Goal: Task Accomplishment & Management: Manage account settings

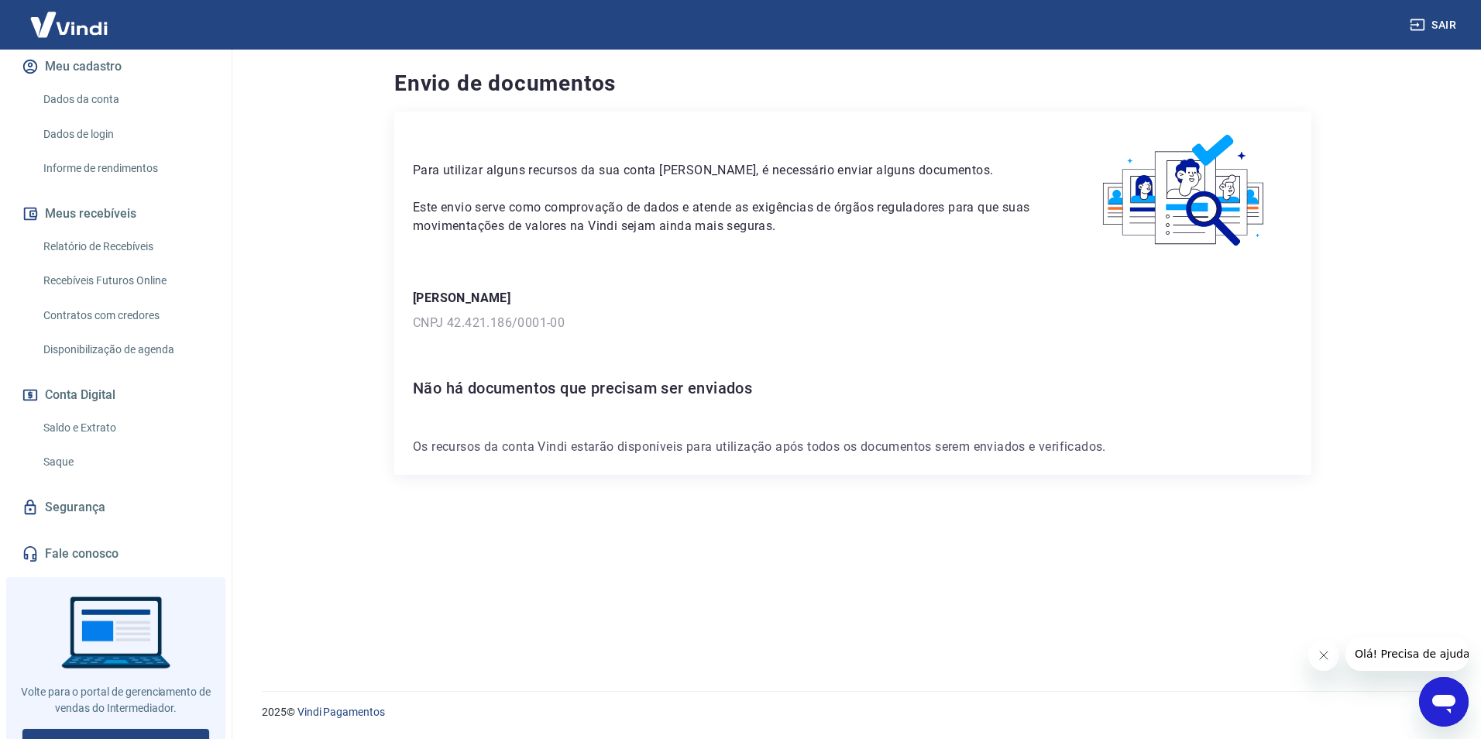
scroll to position [211, 0]
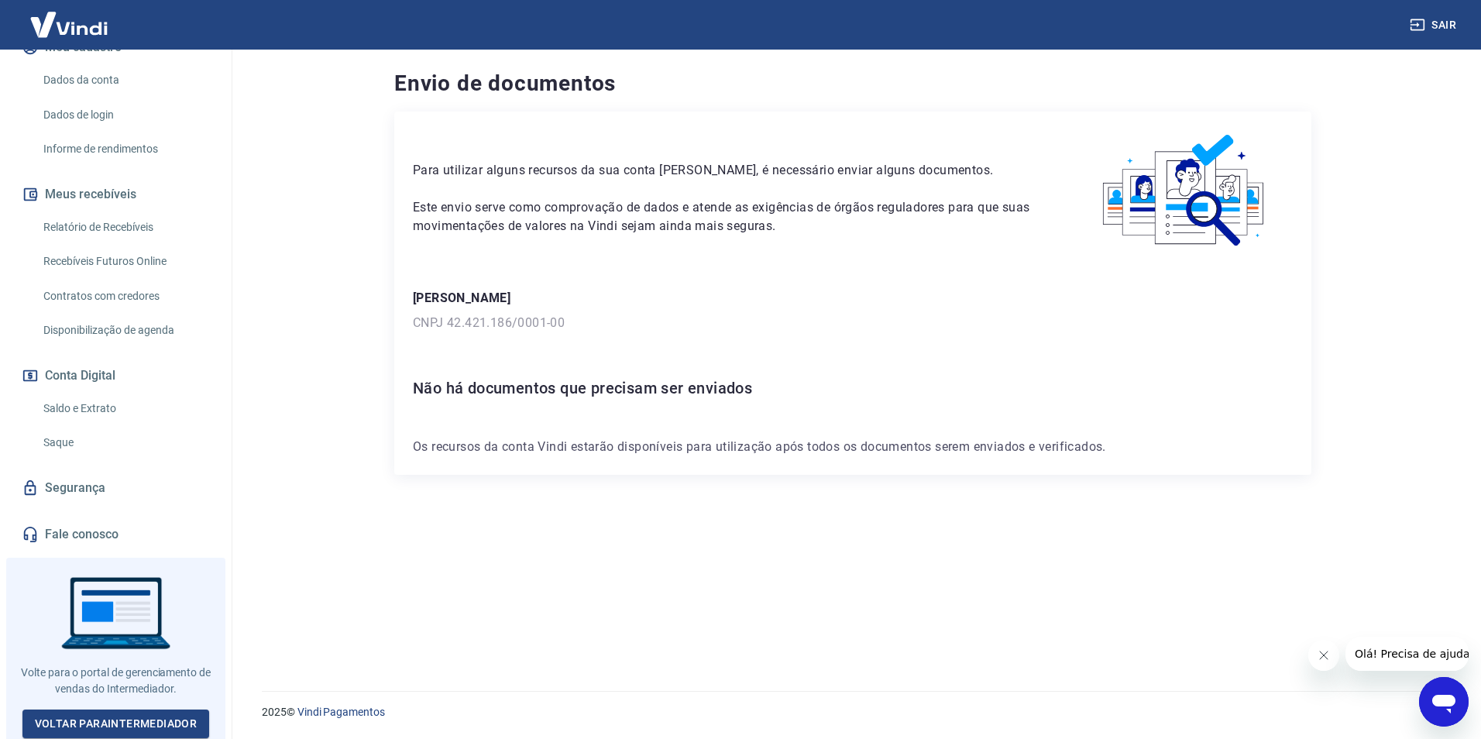
click at [120, 523] on link "Fale conosco" at bounding box center [116, 534] width 194 height 34
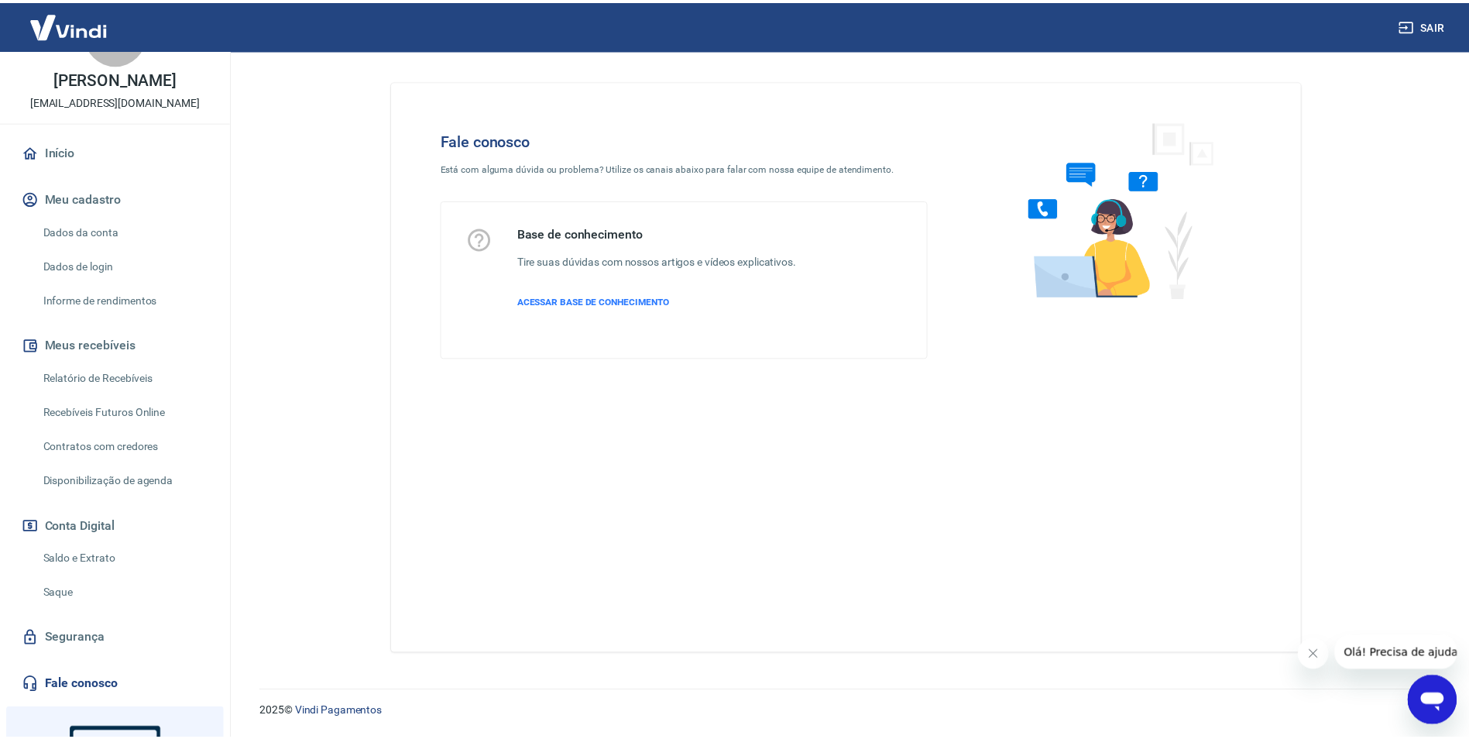
scroll to position [56, 0]
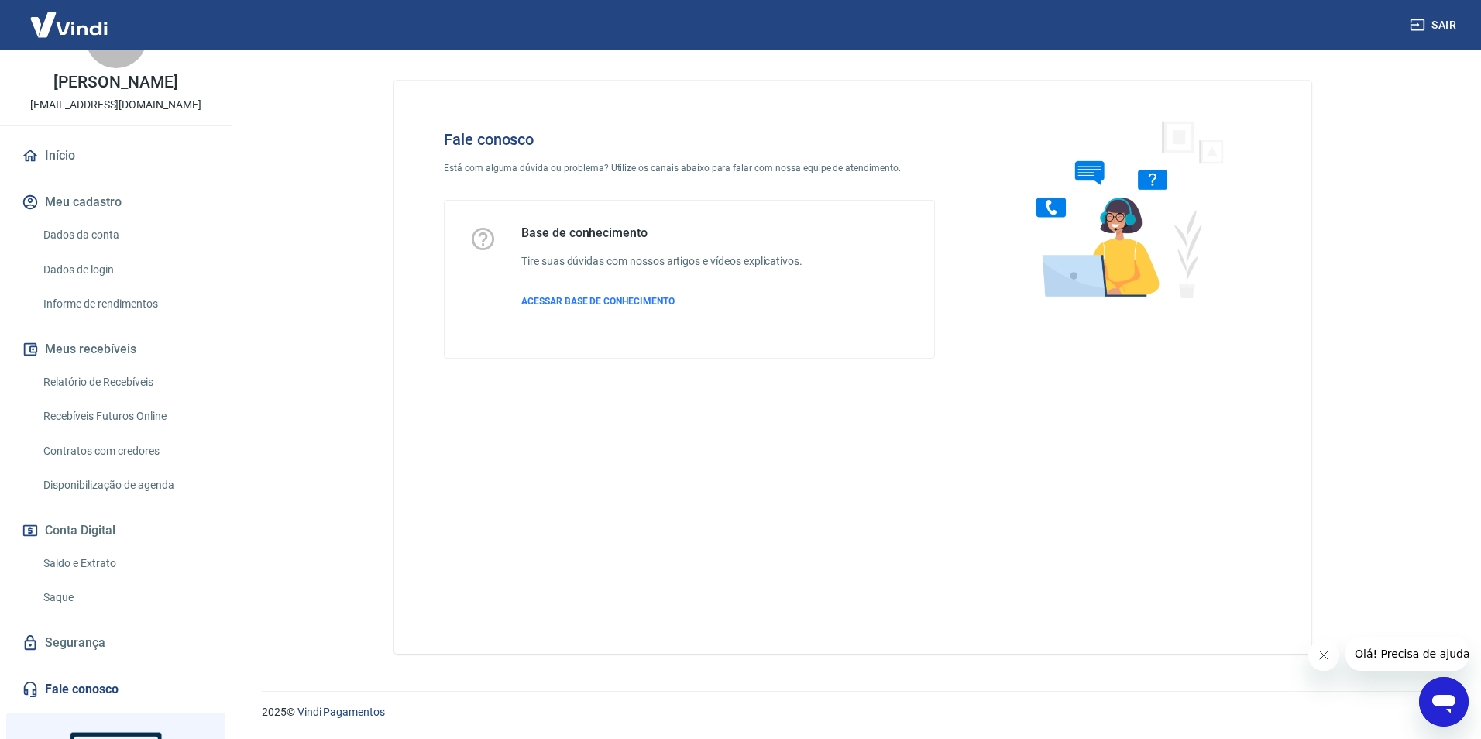
click at [119, 229] on link "Dados da conta" at bounding box center [125, 235] width 176 height 32
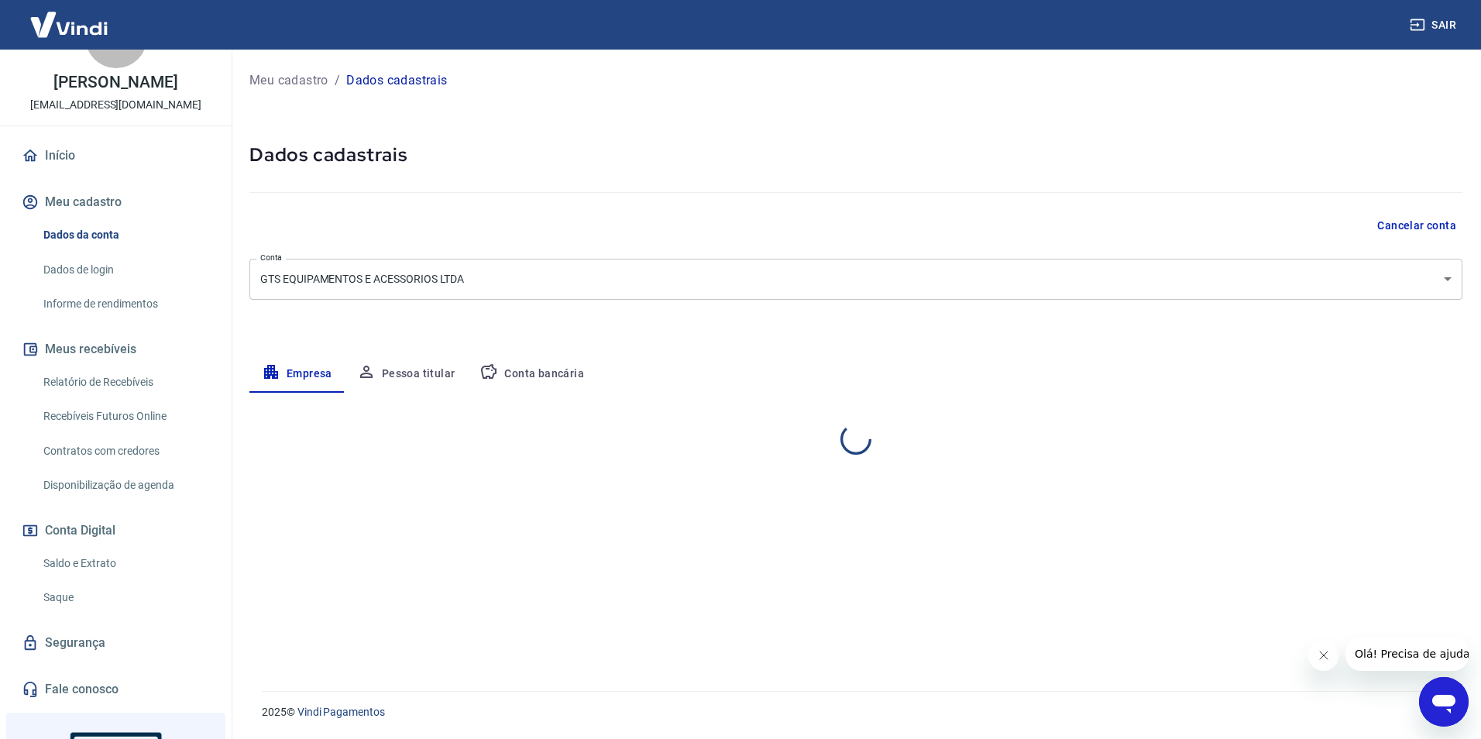
select select "SP"
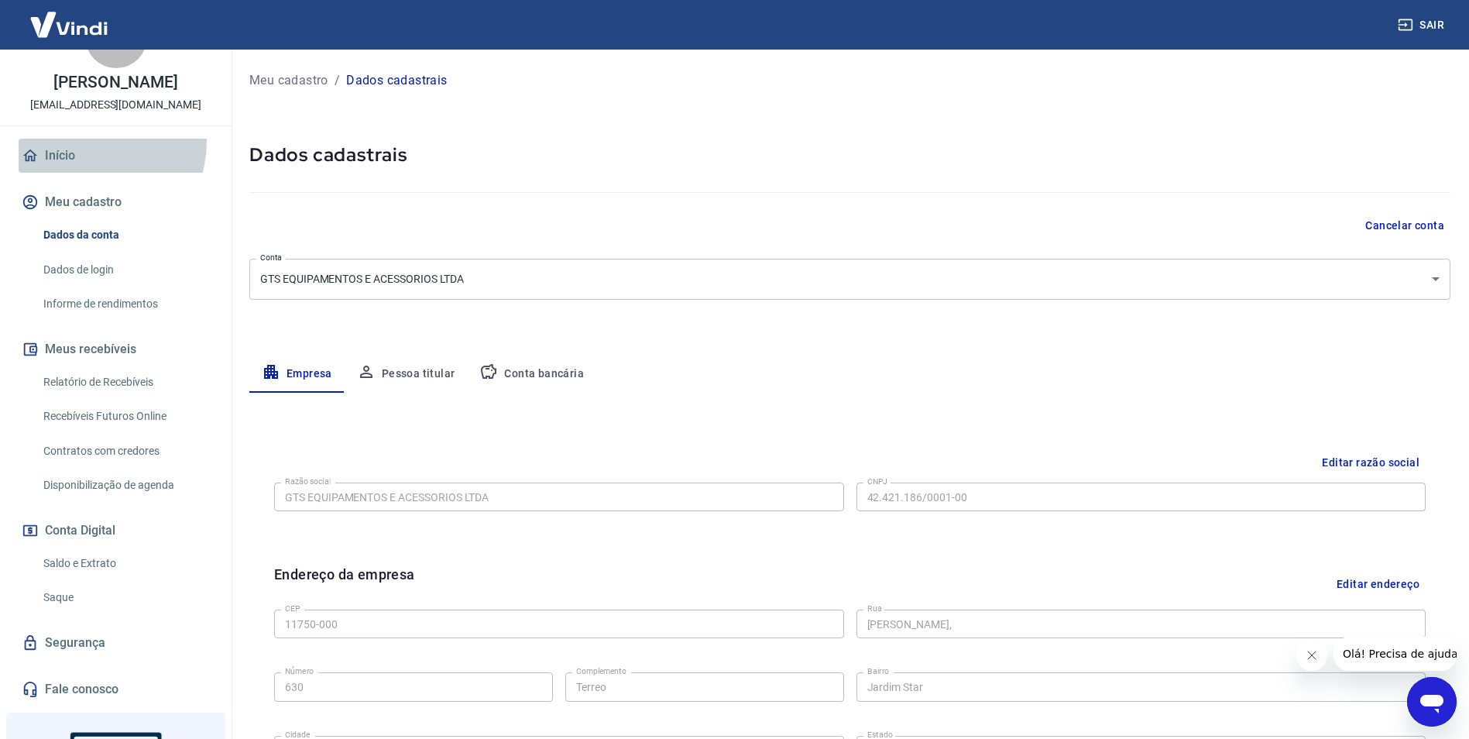
click at [84, 141] on link "Início" at bounding box center [116, 156] width 194 height 34
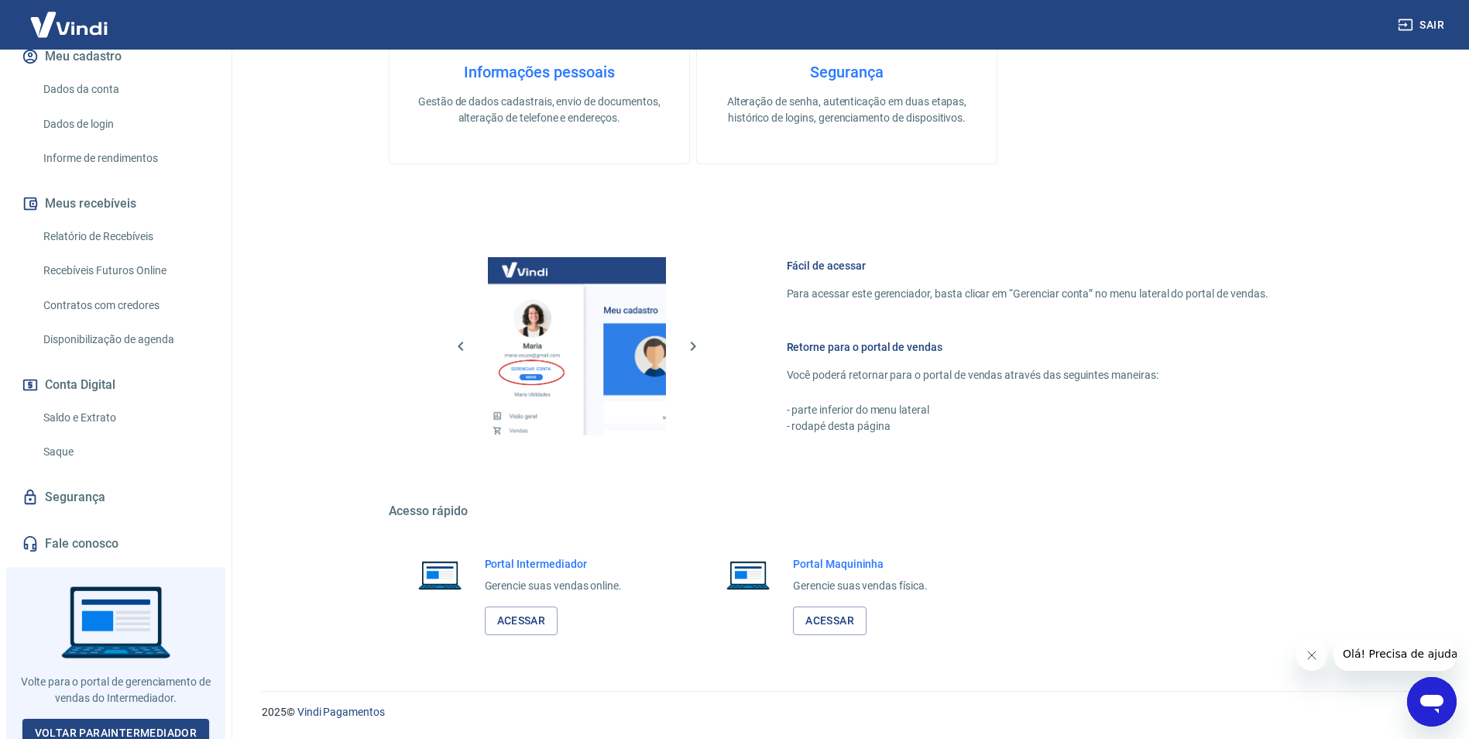
scroll to position [211, 0]
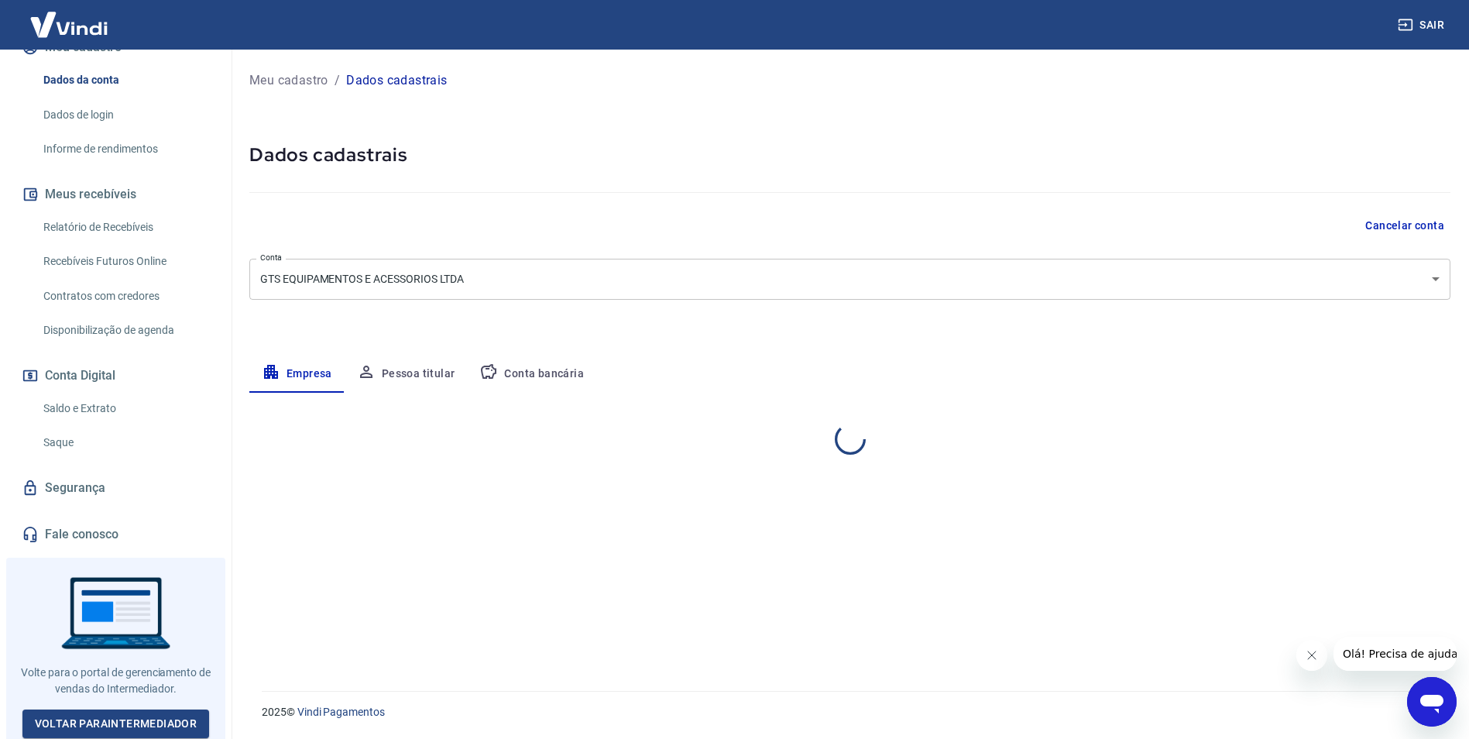
select select "SP"
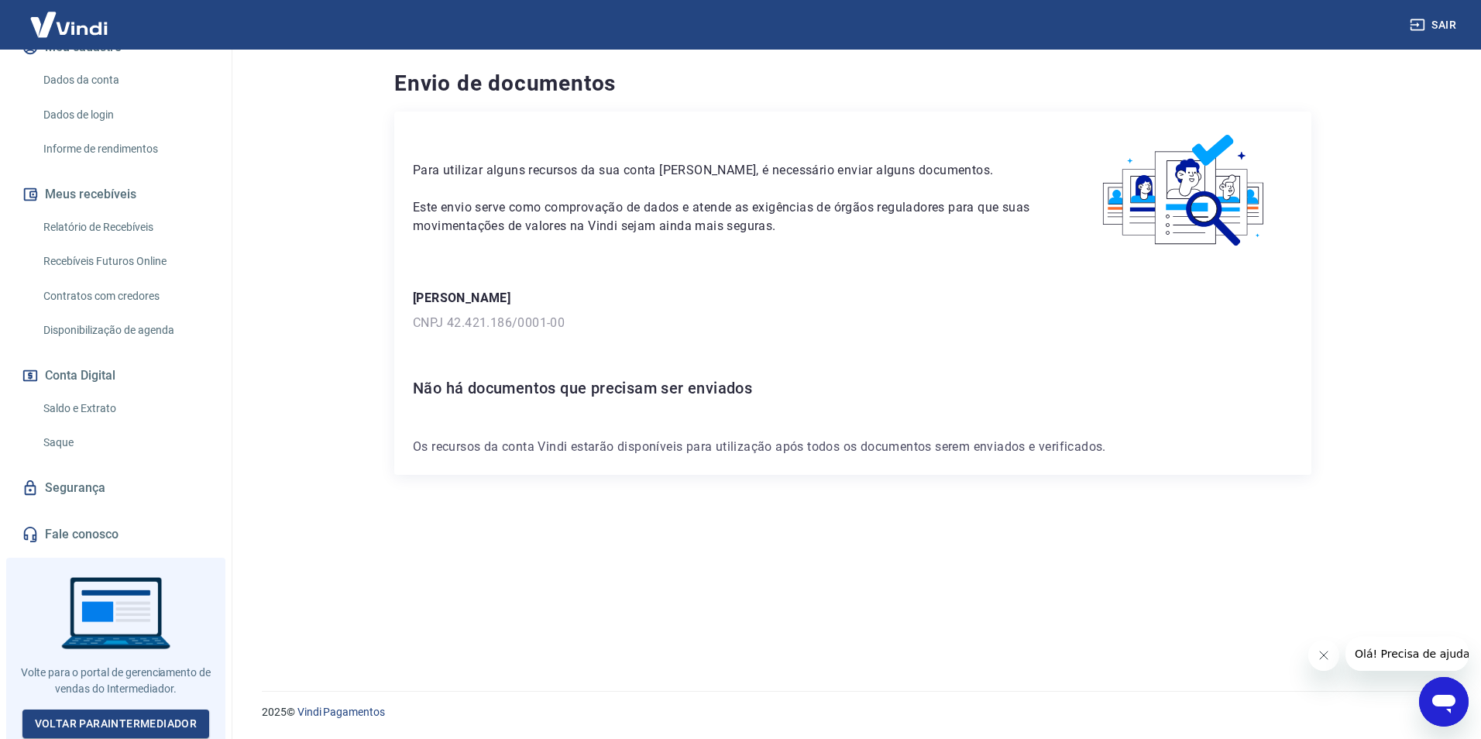
click at [1439, 704] on icon "Abrir janela de mensagens" at bounding box center [1443, 704] width 23 height 19
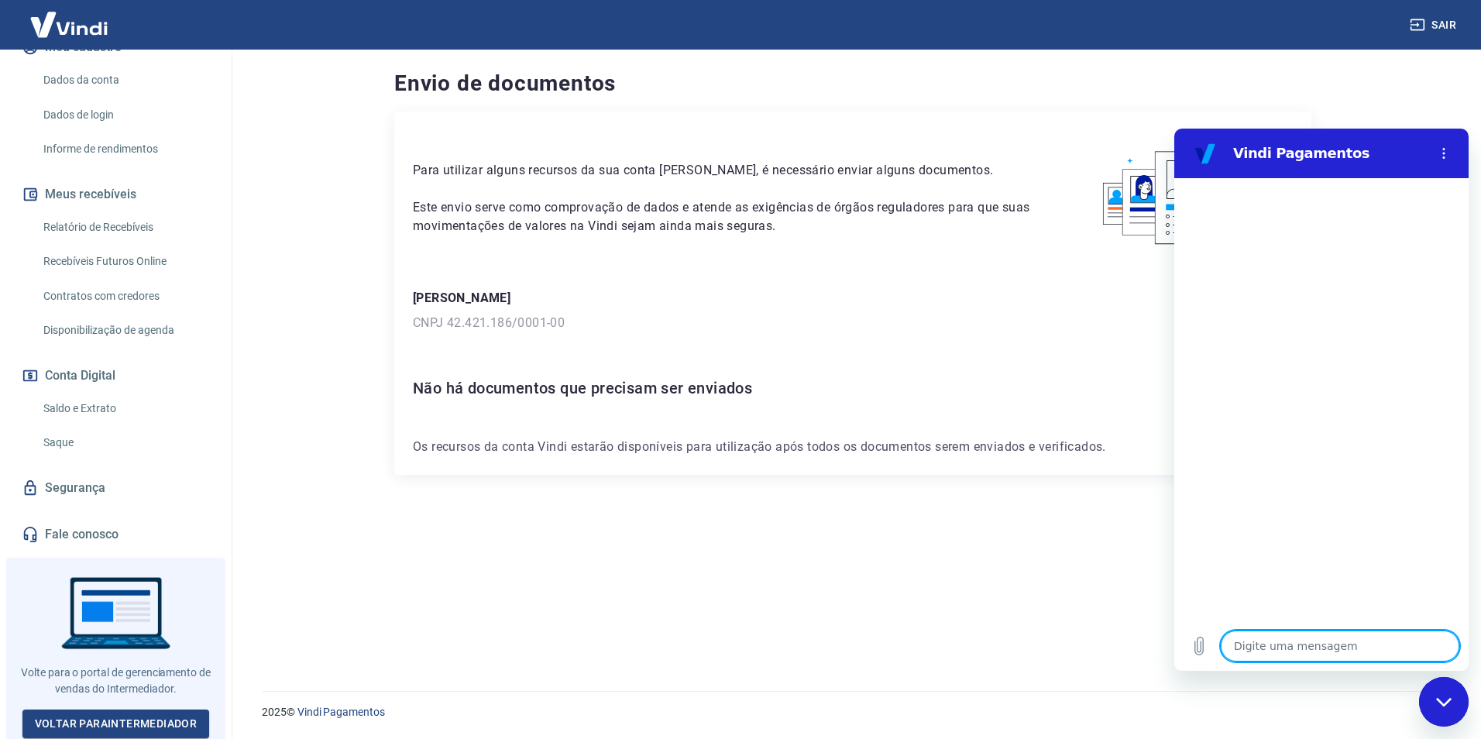
type textarea "B"
type textarea "x"
type textarea "Bo"
type textarea "x"
type textarea "Boa"
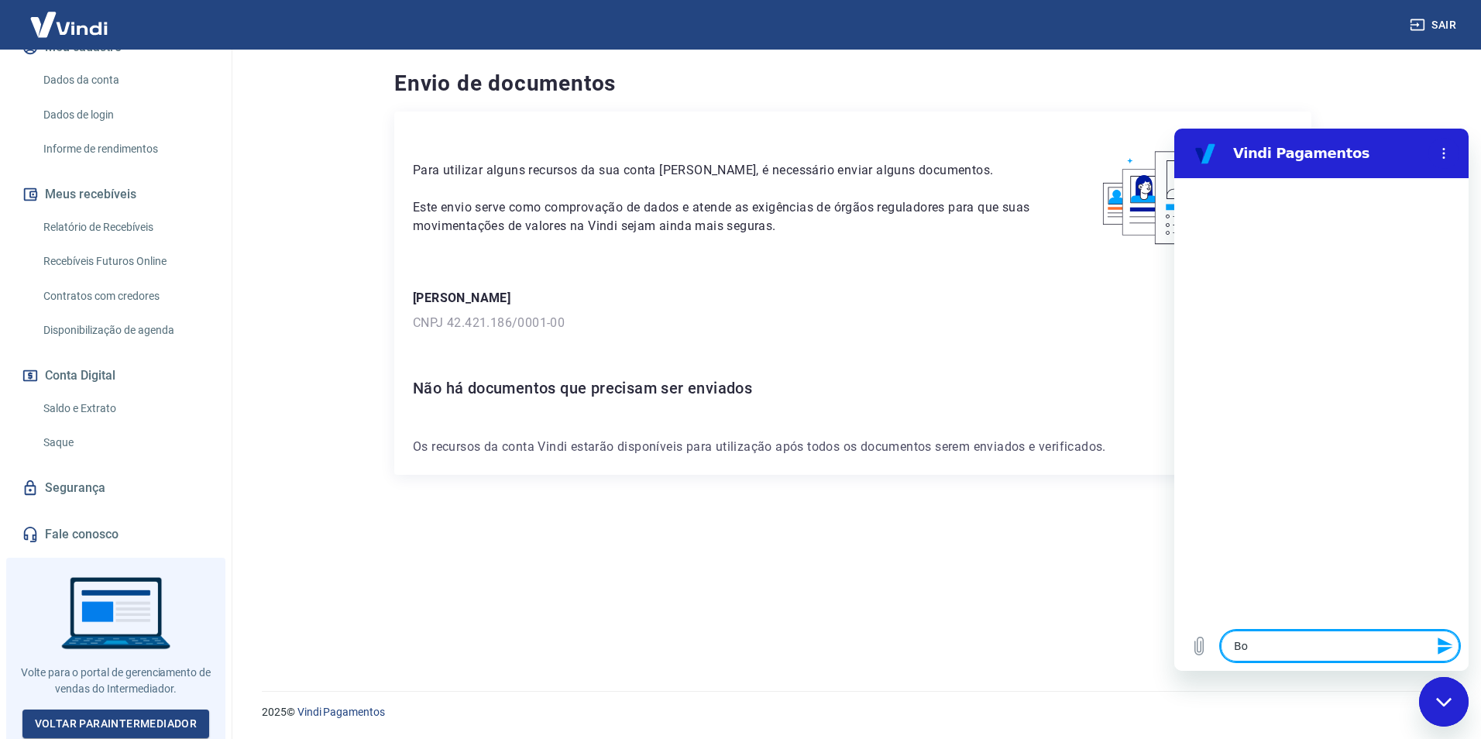
type textarea "x"
type textarea "Boa"
type textarea "x"
type textarea "Boa t"
type textarea "x"
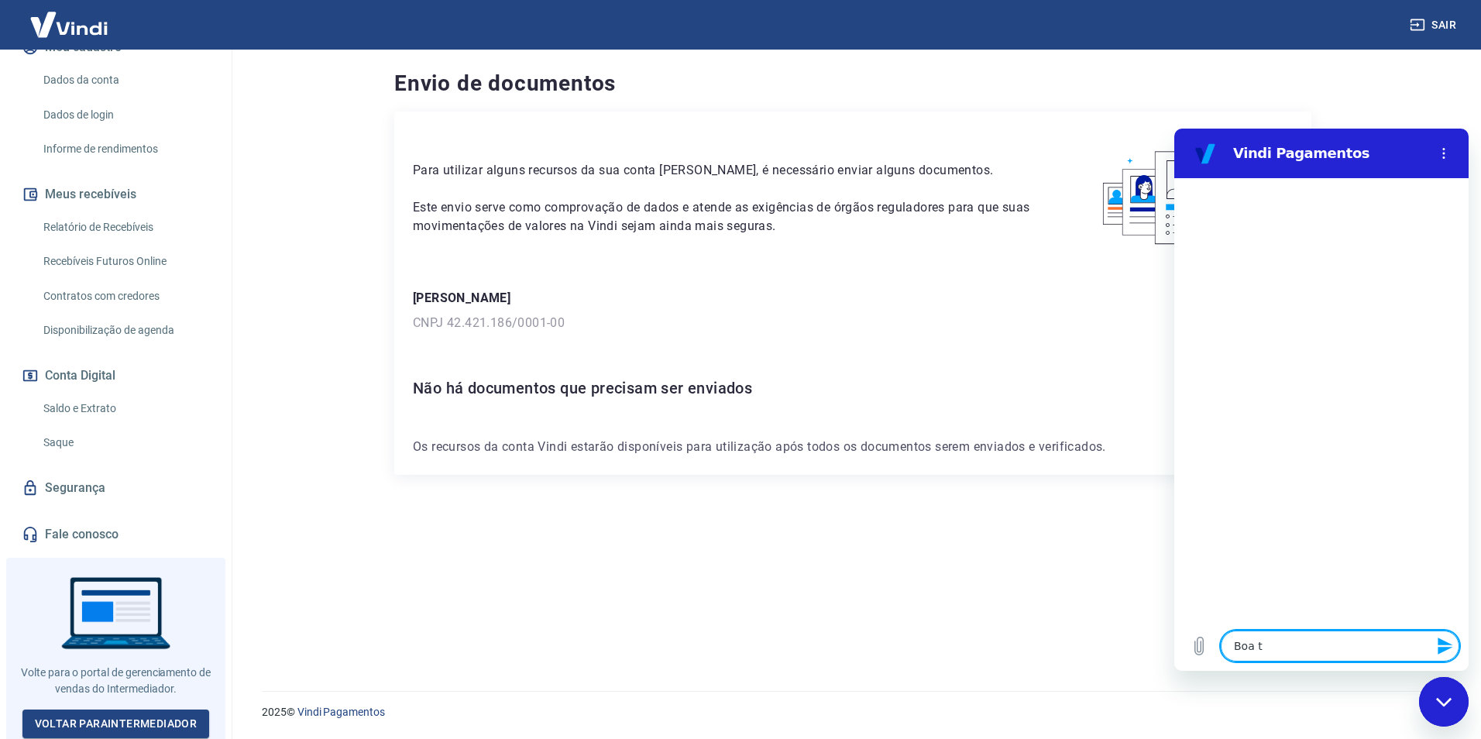
type textarea "Boa ta"
type textarea "x"
type textarea "Boa tar"
type textarea "x"
type textarea "Boa tard"
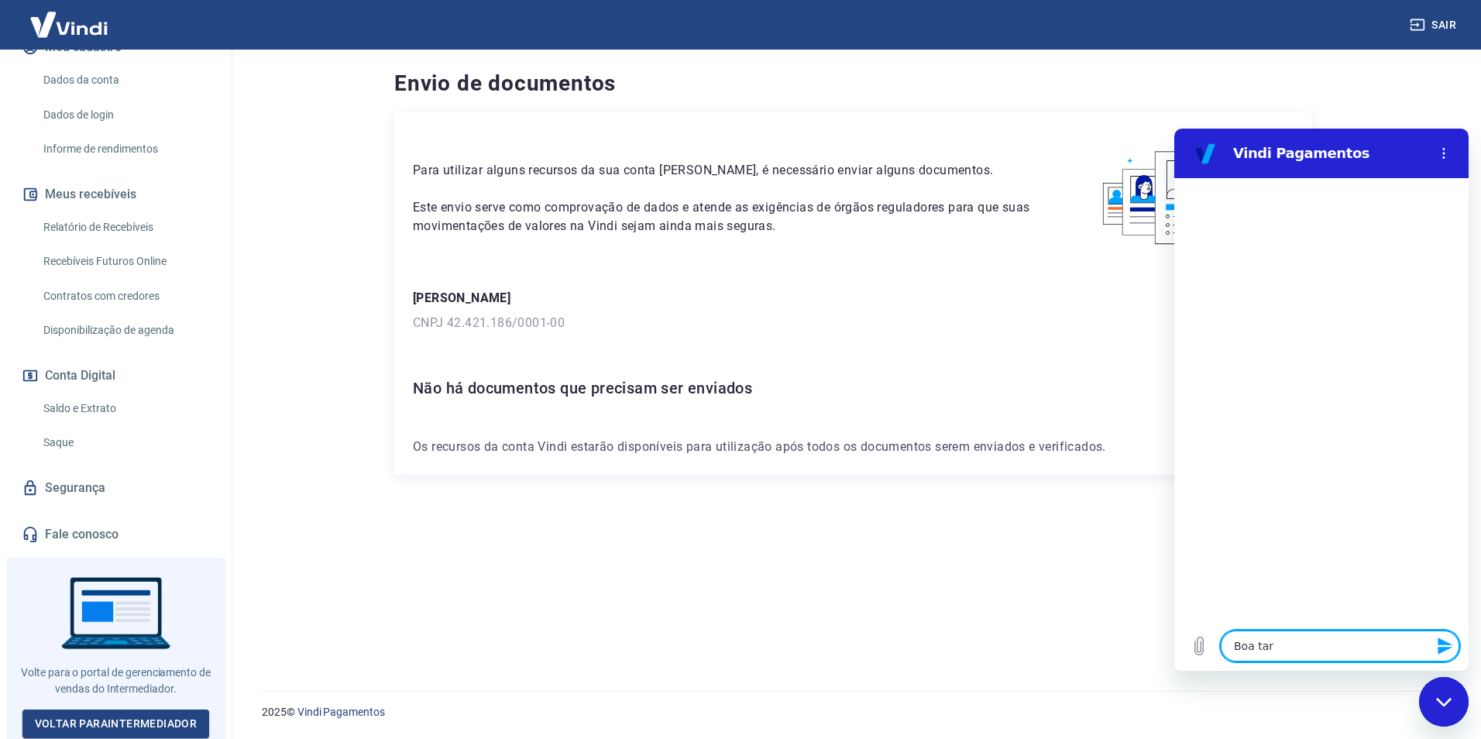
type textarea "x"
type textarea "Boa tarde"
type textarea "x"
type textarea "Boa tarde!"
type textarea "x"
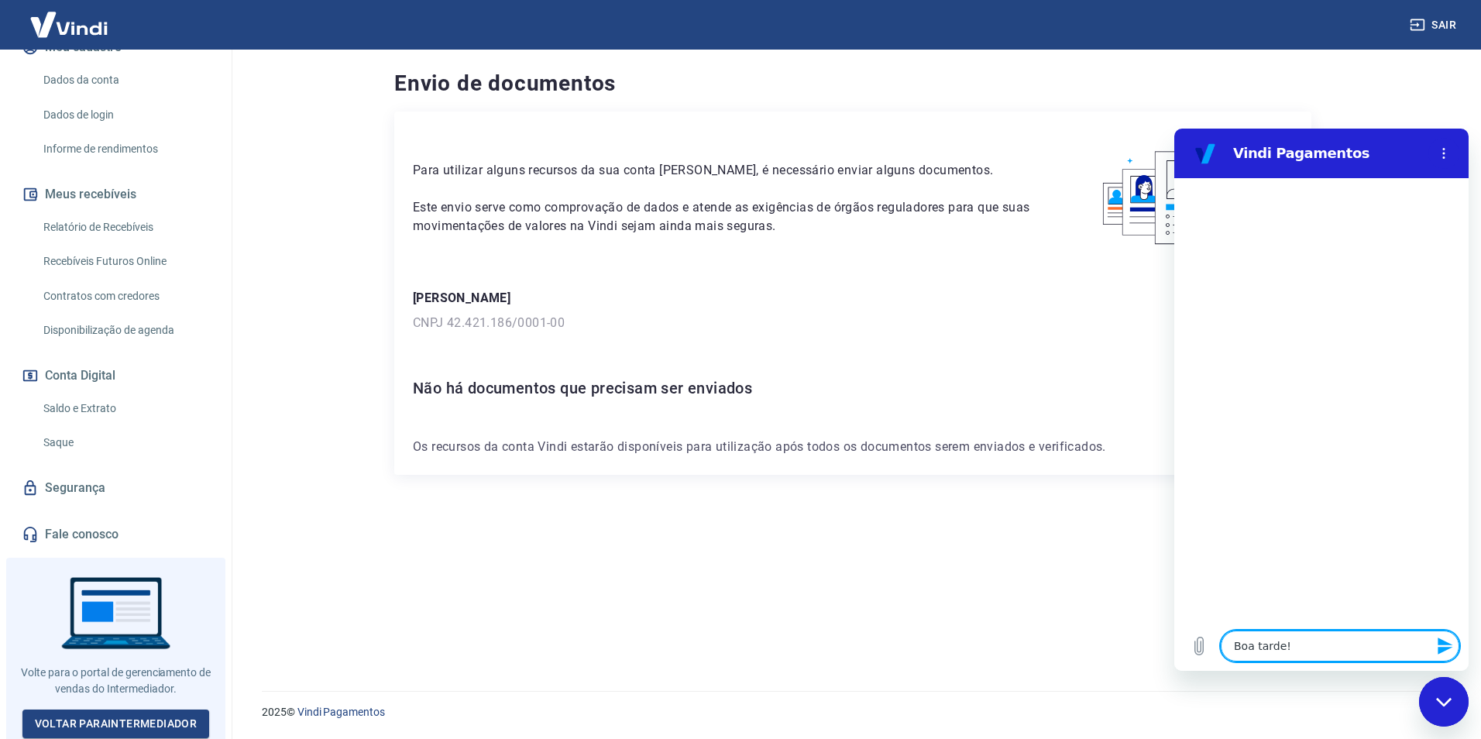
type textarea "Boa tarde!"
type textarea "x"
type textarea "Boa tarde! P"
type textarea "x"
type textarea "Boa tarde! Pr"
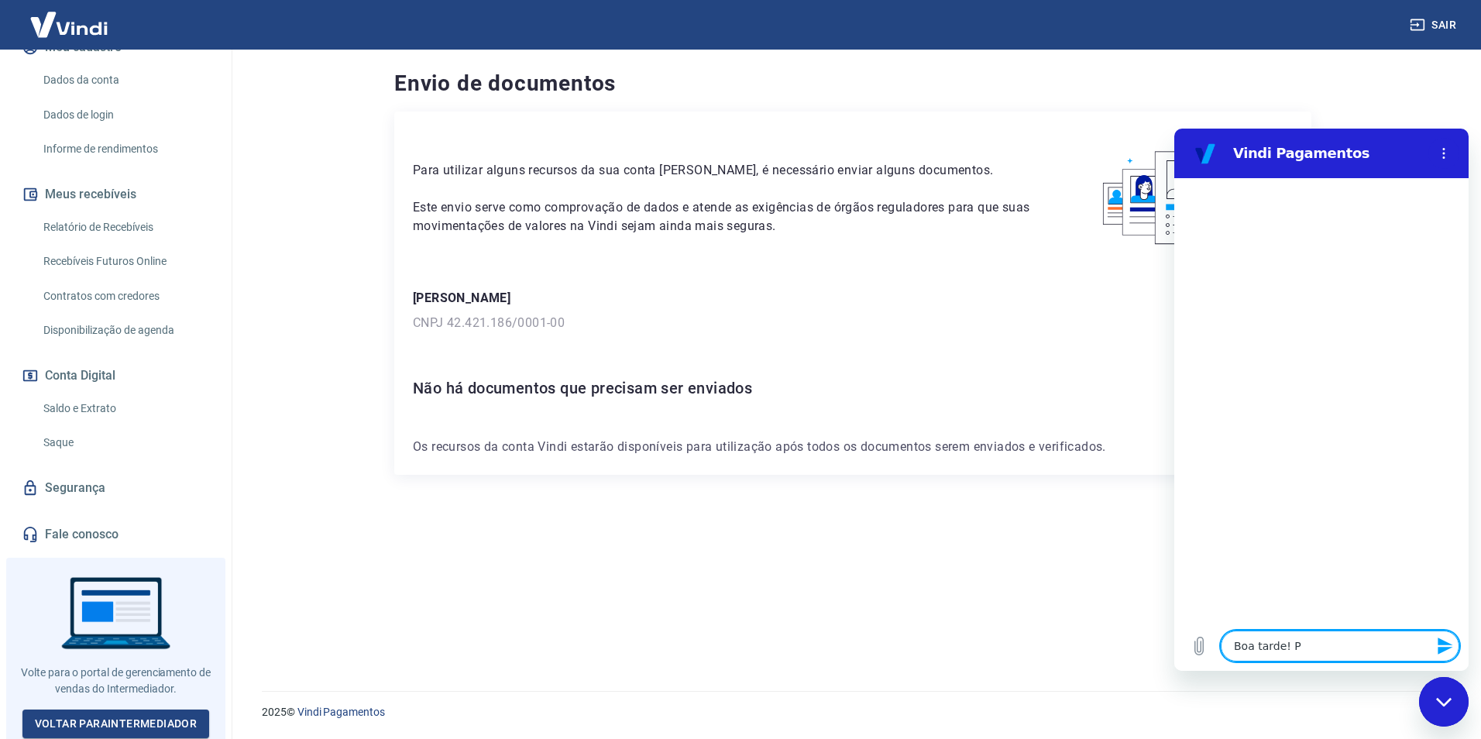
type textarea "x"
type textarea "Boa tarde! Pre"
type textarea "x"
type textarea "Boa tarde! Prec"
type textarea "x"
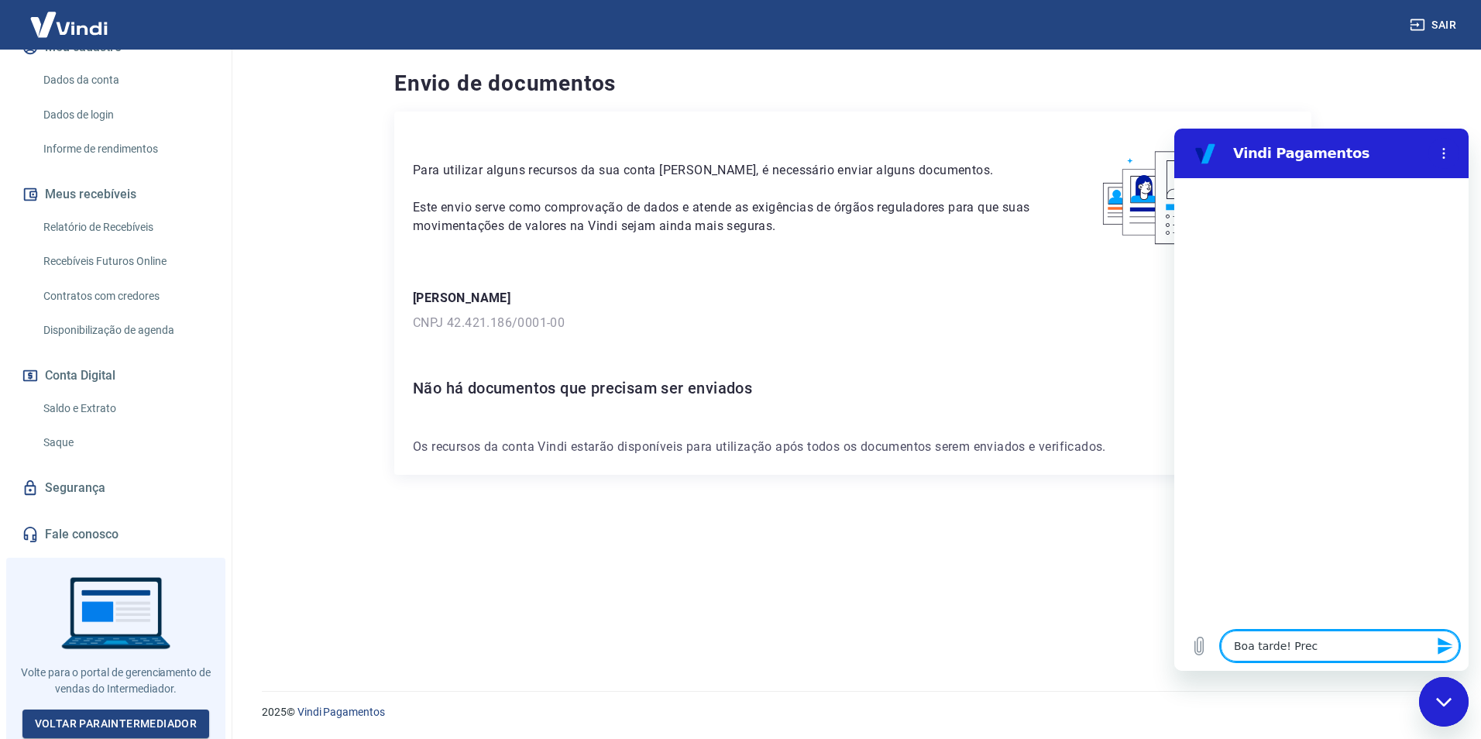
type textarea "Boa tarde! Preci"
type textarea "x"
type textarea "Boa tarde! Precis"
type textarea "x"
type textarea "Boa tarde! Preciso"
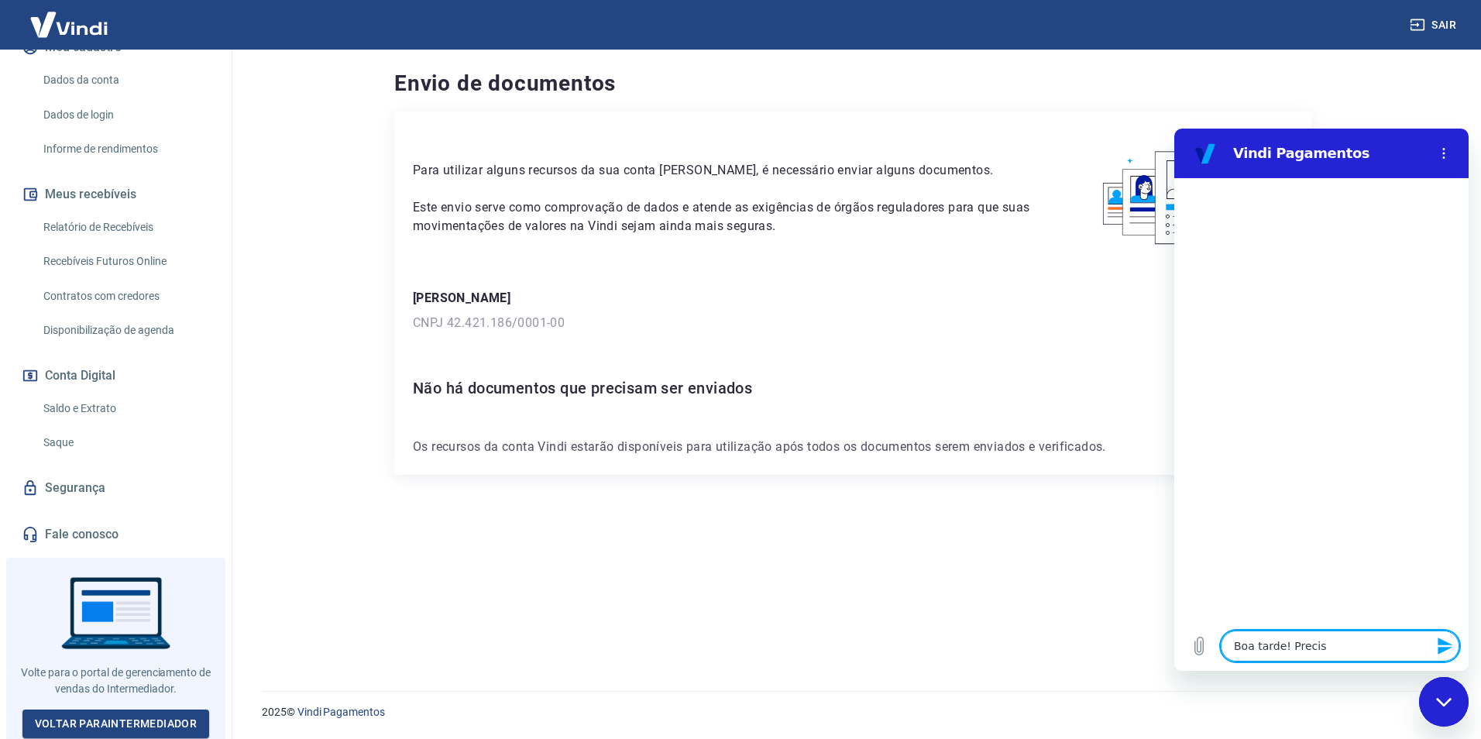
type textarea "x"
type textarea "Boa tarde! Preciso"
type textarea "x"
type textarea "Boa tarde! Preciso f"
type textarea "x"
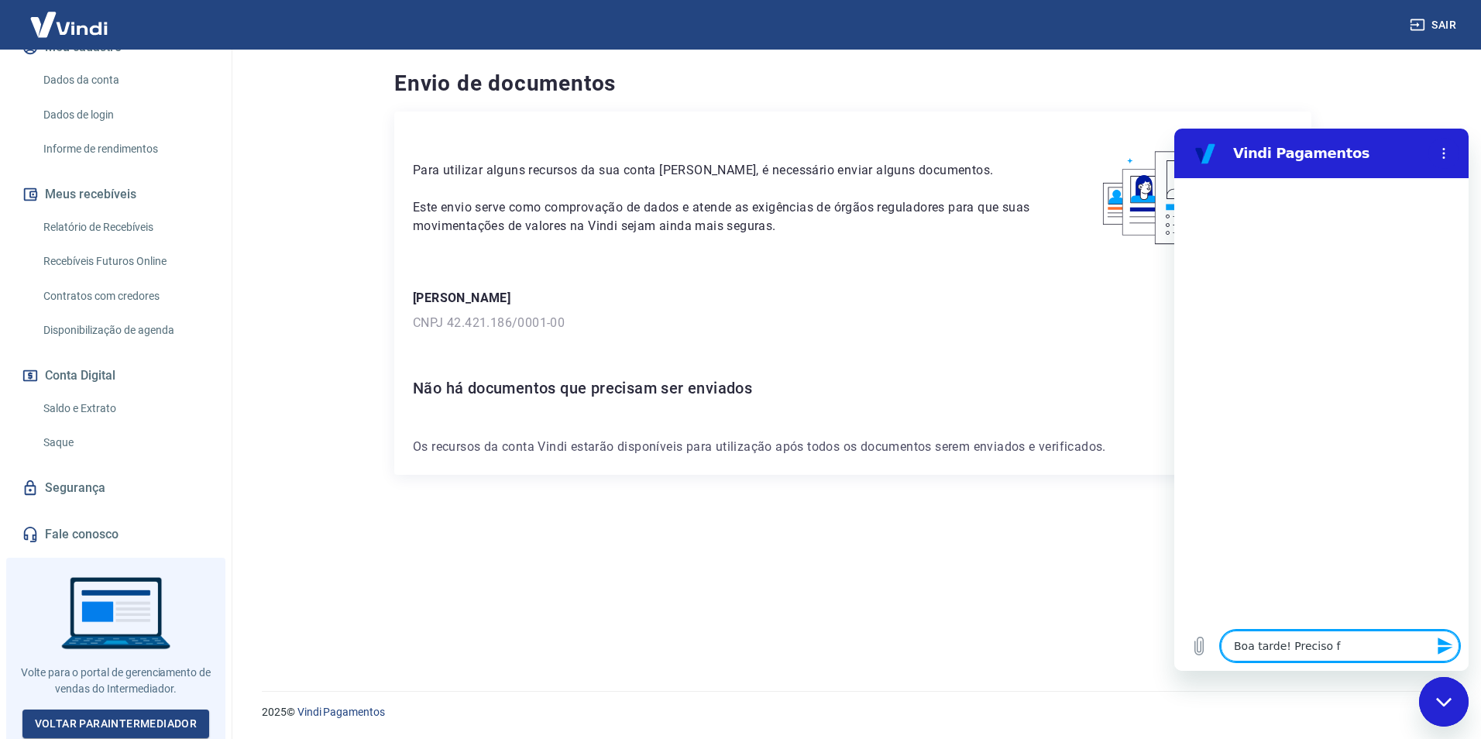
type textarea "Boa tarde! Preciso fa"
type textarea "x"
type textarea "Boa tarde! Preciso fal"
type textarea "x"
type textarea "Boa tarde! Preciso fala"
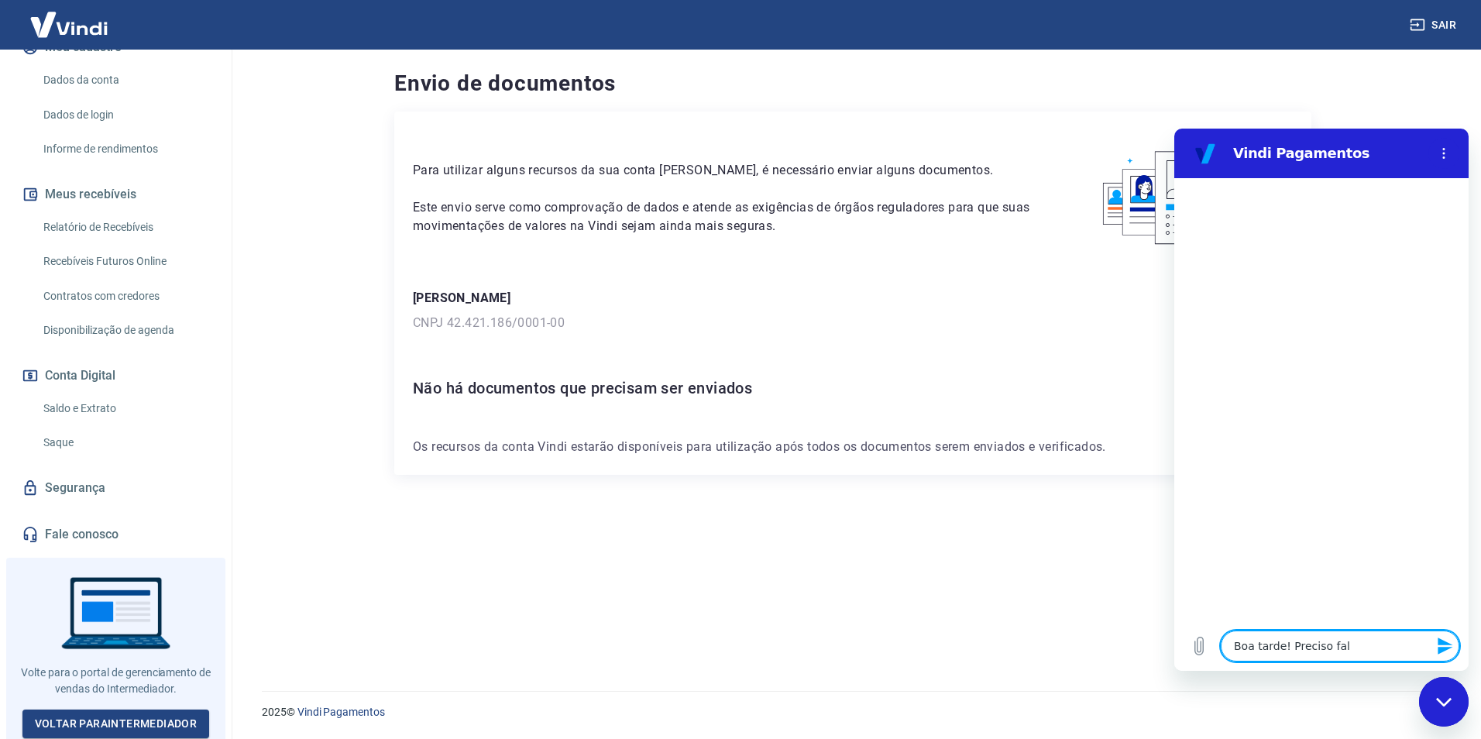
type textarea "x"
type textarea "Boa tarde! Preciso falar"
type textarea "x"
type textarea "Boa tarde! Preciso falar"
type textarea "x"
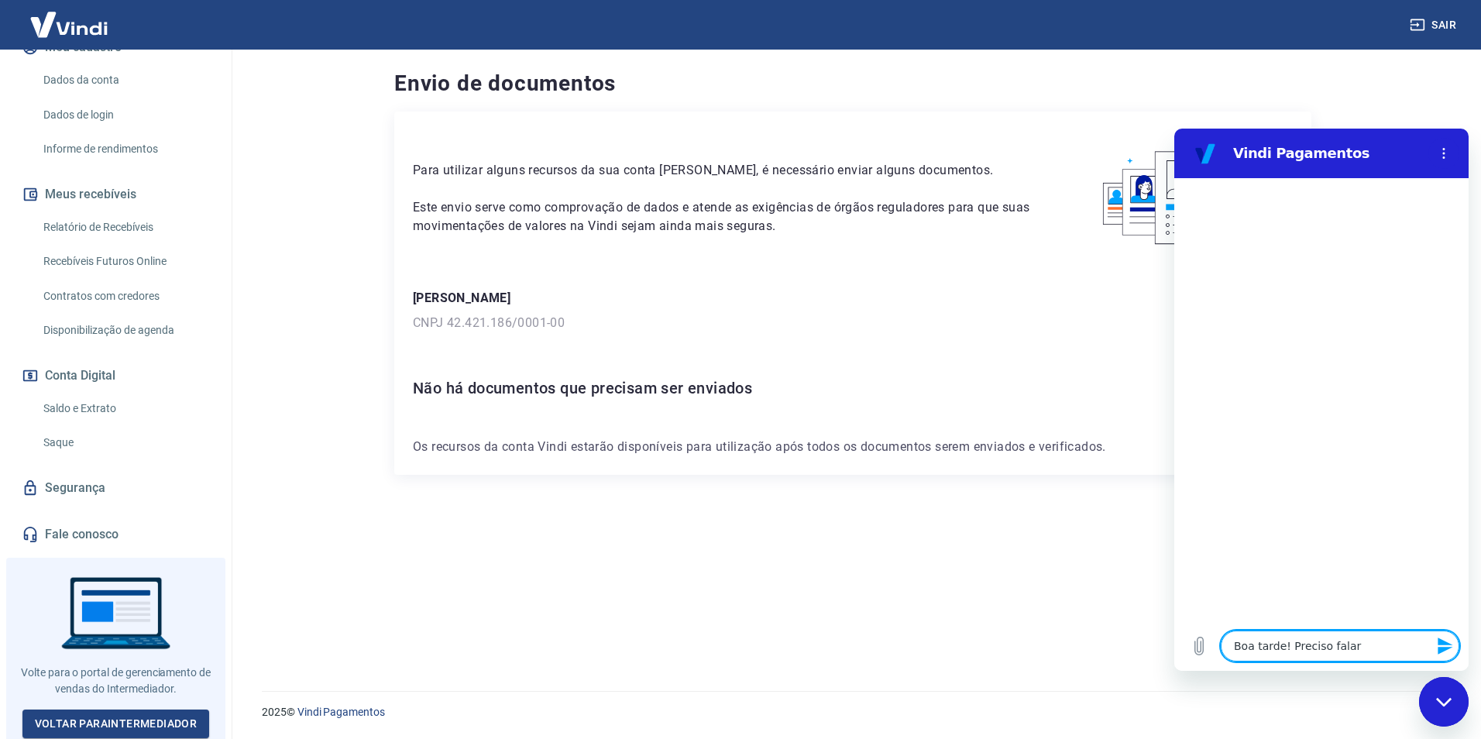
type textarea "Boa tarde! Preciso falar c"
type textarea "x"
type textarea "Boa tarde! Preciso falar co"
type textarea "x"
type textarea "Boa tarde! Preciso falar com"
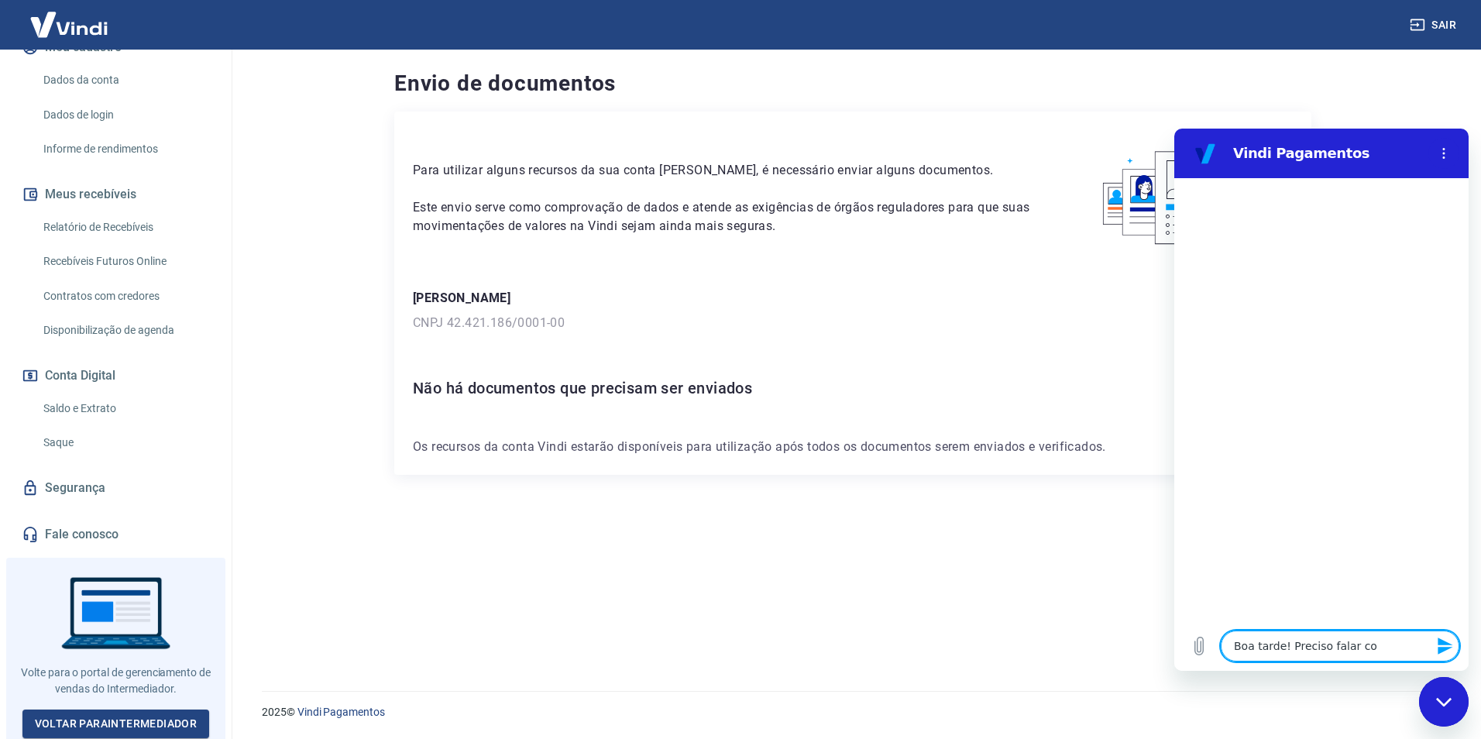
type textarea "x"
type textarea "Boa tarde! Preciso falar com"
type textarea "x"
type textarea "Boa tarde! Preciso falar com u"
type textarea "x"
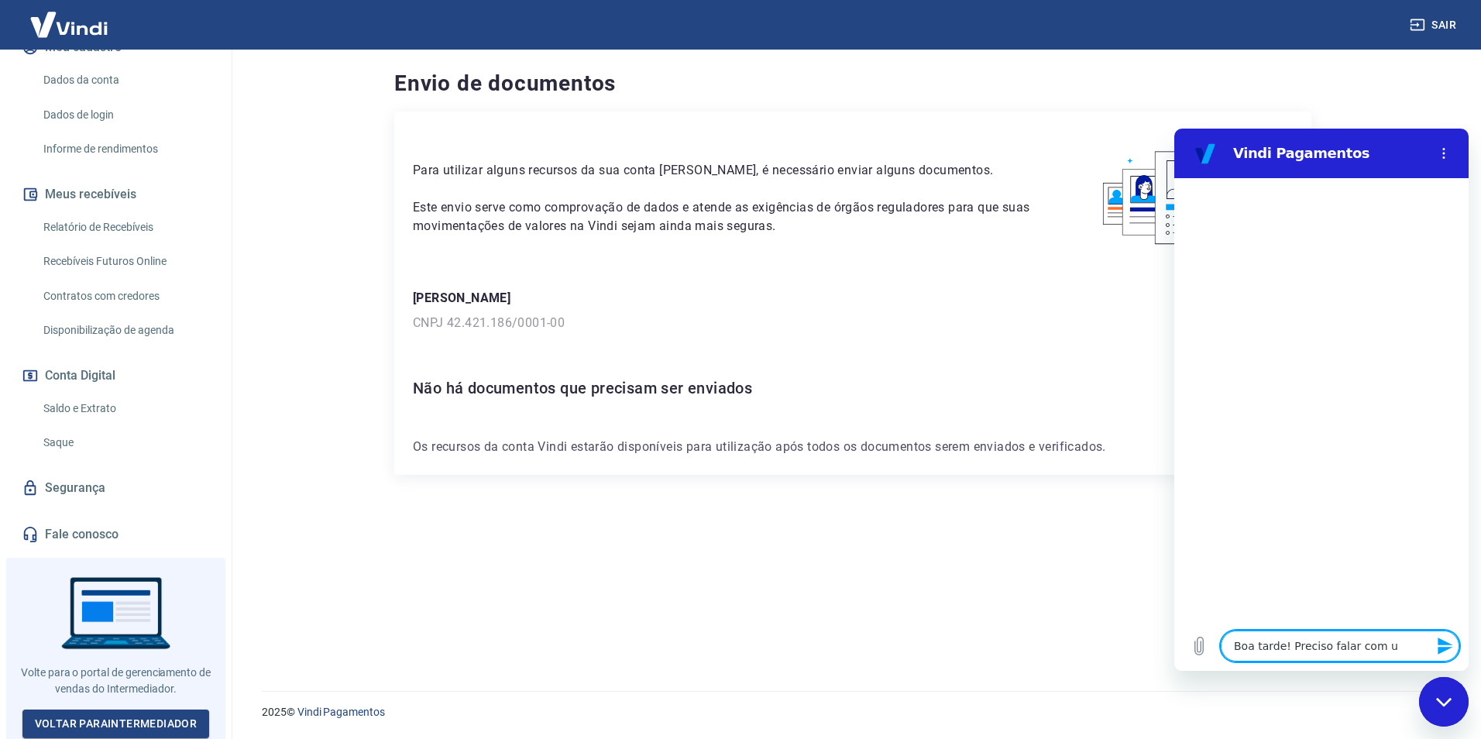
type textarea "Boa tarde! Preciso falar com um"
type textarea "x"
type textarea "Boa tarde! Preciso falar com um"
type textarea "x"
type textarea "Boa tarde! Preciso falar com um a"
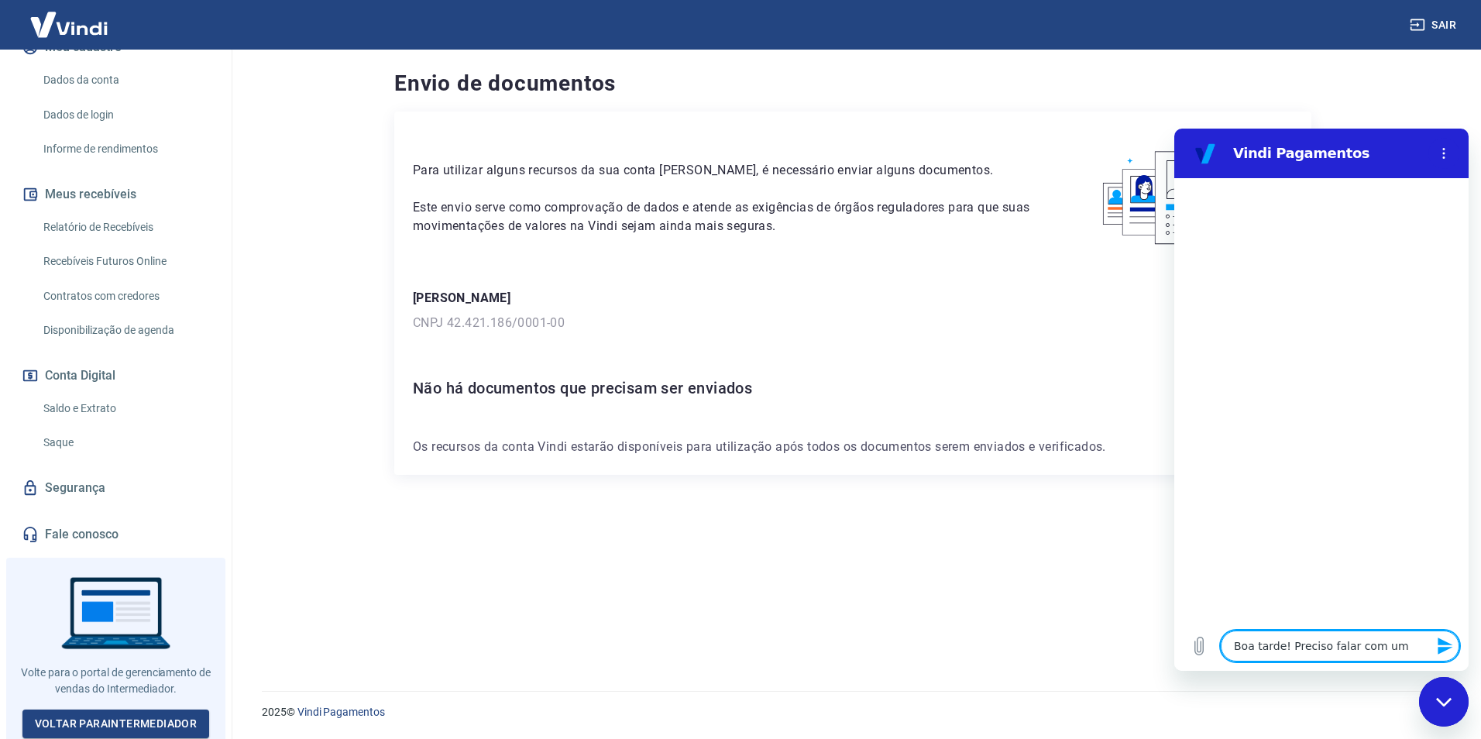
type textarea "x"
type textarea "Boa tarde! Preciso falar com um at"
type textarea "x"
type textarea "Boa tarde! Preciso falar com um ate"
type textarea "x"
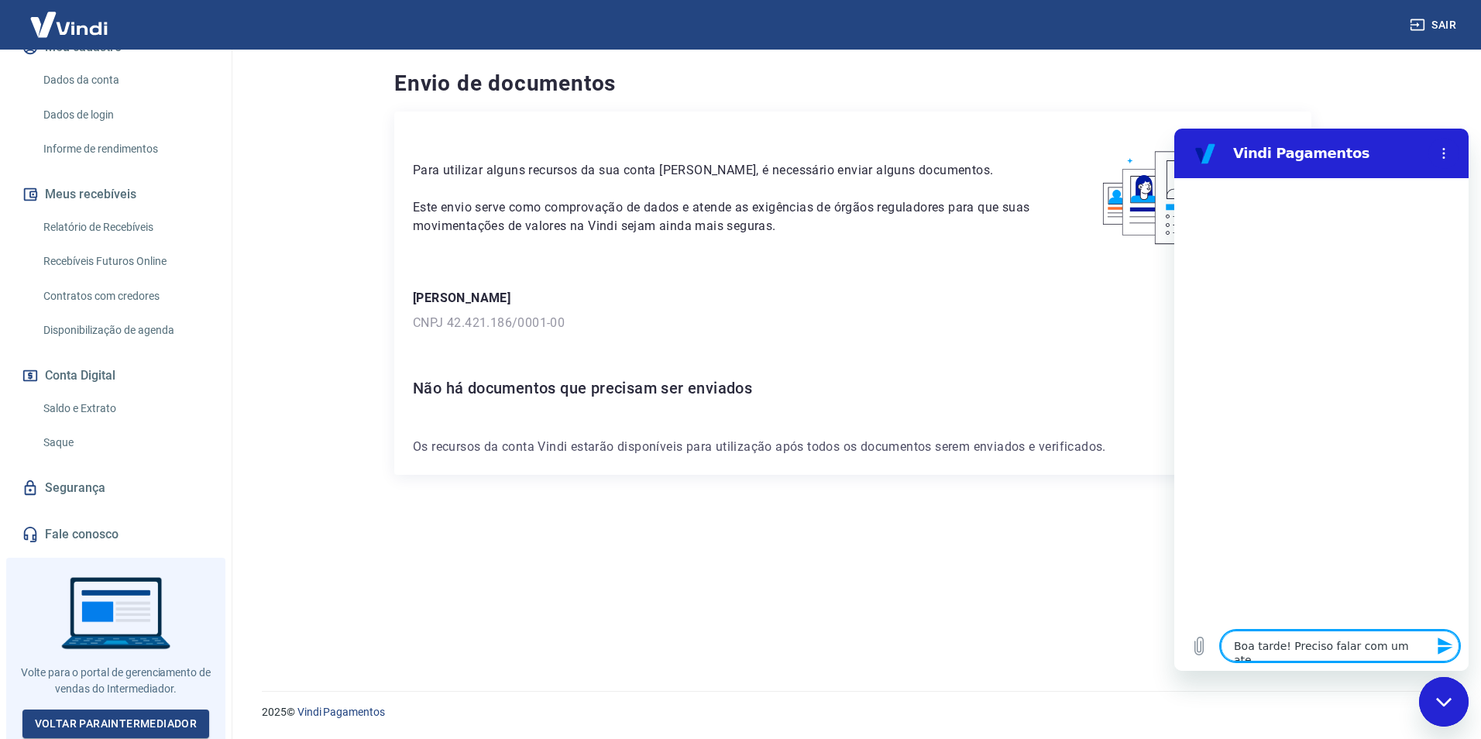
type textarea "Boa tarde! Preciso falar com um aten"
type textarea "x"
type textarea "Boa tarde! Preciso falar com um atend"
type textarea "x"
type textarea "Boa tarde! Preciso falar com um atende"
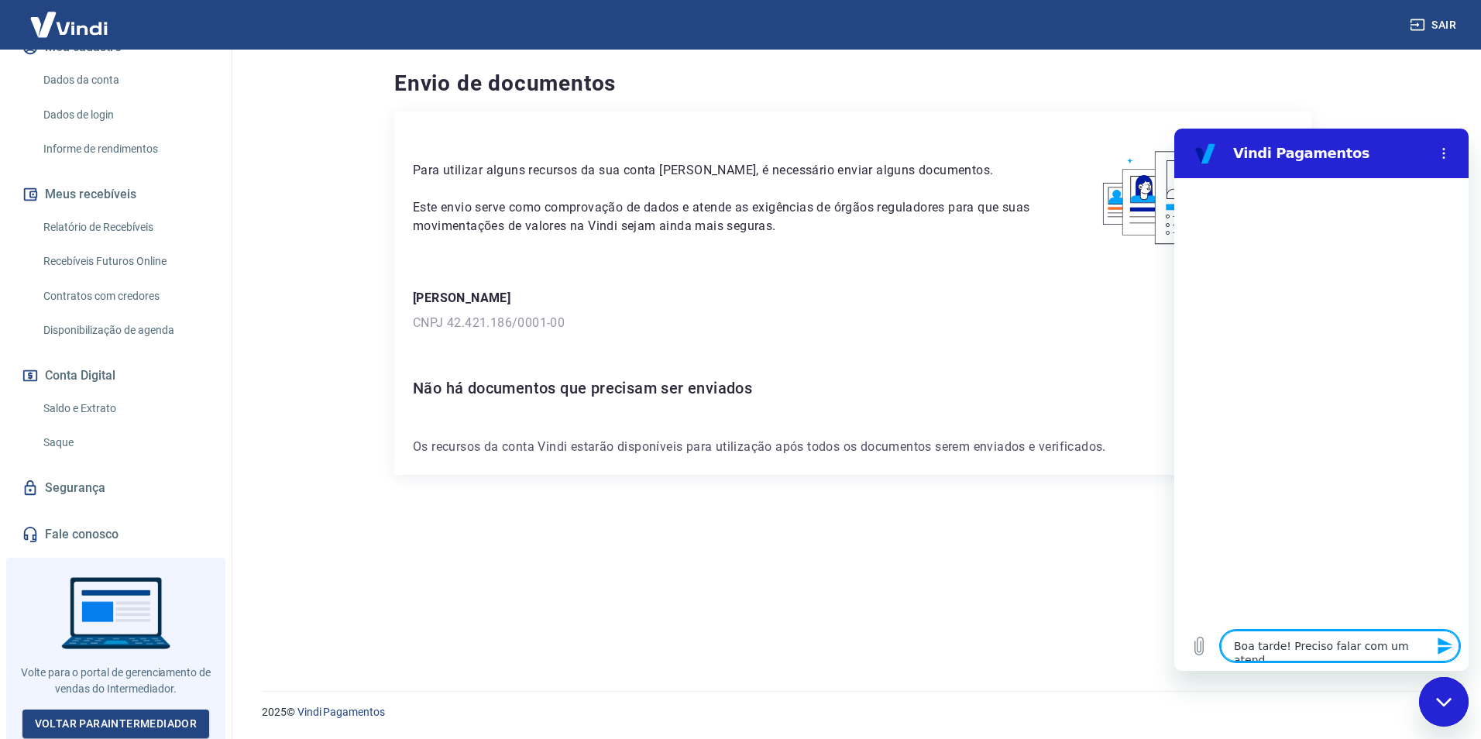
type textarea "x"
type textarea "Boa tarde! Preciso falar com um atenden"
type textarea "x"
type textarea "Boa tarde! Preciso falar com um atendent"
type textarea "x"
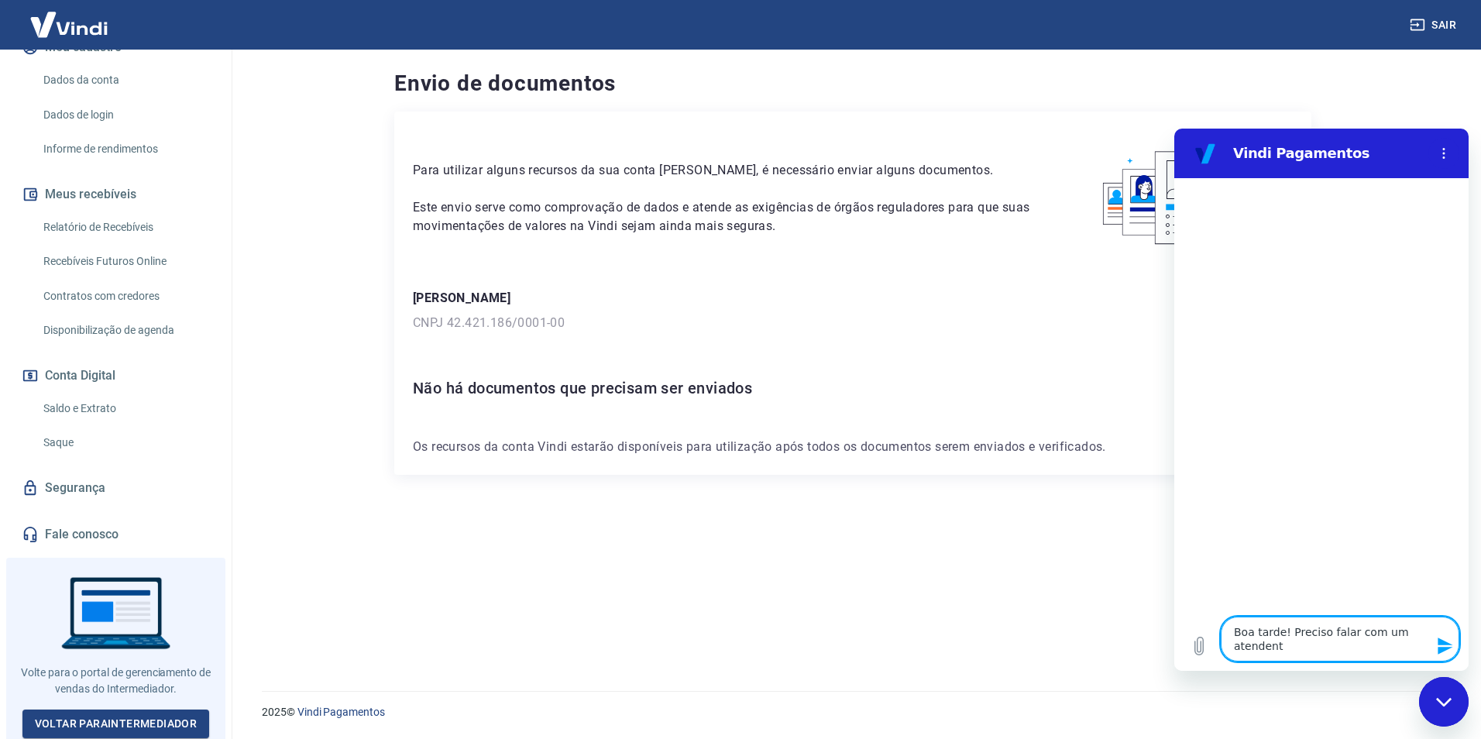
type textarea "Boa tarde! Preciso falar com um atendente"
type textarea "x"
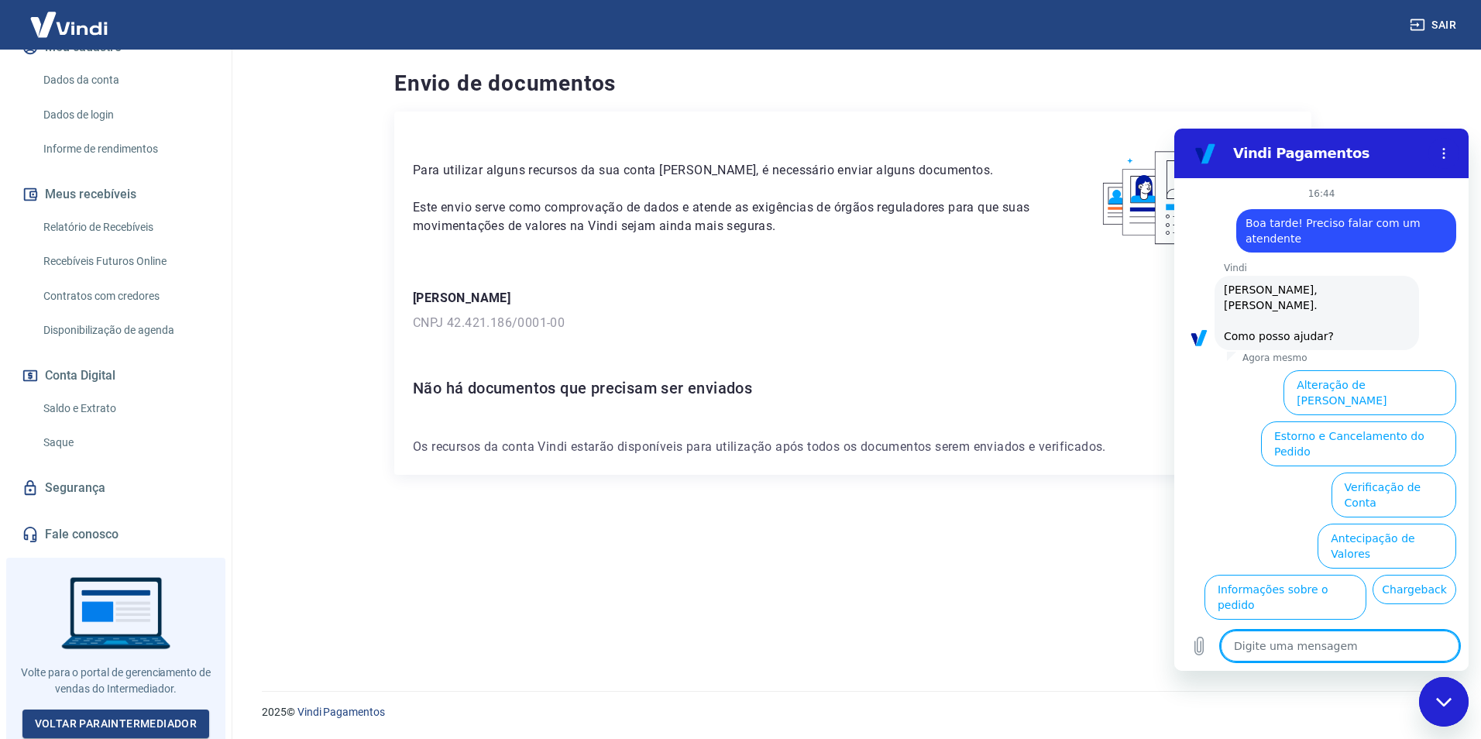
scroll to position [52, 0]
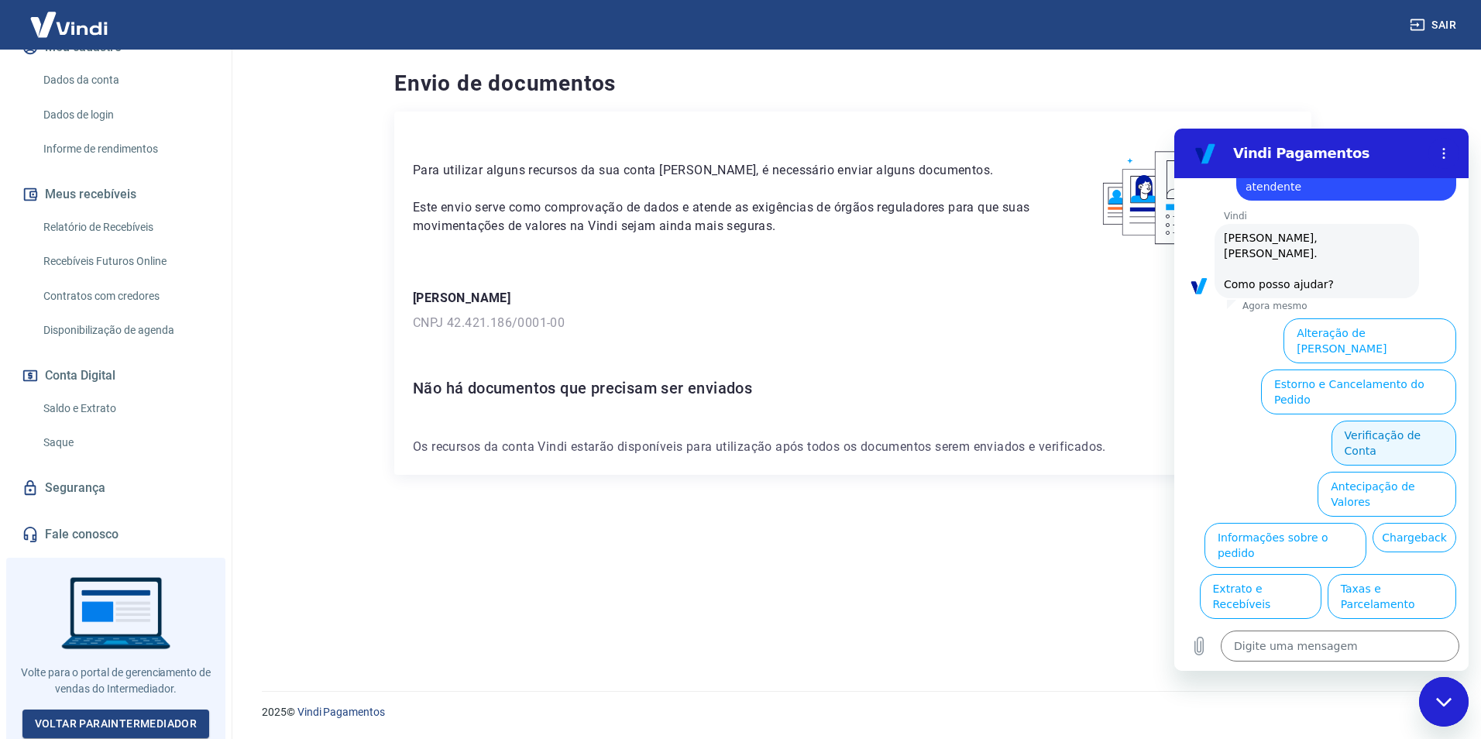
click at [1358, 421] on button "Verificação de Conta" at bounding box center [1393, 443] width 125 height 45
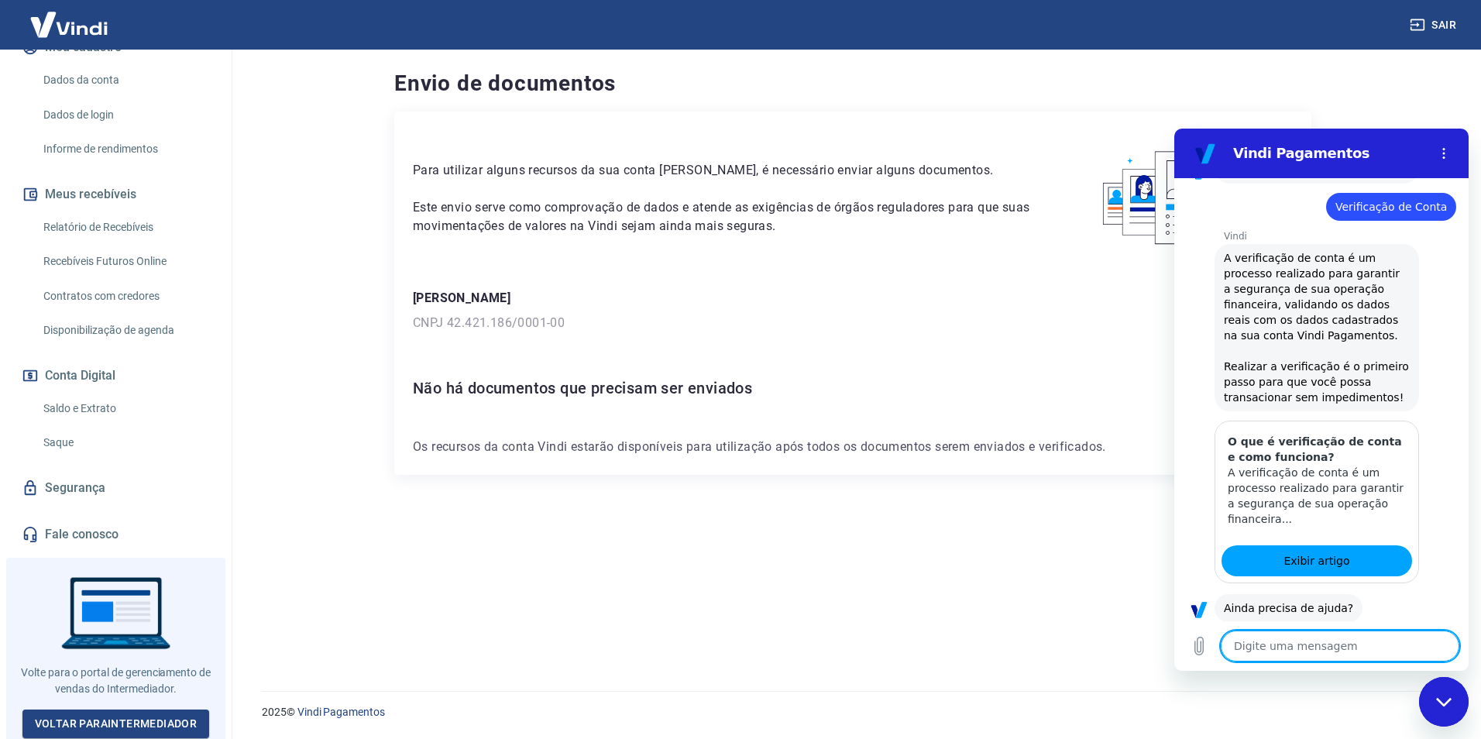
scroll to position [205, 0]
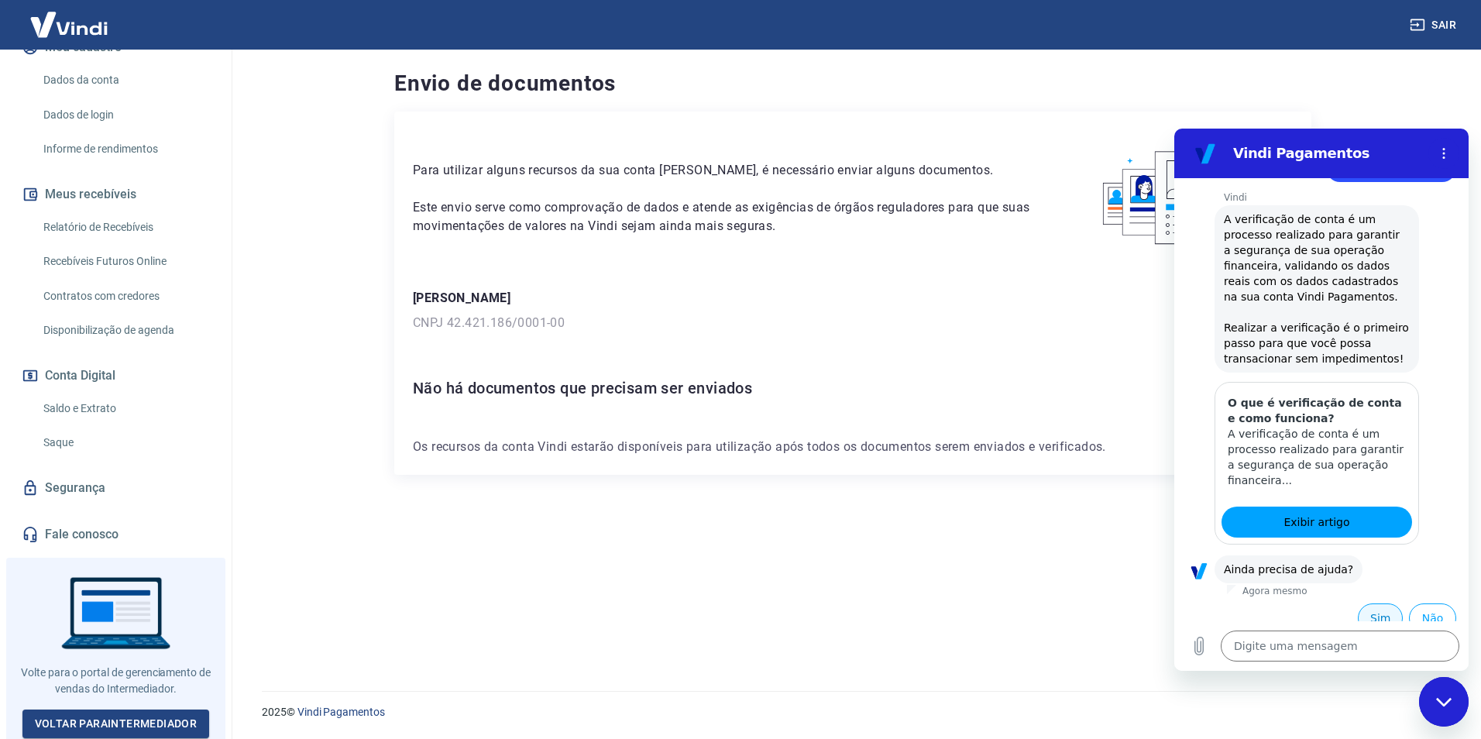
click at [1364, 603] on button "Sim" at bounding box center [1380, 617] width 45 height 29
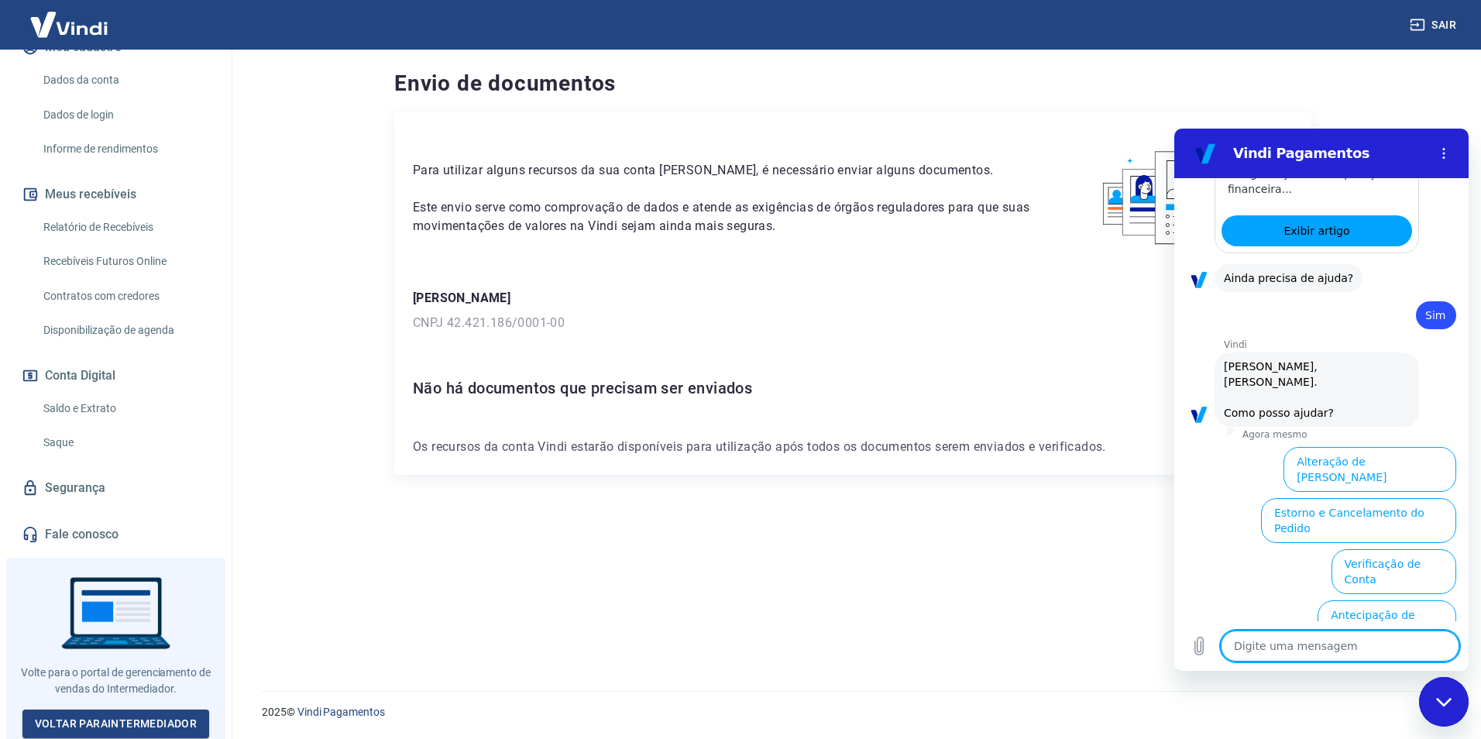
scroll to position [610, 0]
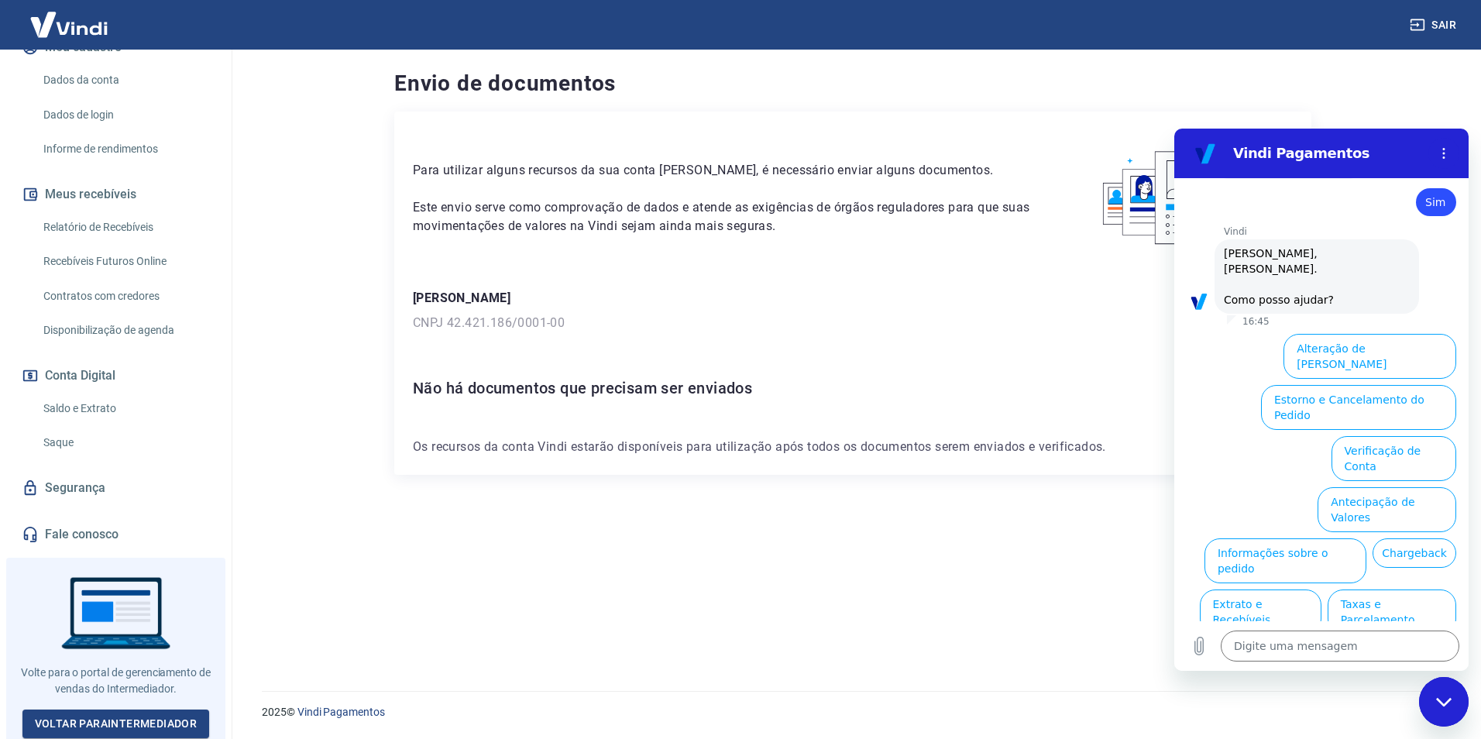
click at [1355, 436] on button "Verificação de Conta" at bounding box center [1393, 458] width 125 height 45
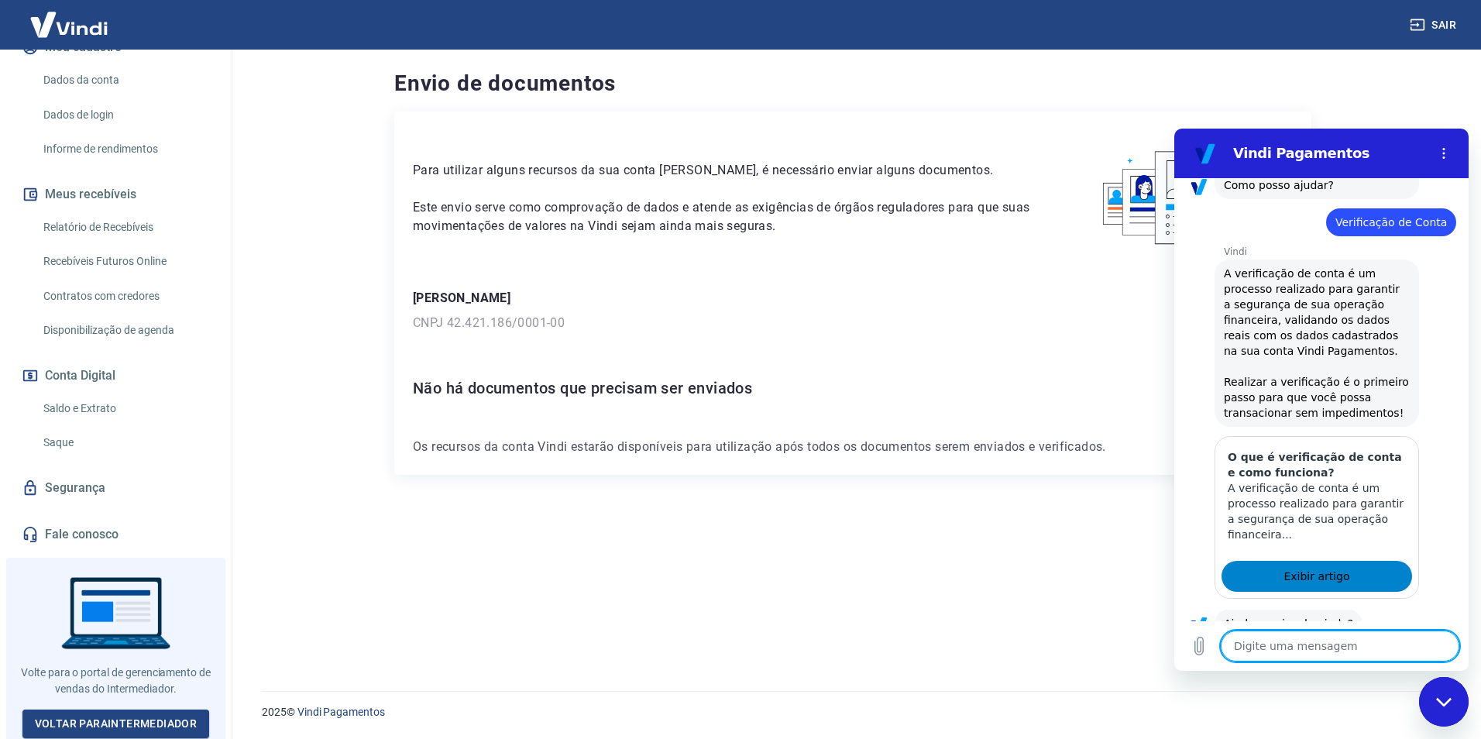
scroll to position [763, 0]
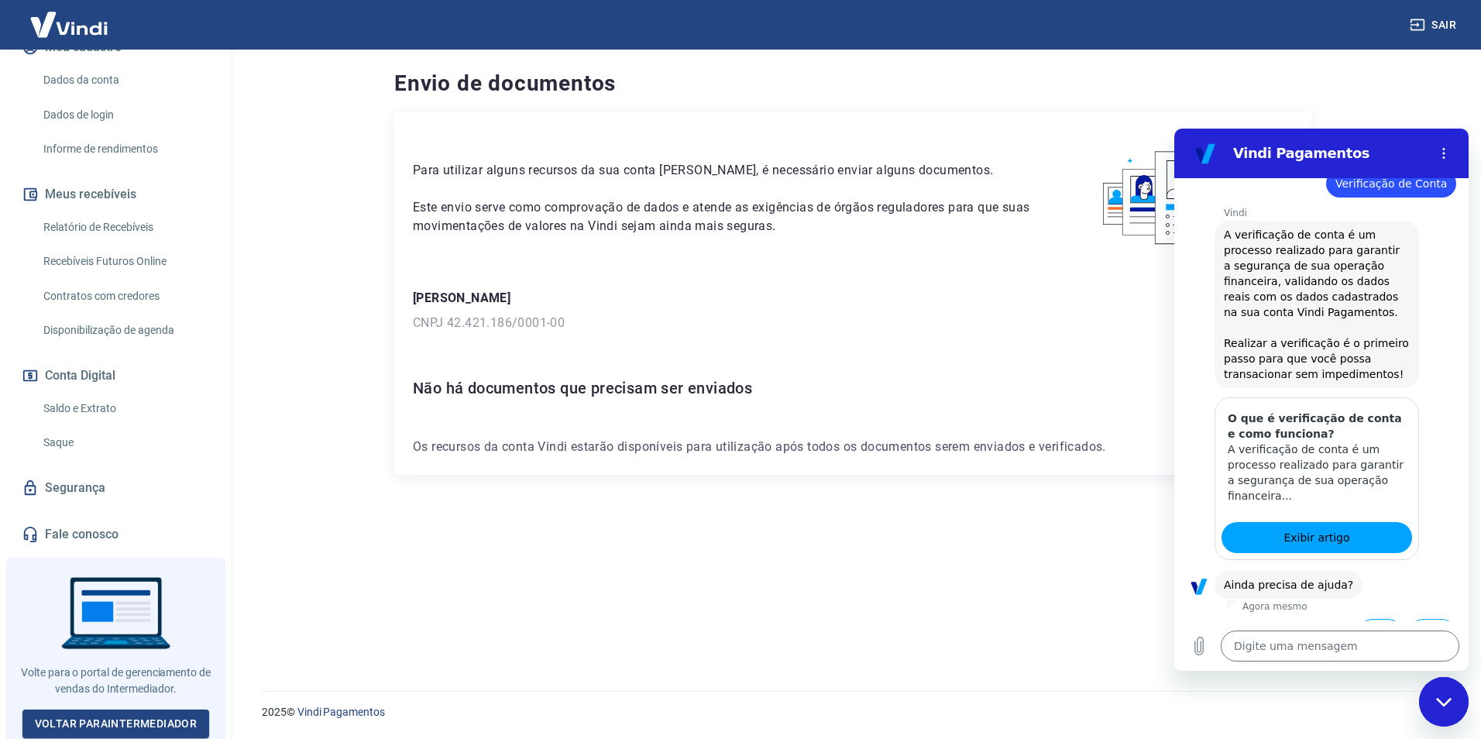
click at [1362, 619] on button "Sim" at bounding box center [1380, 633] width 45 height 29
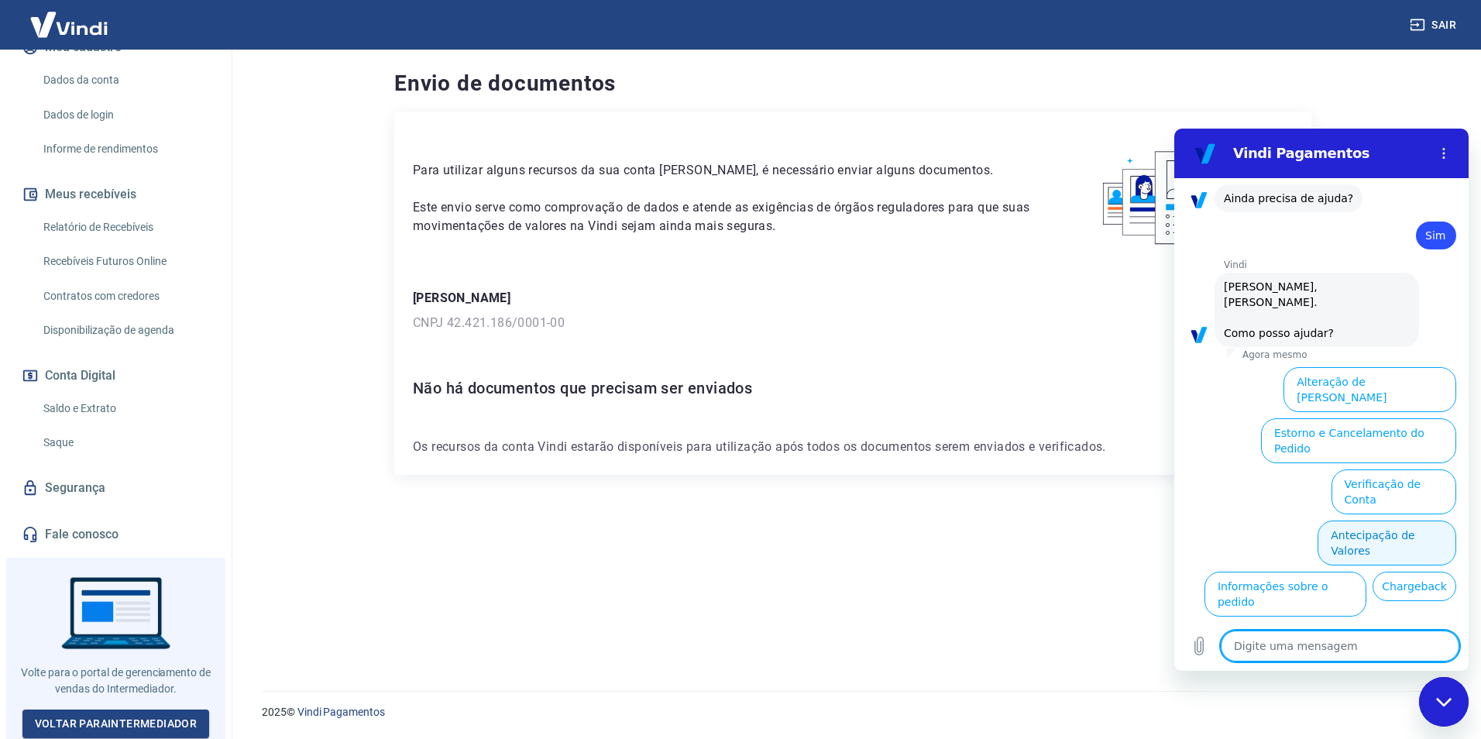
scroll to position [1167, 0]
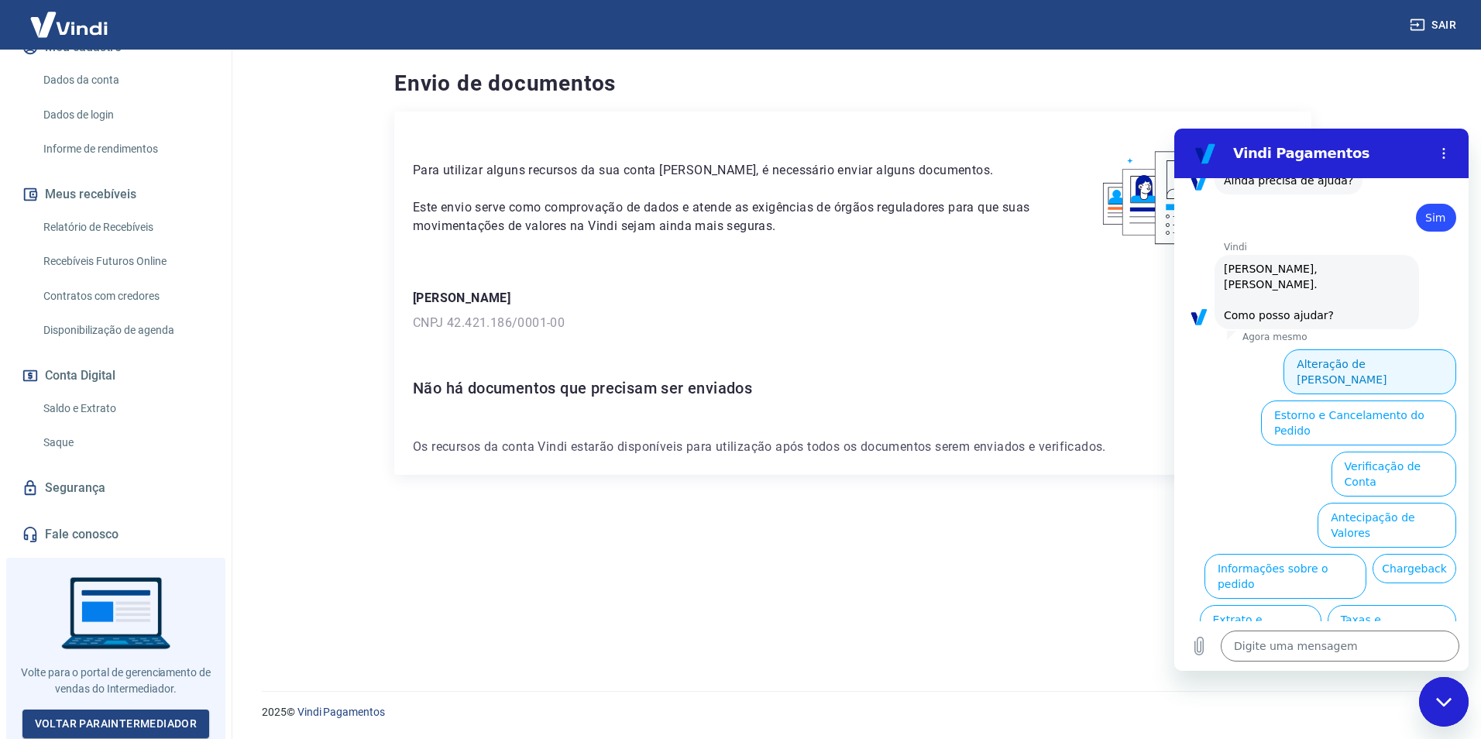
click at [1319, 349] on button "Alteração de [PERSON_NAME]" at bounding box center [1369, 371] width 173 height 45
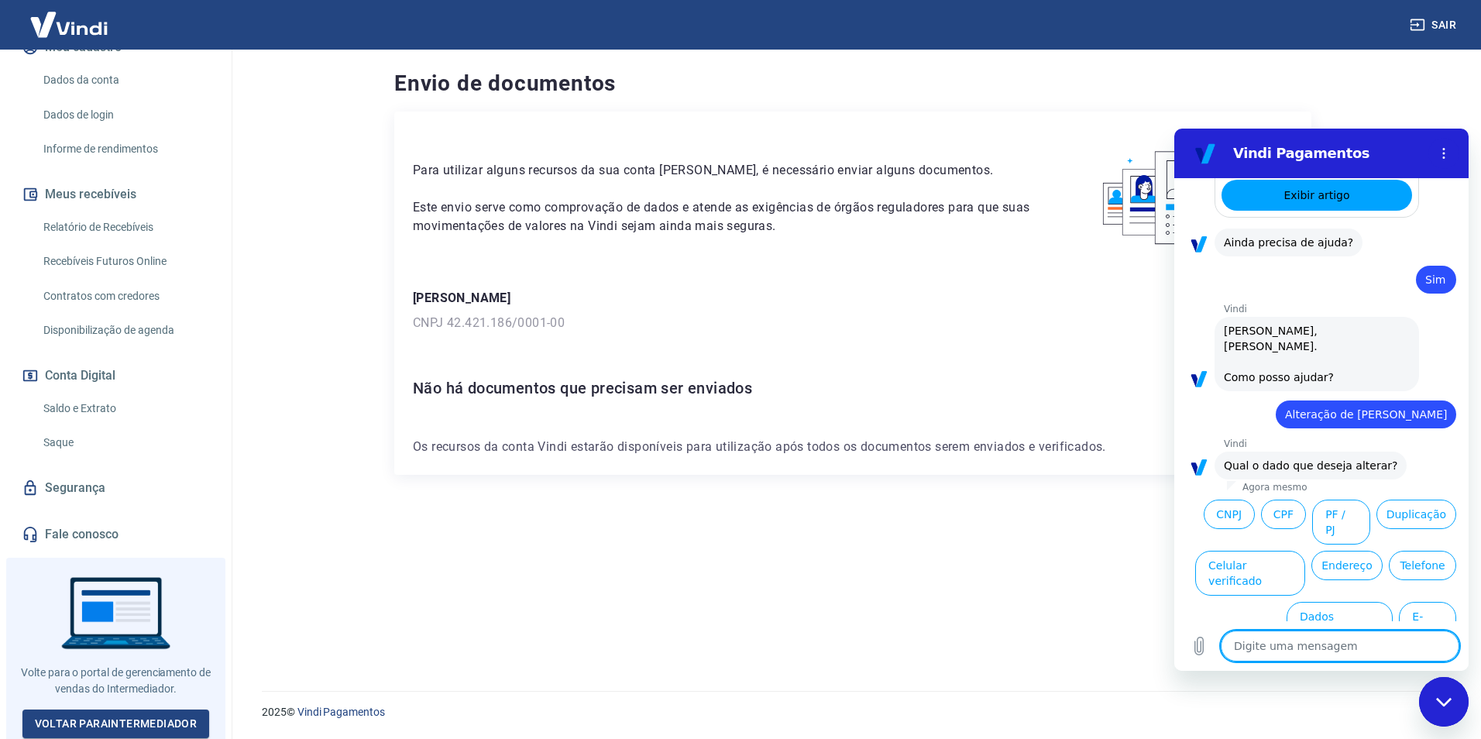
scroll to position [1113, 0]
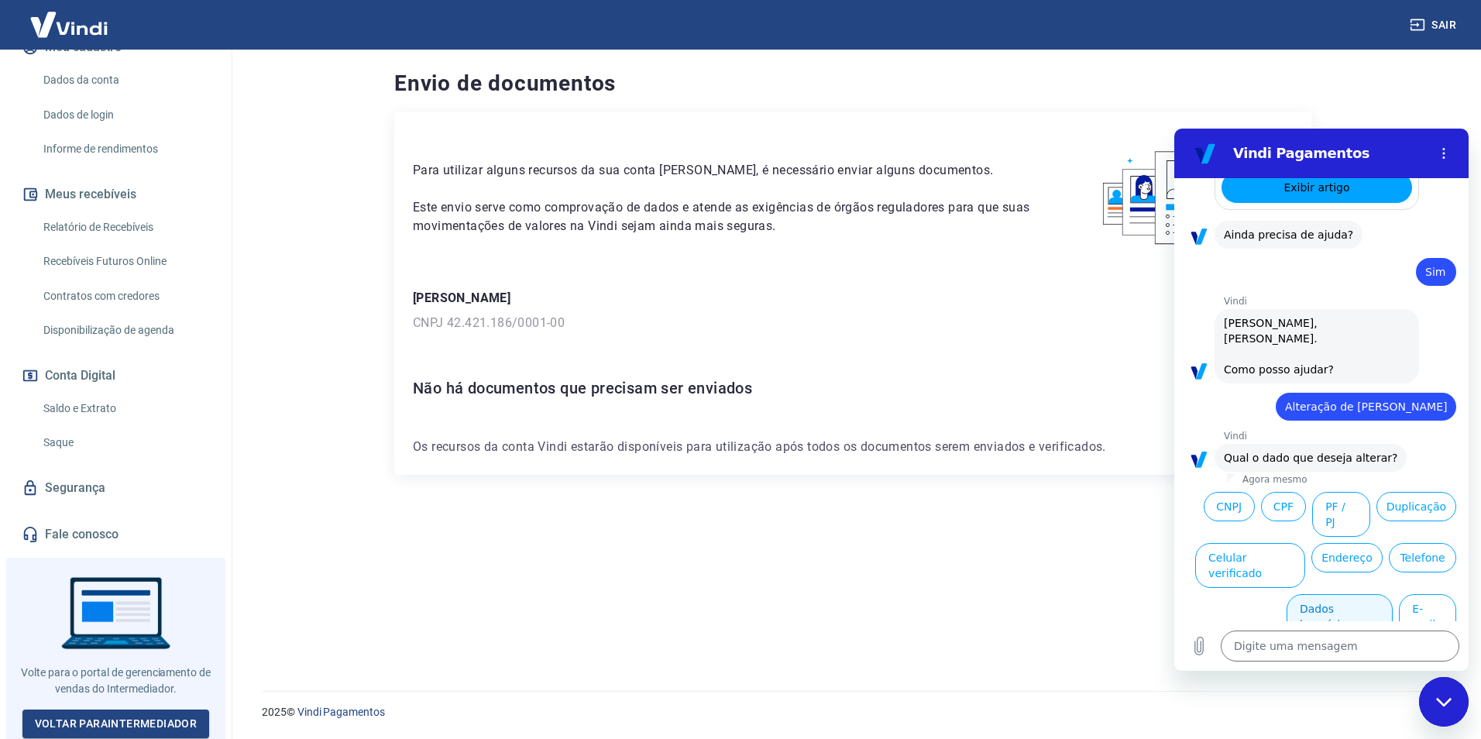
click at [1343, 594] on button "Dados bancários" at bounding box center [1339, 616] width 106 height 45
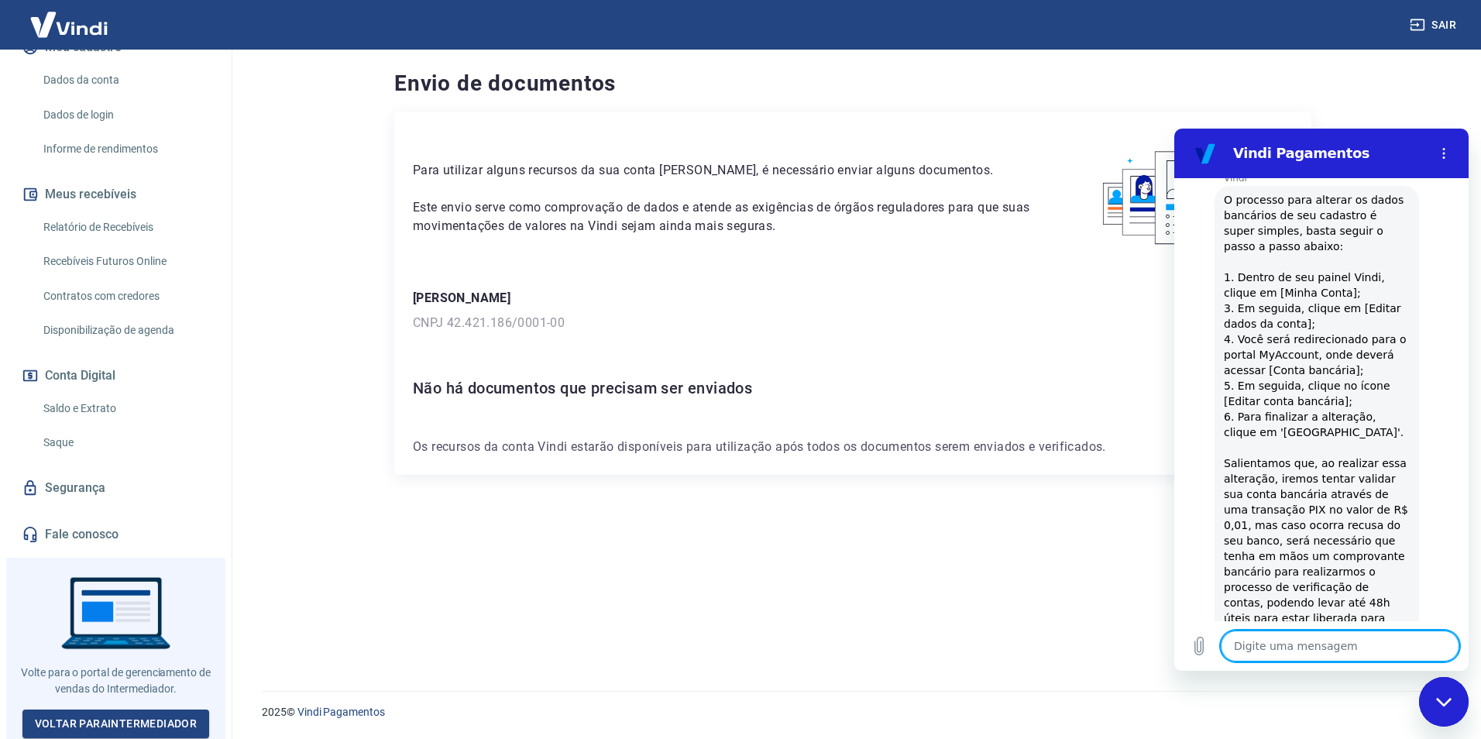
type textarea "x"
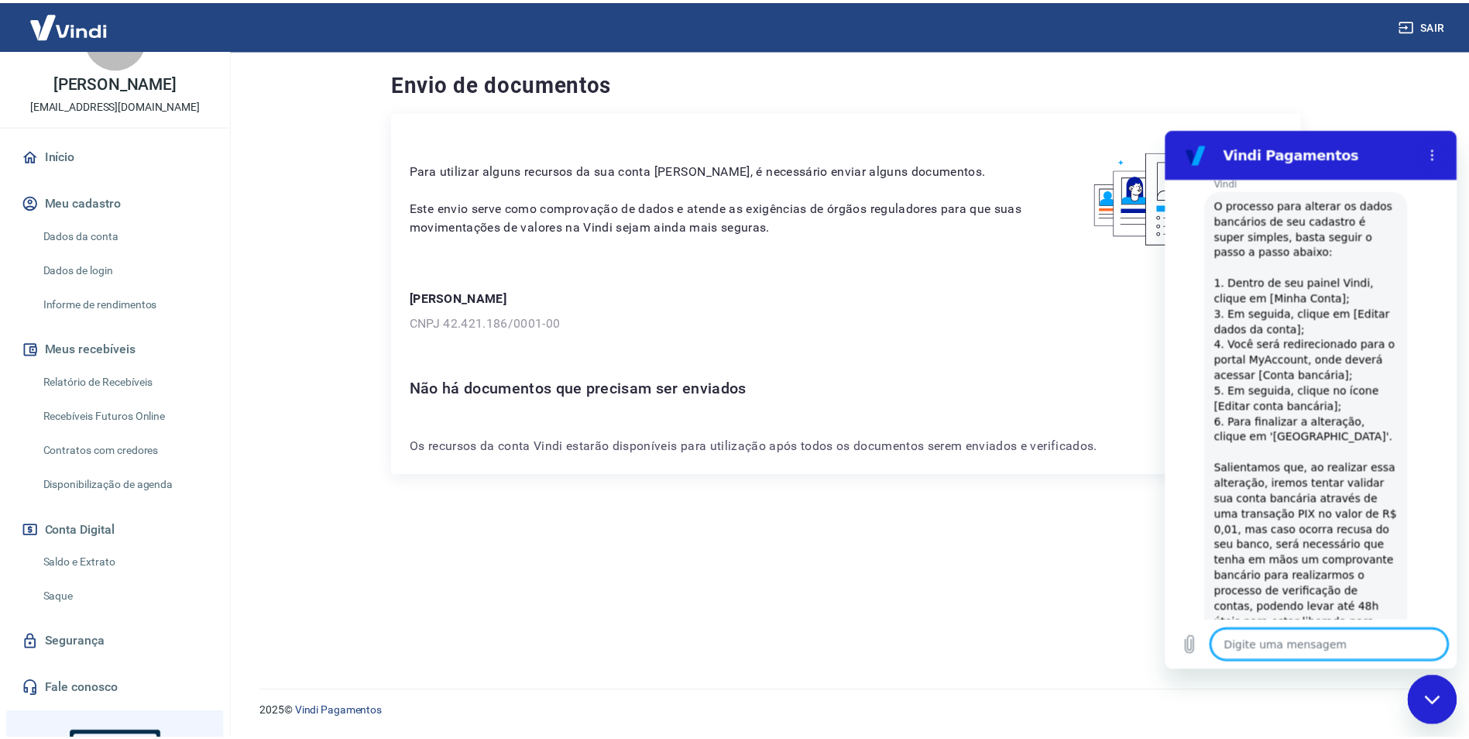
scroll to position [1429, 0]
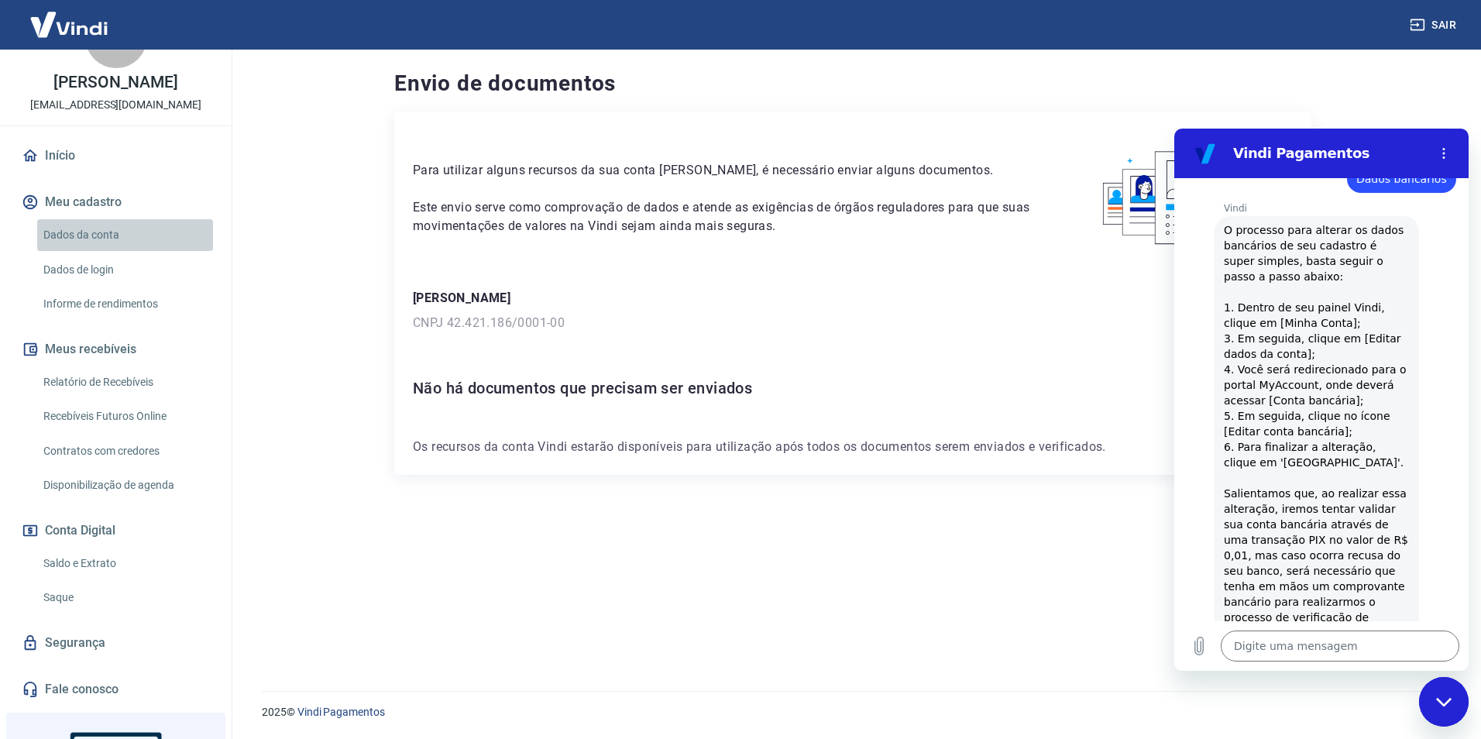
click at [151, 232] on link "Dados da conta" at bounding box center [125, 235] width 176 height 32
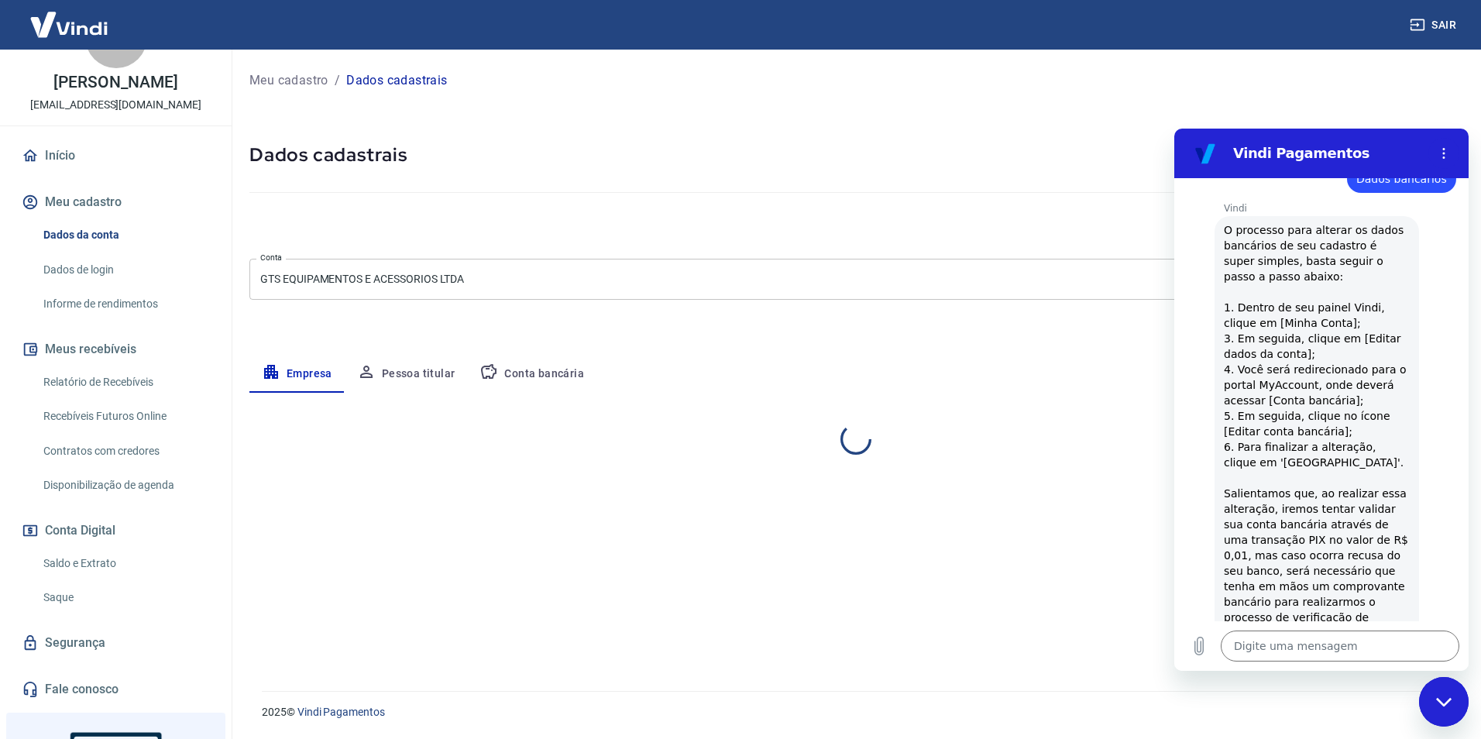
select select "SP"
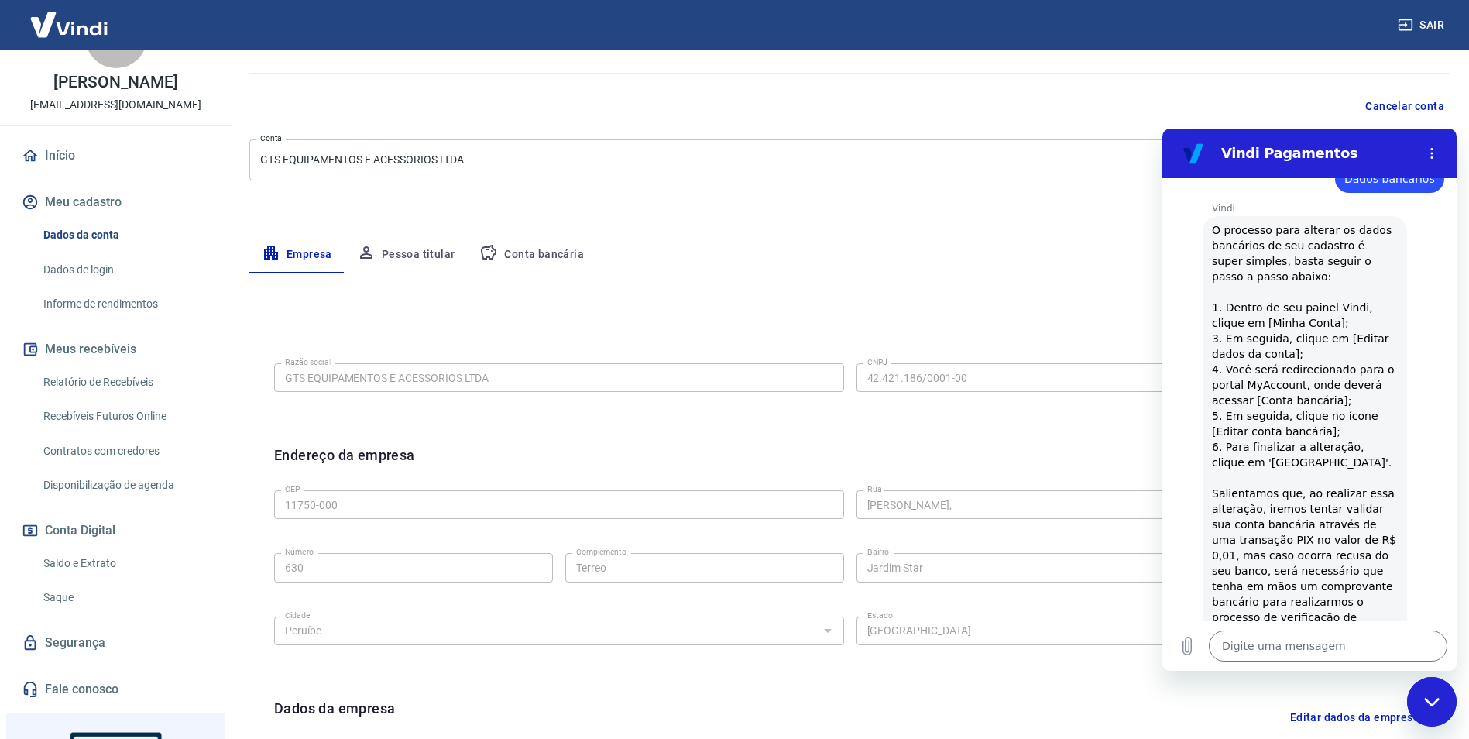
scroll to position [155, 0]
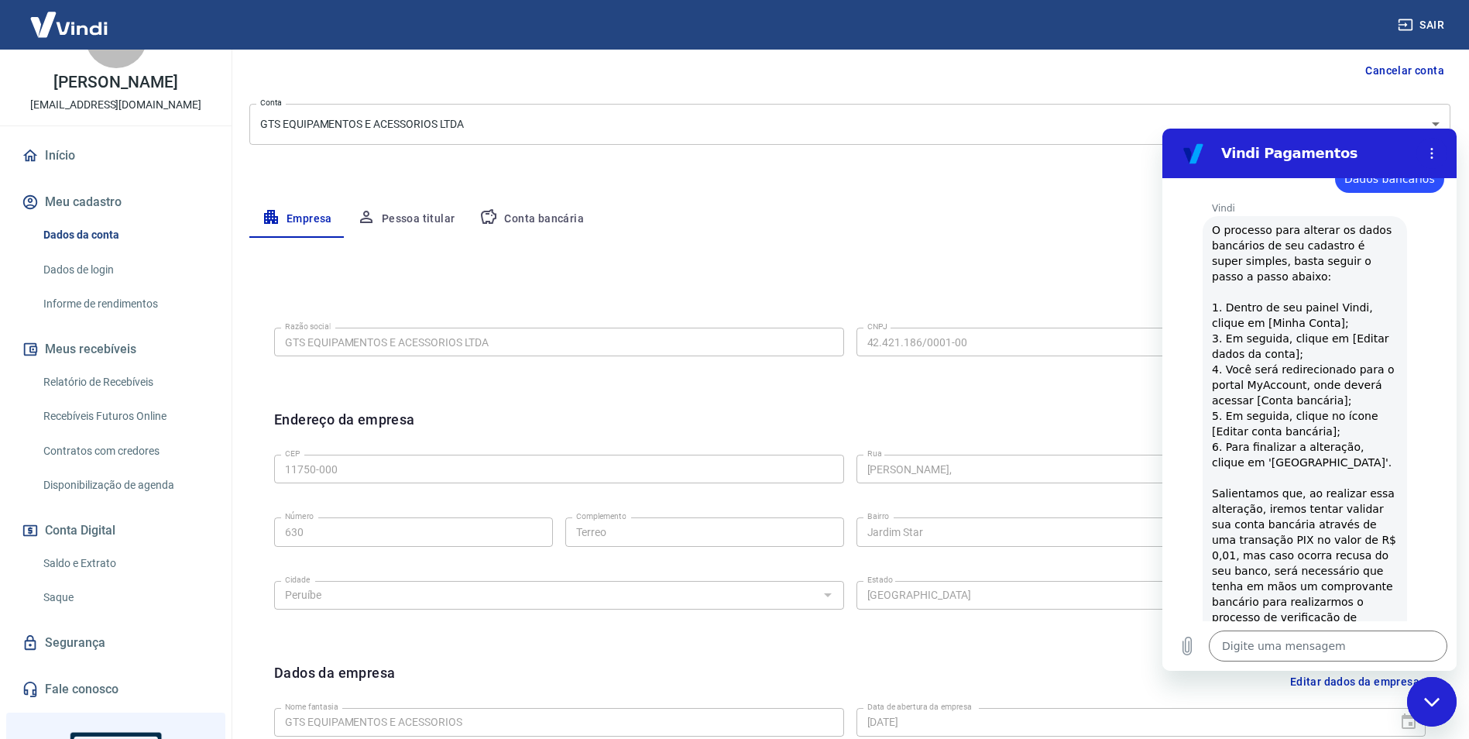
click at [547, 220] on button "Conta bancária" at bounding box center [531, 219] width 129 height 37
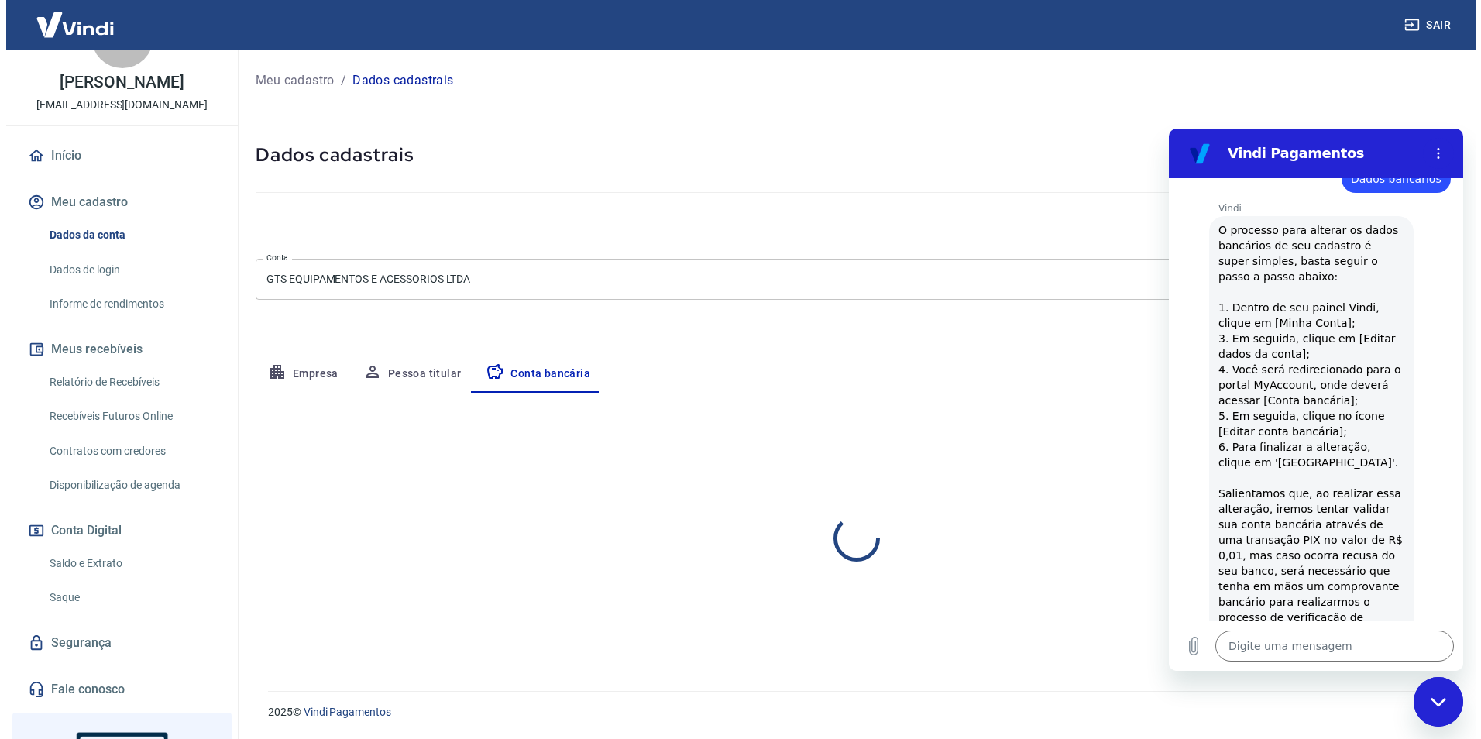
scroll to position [0, 0]
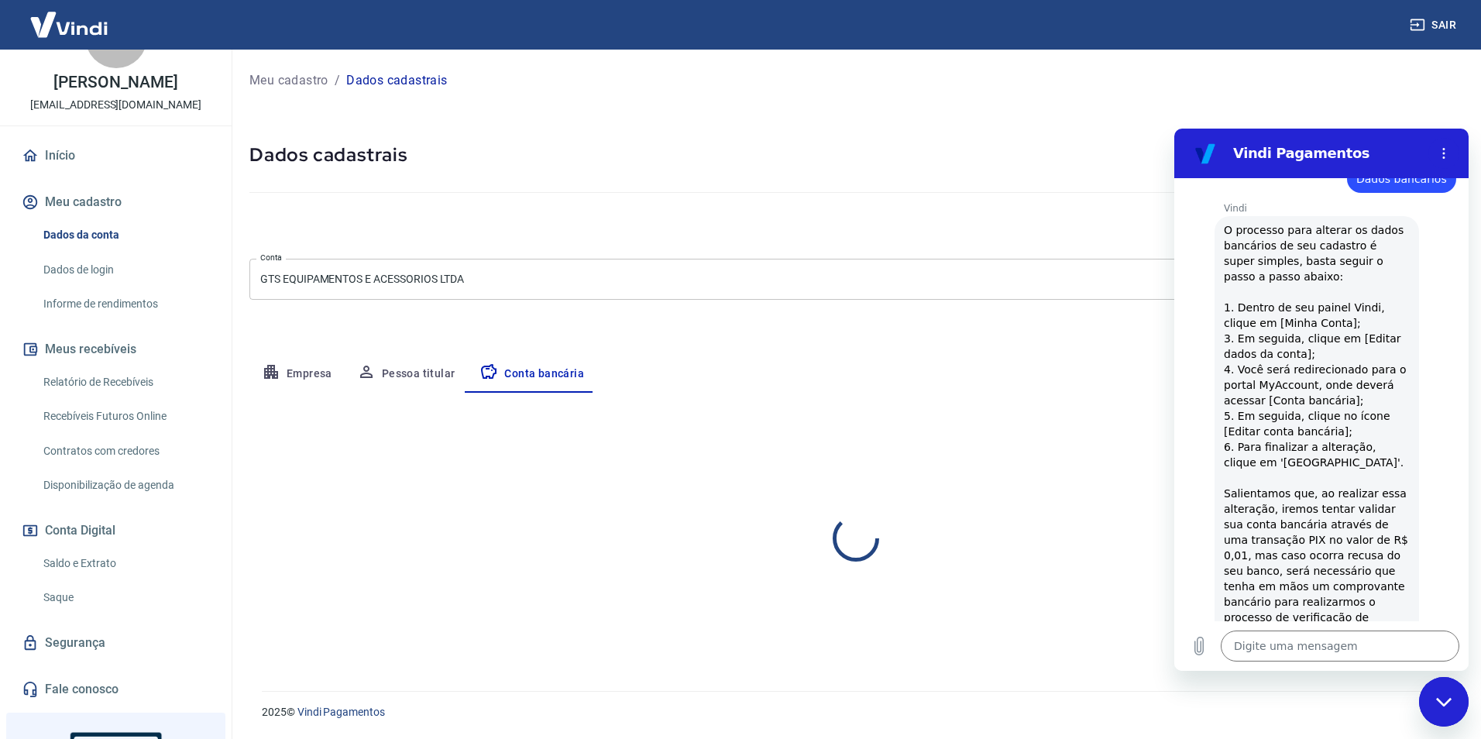
select select "1"
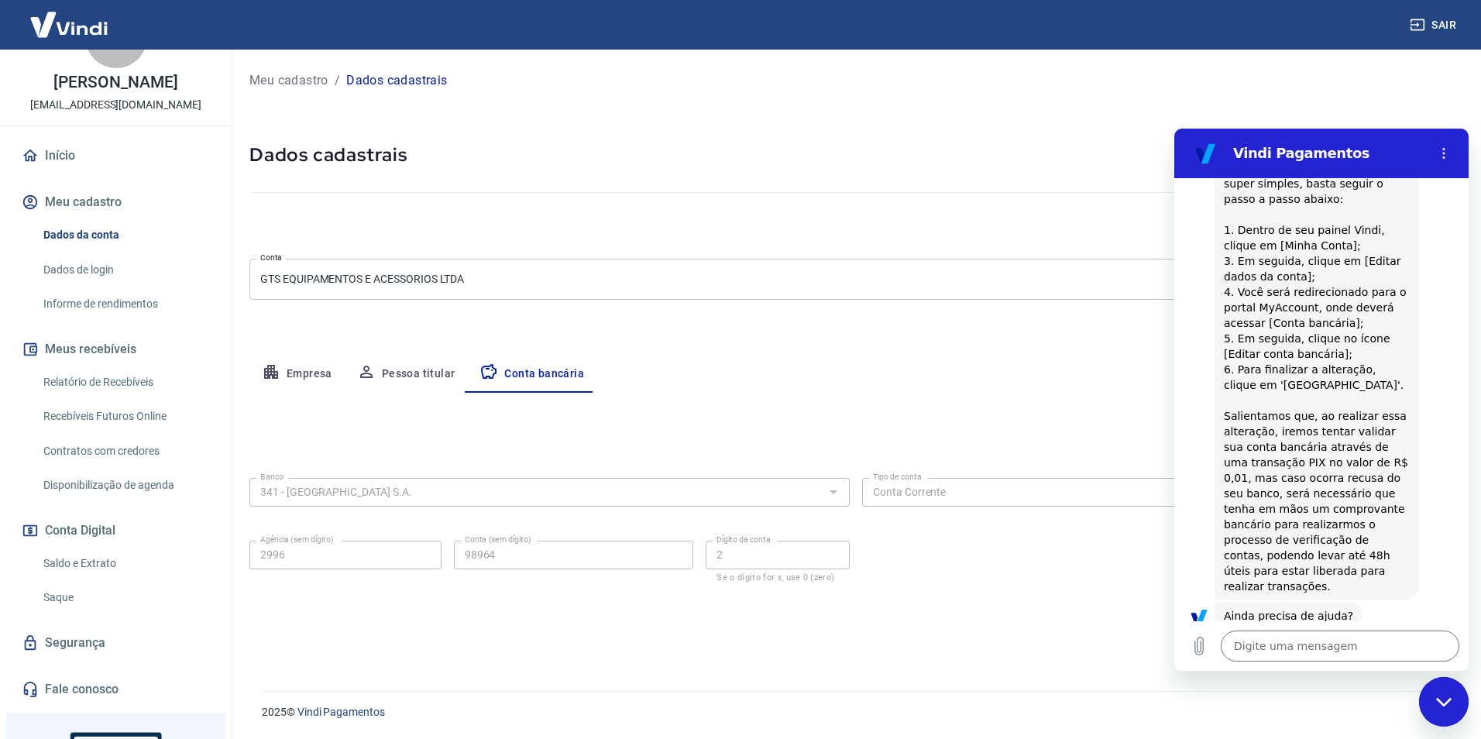
click at [925, 395] on div "Editar conta bancária Banco 341 - ITAÚ UNIBANCO S.A. Banco Tipo de conta Conta …" at bounding box center [855, 523] width 1213 height 261
click at [1451, 687] on div "Fechar janela de mensagens" at bounding box center [1443, 701] width 46 height 46
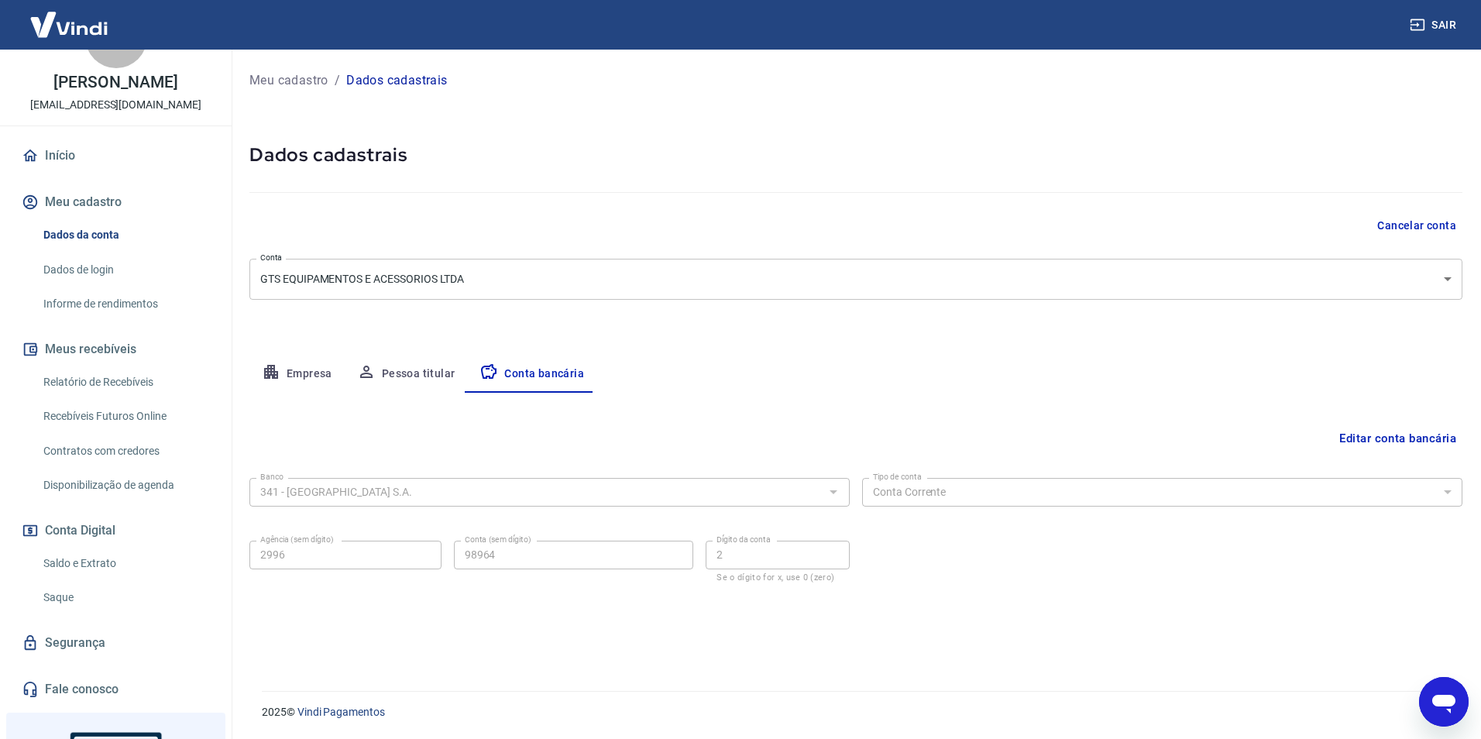
click at [1435, 691] on icon "Abrir janela de mensagens" at bounding box center [1444, 702] width 28 height 28
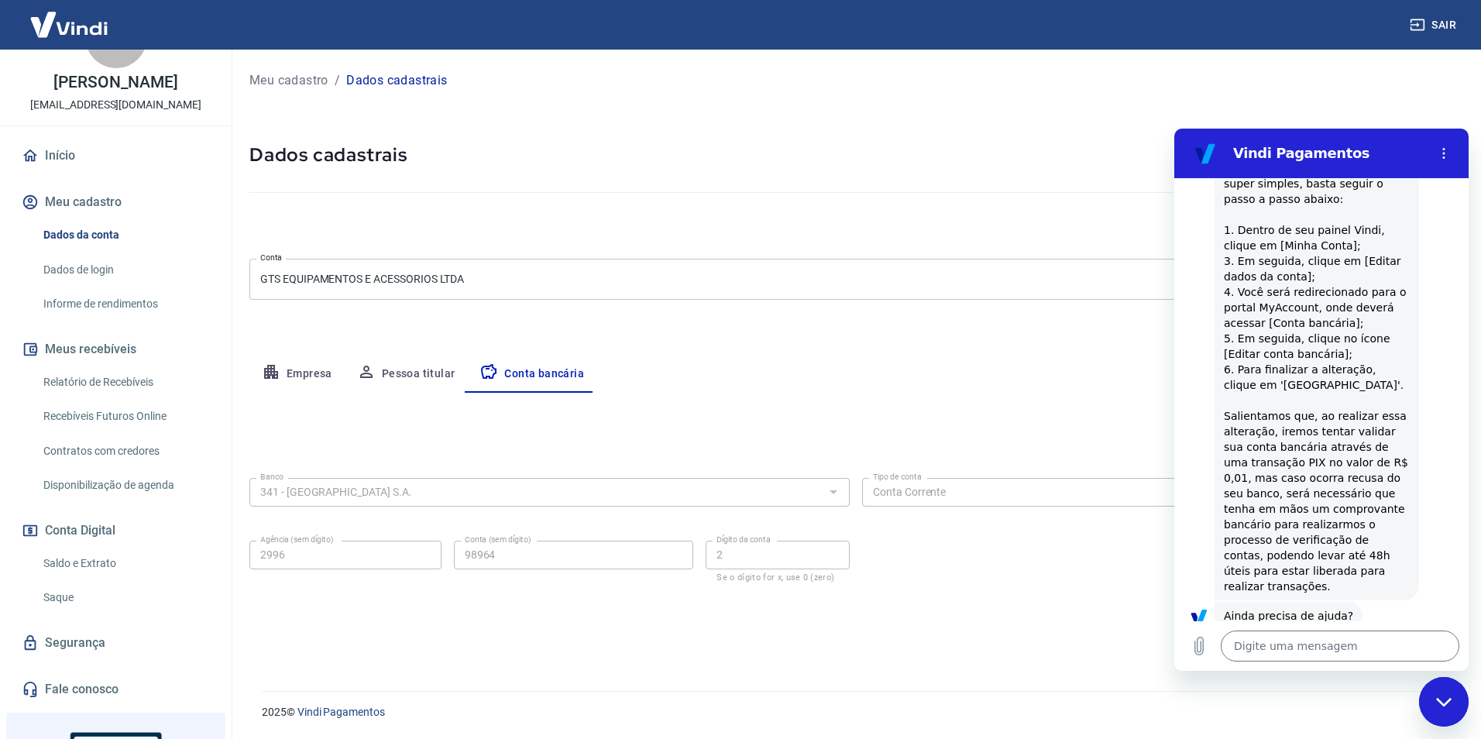
click at [1363, 650] on button "Sim" at bounding box center [1380, 664] width 45 height 29
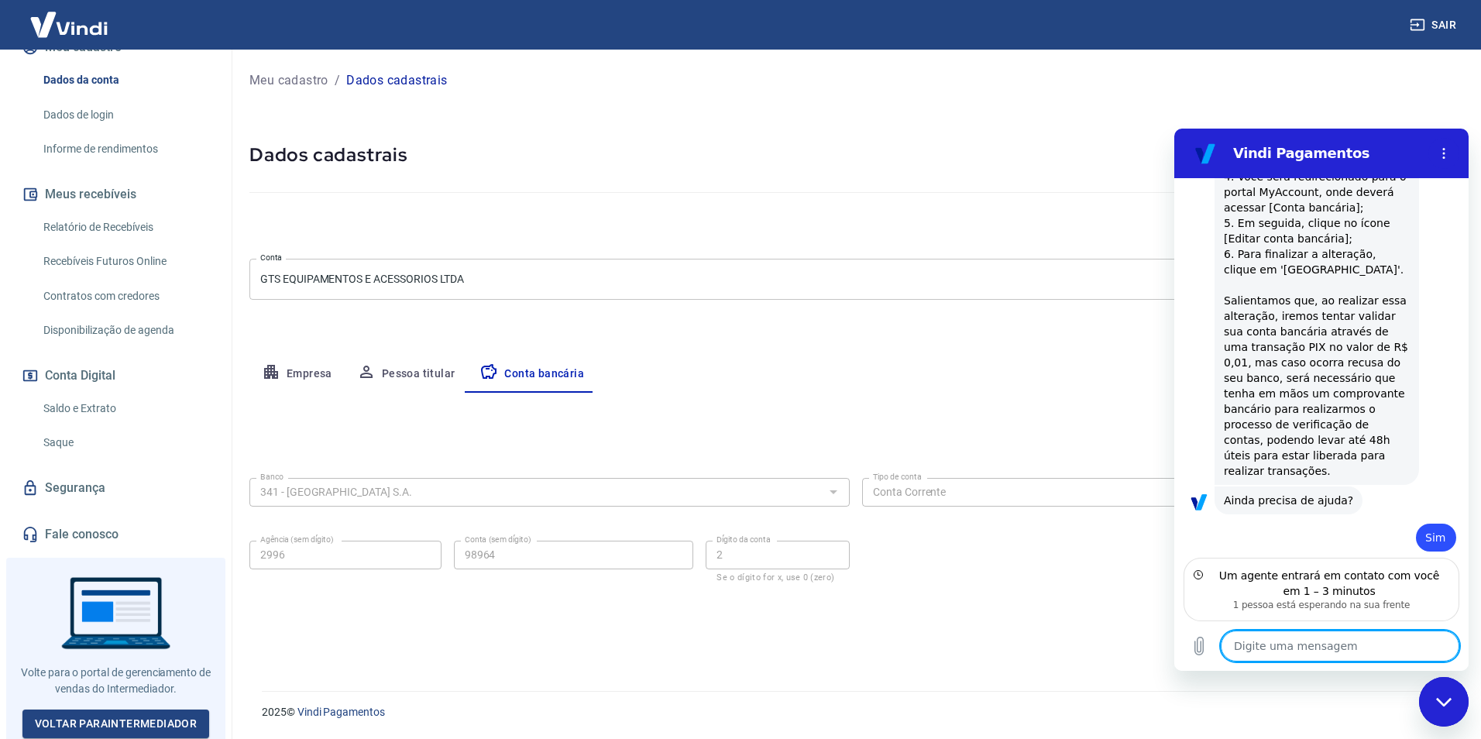
scroll to position [1632, 0]
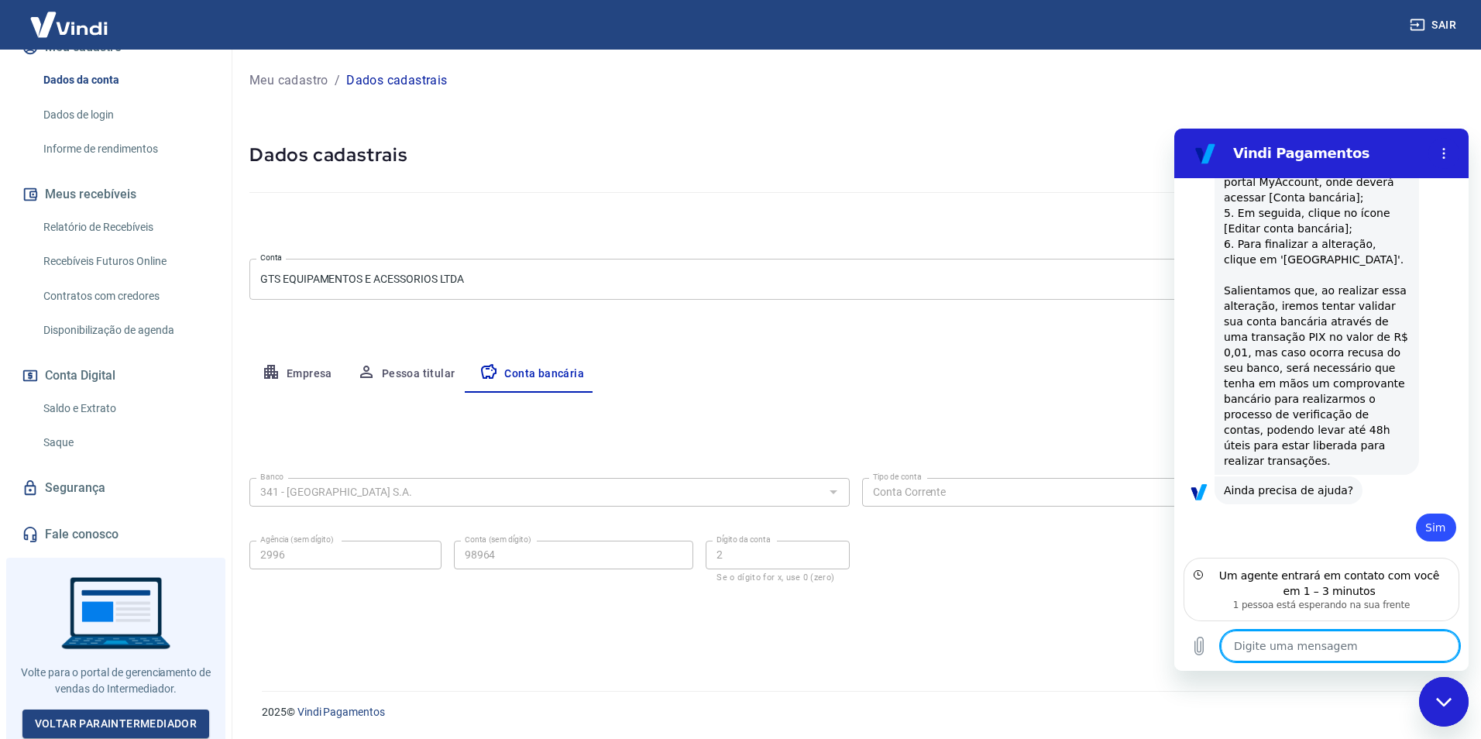
click at [1307, 648] on textarea at bounding box center [1340, 645] width 239 height 31
type textarea "x"
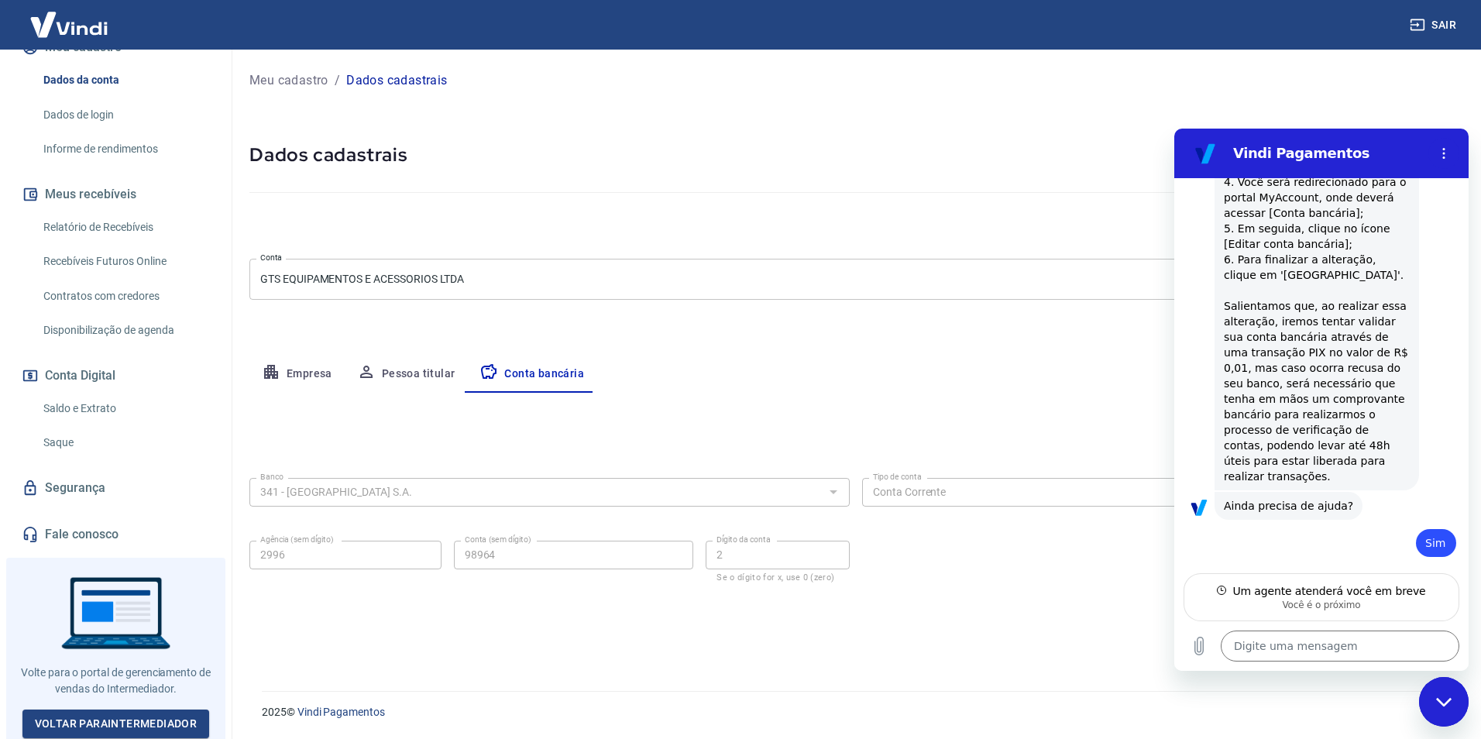
click at [1365, 568] on div "diz: Um momento, um de nossos especialistas já vai te atender!" at bounding box center [1316, 589] width 204 height 43
click at [1338, 652] on textarea at bounding box center [1340, 645] width 239 height 31
type textarea "O"
type textarea "x"
type textarea "Ok"
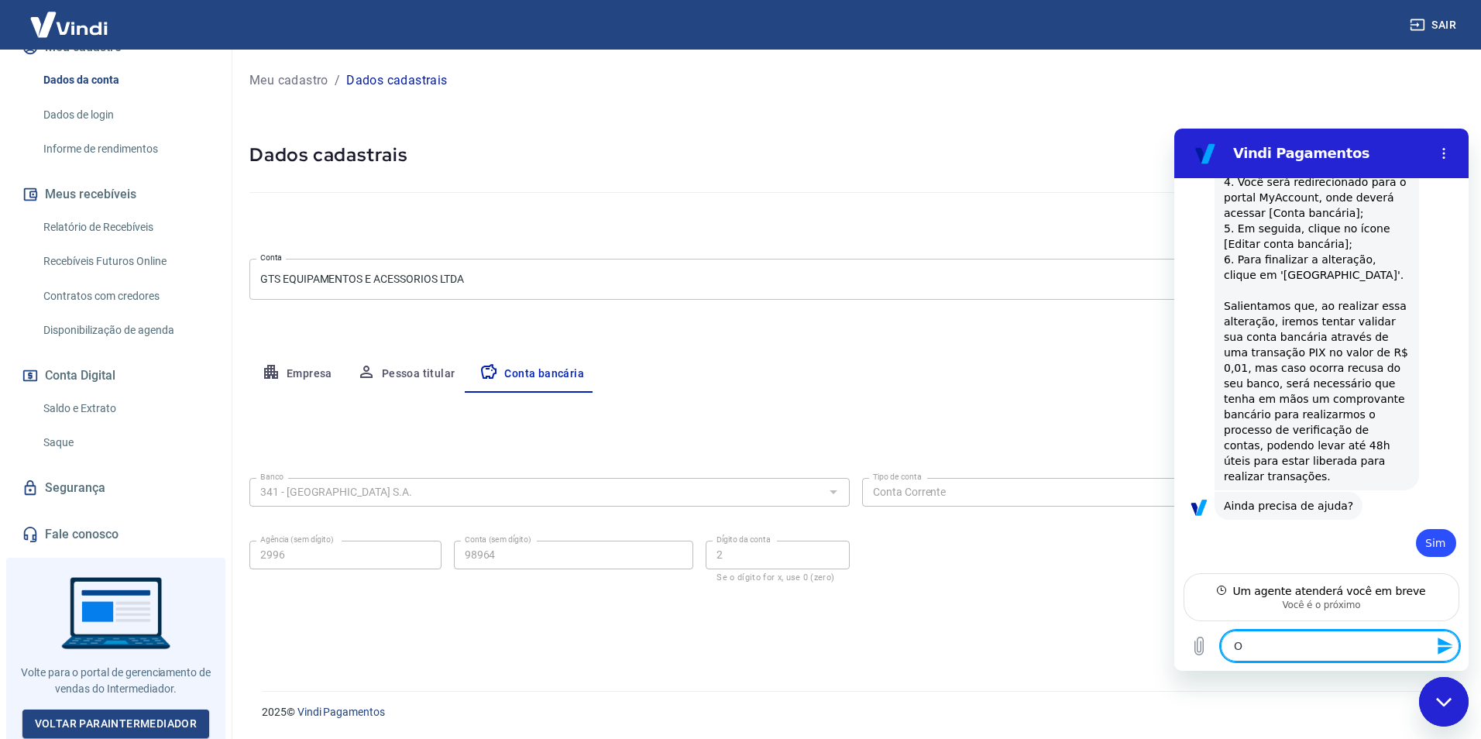
type textarea "x"
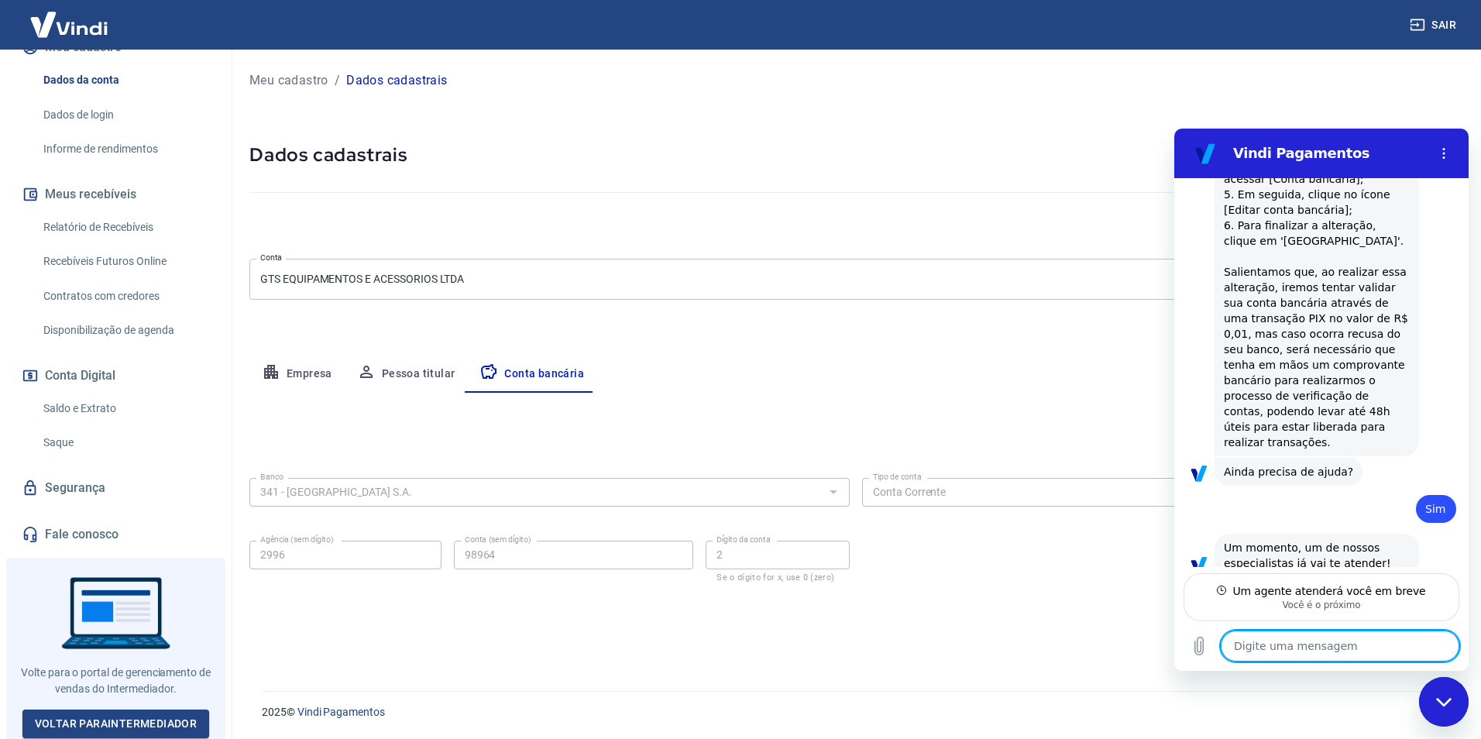
scroll to position [1654, 0]
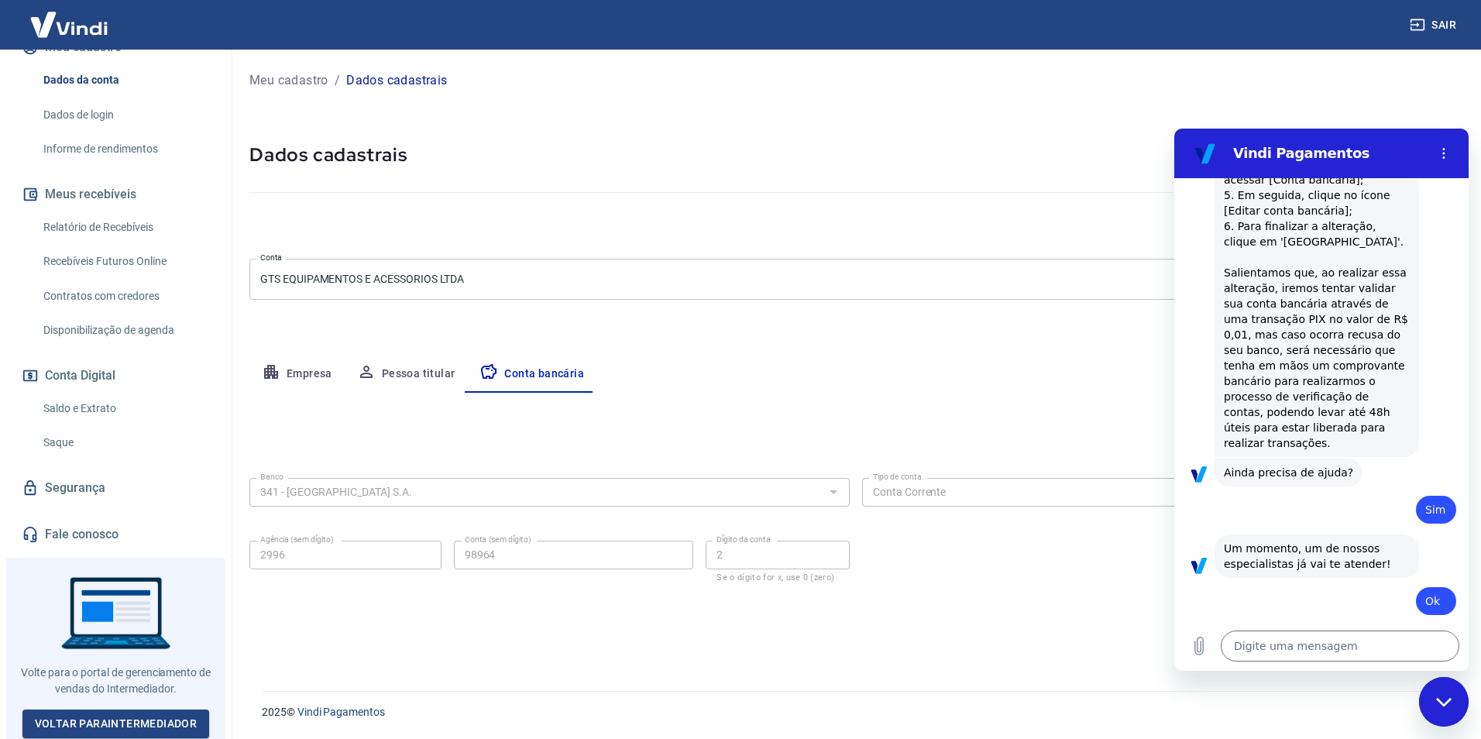
type textarea "x"
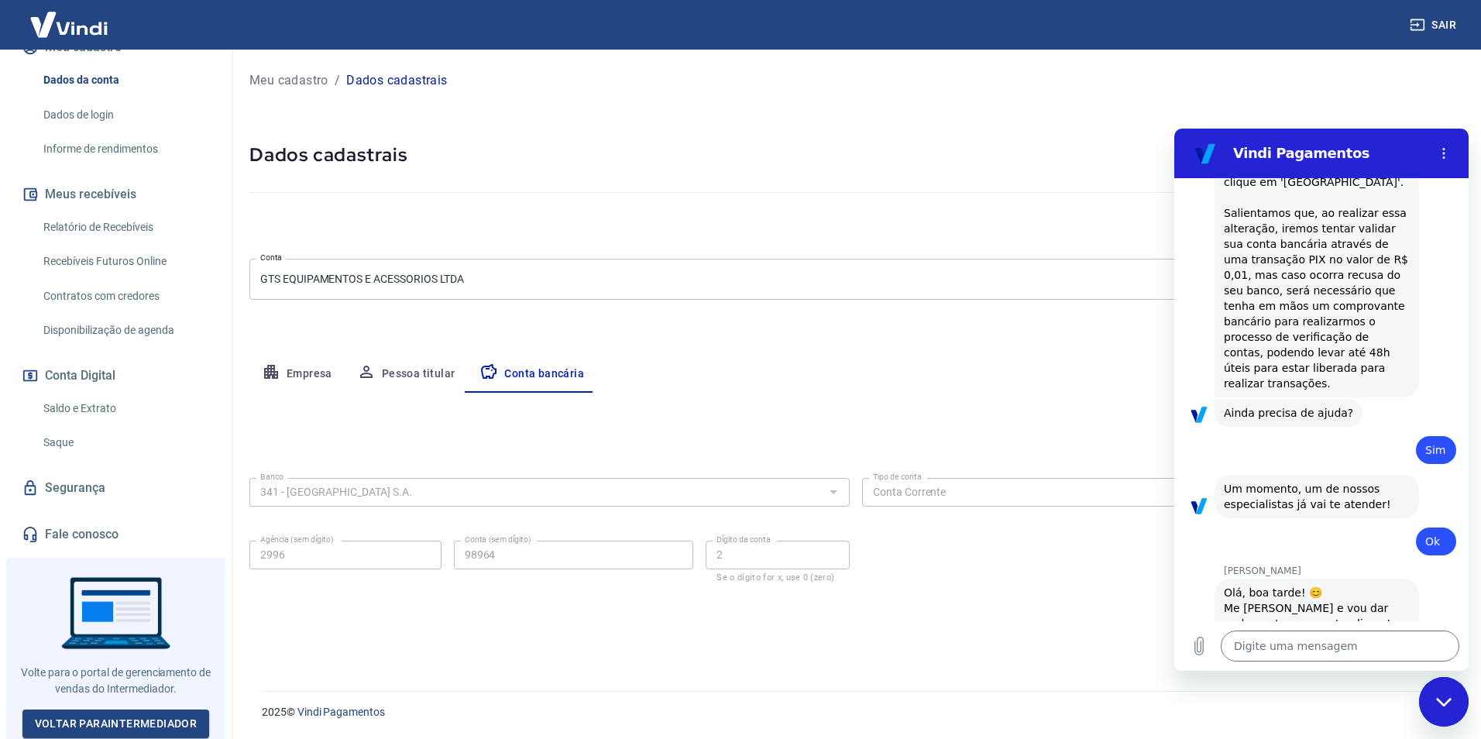
scroll to position [1712, 0]
click at [1336, 648] on textarea at bounding box center [1340, 645] width 239 height 31
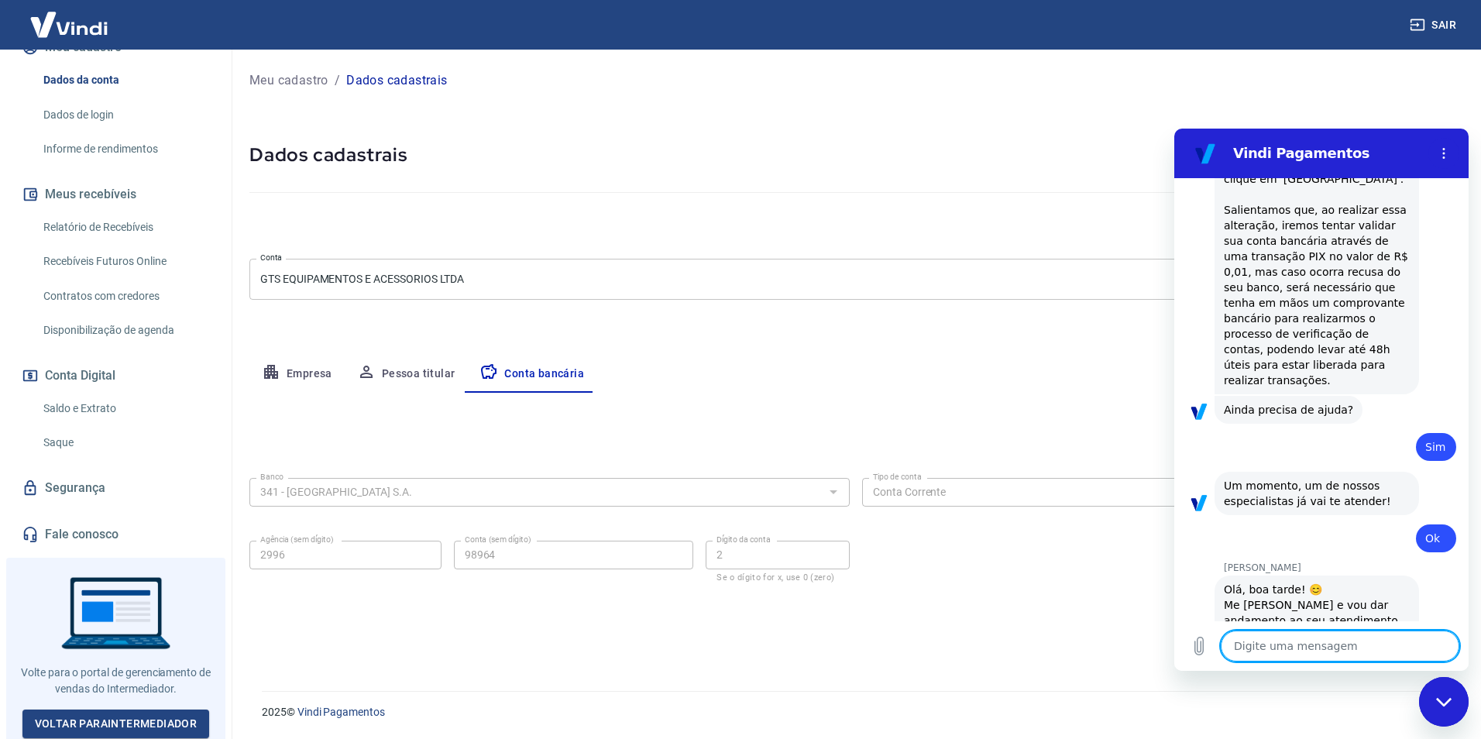
type textarea "B"
type textarea "x"
type textarea "Bo"
type textarea "x"
type textarea "Boa"
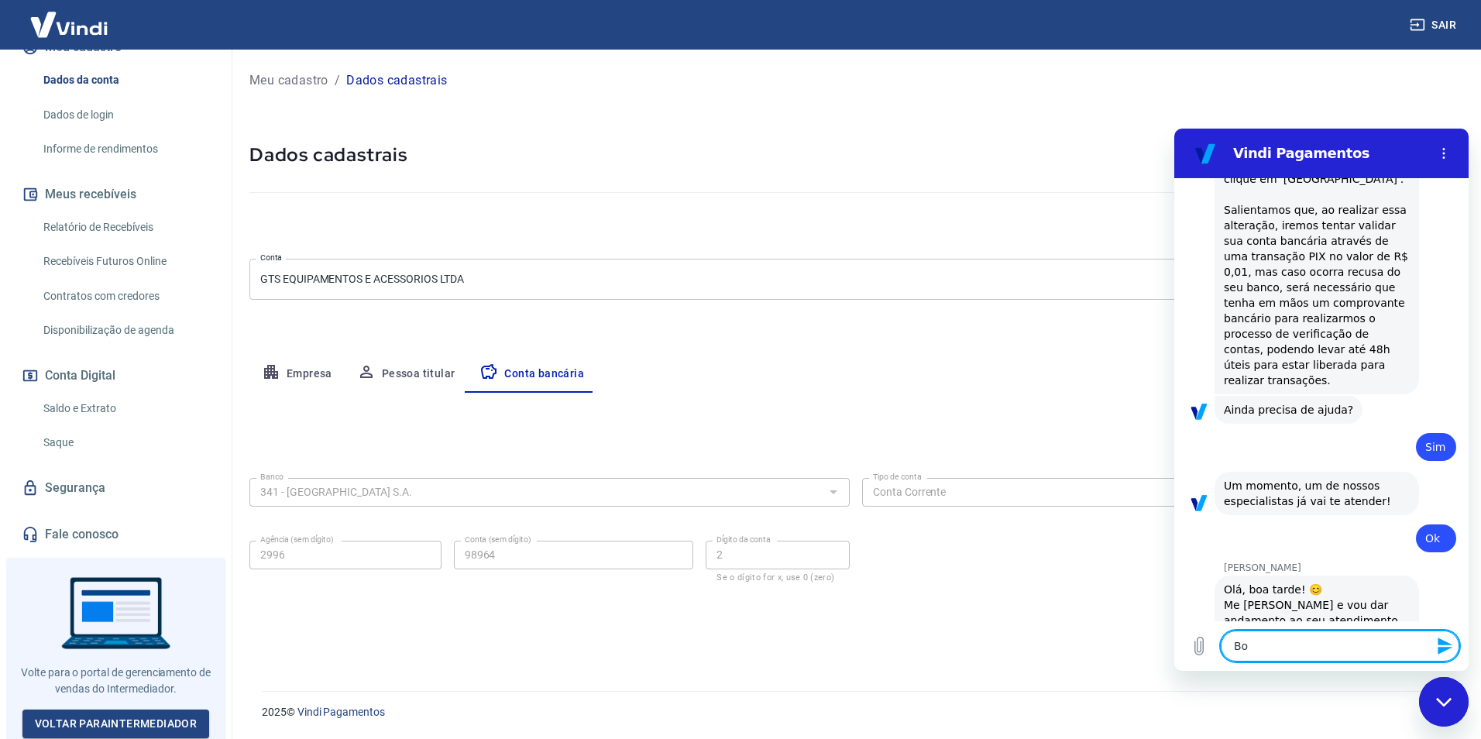
type textarea "x"
type textarea "Boa"
type textarea "x"
type textarea "Boa t"
type textarea "x"
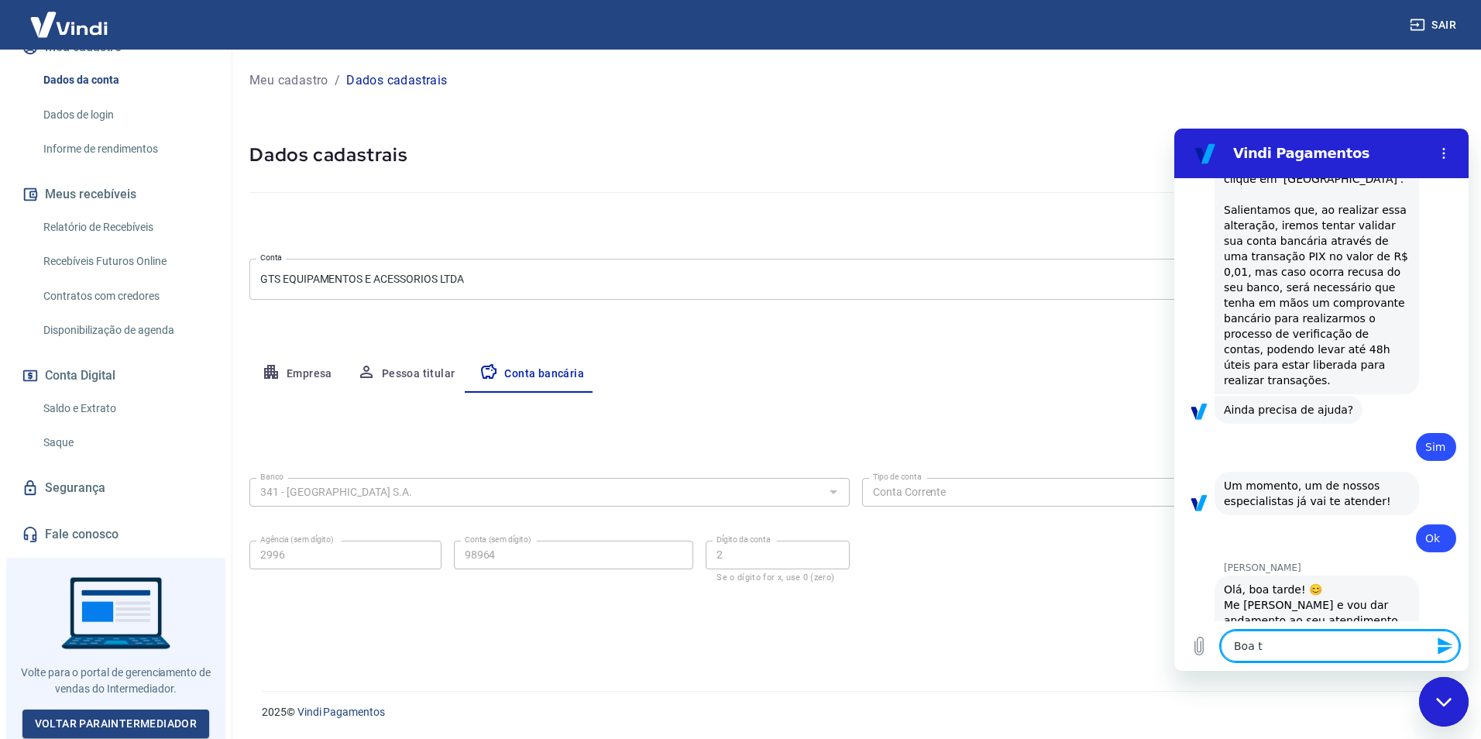
type textarea "Boa ta"
type textarea "x"
type textarea "Boa tar"
type textarea "x"
type textarea "Boa tard"
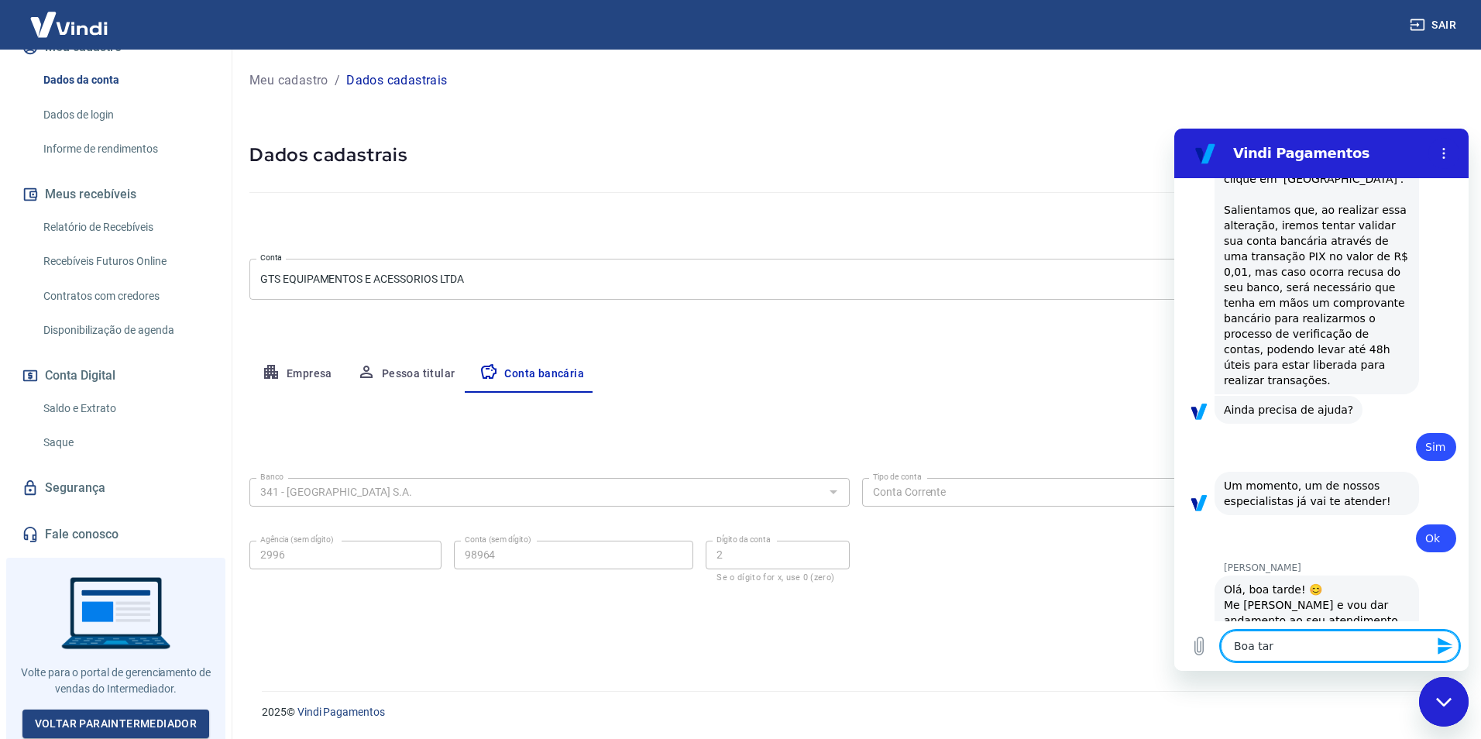
type textarea "x"
type textarea "Boa tarde"
type textarea "x"
type textarea "Boa tarde"
type textarea "x"
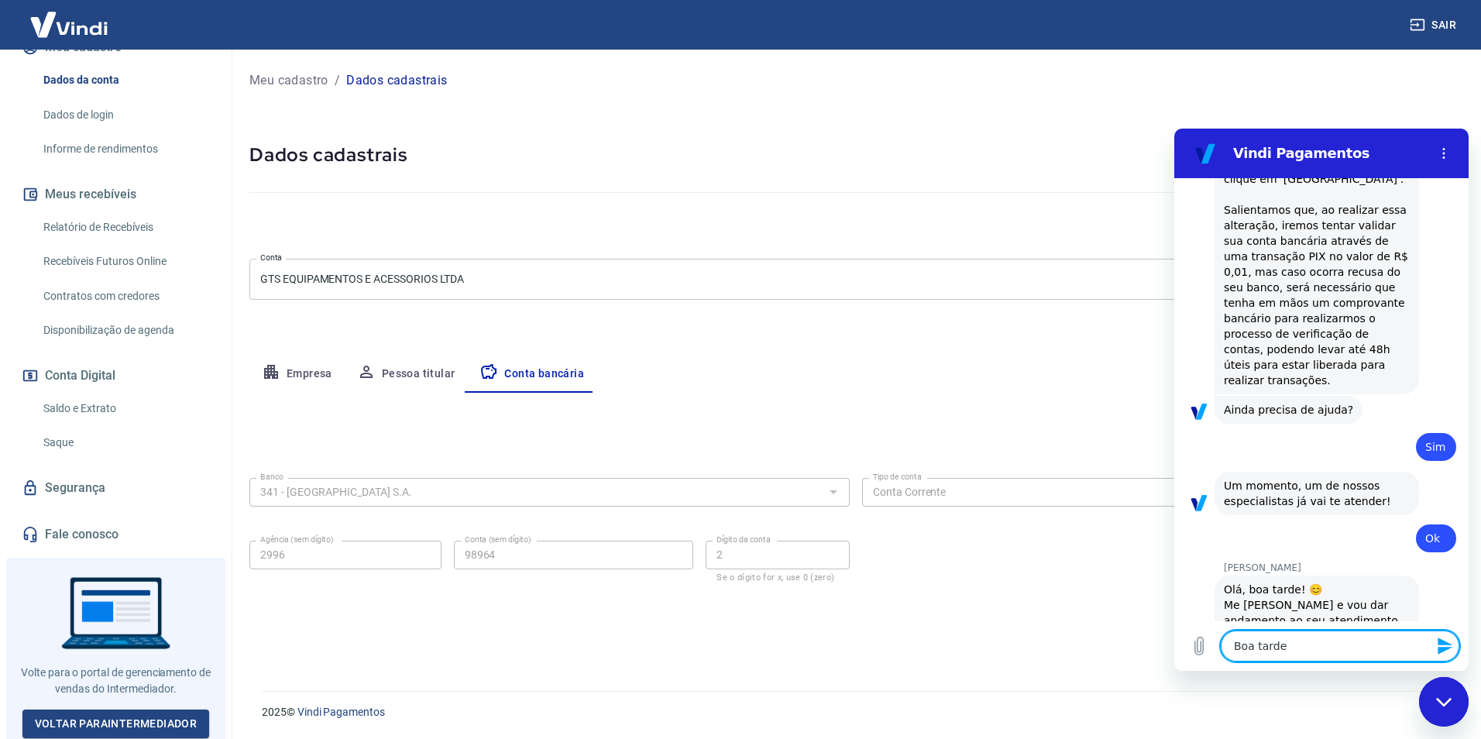
type textarea "Boa tarde A"
type textarea "x"
type textarea "Boa tarde An"
type textarea "x"
type textarea "Boa tarde And"
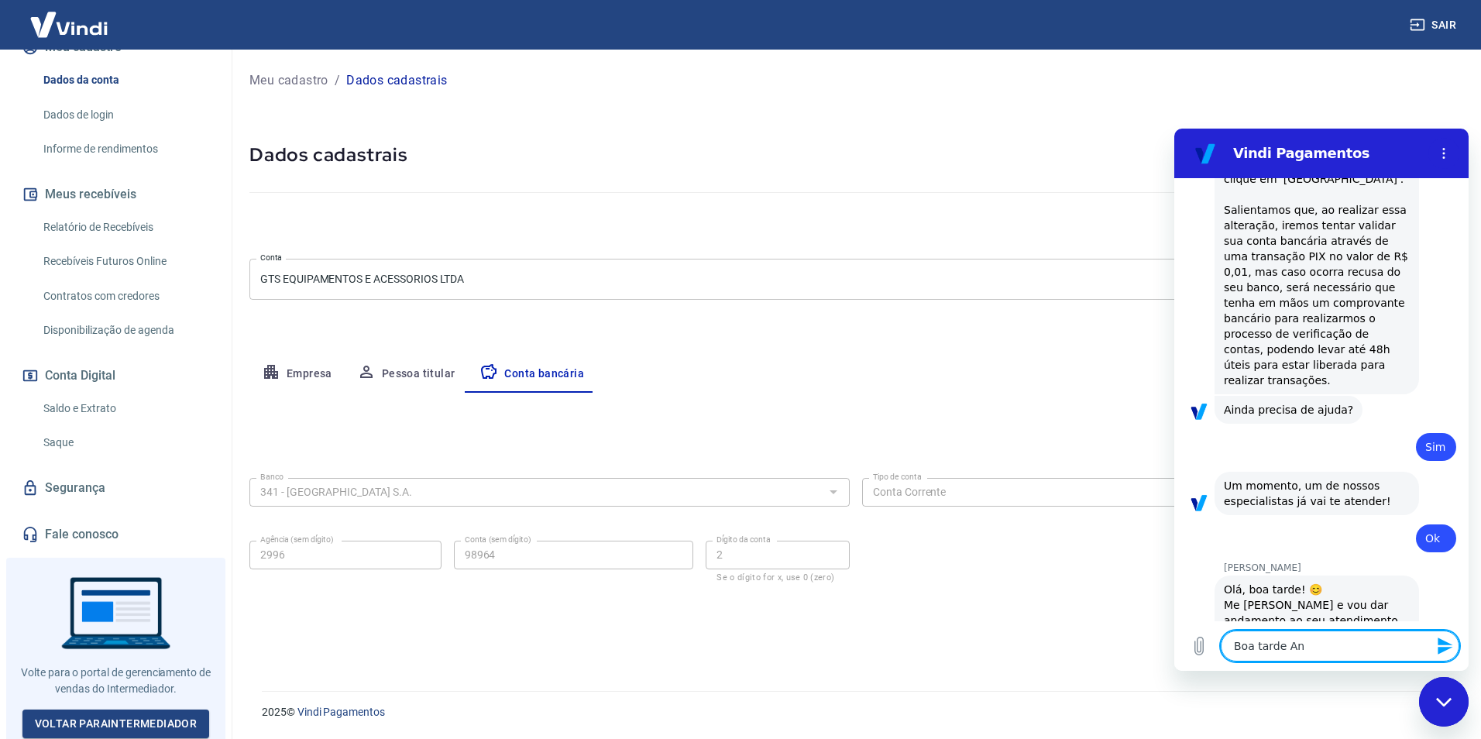
type textarea "x"
type textarea "Boa tarde Andr"
type textarea "x"
type textarea "Boa tarde [PERSON_NAME]"
type textarea "x"
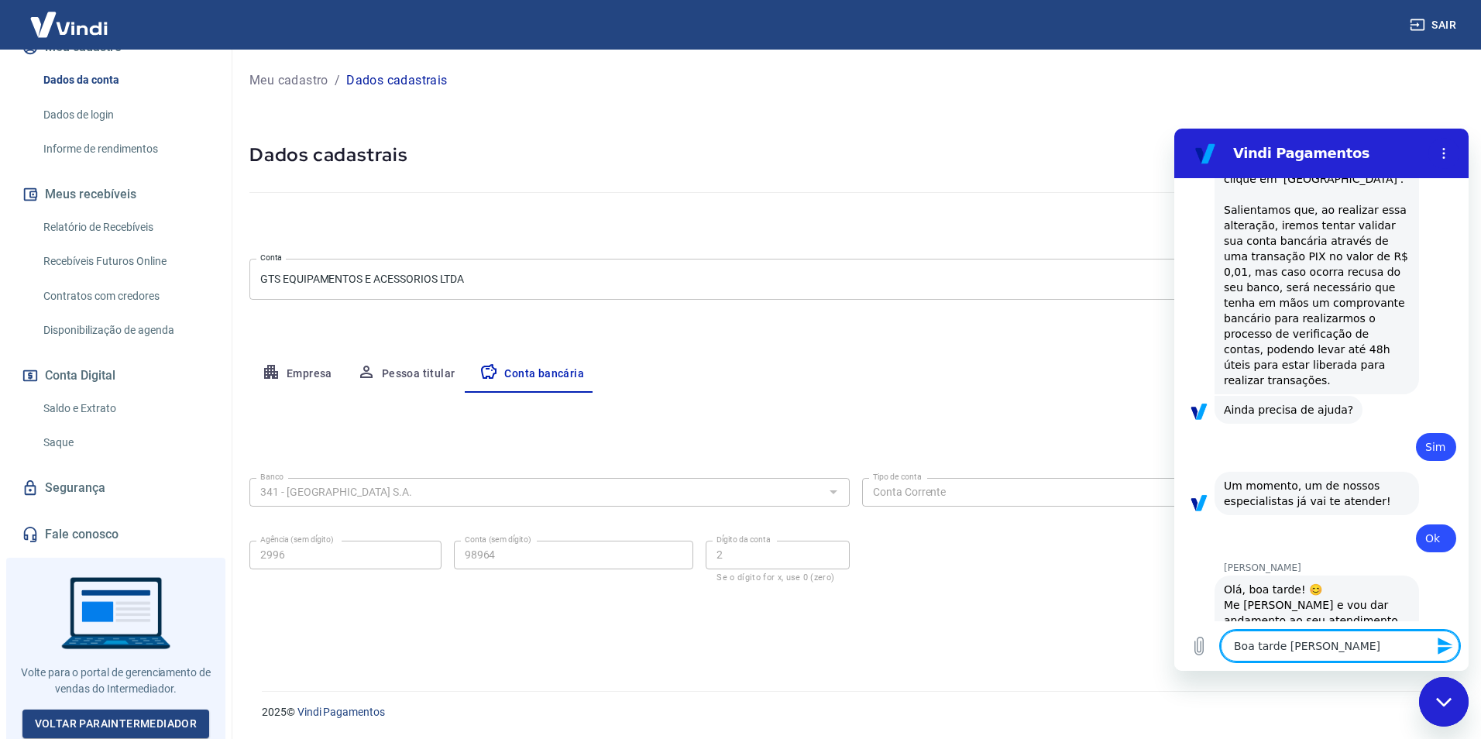
type textarea "Boa tarde [PERSON_NAME]"
type textarea "x"
type textarea "Boa tarde [PERSON_NAME]"
type textarea "x"
type textarea "Boa tarde [PERSON_NAME]"
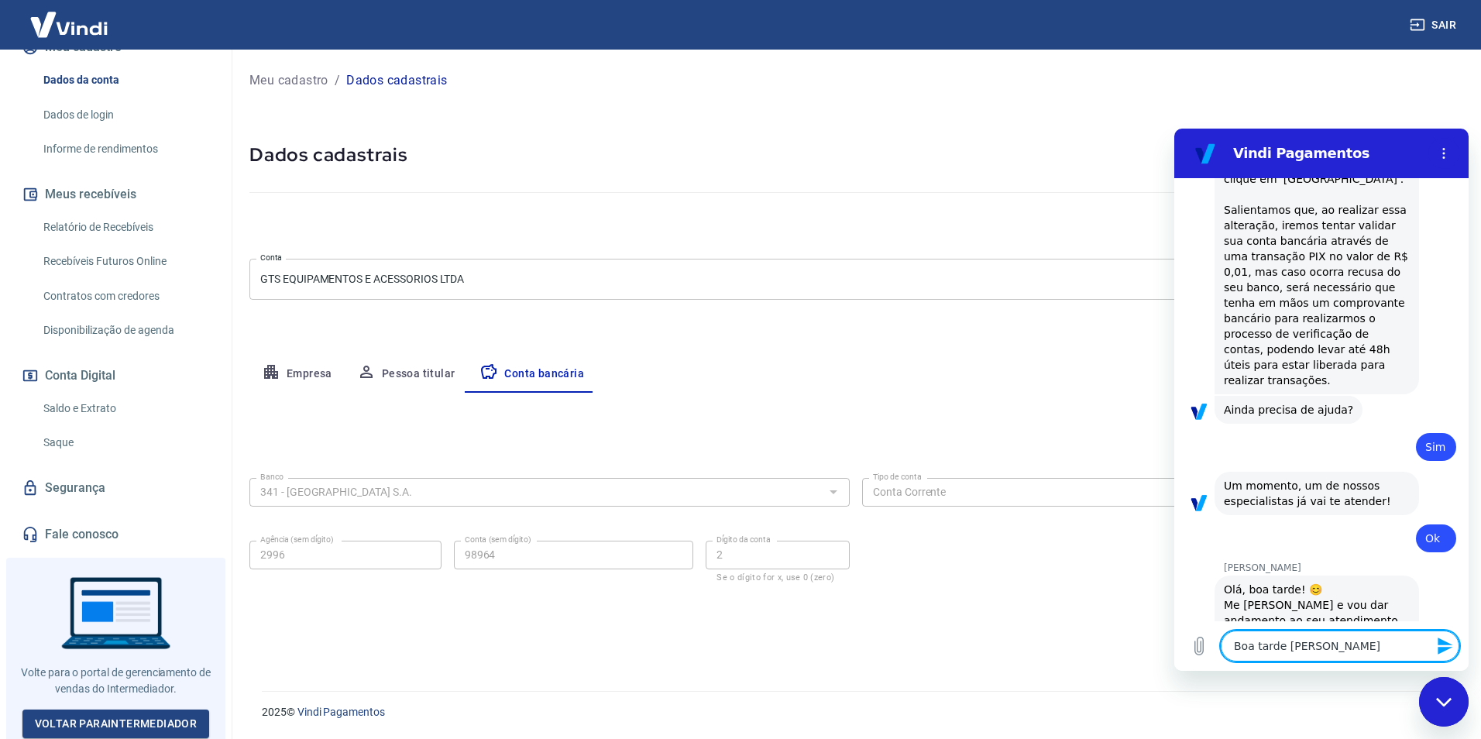
type textarea "x"
type textarea "Boa tarde [PERSON_NAME],"
type textarea "x"
type textarea "Boa tarde [PERSON_NAME],"
type textarea "x"
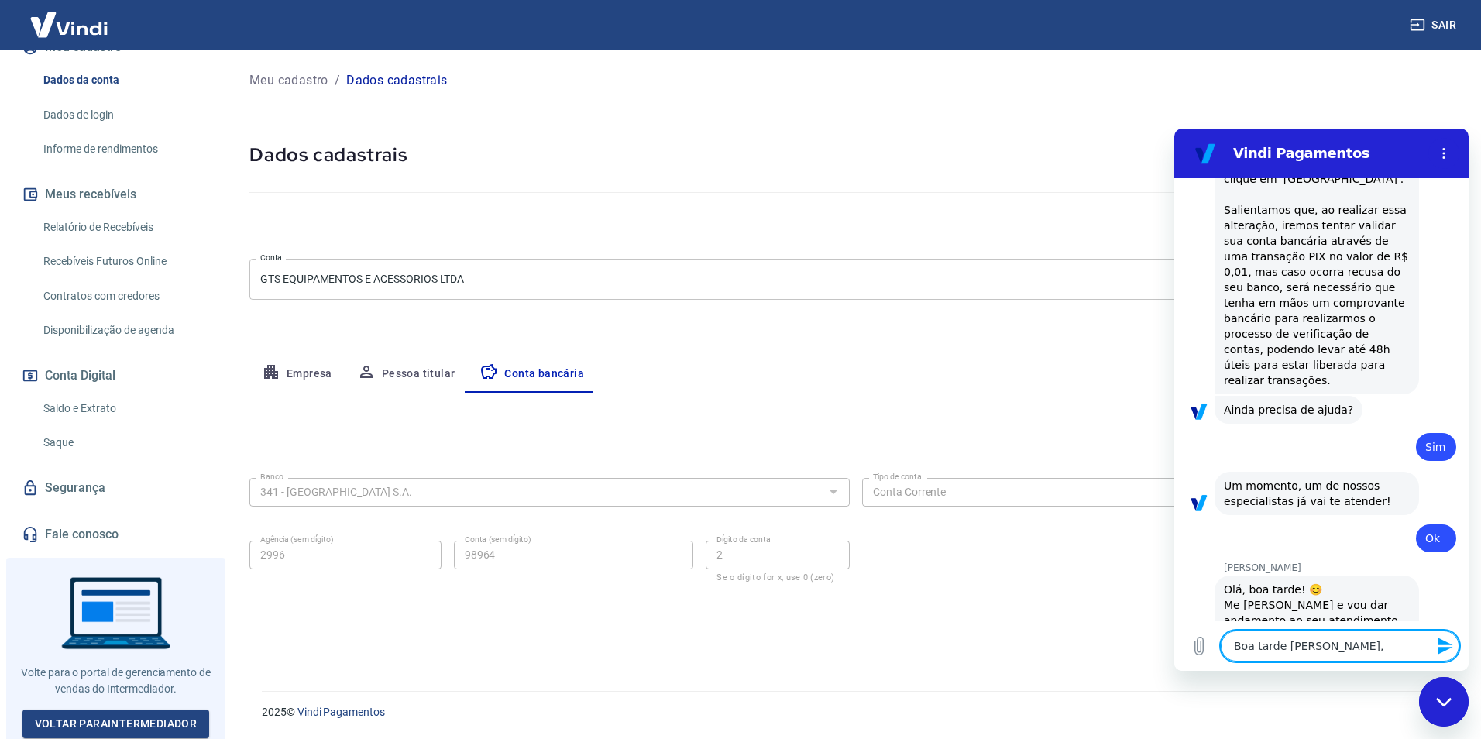
type textarea "Boa tarde [PERSON_NAME], t"
type textarea "x"
type textarea "Boa tarde [PERSON_NAME], tu"
type textarea "x"
type textarea "Boa tarde [PERSON_NAME], tud"
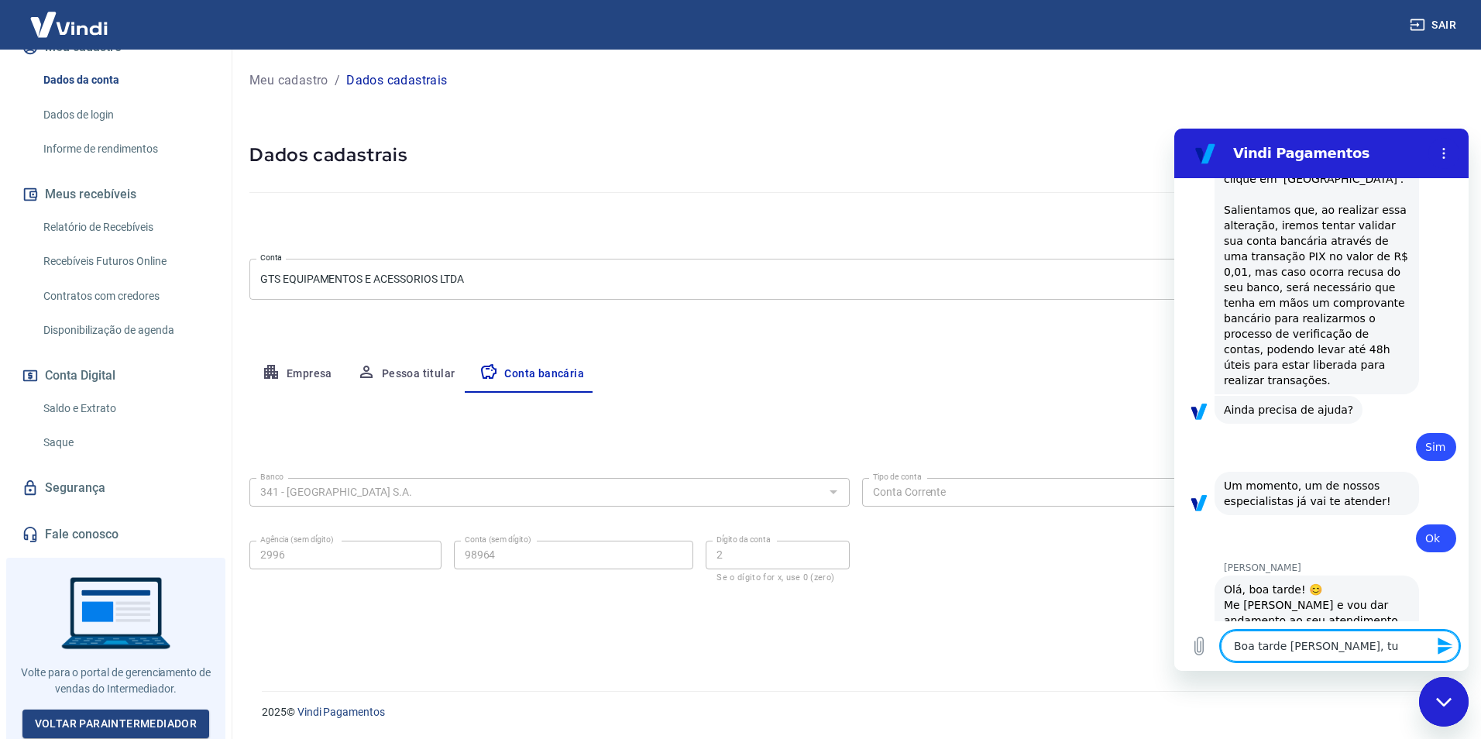
type textarea "x"
type textarea "Boa tarde [PERSON_NAME], tudo"
type textarea "x"
type textarea "Boa tarde [PERSON_NAME], tudo"
type textarea "x"
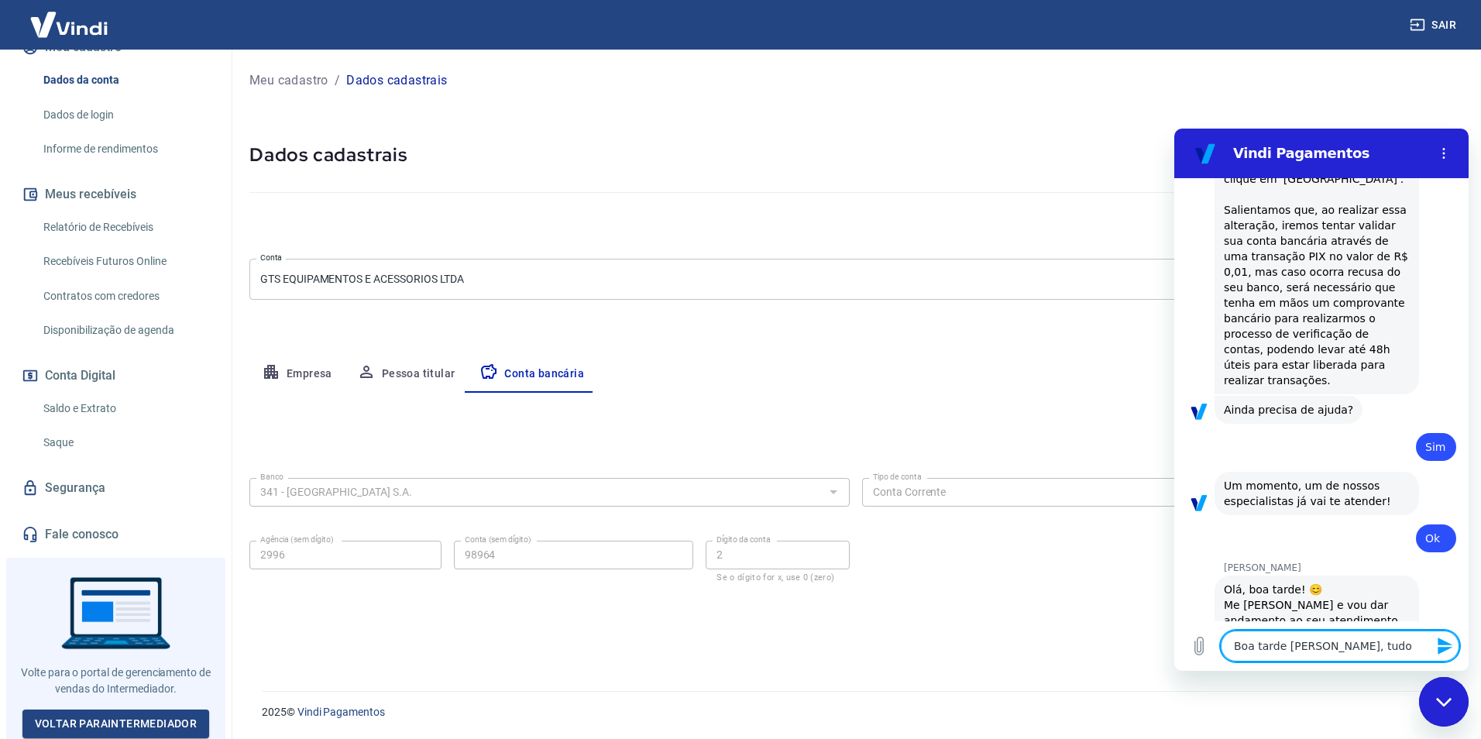
type textarea "Boa tarde [PERSON_NAME], tudo b"
type textarea "x"
type textarea "Boa tarde [PERSON_NAME], tudo be"
type textarea "x"
type textarea "Boa tarde [PERSON_NAME], tudo bem"
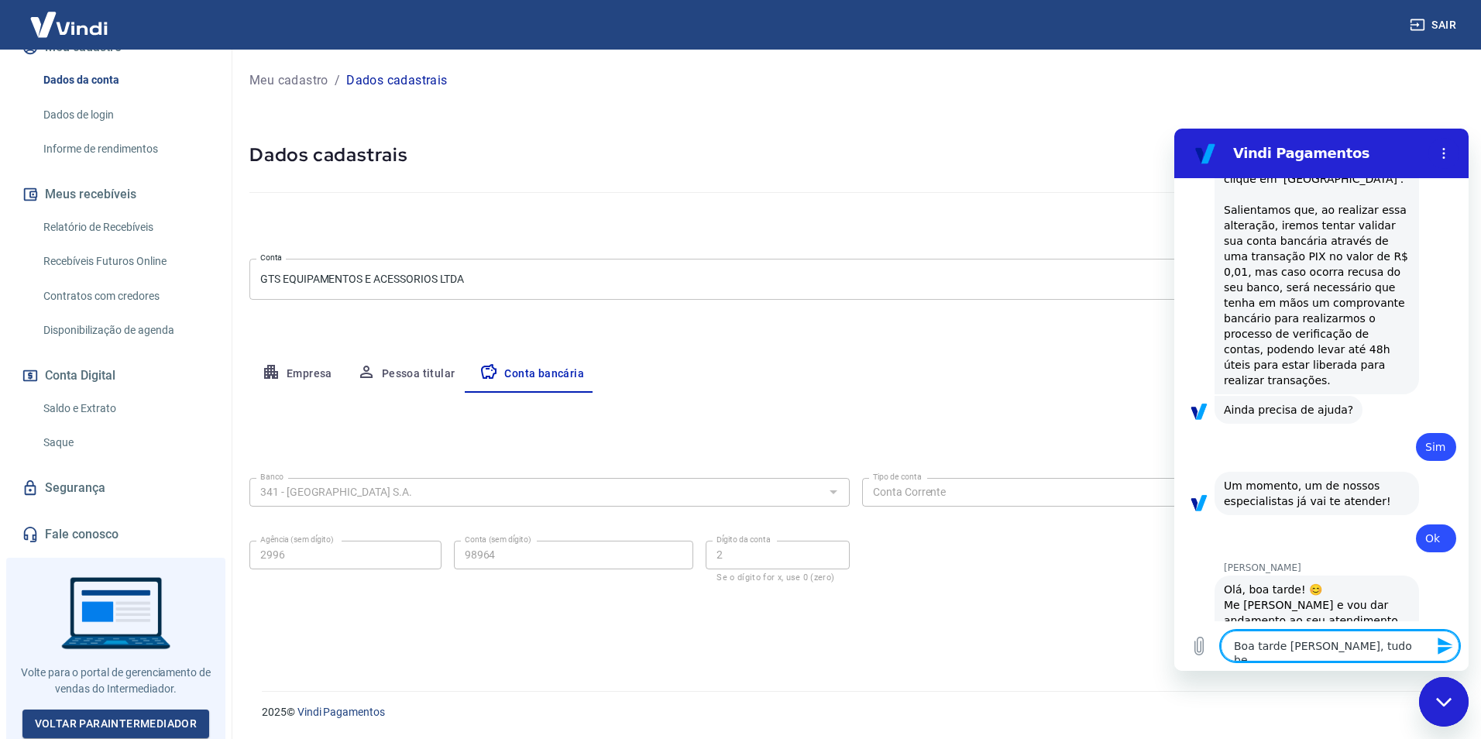
type textarea "x"
type textarea "Boa tarde [PERSON_NAME], tudo bem?"
type textarea "x"
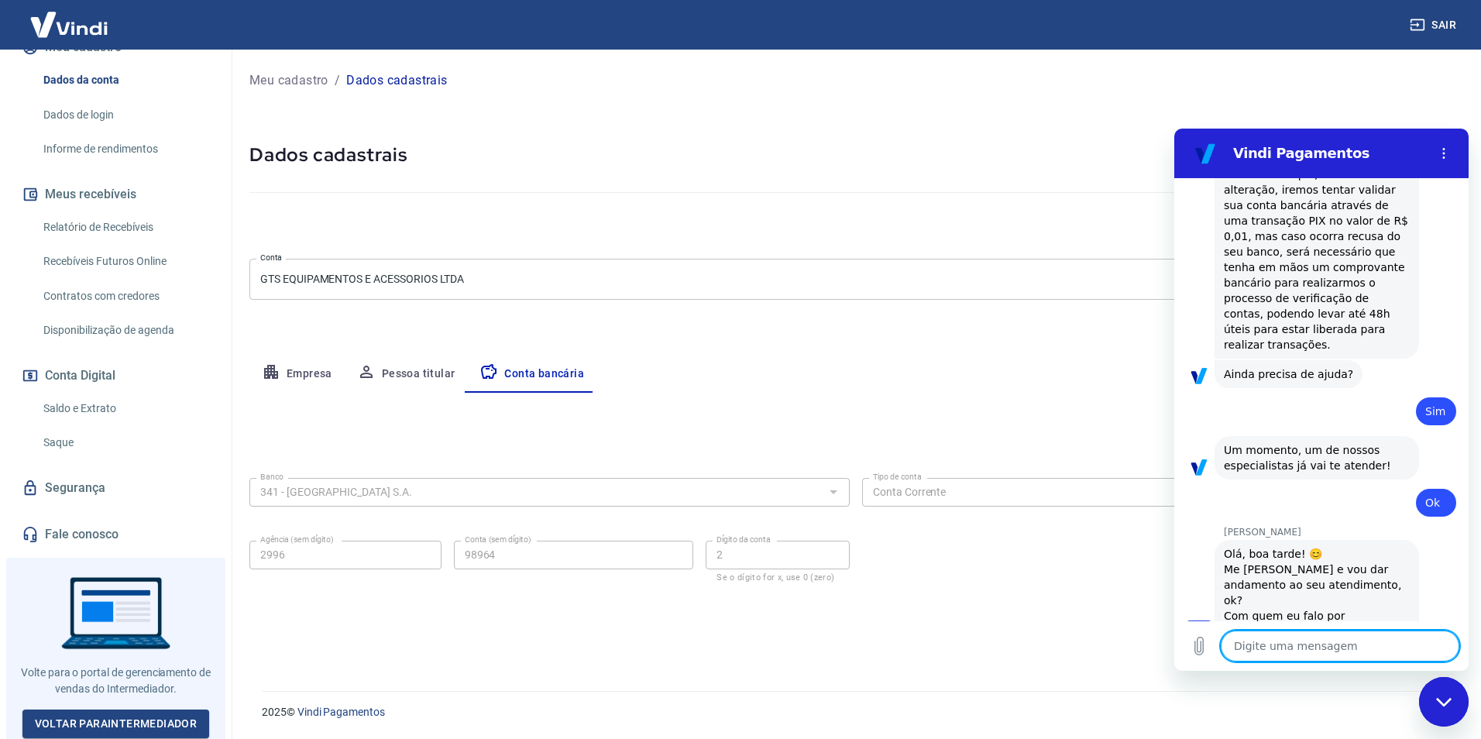
type textarea "x"
type textarea "S"
type textarea "x"
type textarea "So"
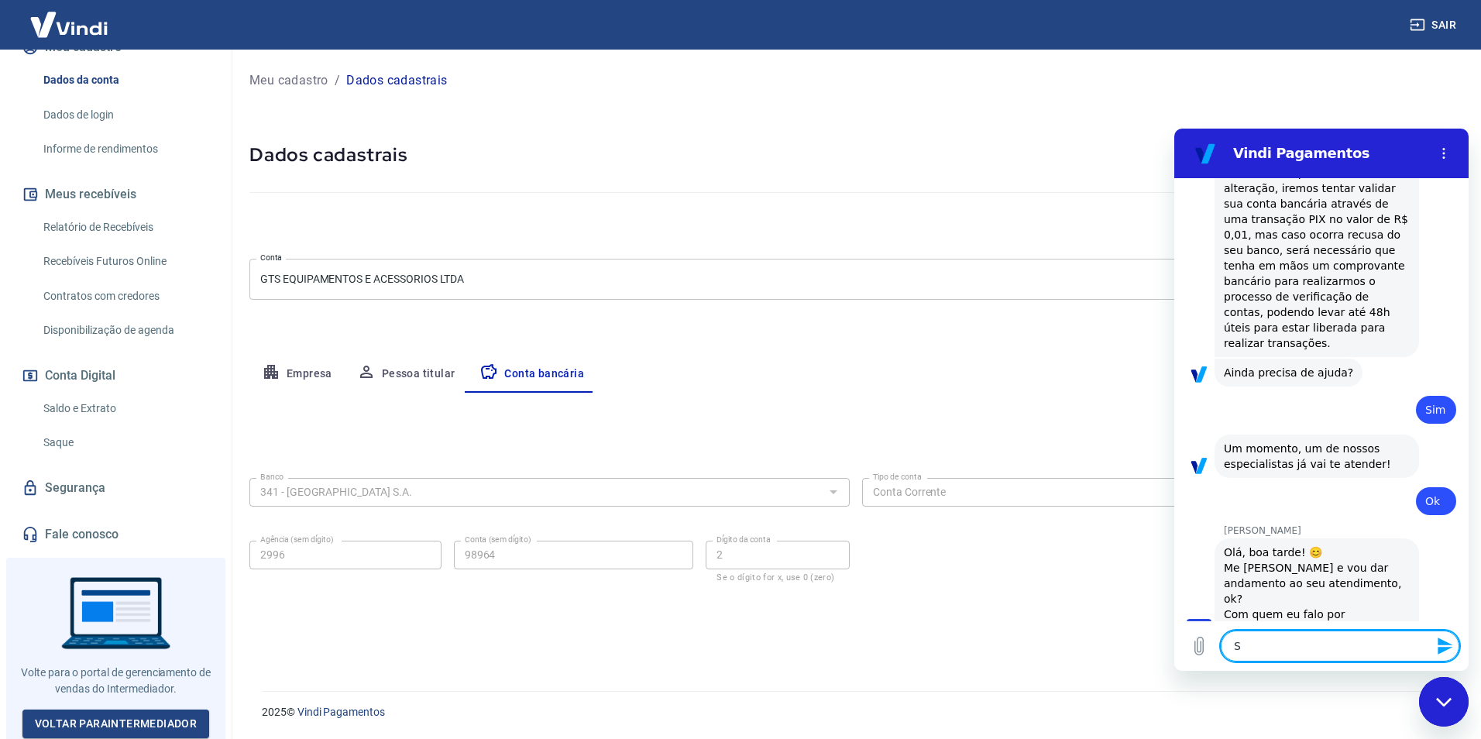
type textarea "x"
type textarea "Sou"
type textarea "x"
type textarea "Sou"
type textarea "x"
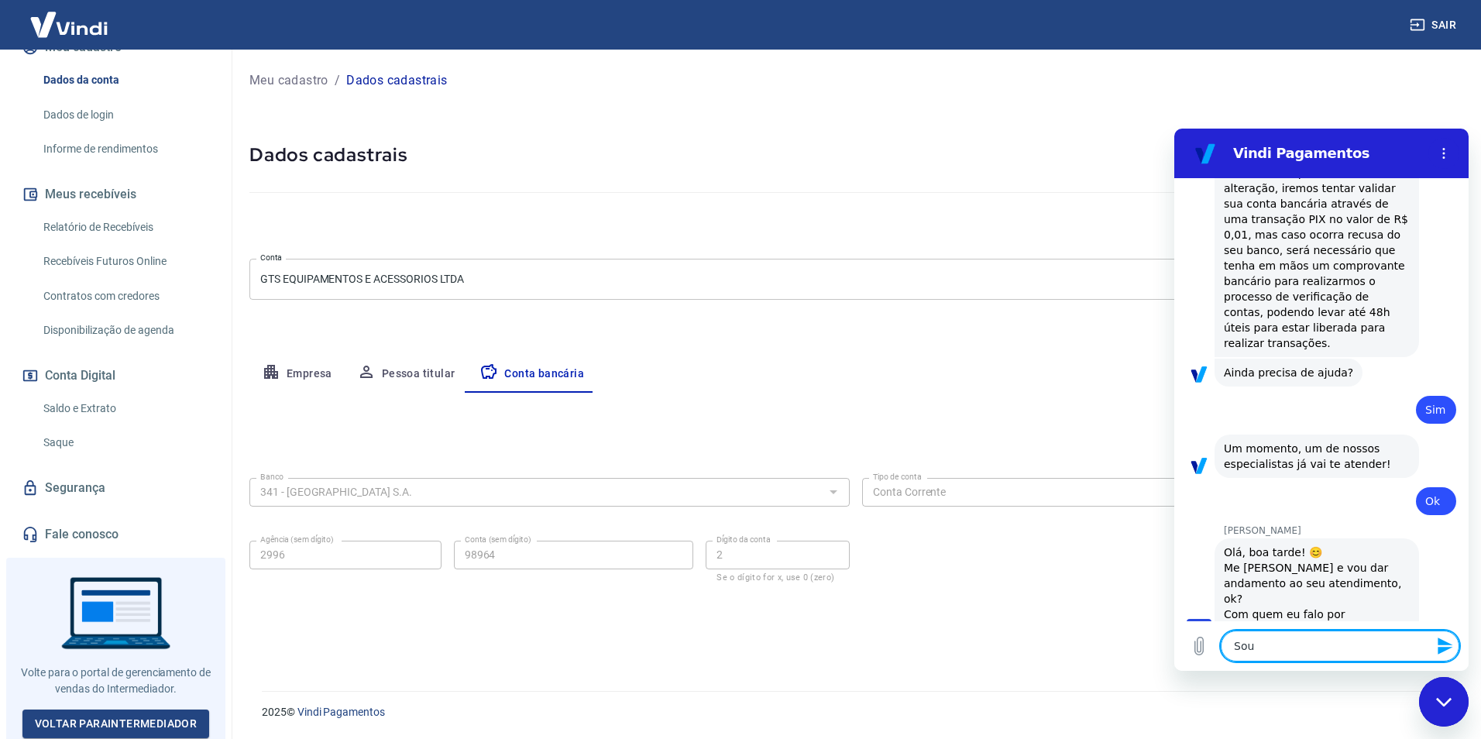
type textarea "Sou o"
type textarea "x"
type textarea "Sou o"
type textarea "x"
type textarea "Sou o R"
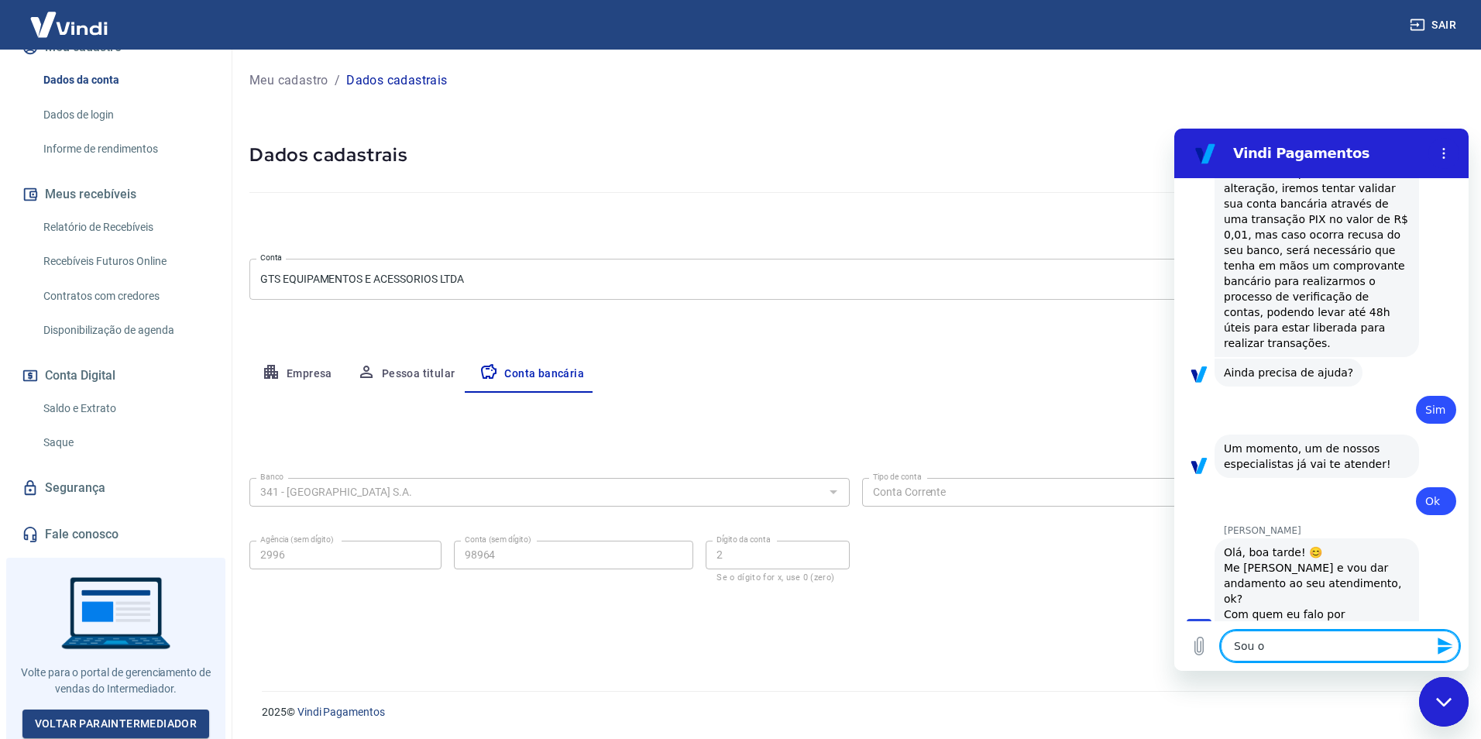
type textarea "x"
type textarea "Sou o Ra"
type textarea "x"
type textarea "Sou o Ram"
type textarea "x"
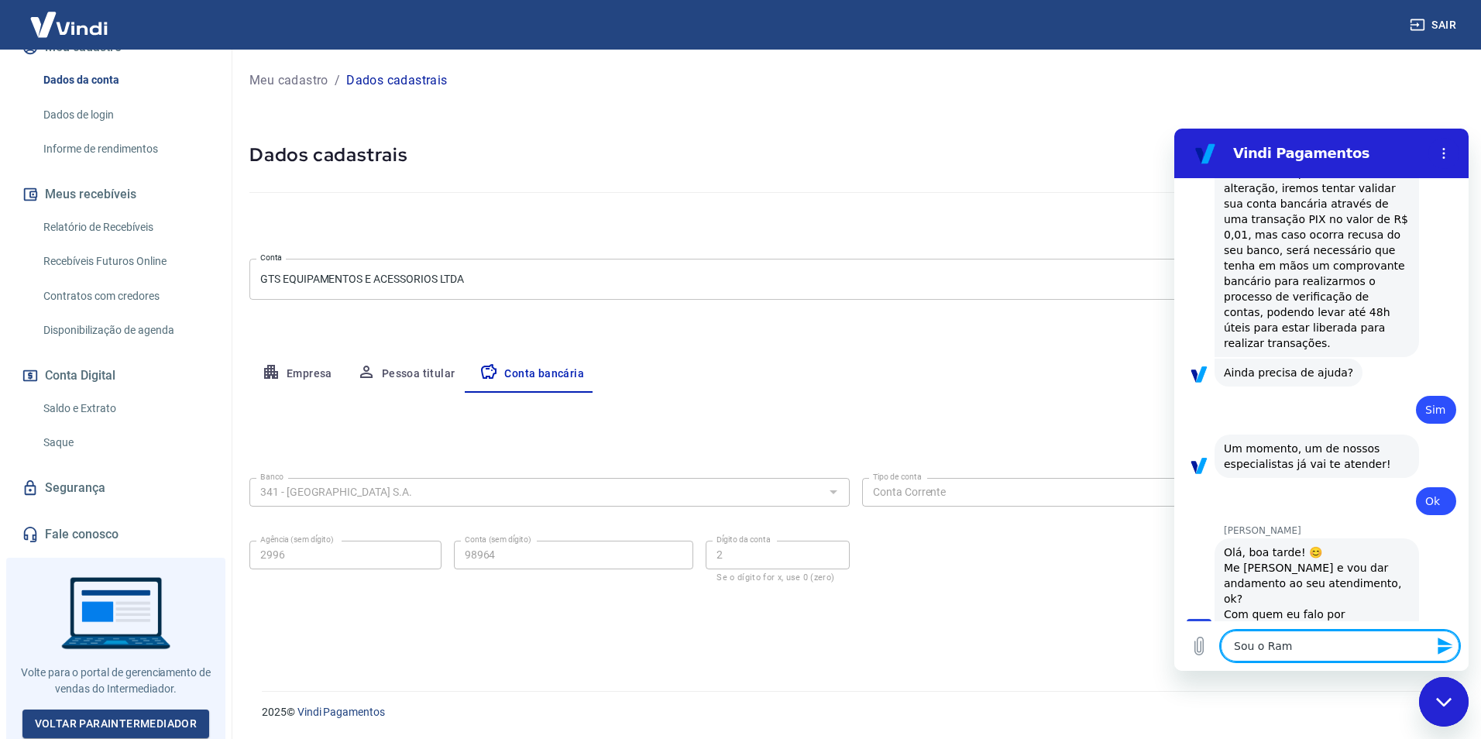
type textarea "Sou o Ramo"
type textarea "x"
type textarea "Sou o Ramon"
type textarea "x"
type textarea "Sou o [PERSON_NAME],"
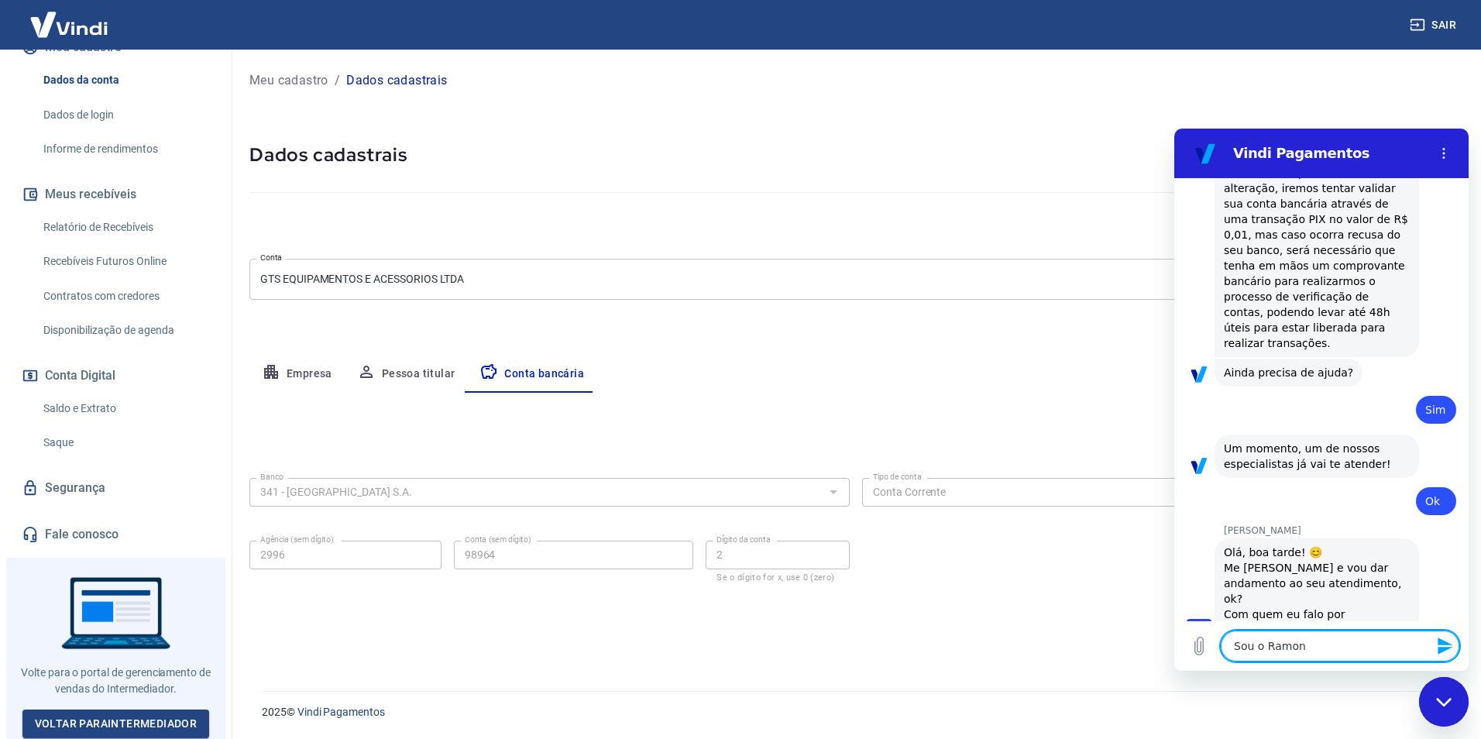
type textarea "x"
type textarea "Sou o [PERSON_NAME],"
type textarea "x"
type textarea "Sou o Ramon, r"
type textarea "x"
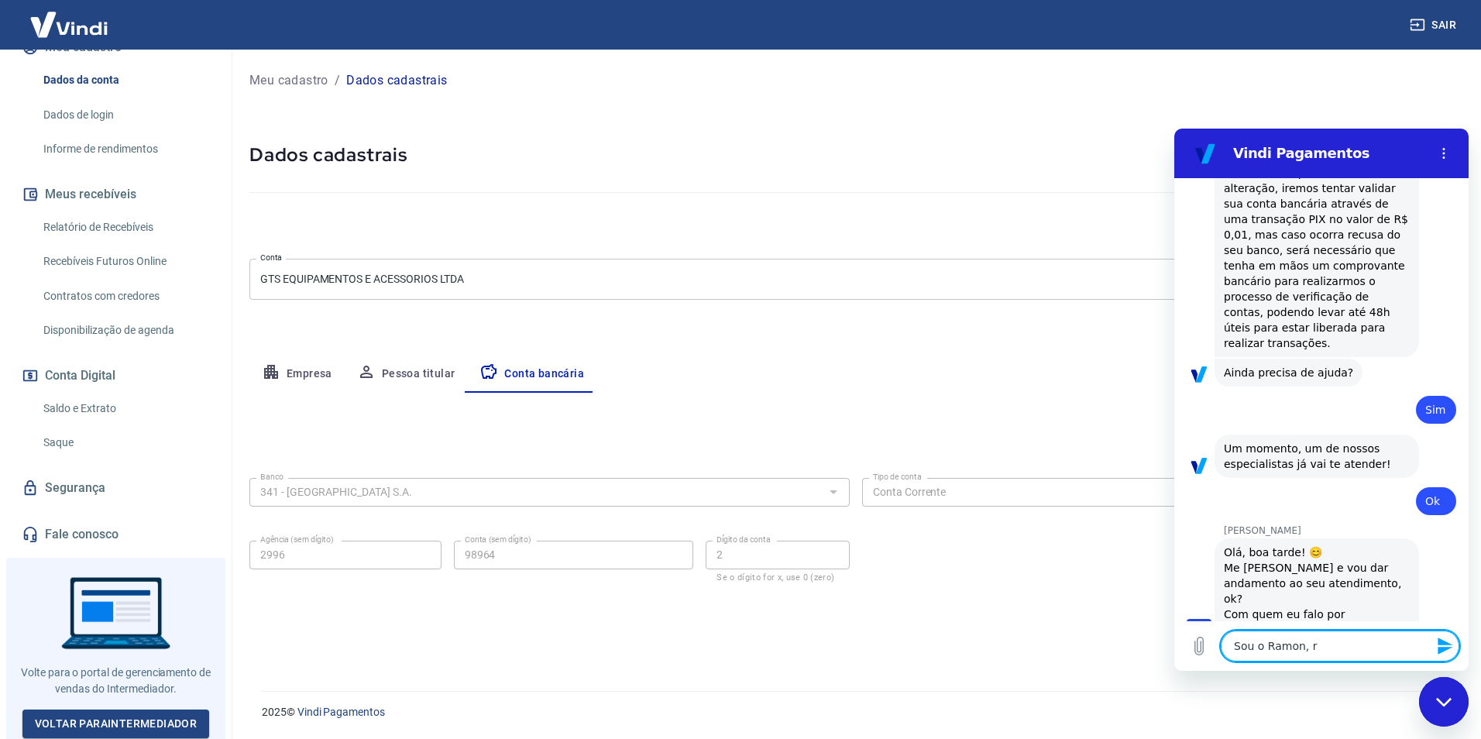
type textarea "Sou o [PERSON_NAME], re"
type textarea "x"
type textarea "Sou o [PERSON_NAME], res"
type textarea "x"
type textarea "Sou o [PERSON_NAME], resp"
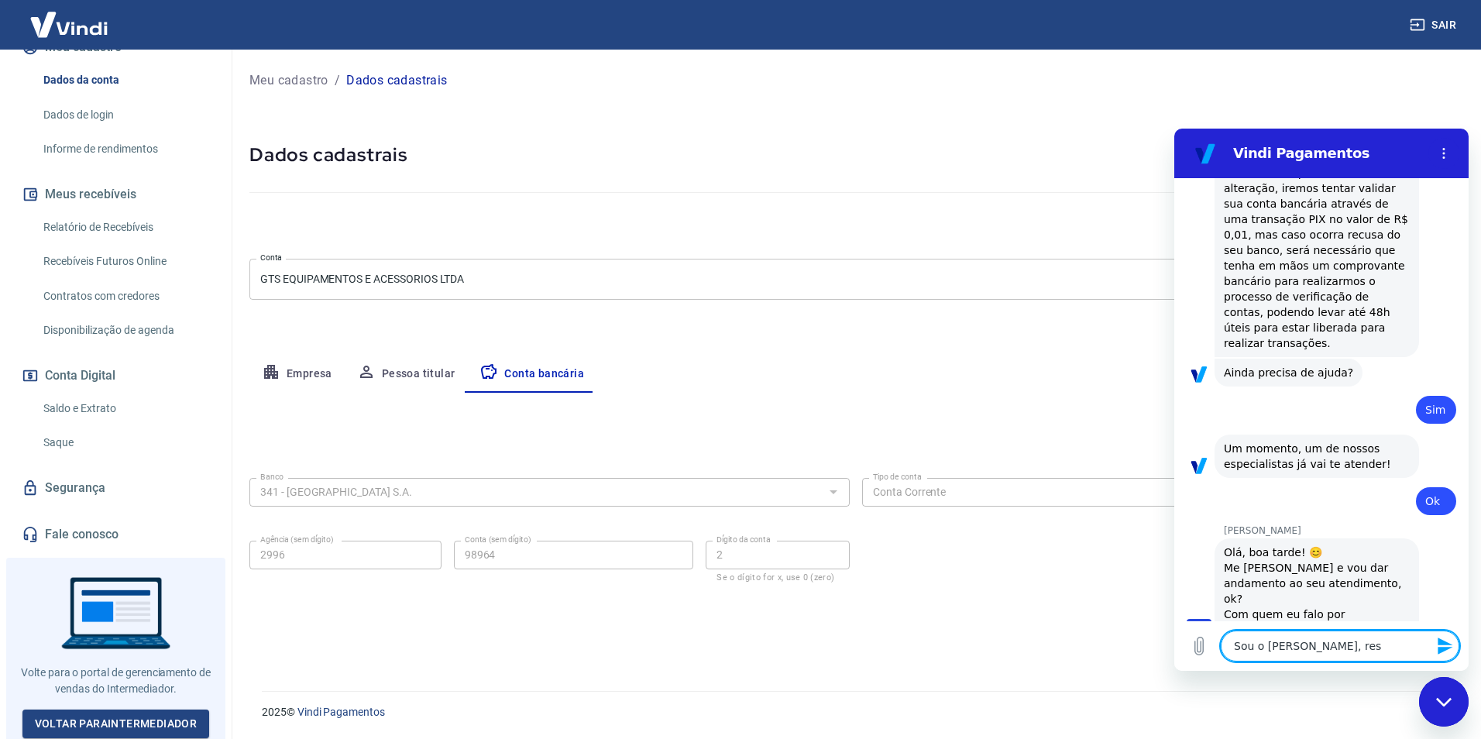
type textarea "x"
type textarea "Sou o [PERSON_NAME], respo"
type textarea "x"
type textarea "Sou o [PERSON_NAME], respon"
type textarea "x"
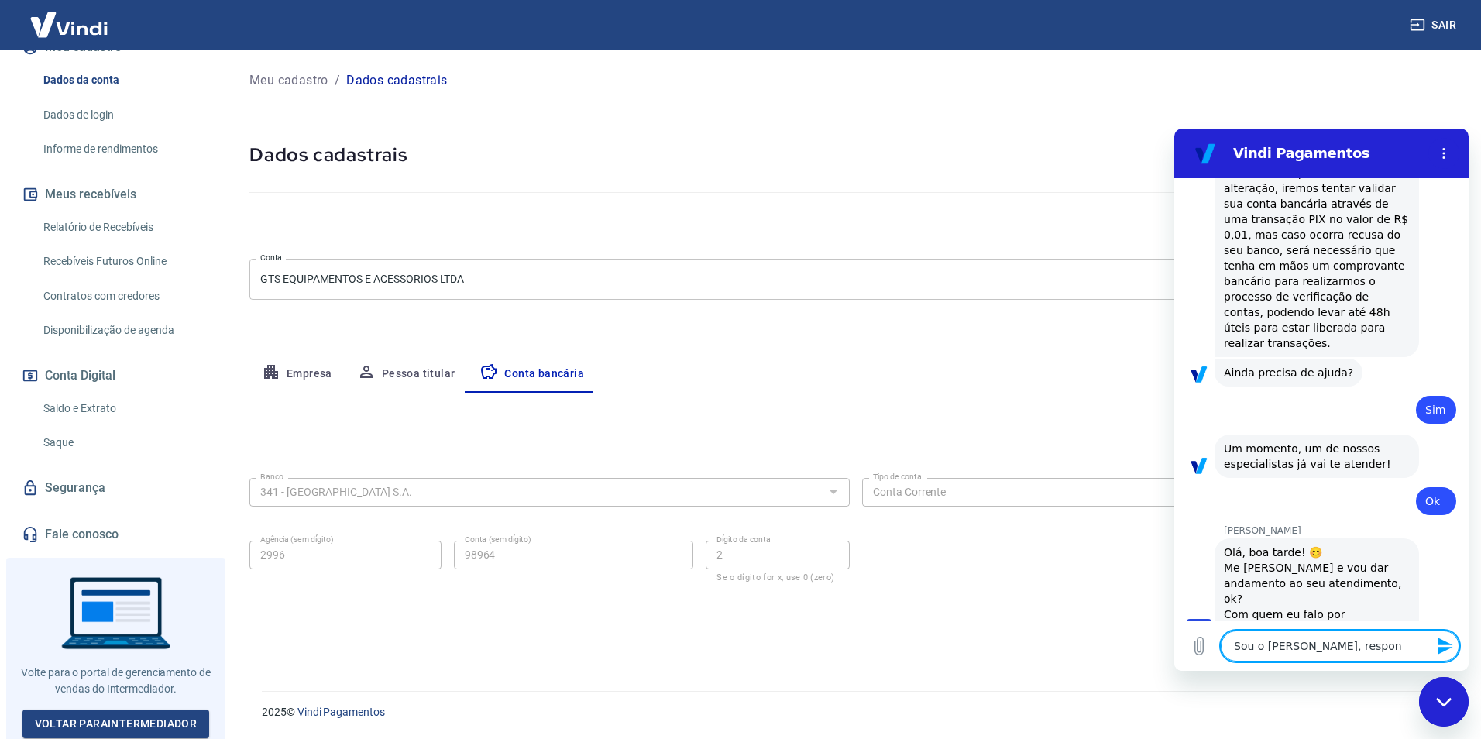
type textarea "Sou o [PERSON_NAME], respons"
type textarea "x"
type textarea "Sou o [PERSON_NAME], response"
type textarea "x"
type textarea "Sou o [PERSON_NAME], respons"
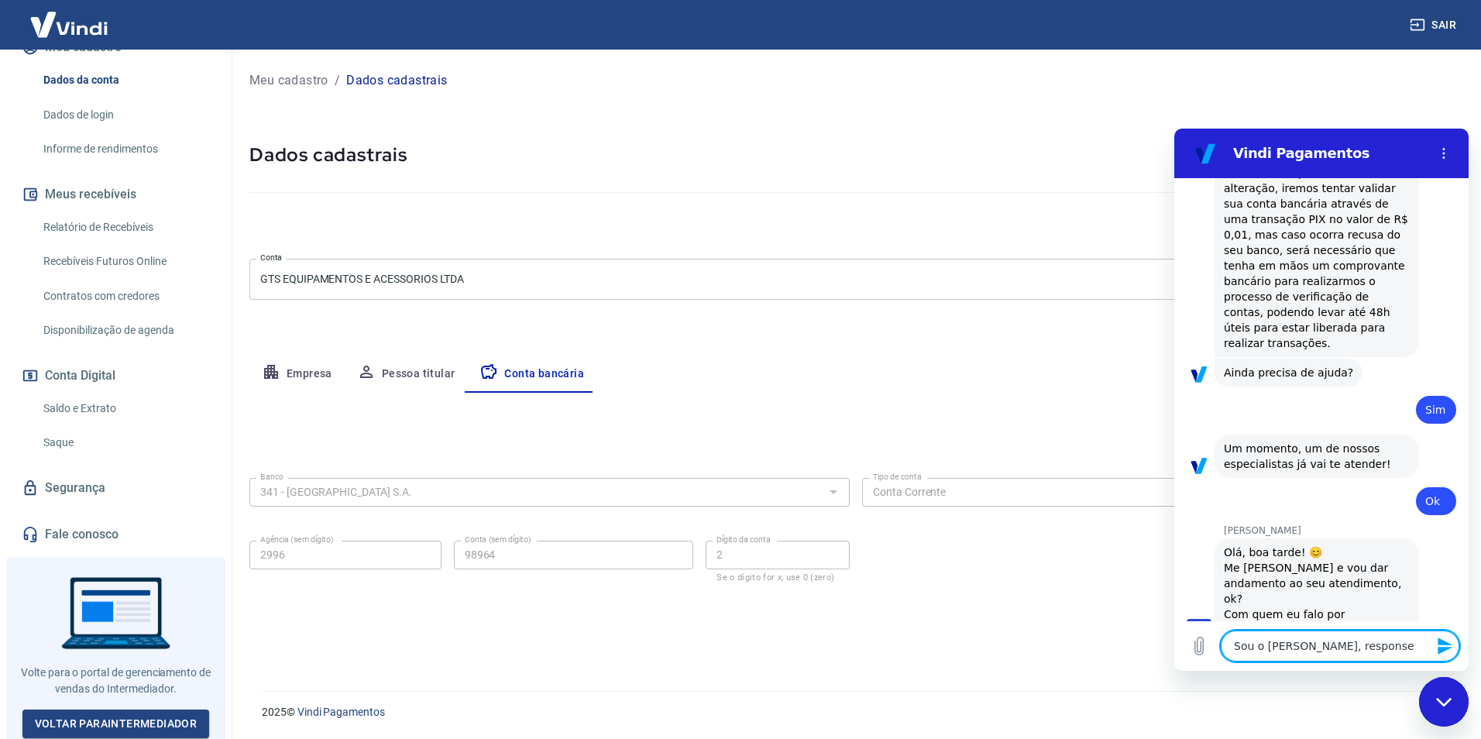
type textarea "x"
type textarea "Sou o [PERSON_NAME], responsá"
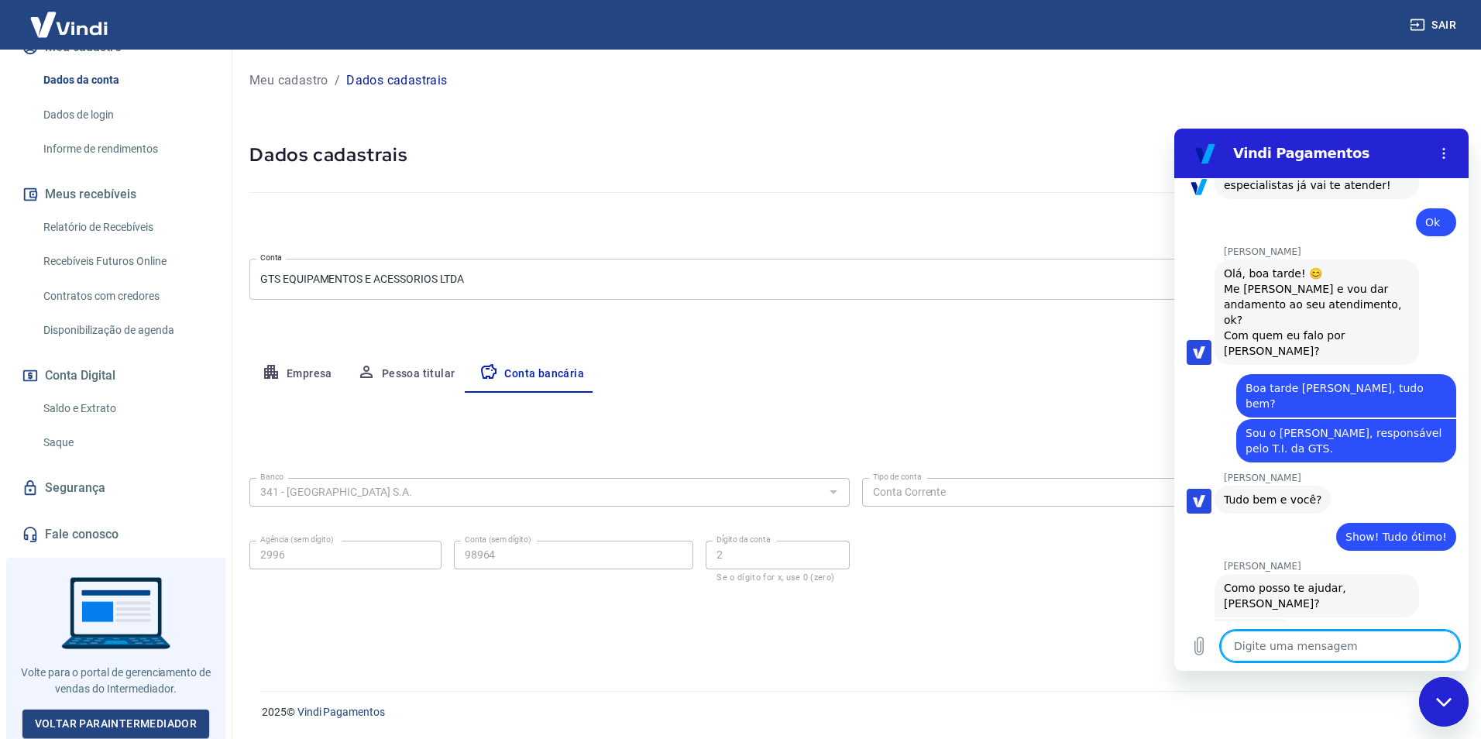
scroll to position [2032, 0]
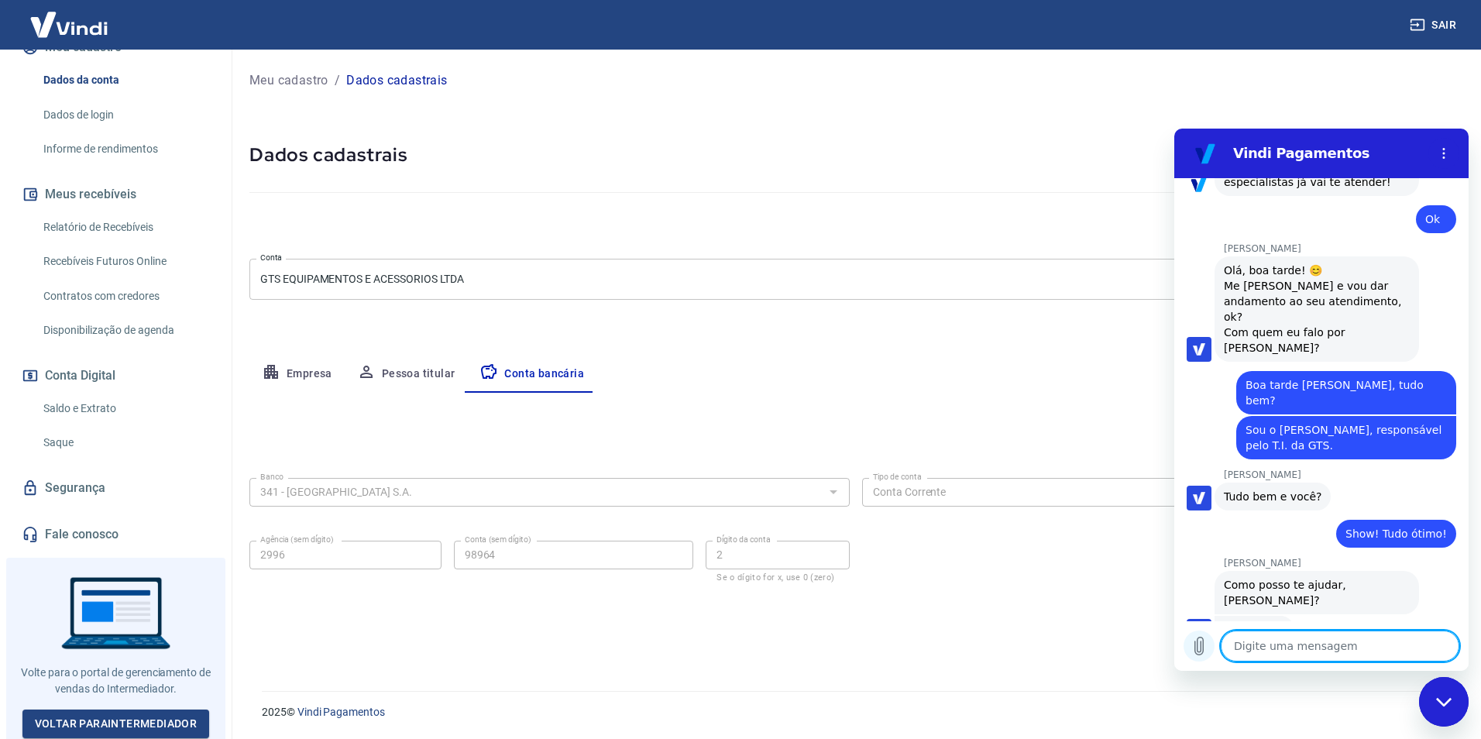
click at [1199, 638] on icon "Carregar arquivo" at bounding box center [1199, 646] width 19 height 19
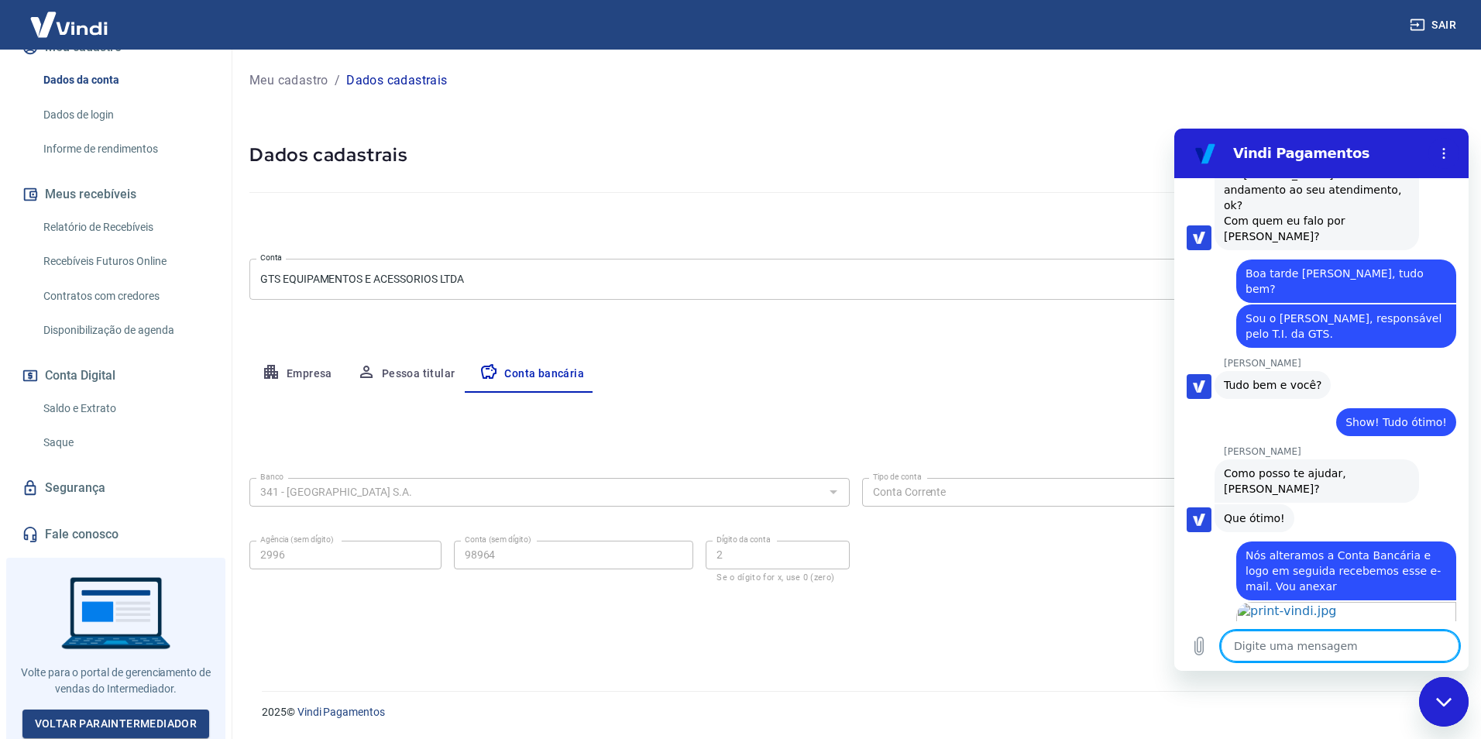
scroll to position [2146, 0]
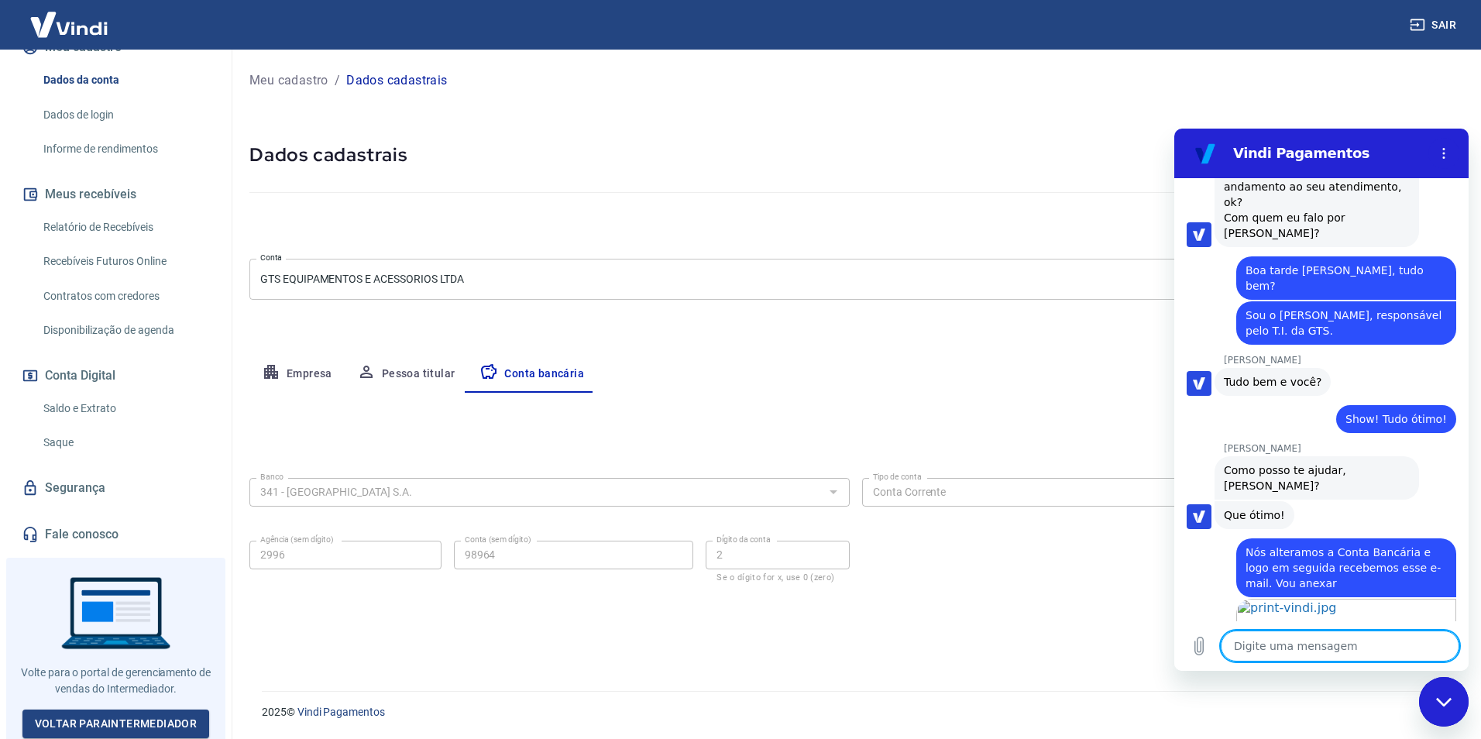
click at [1304, 655] on textarea at bounding box center [1340, 645] width 239 height 31
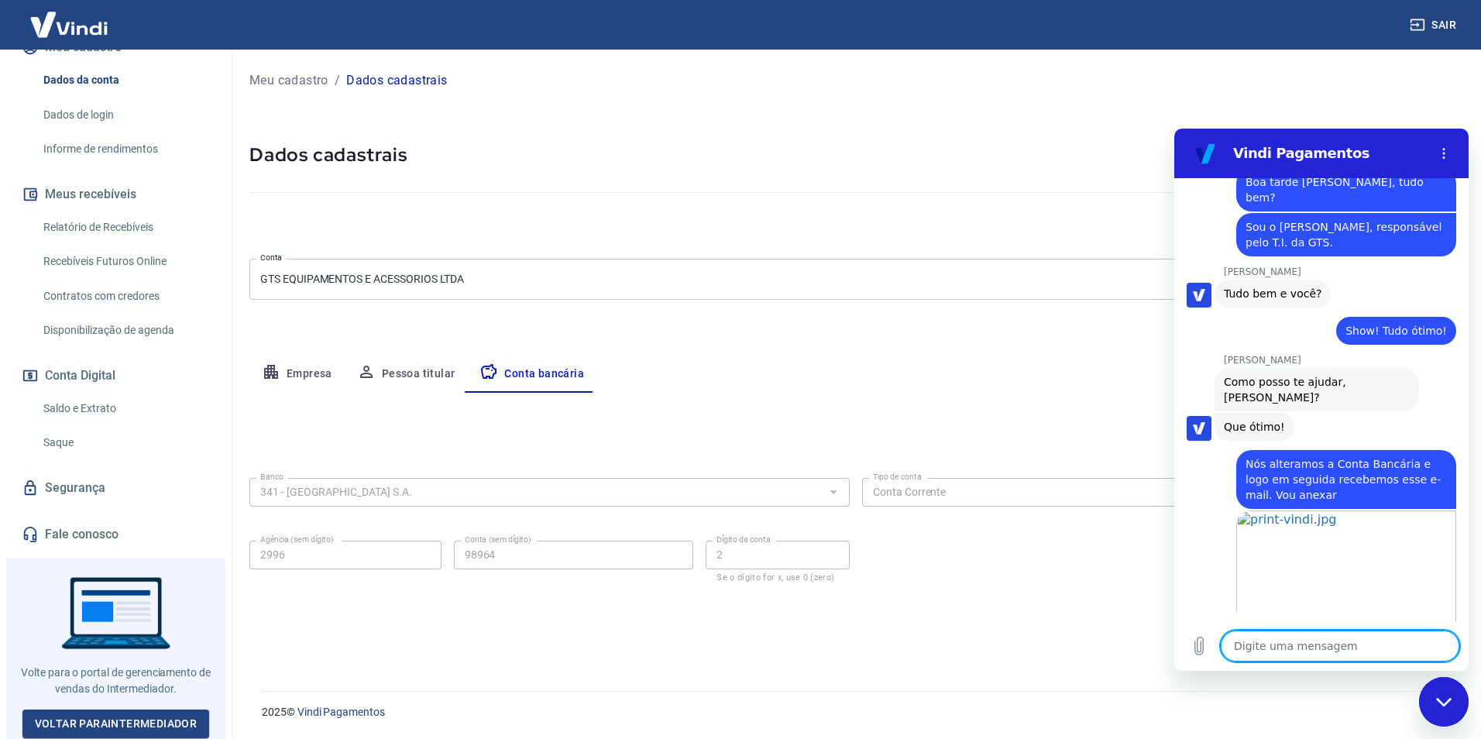
scroll to position [2238, 0]
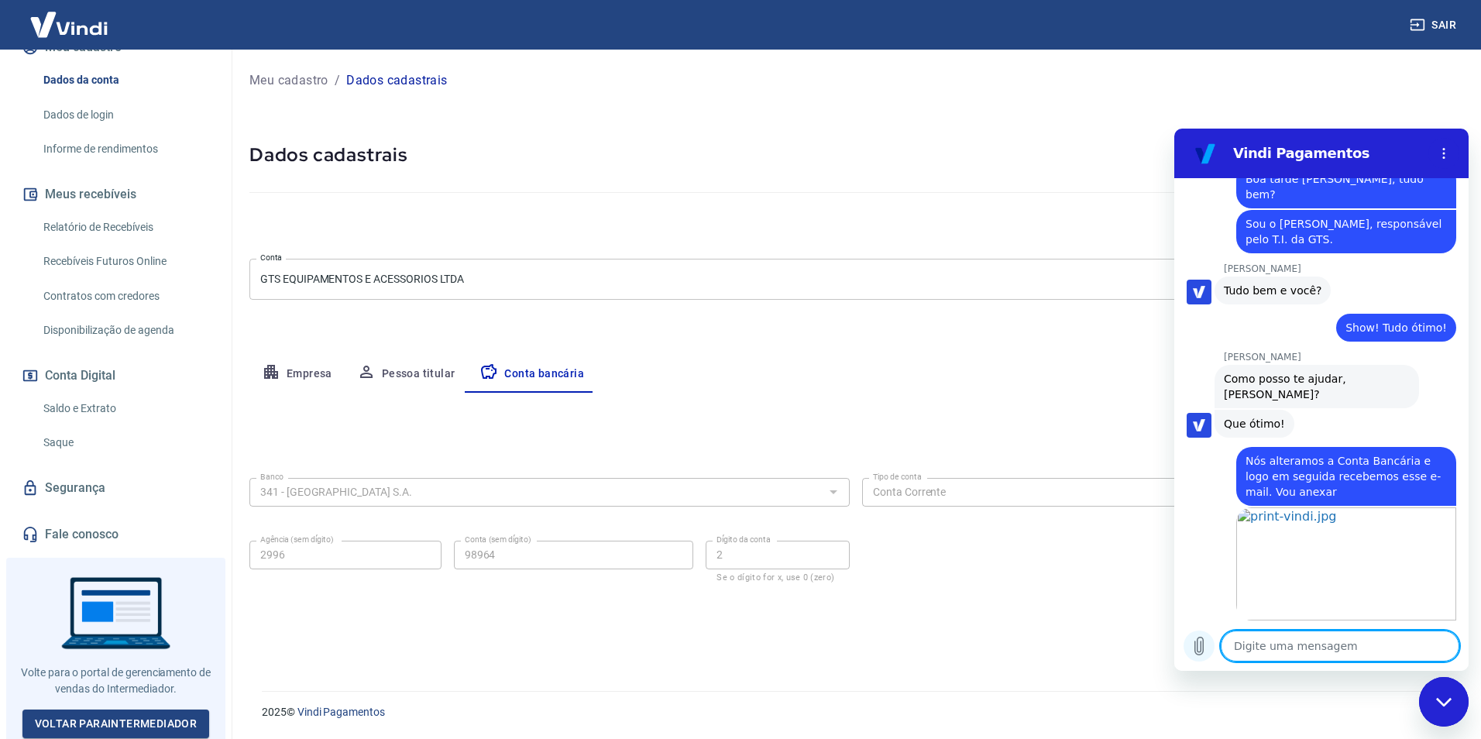
click at [1202, 647] on icon "Carregar arquivo" at bounding box center [1199, 646] width 19 height 19
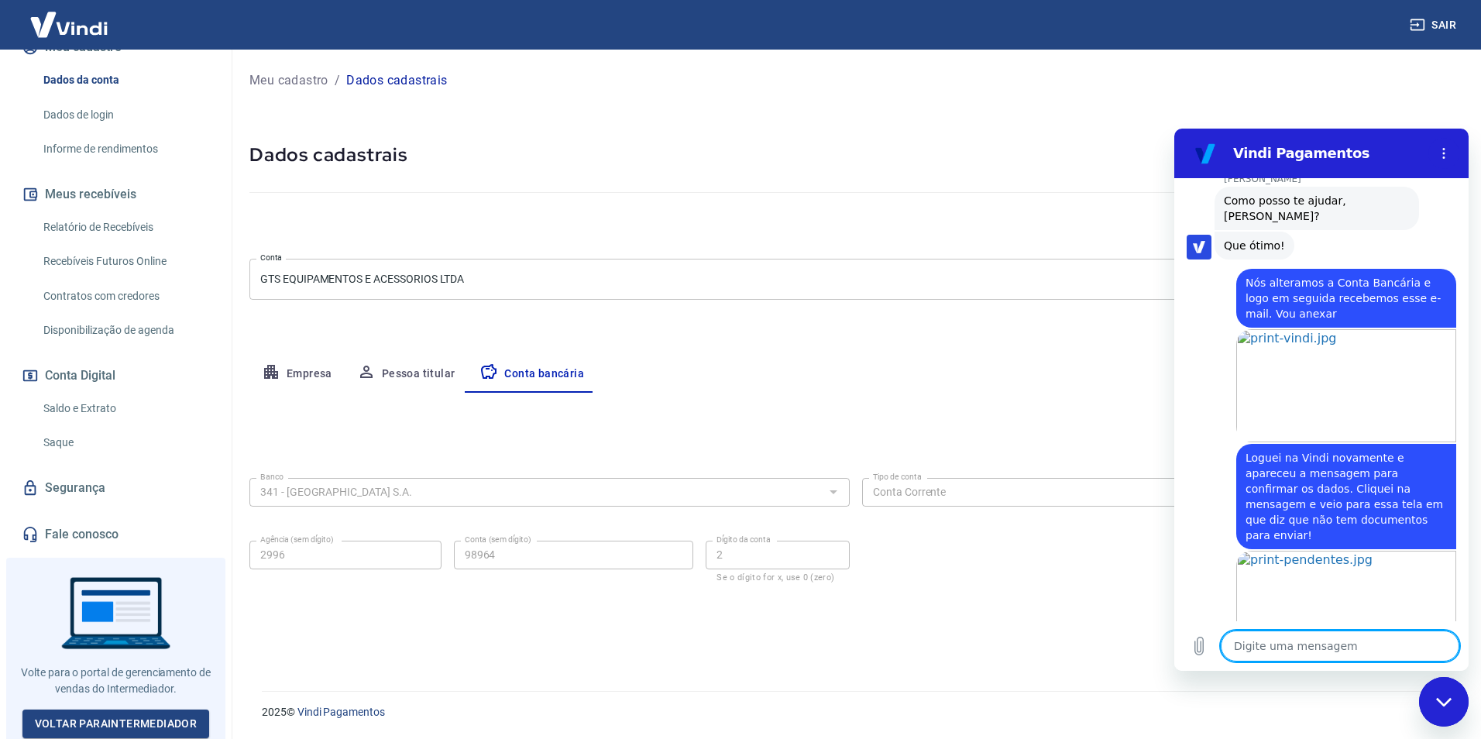
scroll to position [2419, 0]
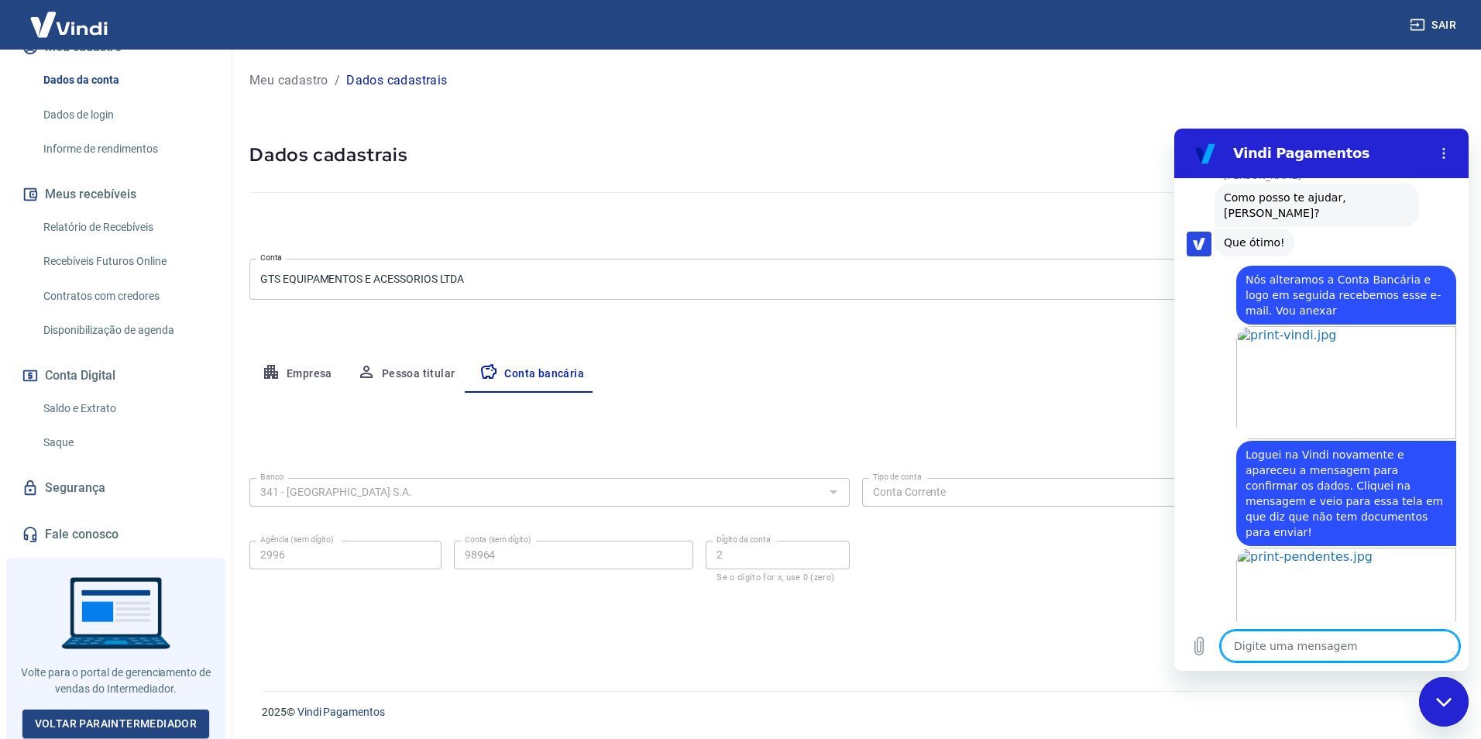
click at [1311, 647] on textarea at bounding box center [1340, 645] width 239 height 31
drag, startPoint x: 1286, startPoint y: 649, endPoint x: 1253, endPoint y: 652, distance: 32.7
click at [1253, 652] on textarea "Ok, não t" at bounding box center [1340, 645] width 239 height 31
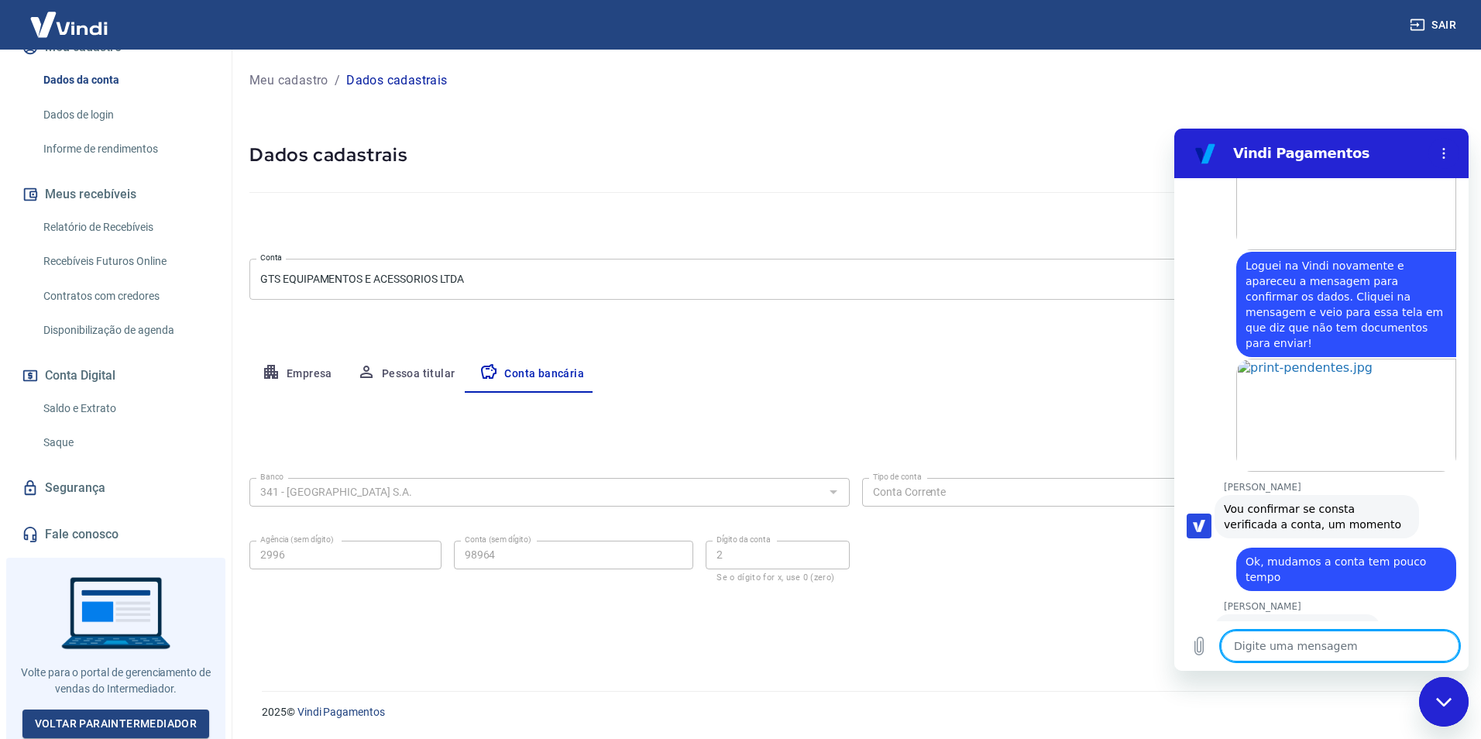
scroll to position [2611, 0]
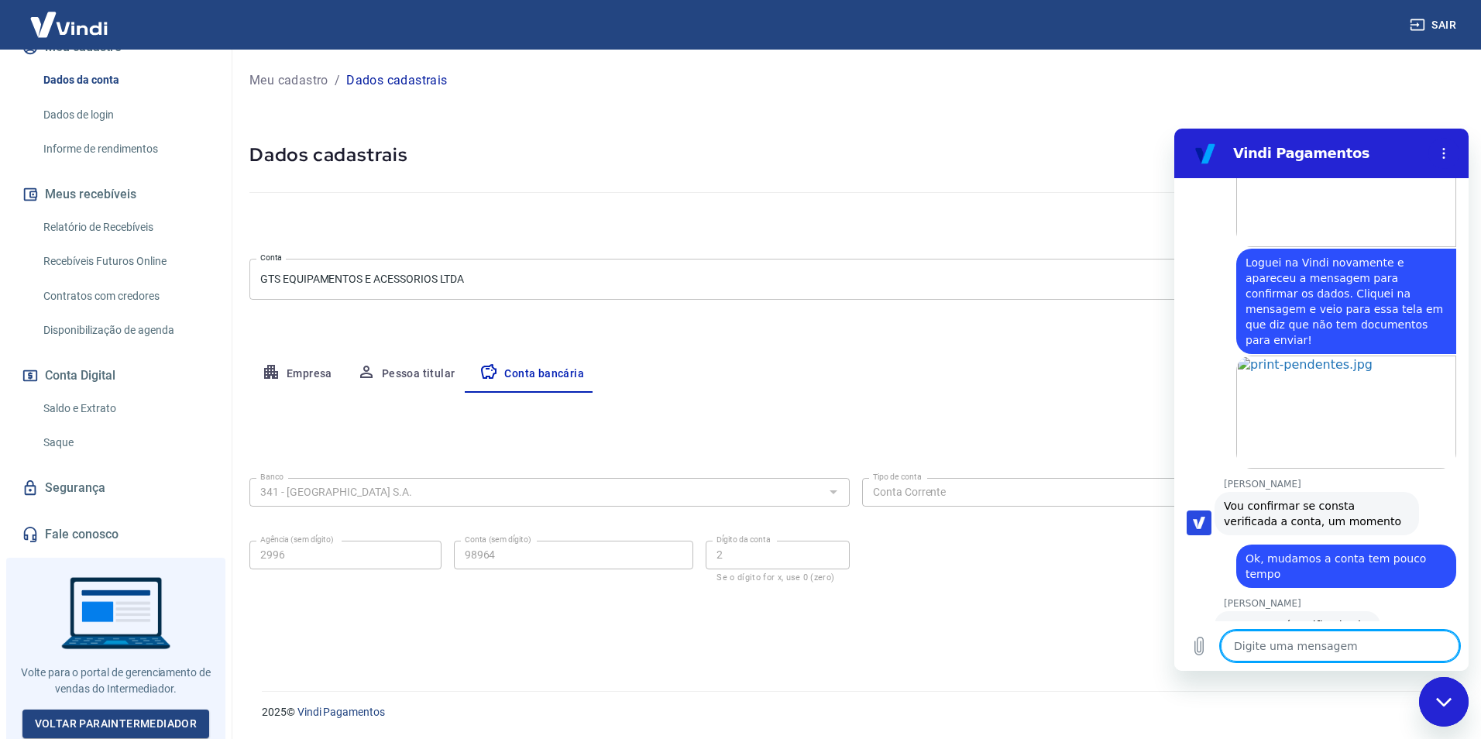
click at [1334, 643] on textarea at bounding box center [1340, 645] width 239 height 31
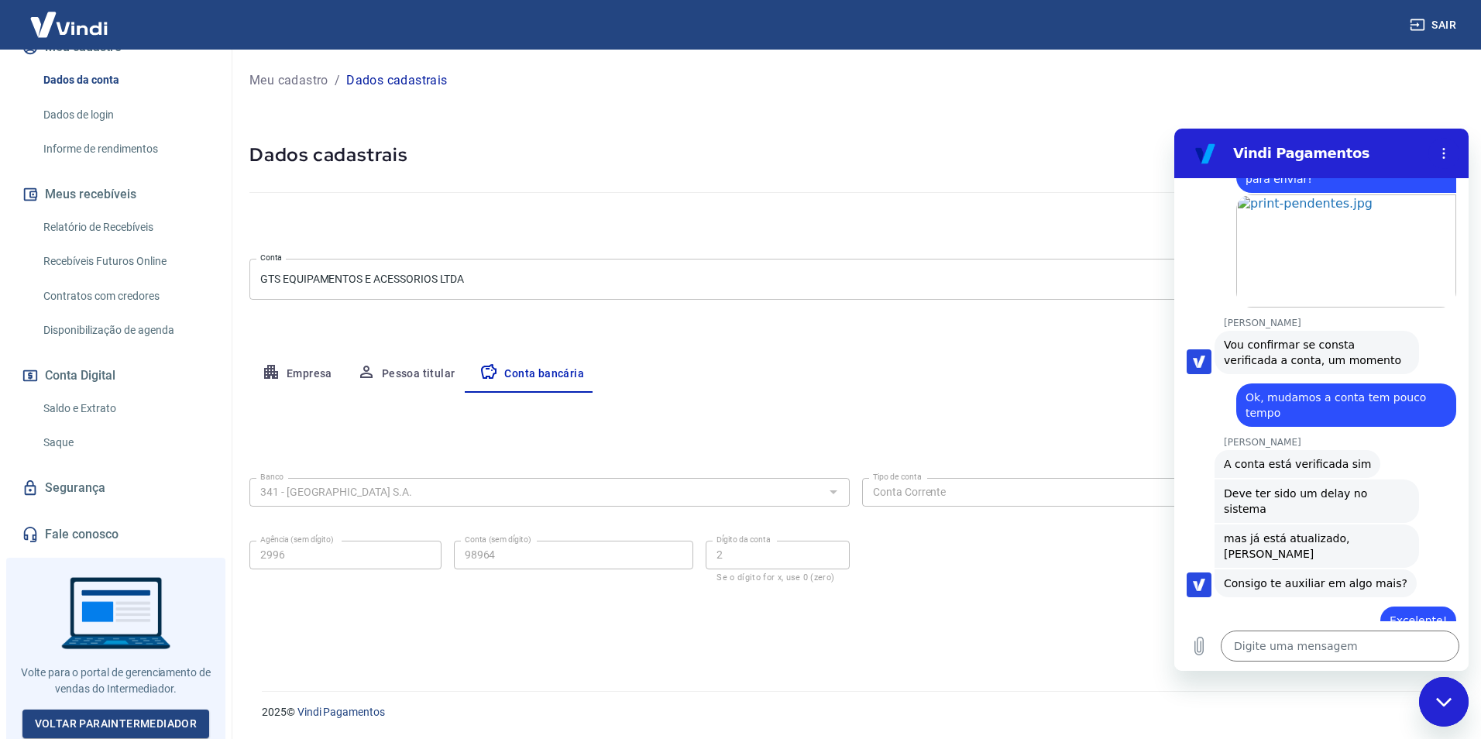
scroll to position [2775, 0]
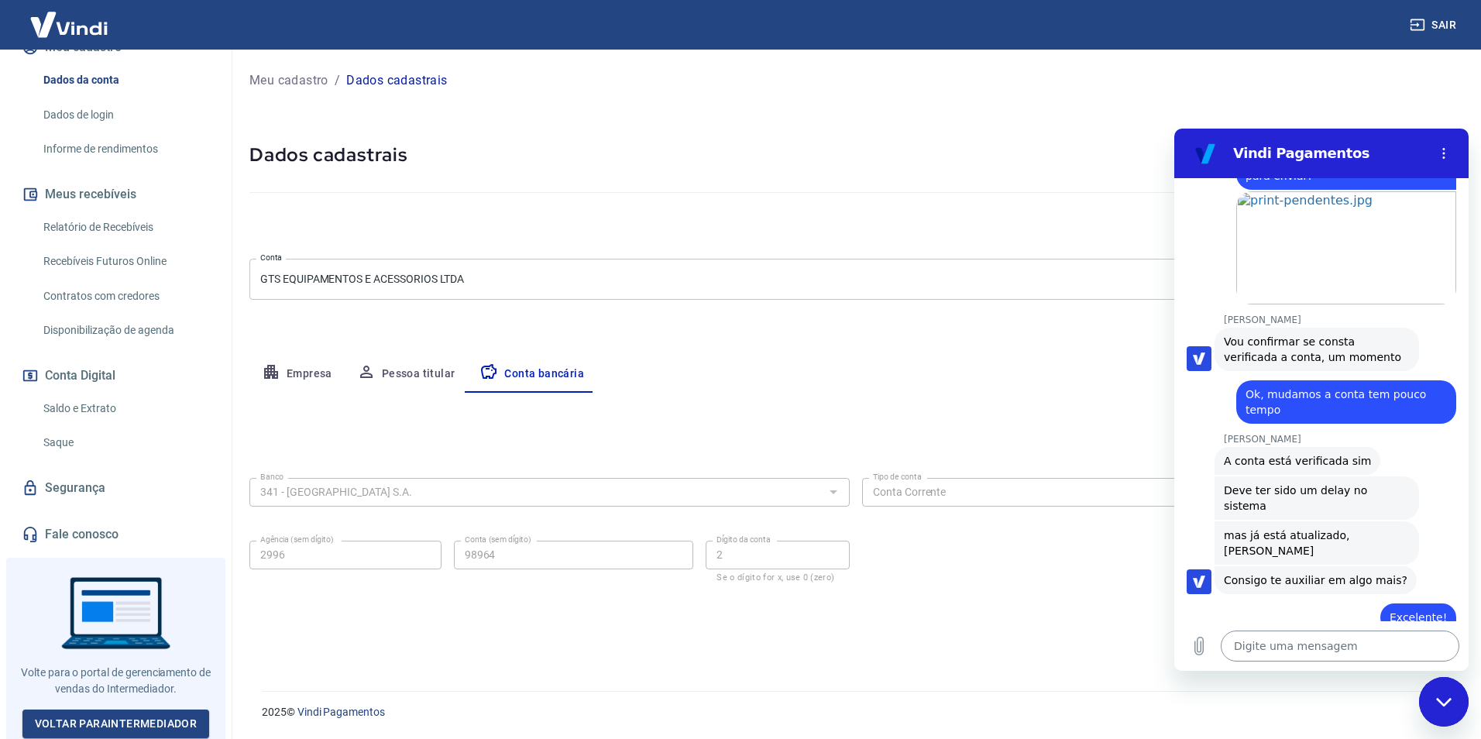
click at [1308, 651] on textarea at bounding box center [1340, 645] width 239 height 31
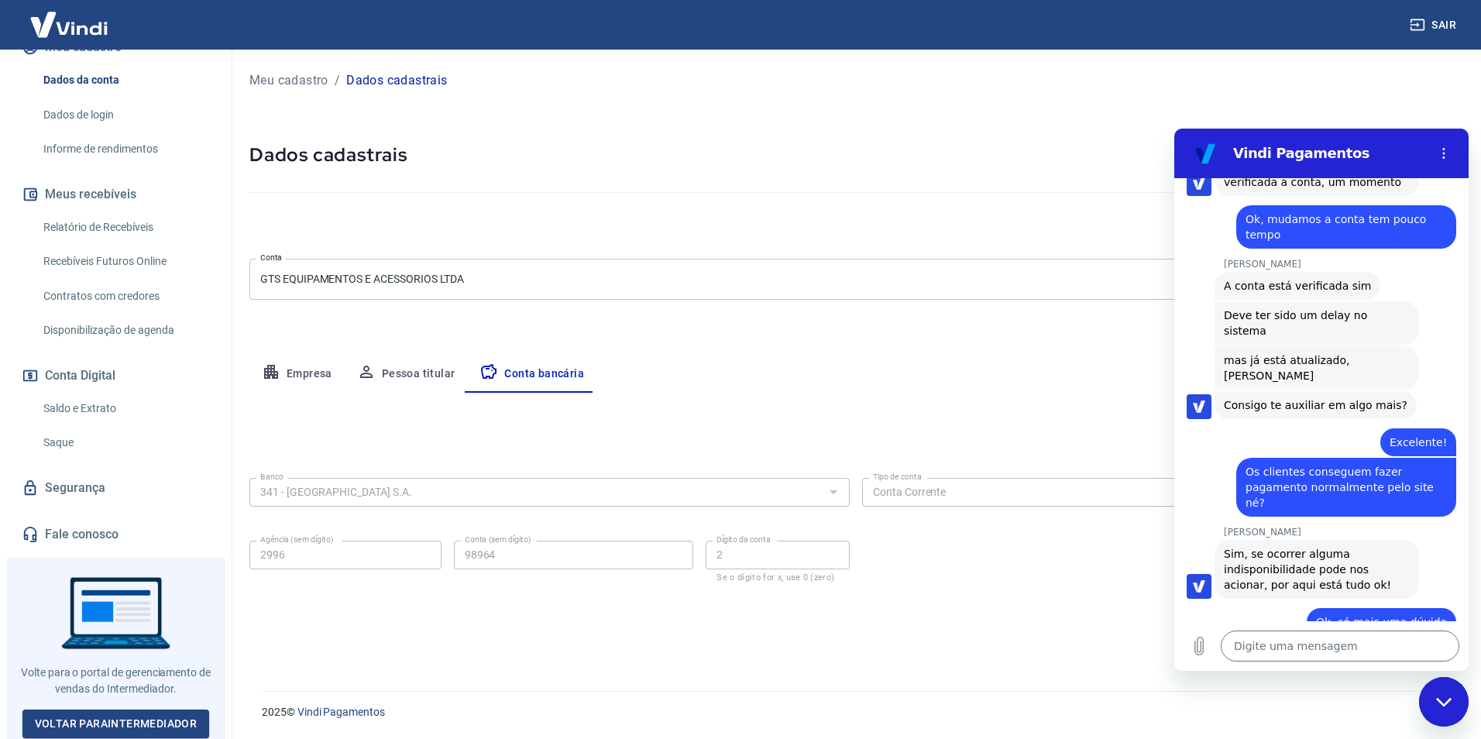
scroll to position [2953, 0]
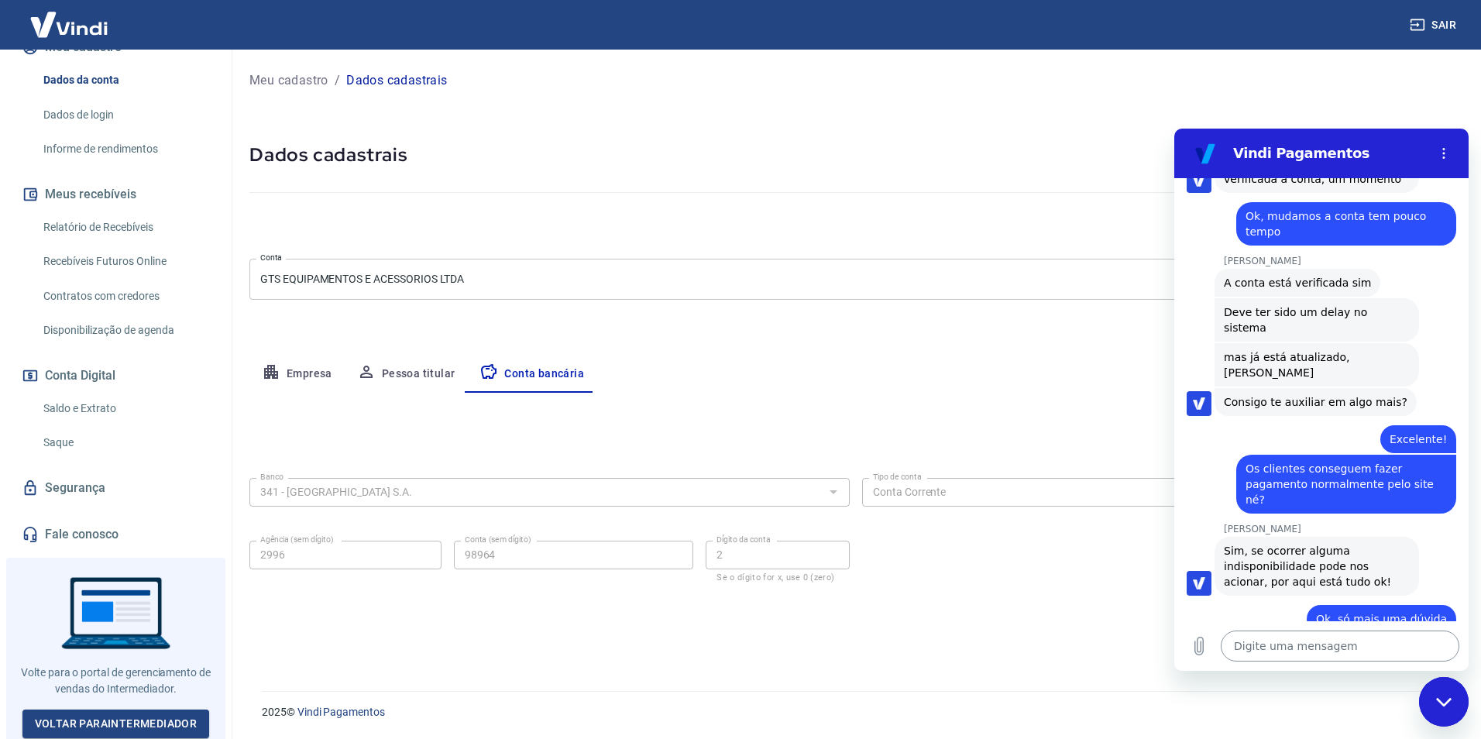
click at [1369, 647] on textarea at bounding box center [1340, 645] width 239 height 31
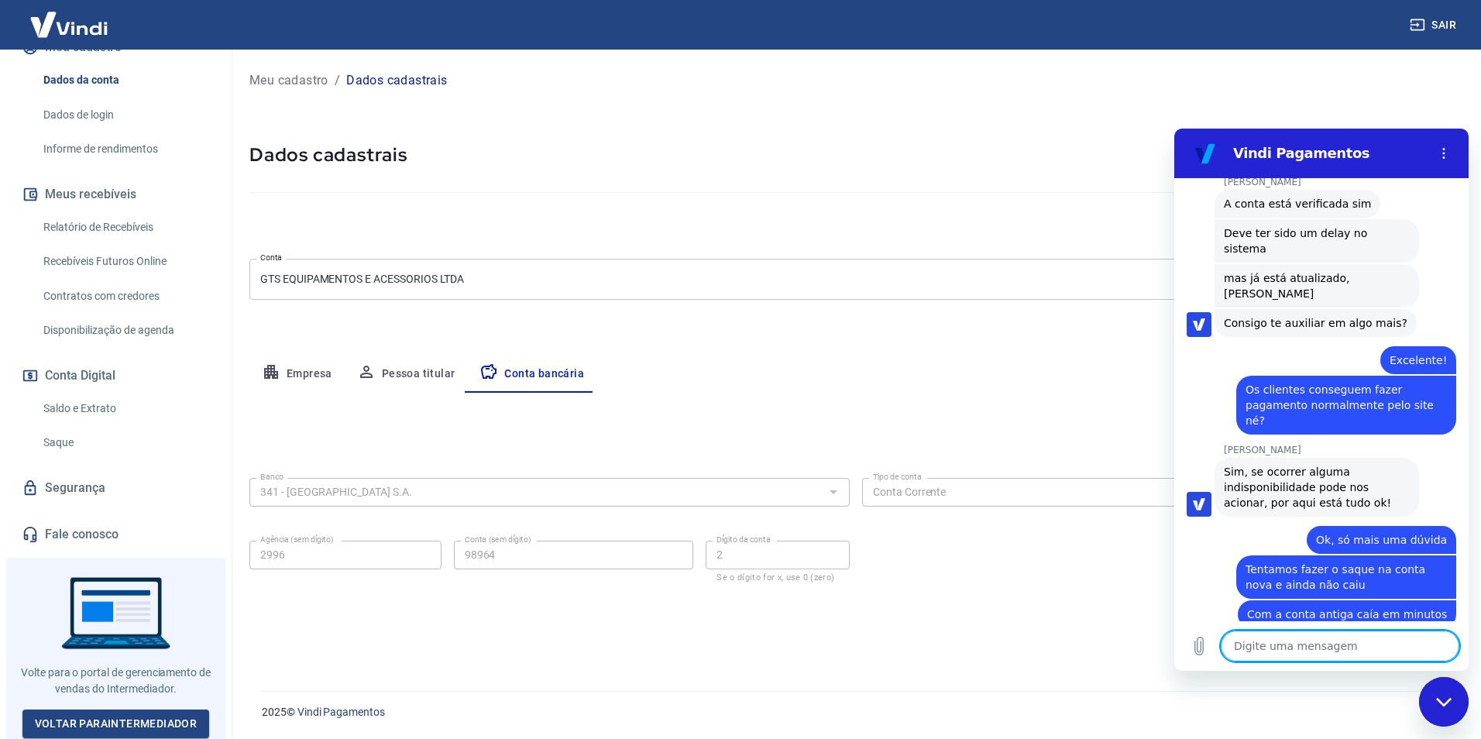
scroll to position [3035, 0]
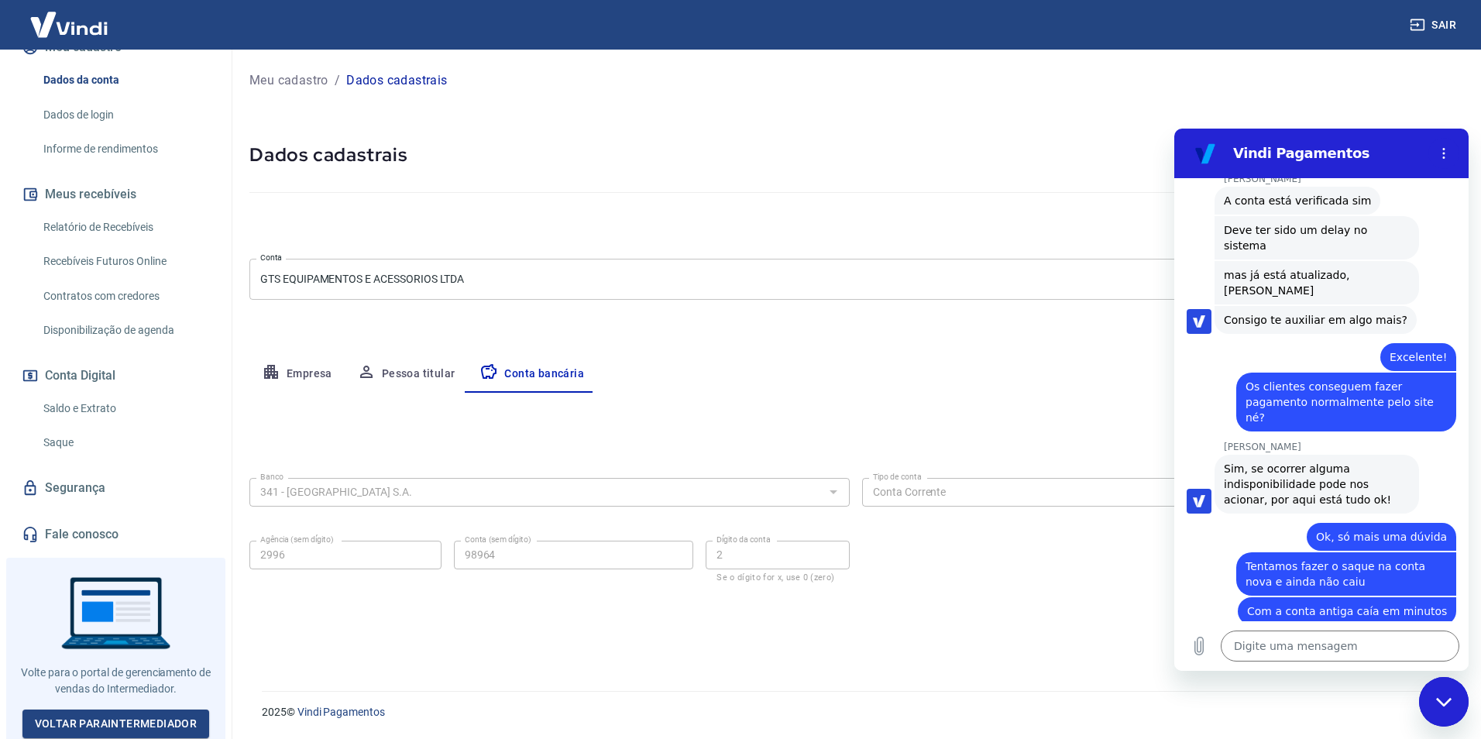
drag, startPoint x: 1362, startPoint y: 508, endPoint x: 1208, endPoint y: 497, distance: 153.7
click at [1208, 647] on div "[PERSON_NAME] diz: A conta atual não está cadastrada como digital até o momento" at bounding box center [1328, 677] width 282 height 60
drag, startPoint x: 1208, startPoint y: 497, endPoint x: 1252, endPoint y: 490, distance: 44.7
copy div "[PERSON_NAME] diz: A conta atual não está cadastrada como digital até o momento"
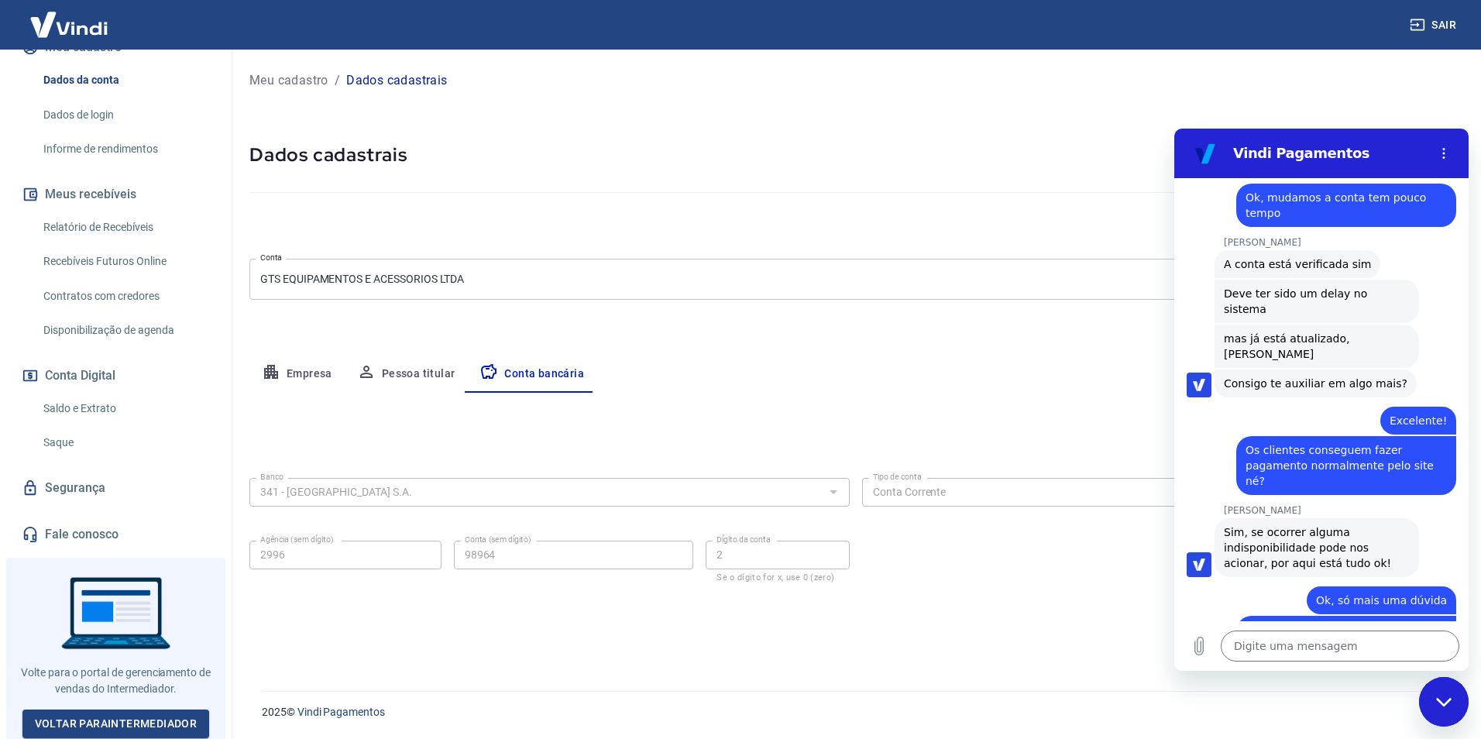
scroll to position [3133, 0]
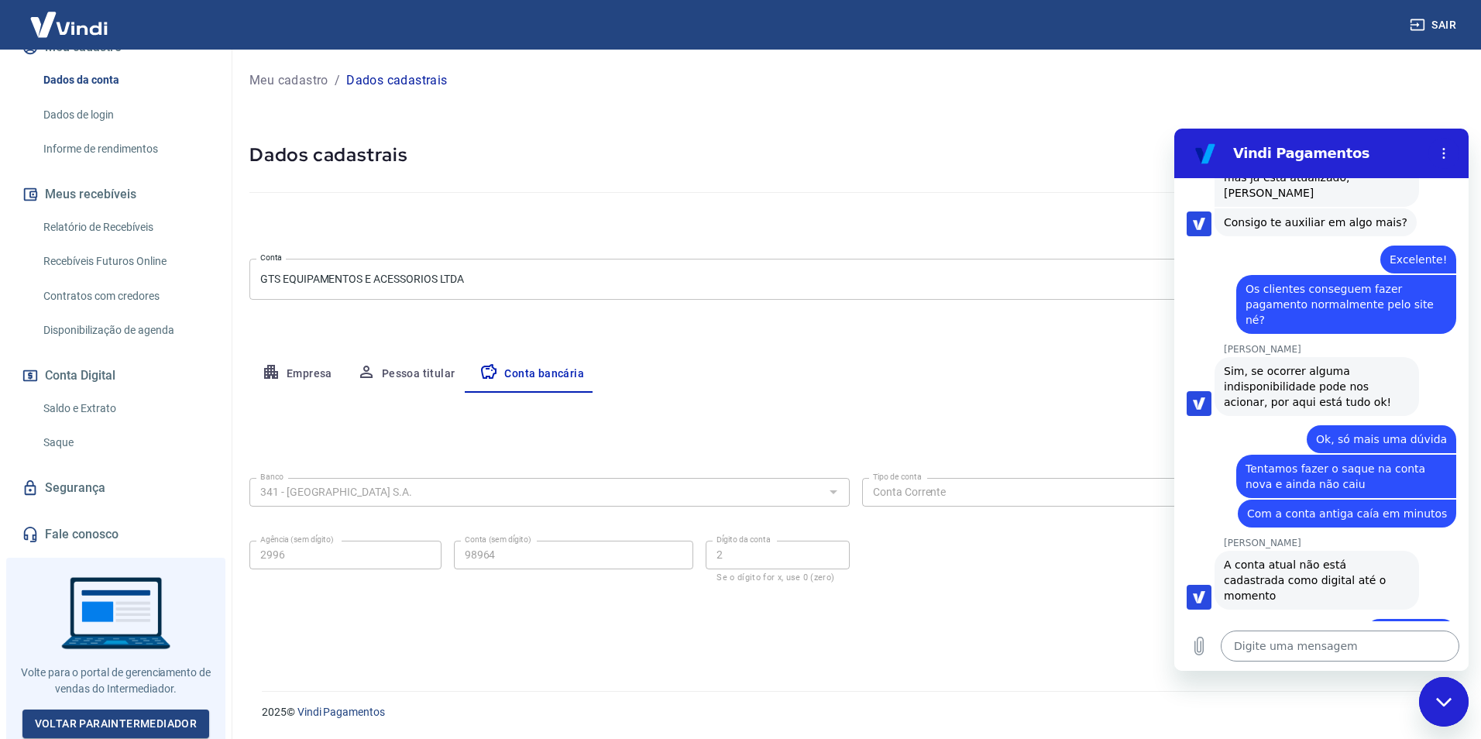
click at [1324, 648] on textarea at bounding box center [1340, 645] width 239 height 31
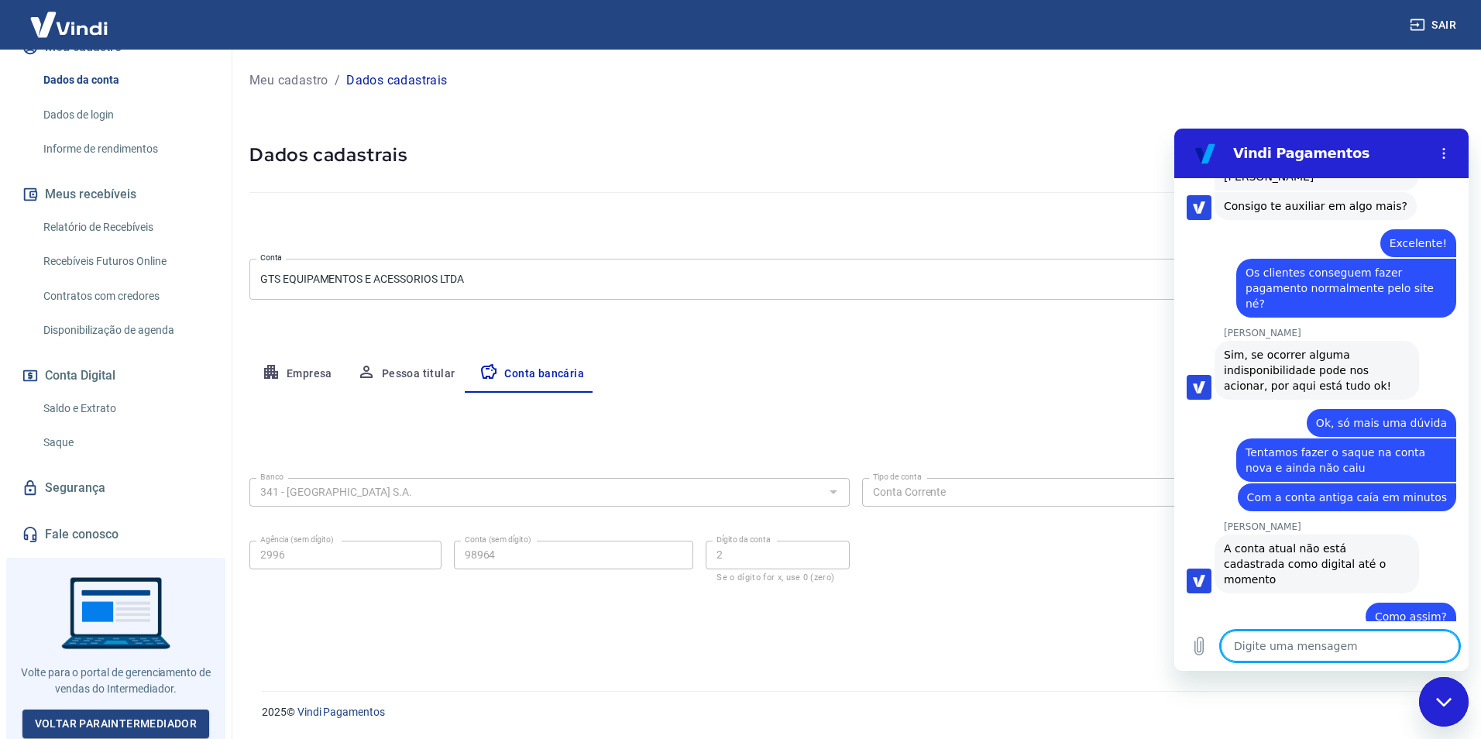
scroll to position [3230, 0]
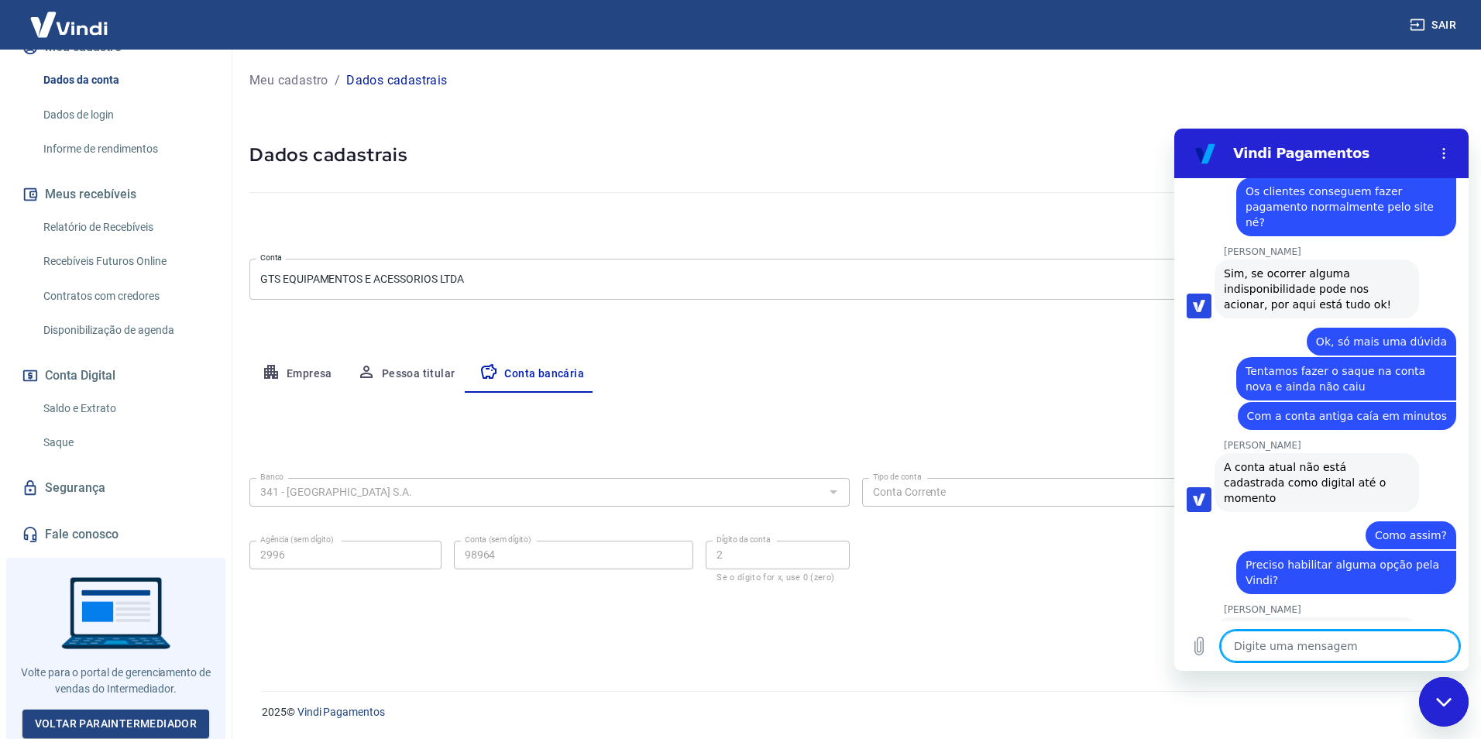
click at [1330, 640] on textarea at bounding box center [1340, 645] width 239 height 31
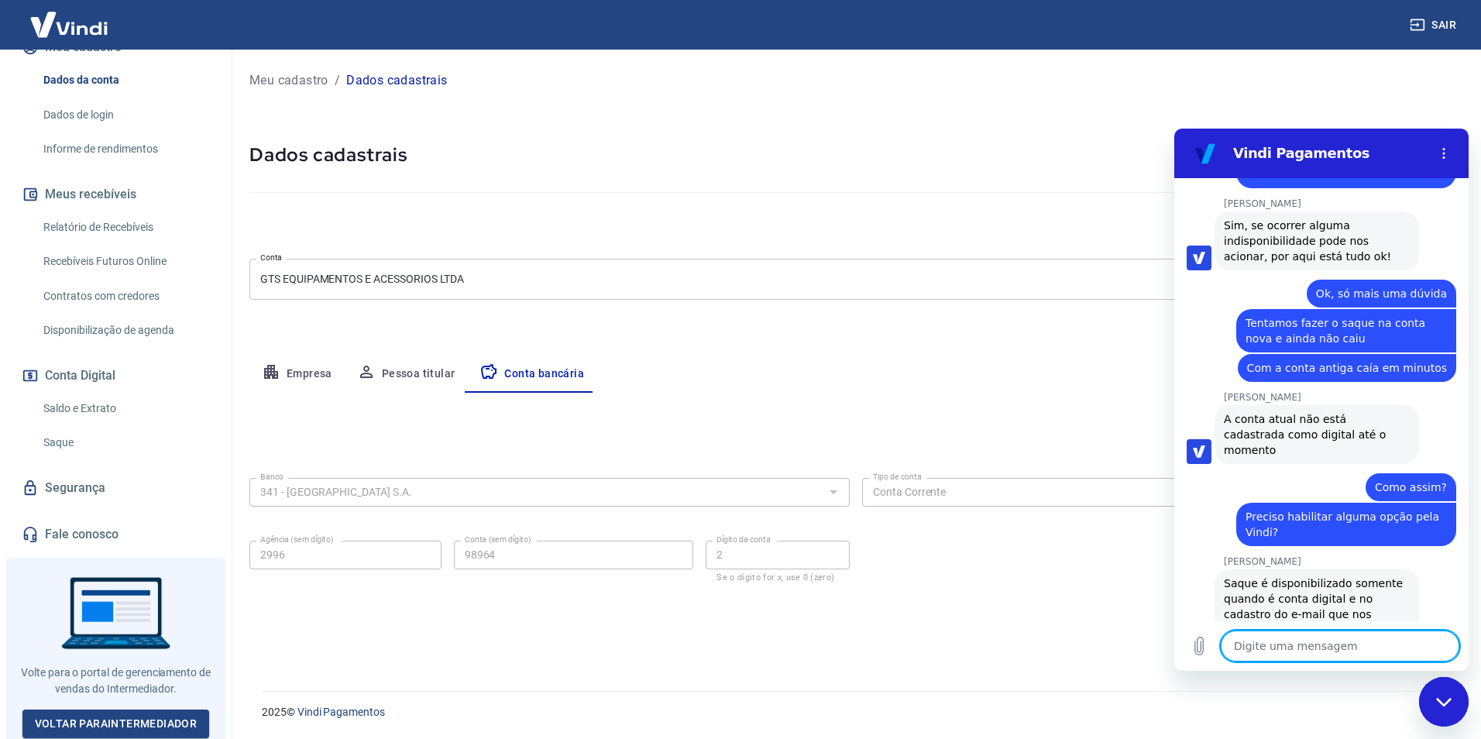
scroll to position [3282, 0]
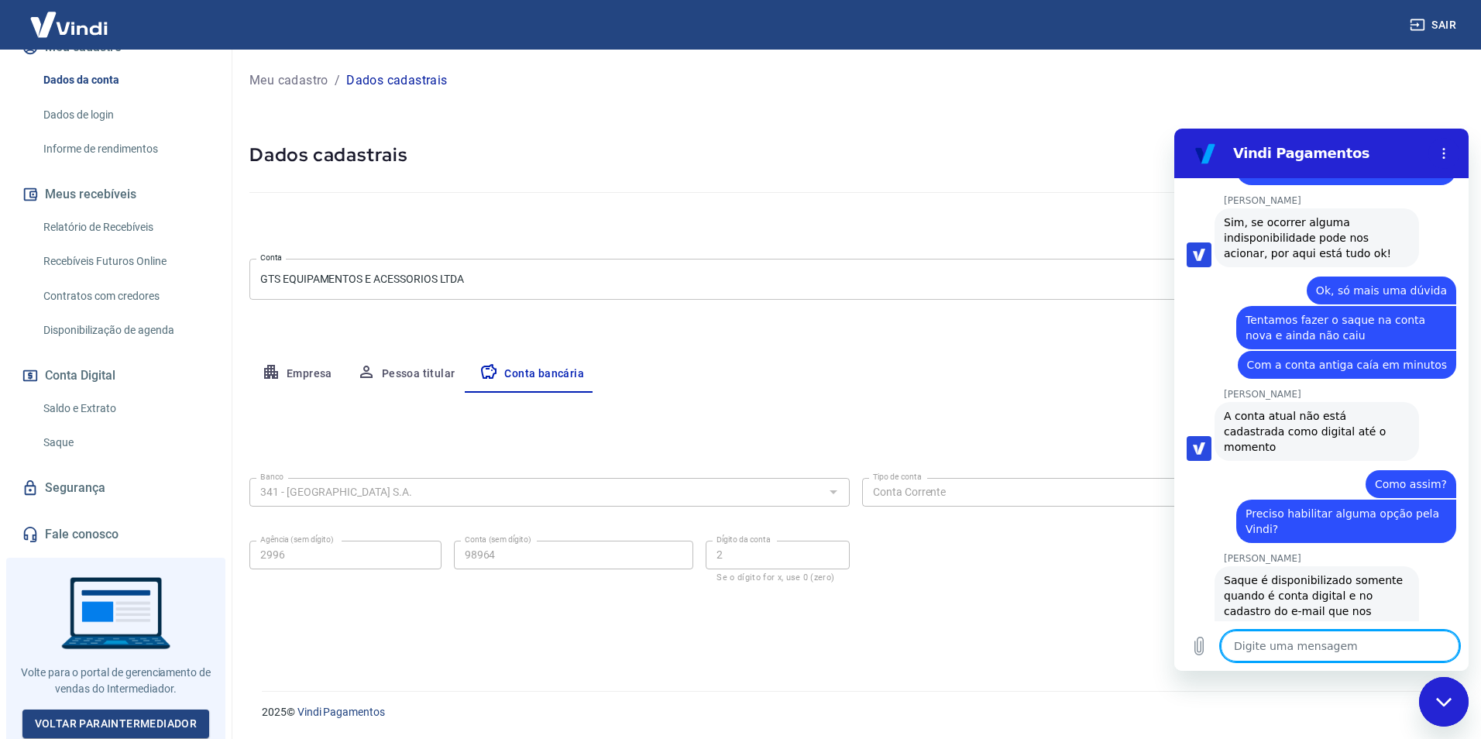
click at [1270, 638] on textarea at bounding box center [1340, 645] width 239 height 31
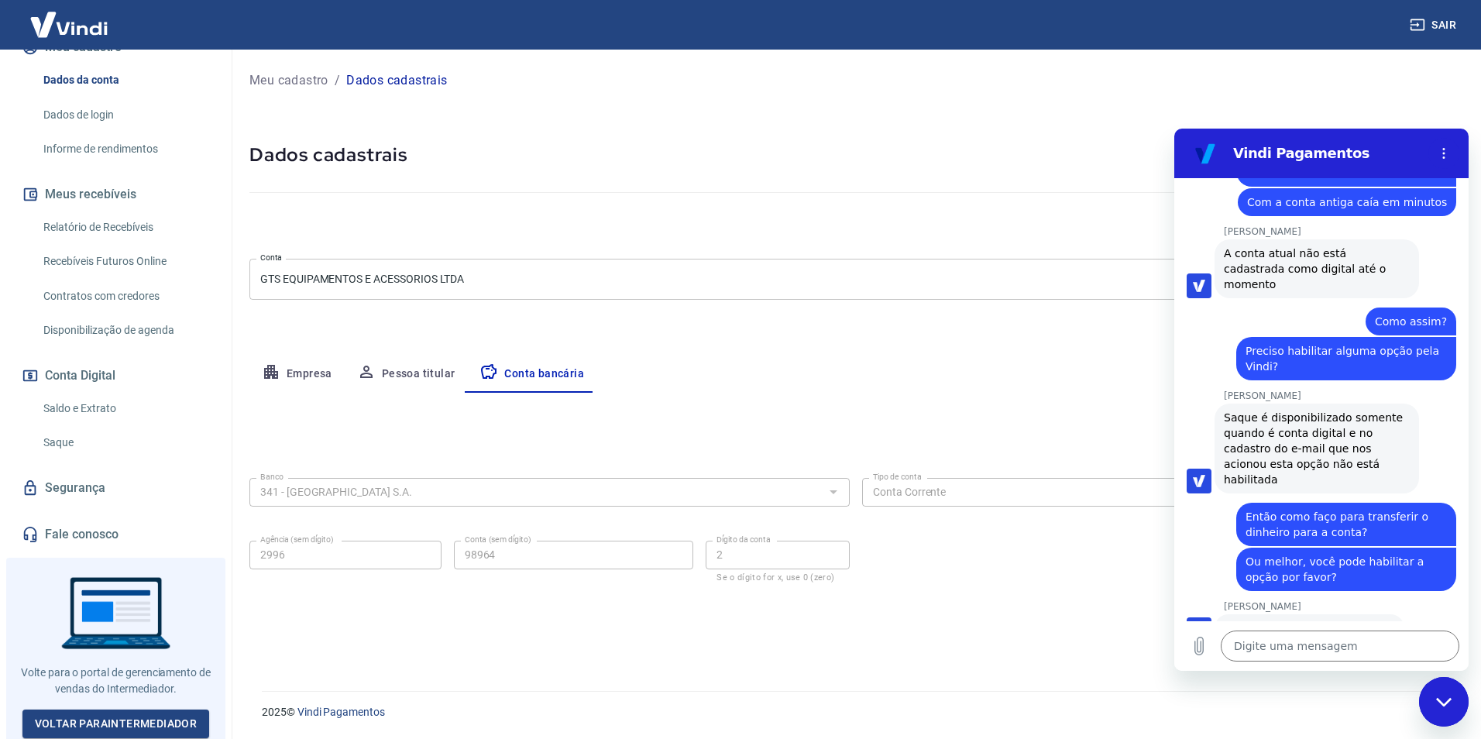
scroll to position [3447, 0]
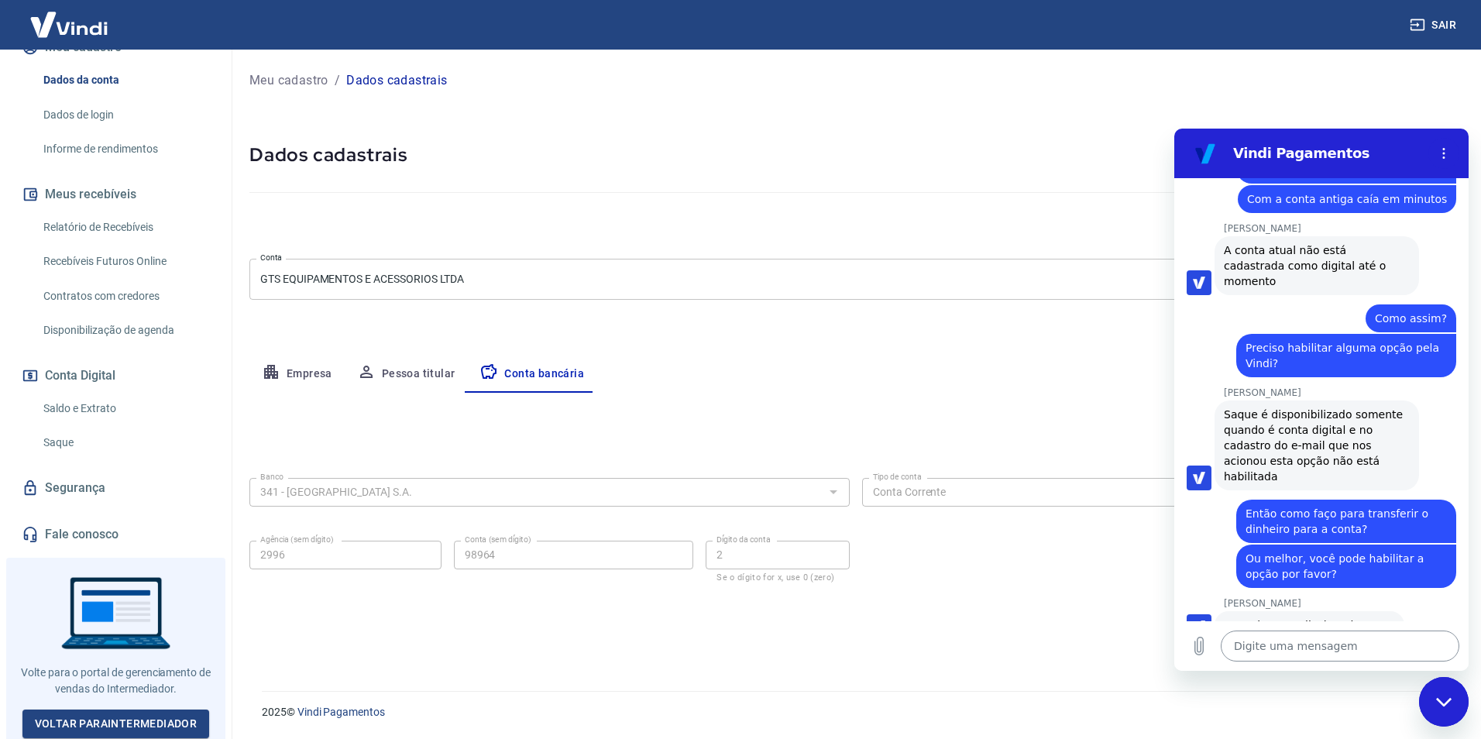
click at [1341, 641] on textarea at bounding box center [1340, 645] width 239 height 31
click at [1303, 640] on textarea at bounding box center [1340, 645] width 239 height 31
paste textarea "341 - [GEOGRAPHIC_DATA] S.A."
click at [285, 545] on label "Agência (sem dígito)" at bounding box center [297, 540] width 74 height 12
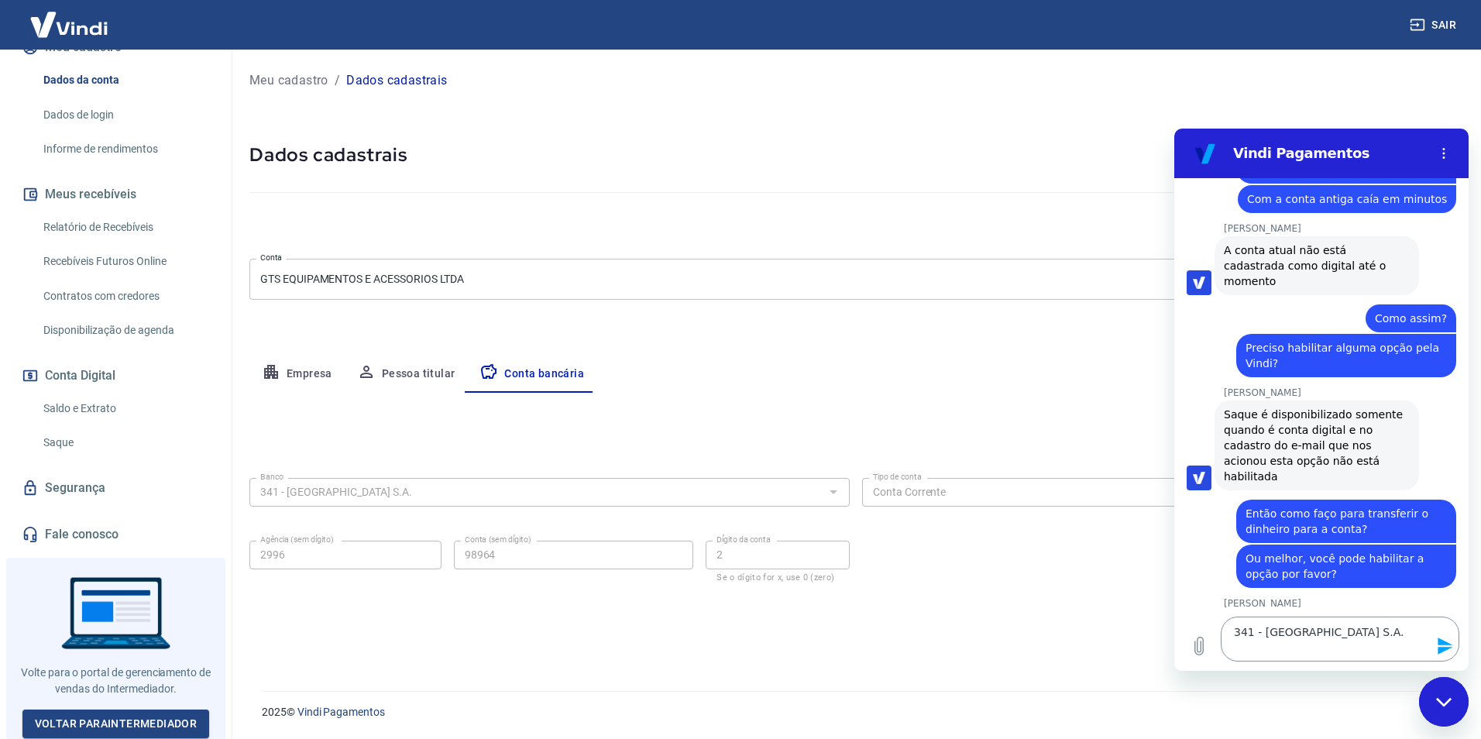
click at [1296, 644] on textarea "341 - [GEOGRAPHIC_DATA] S.A." at bounding box center [1340, 639] width 239 height 45
paste textarea "2996"
click at [1235, 646] on textarea "341 - [GEOGRAPHIC_DATA] S.A. 2996" at bounding box center [1340, 639] width 239 height 45
click at [1273, 647] on textarea "341 - [GEOGRAPHIC_DATA] S.A. Agência 2996 Conta" at bounding box center [1340, 632] width 239 height 59
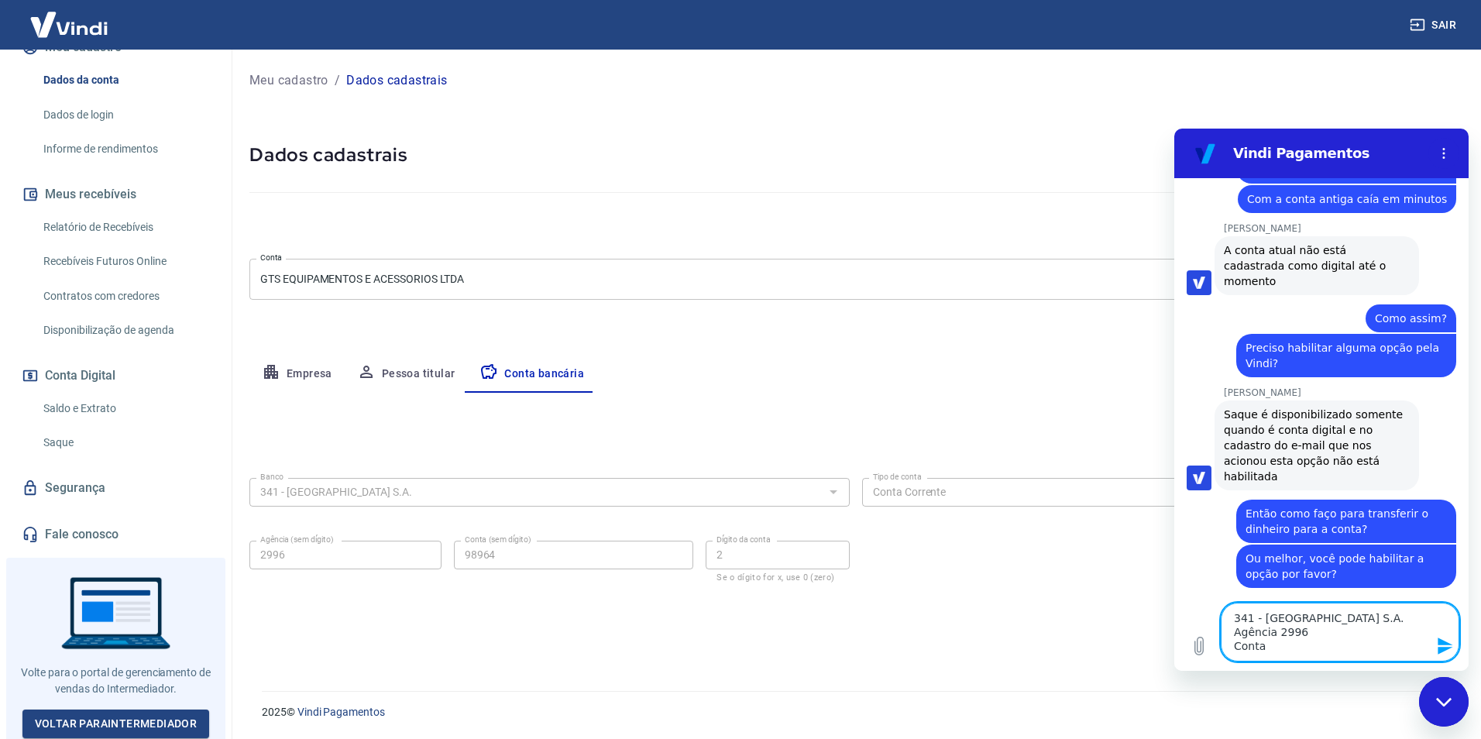
paste textarea "98964"
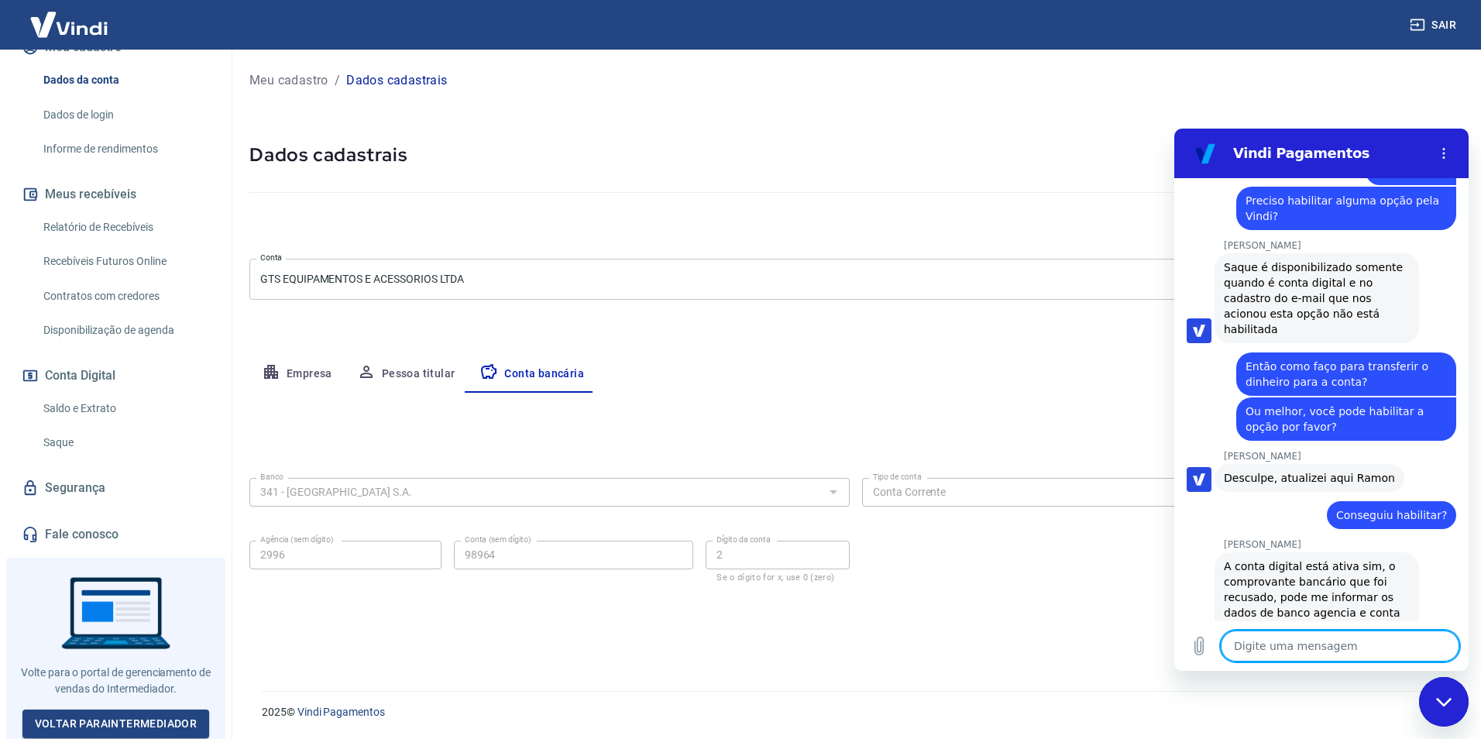
scroll to position [3598, 0]
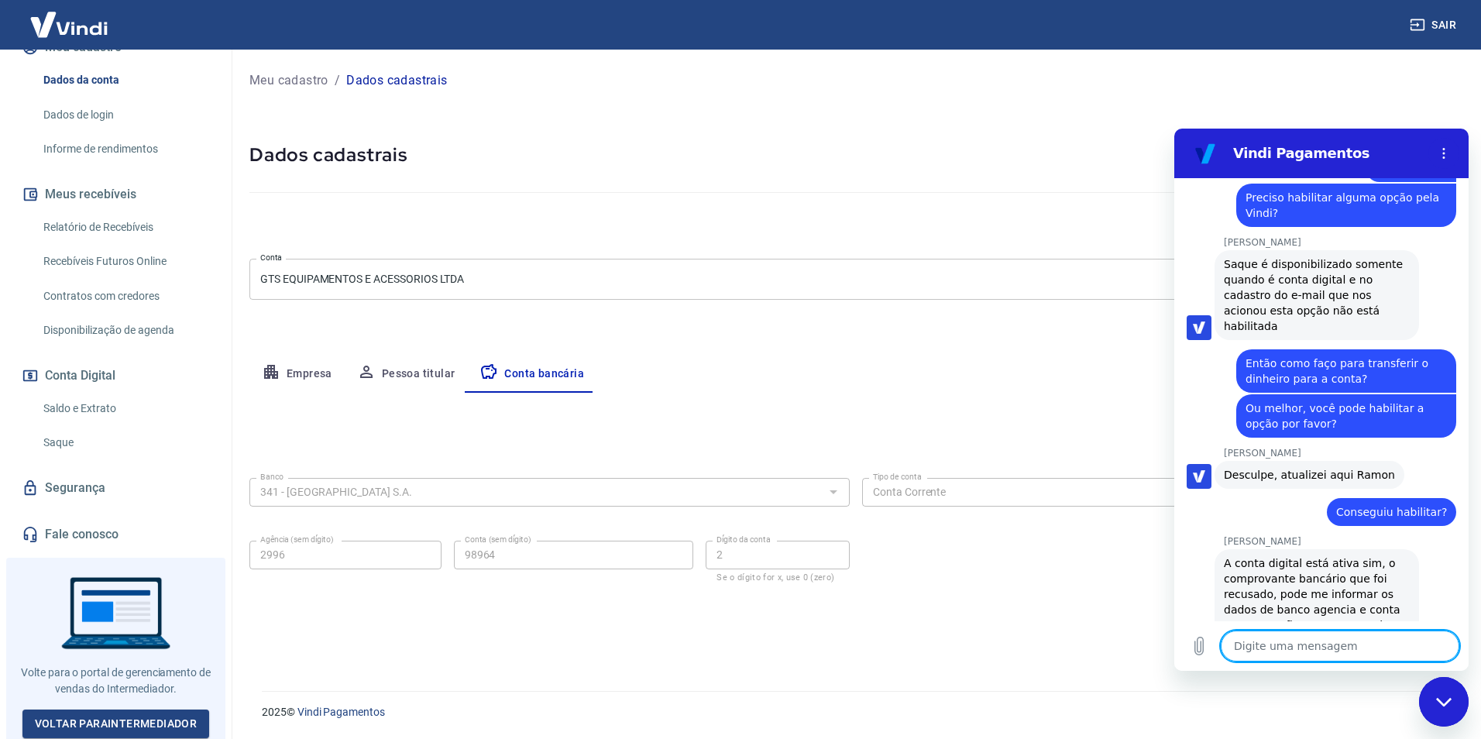
click at [1297, 642] on textarea at bounding box center [1340, 645] width 239 height 31
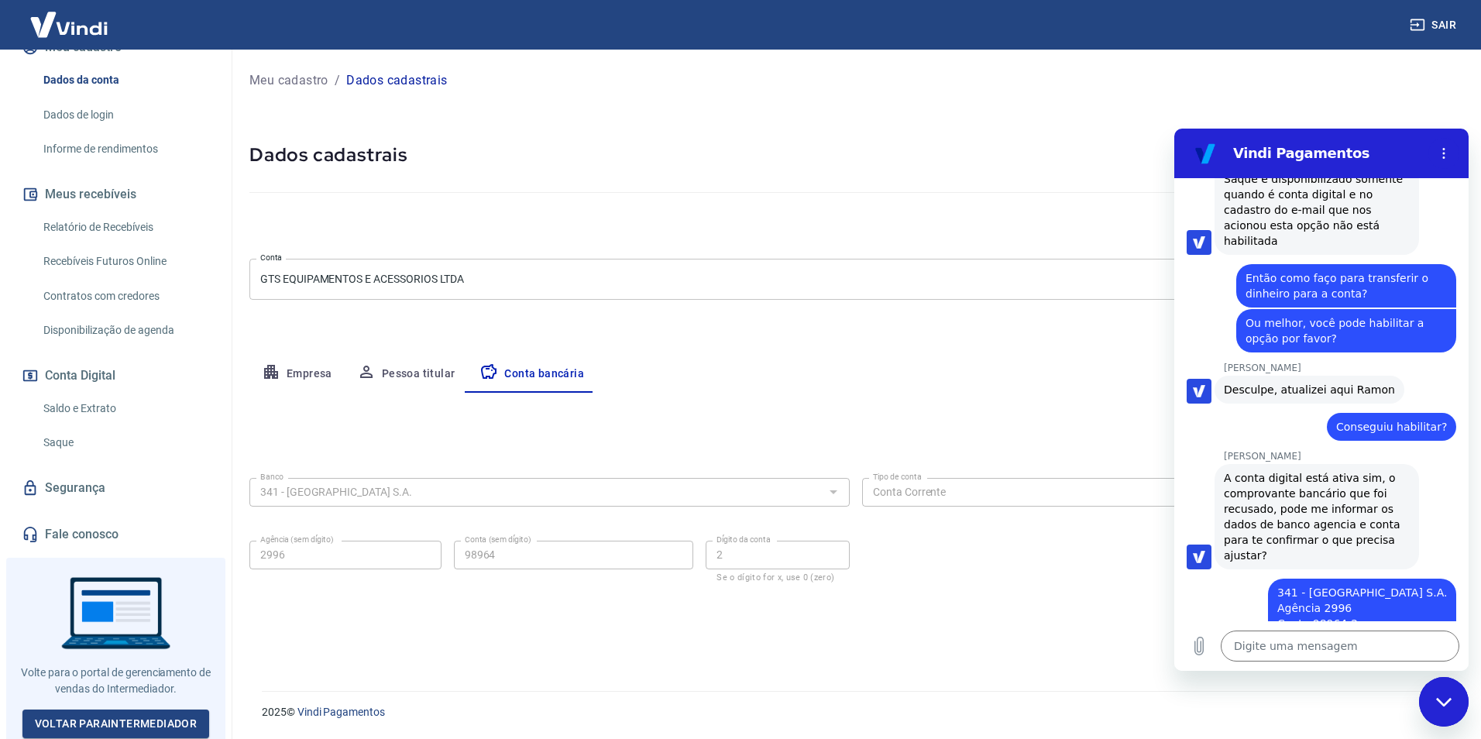
scroll to position [3686, 0]
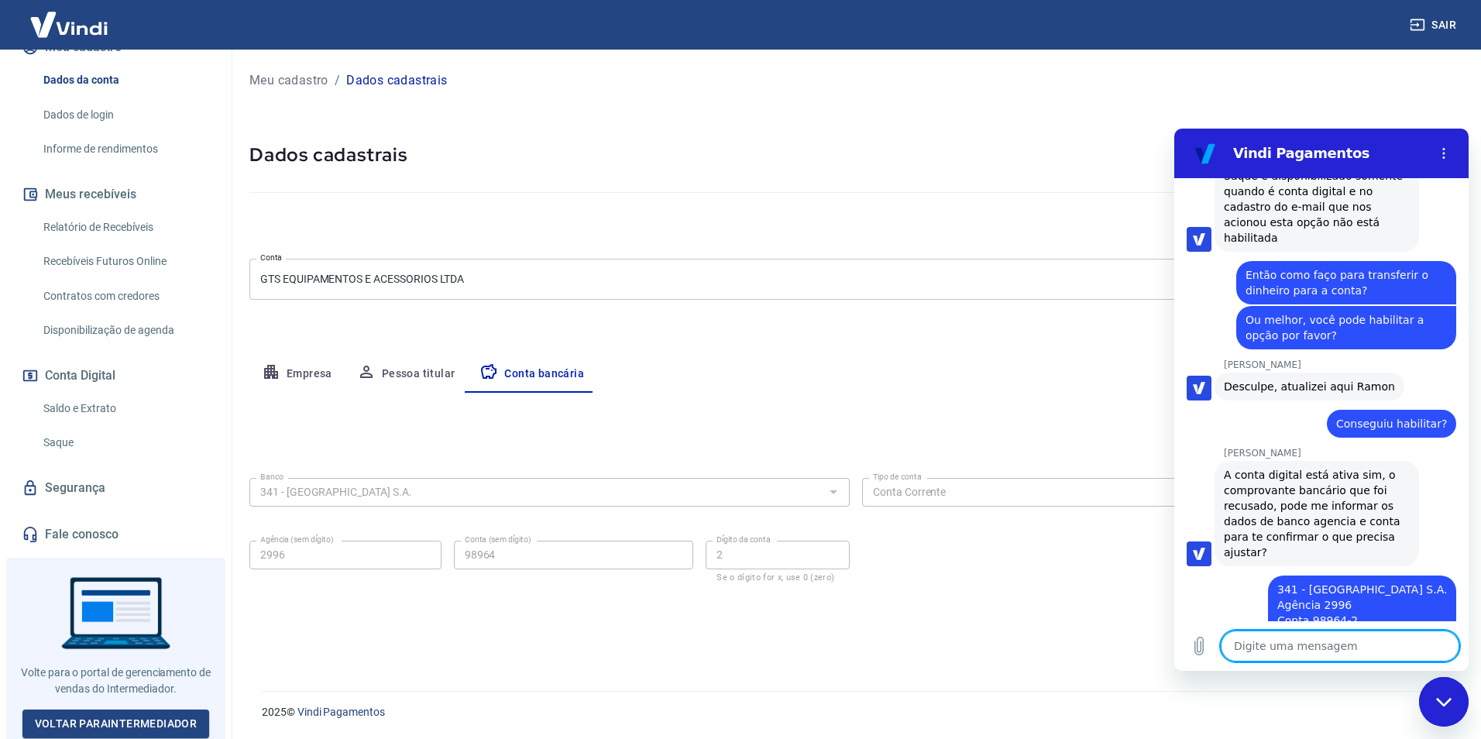
click at [1343, 636] on textarea at bounding box center [1340, 645] width 239 height 31
click at [1284, 650] on textarea at bounding box center [1340, 645] width 239 height 31
click at [1323, 651] on textarea "Só um minuto que vou pedir para verificarem, porque da primeira vez não chegou …" at bounding box center [1340, 632] width 239 height 59
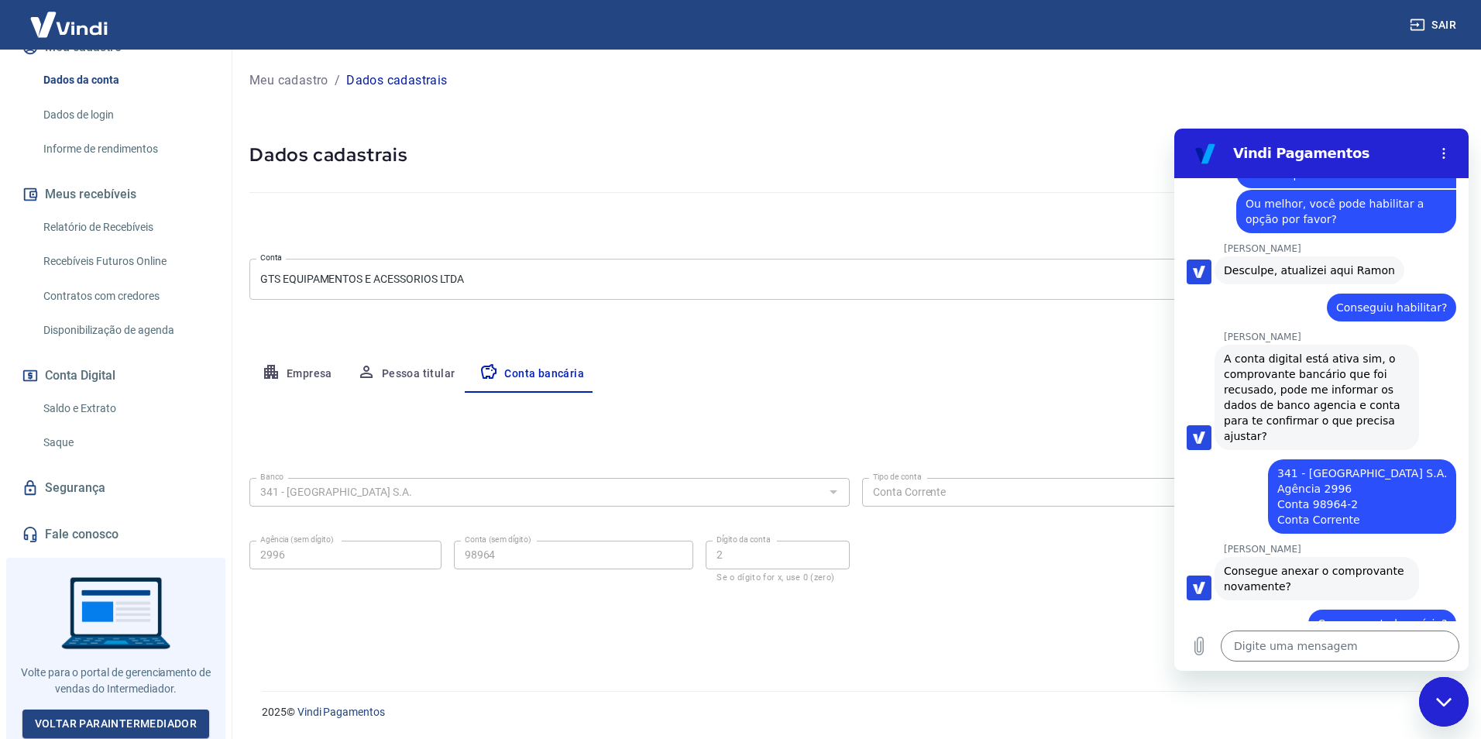
scroll to position [3805, 0]
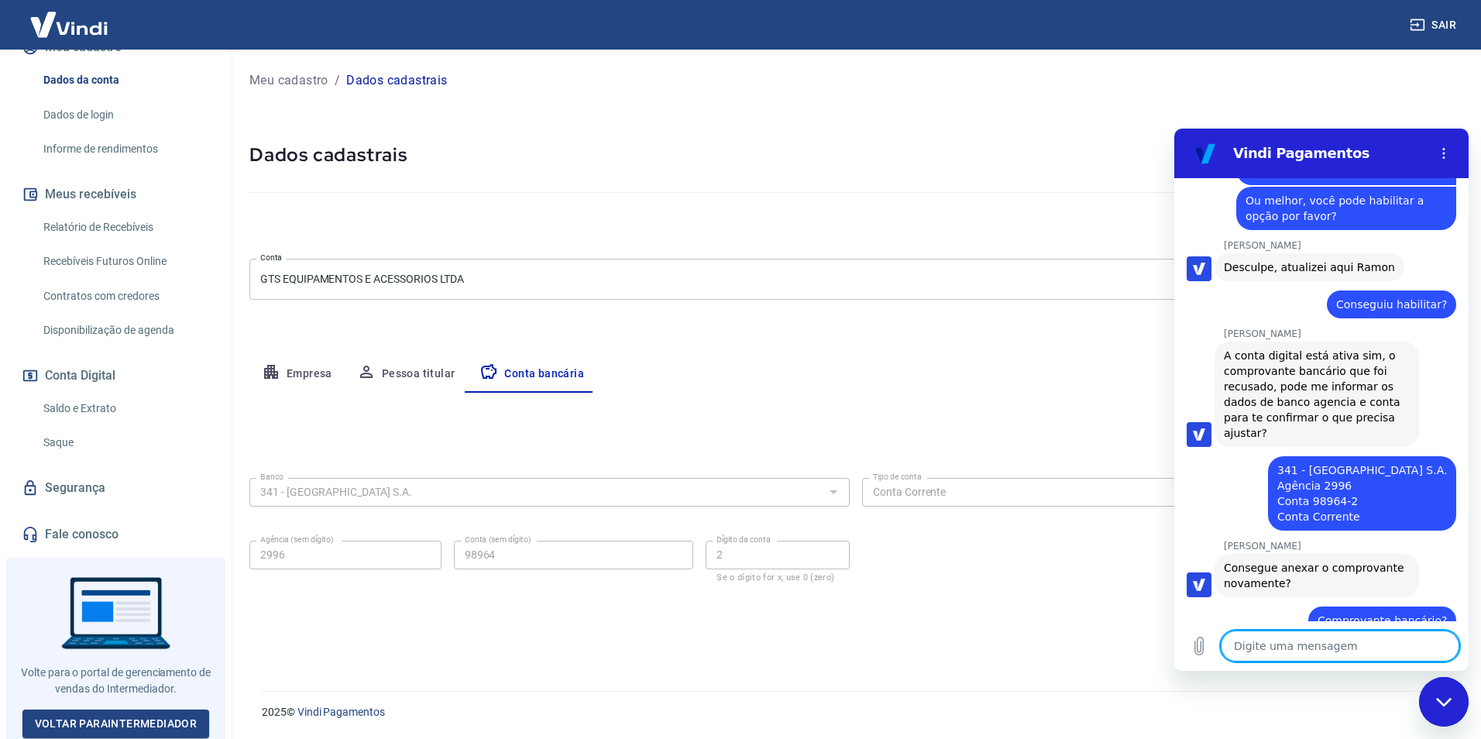
click at [1336, 648] on textarea at bounding box center [1340, 645] width 239 height 31
click at [1361, 656] on textarea at bounding box center [1340, 645] width 239 height 31
click at [1295, 651] on textarea at bounding box center [1340, 645] width 239 height 31
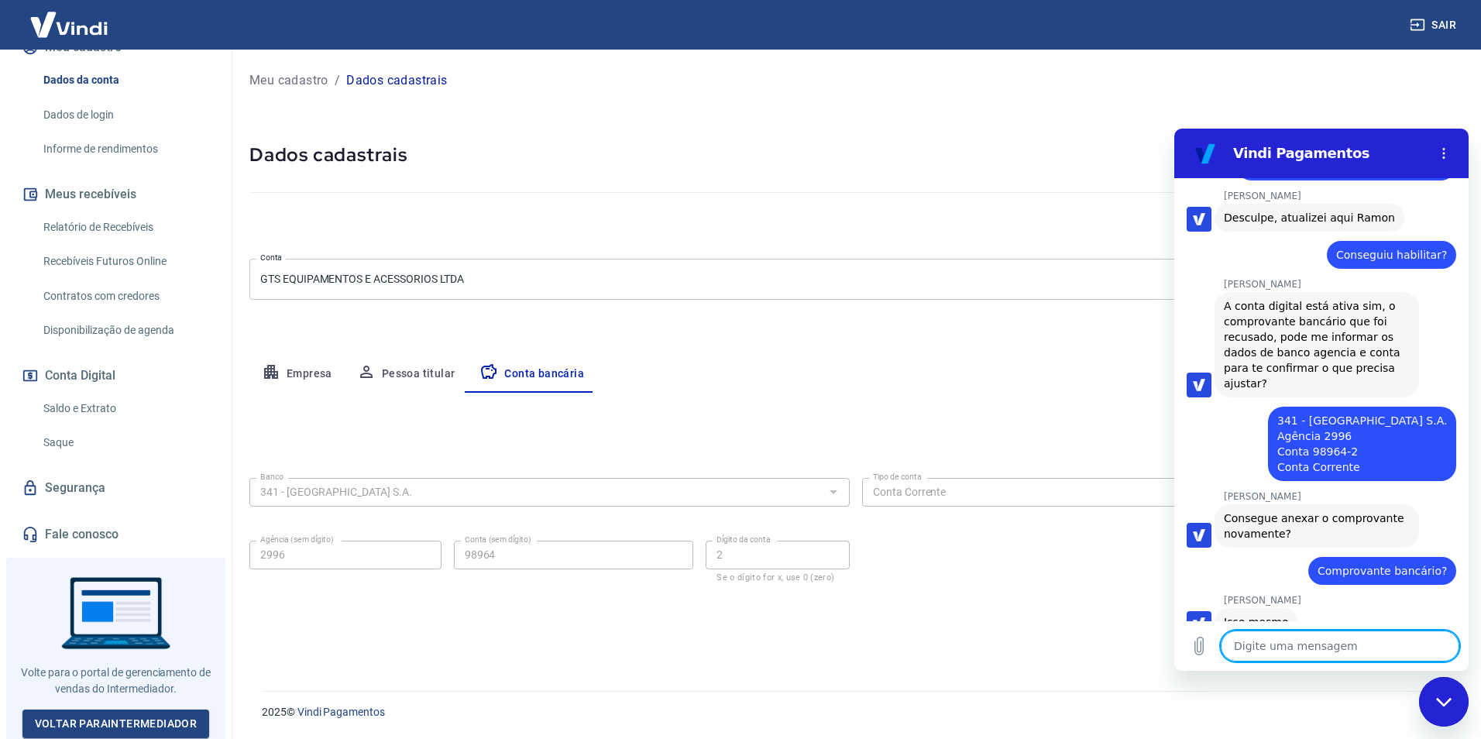
scroll to position [3858, 0]
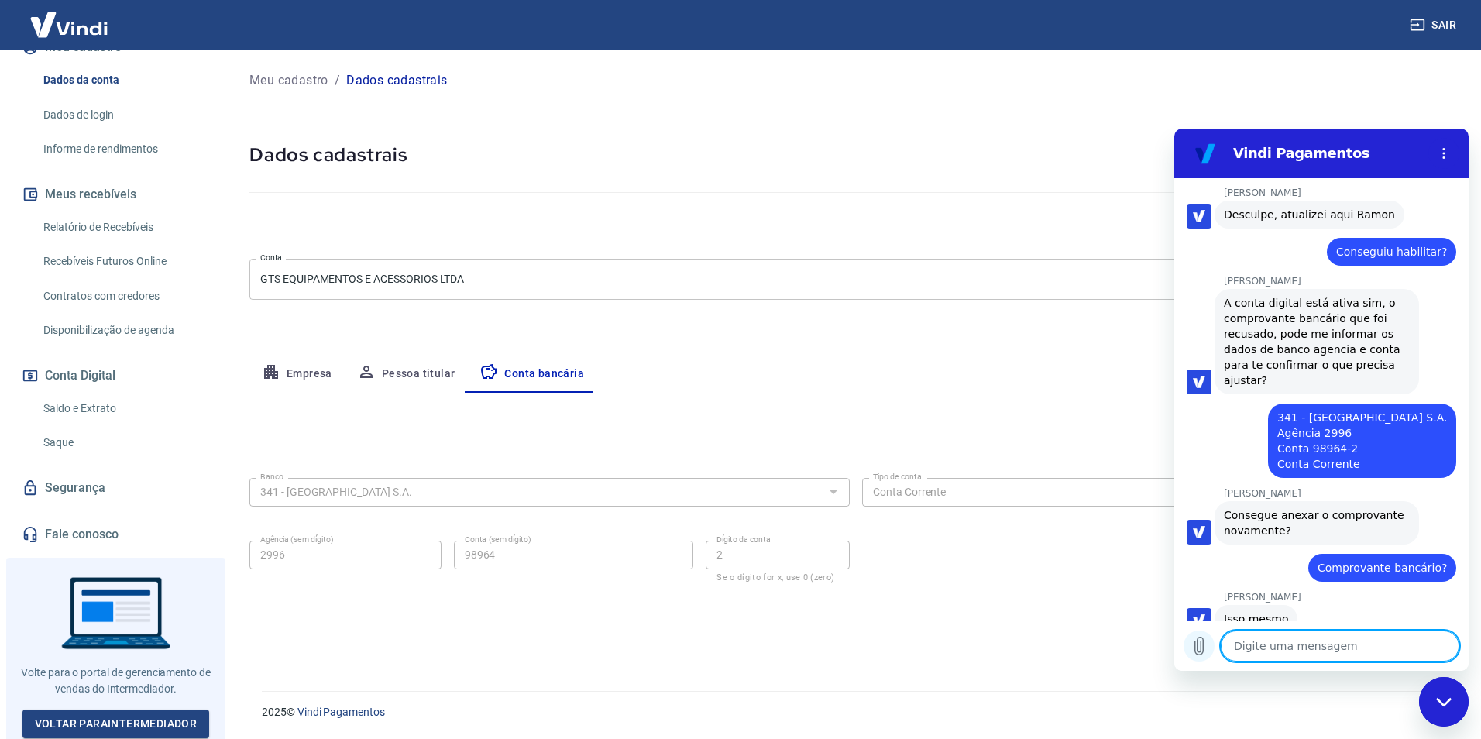
click at [1196, 640] on icon "Carregar arquivo" at bounding box center [1199, 646] width 19 height 19
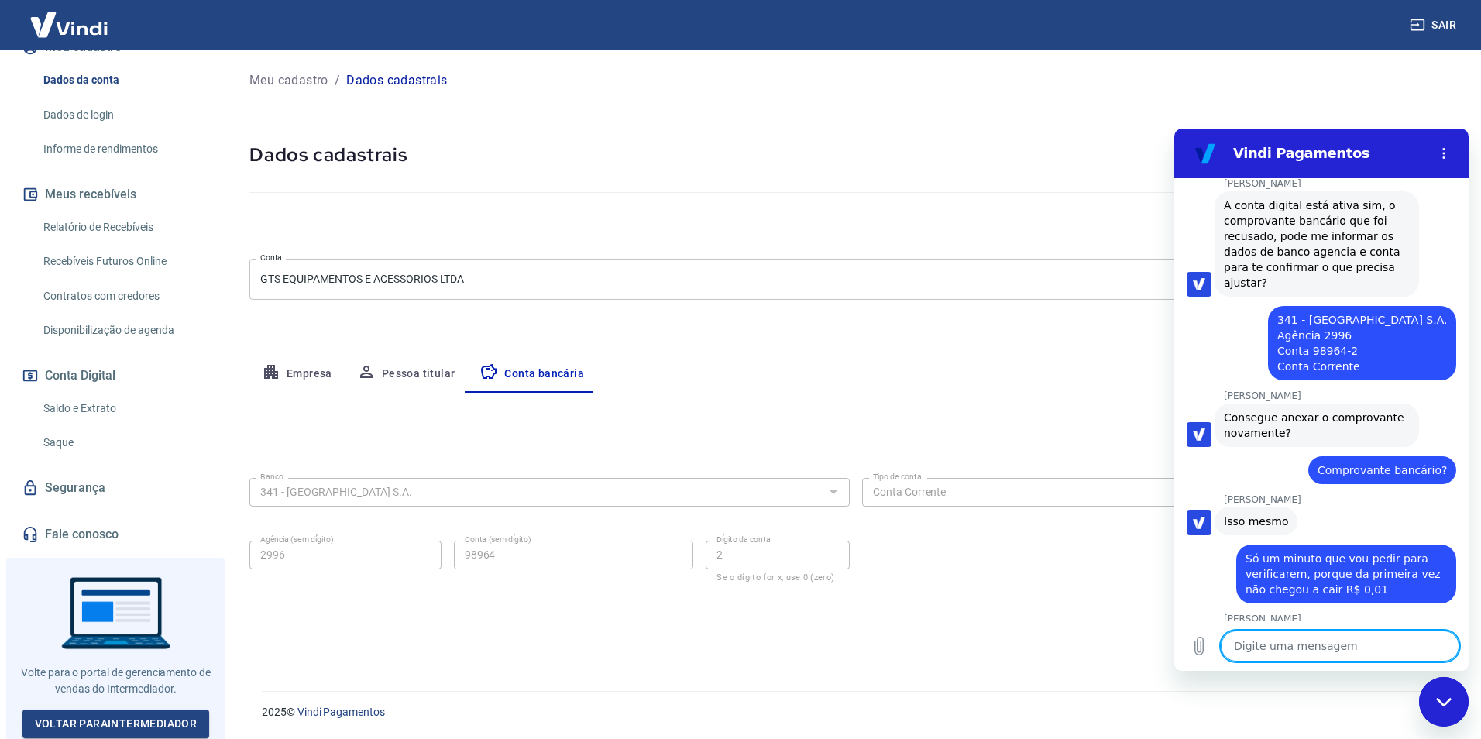
scroll to position [3954, 0]
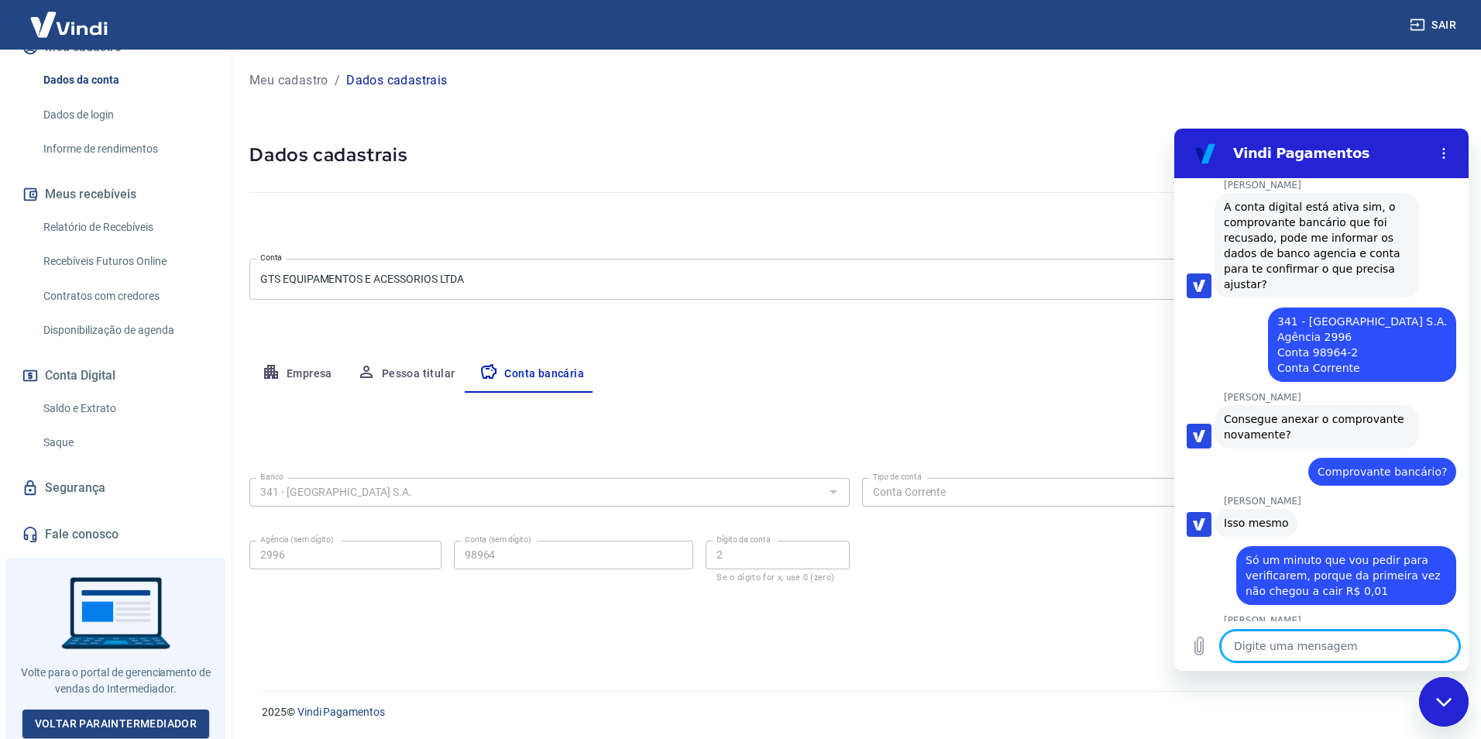
click at [1369, 644] on textarea at bounding box center [1340, 645] width 239 height 31
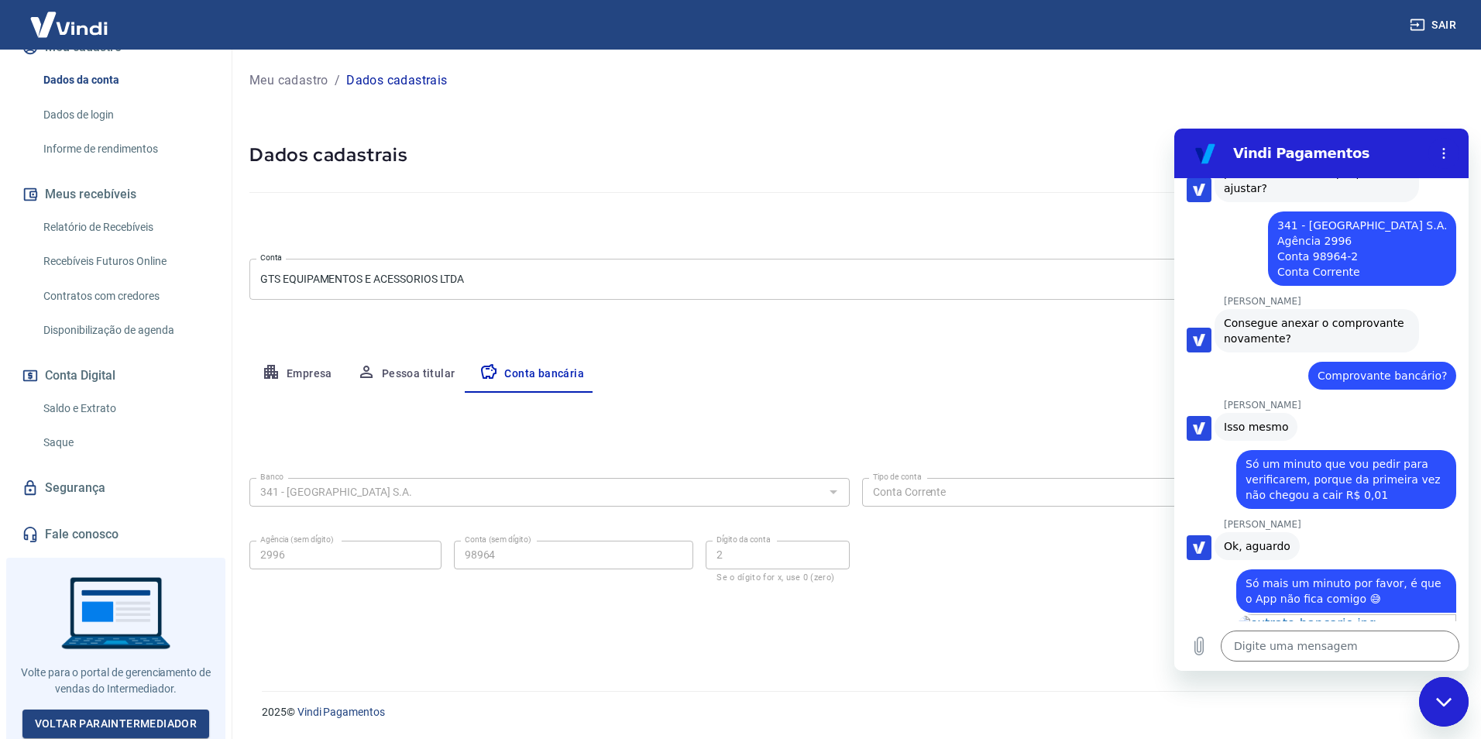
scroll to position [4053, 0]
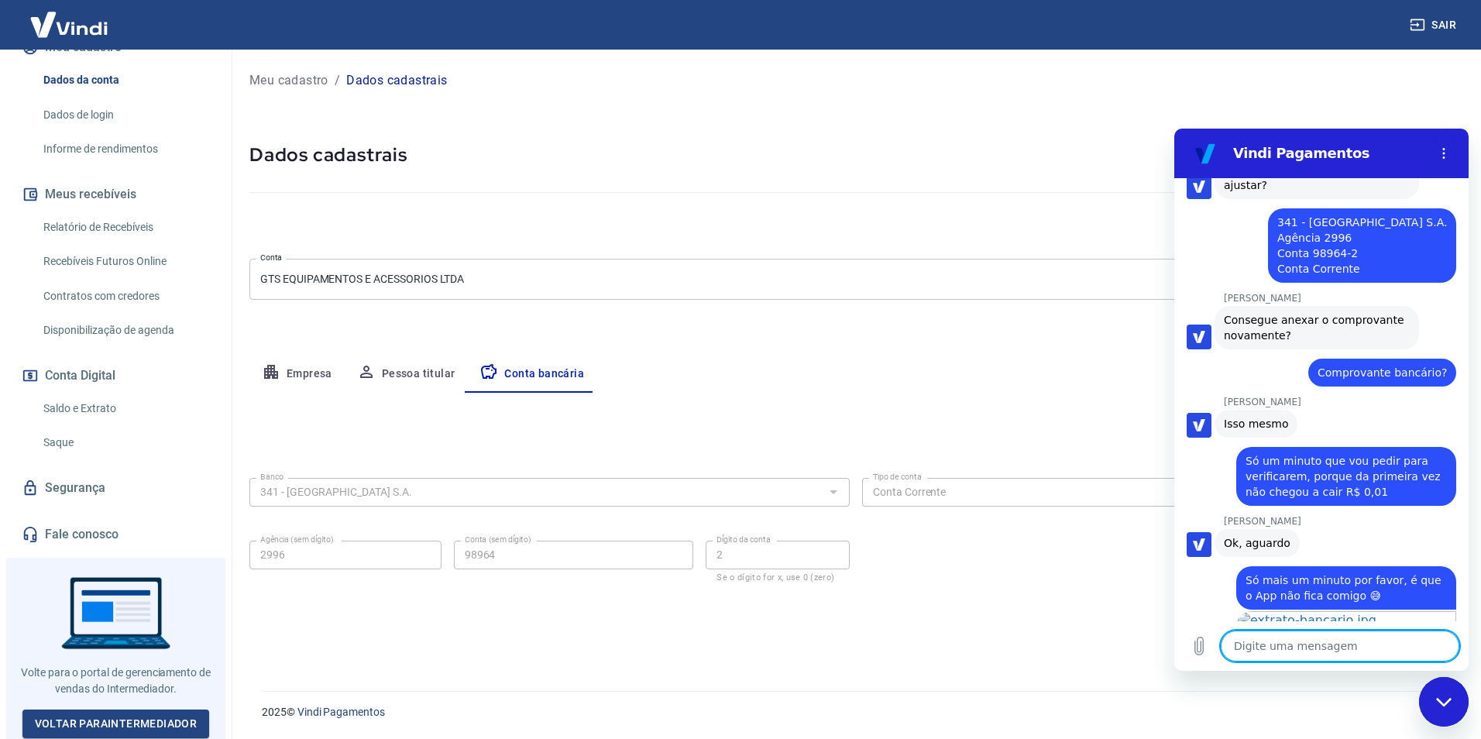
click at [1273, 651] on textarea at bounding box center [1340, 645] width 239 height 31
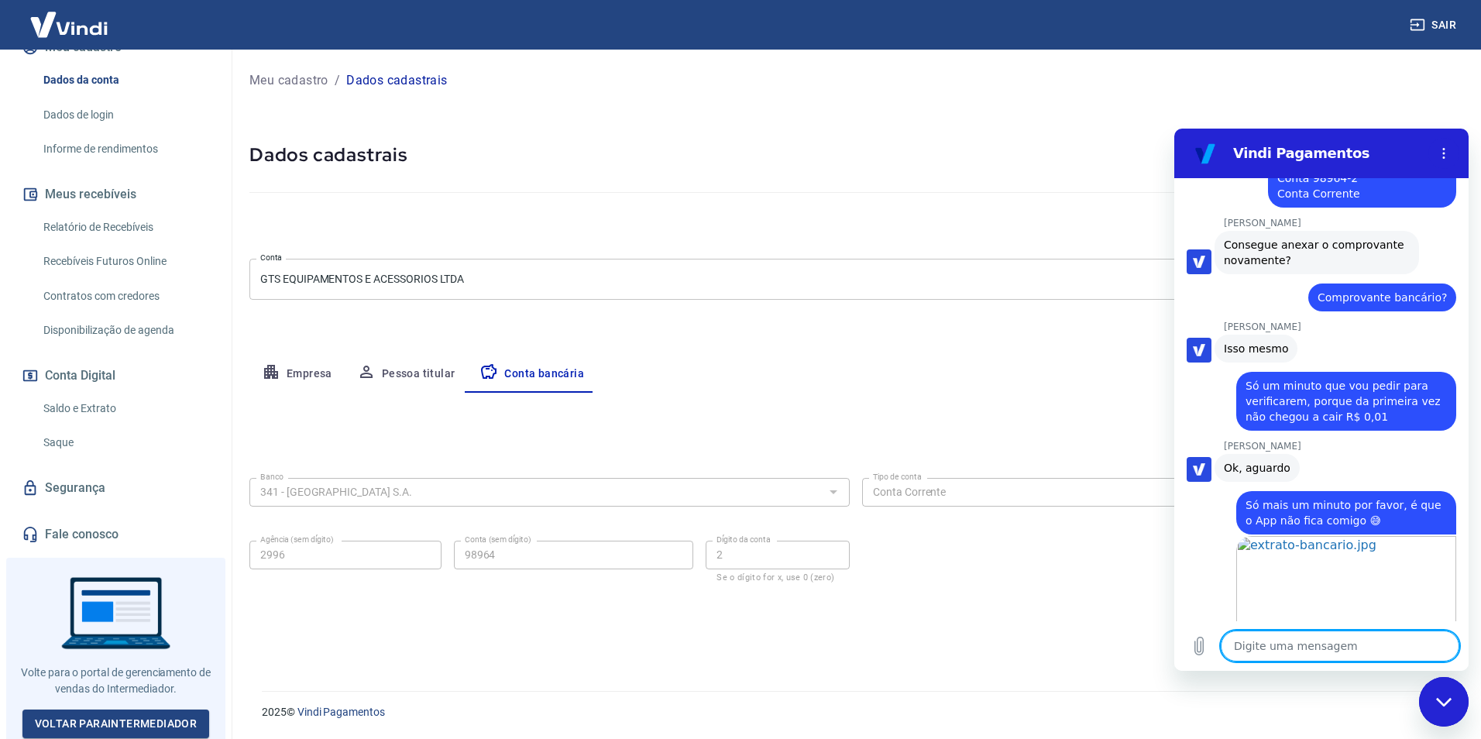
scroll to position [4157, 0]
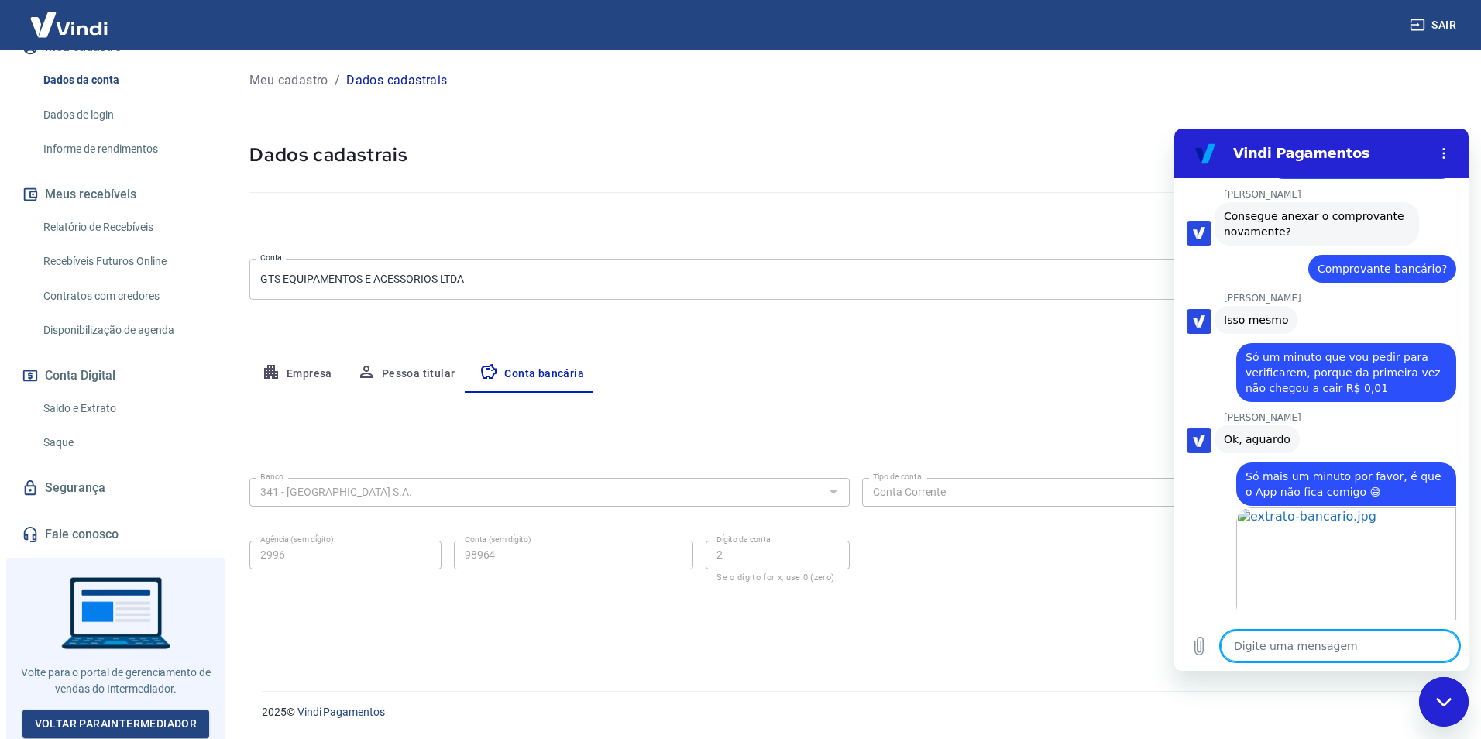
click at [1331, 641] on textarea at bounding box center [1340, 645] width 239 height 31
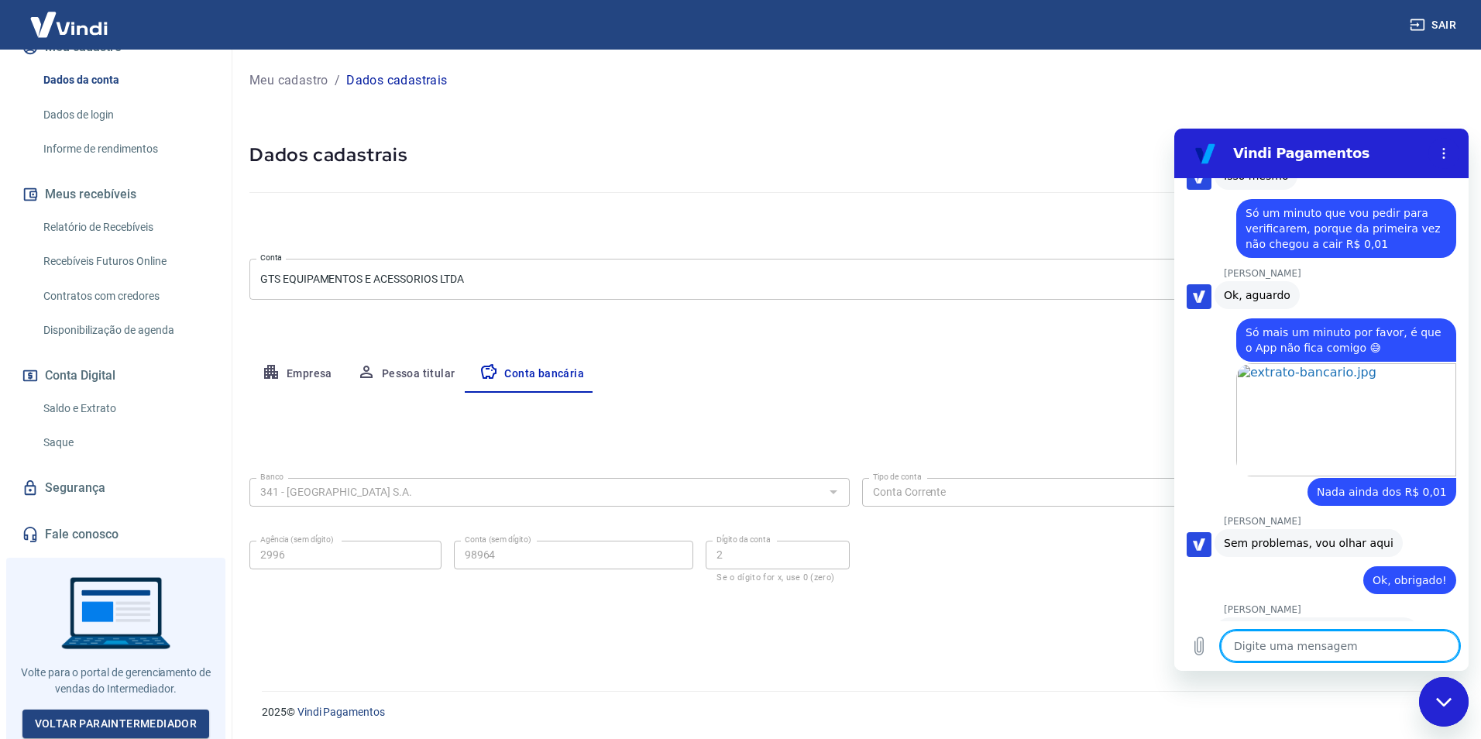
scroll to position [4350, 0]
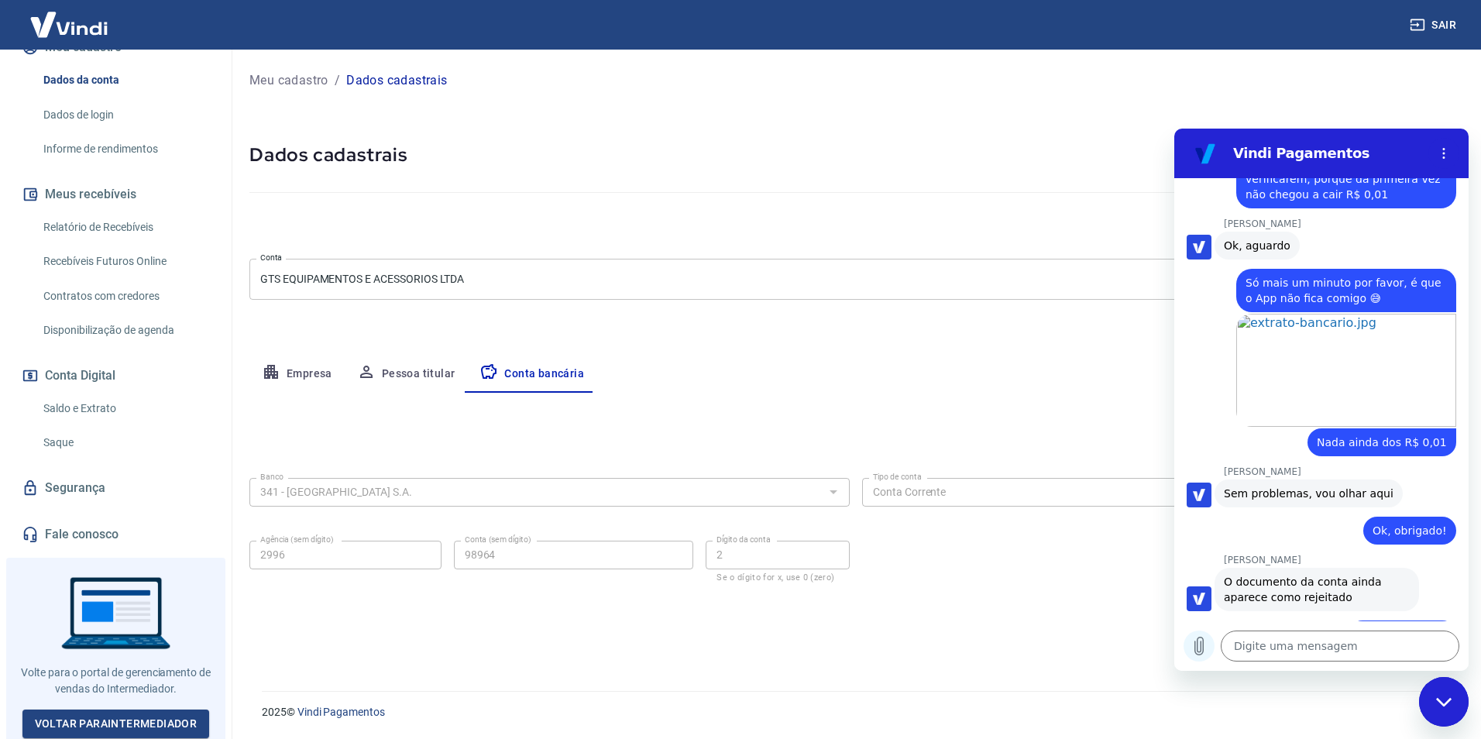
click at [1200, 647] on icon "Carregar arquivo" at bounding box center [1199, 646] width 9 height 18
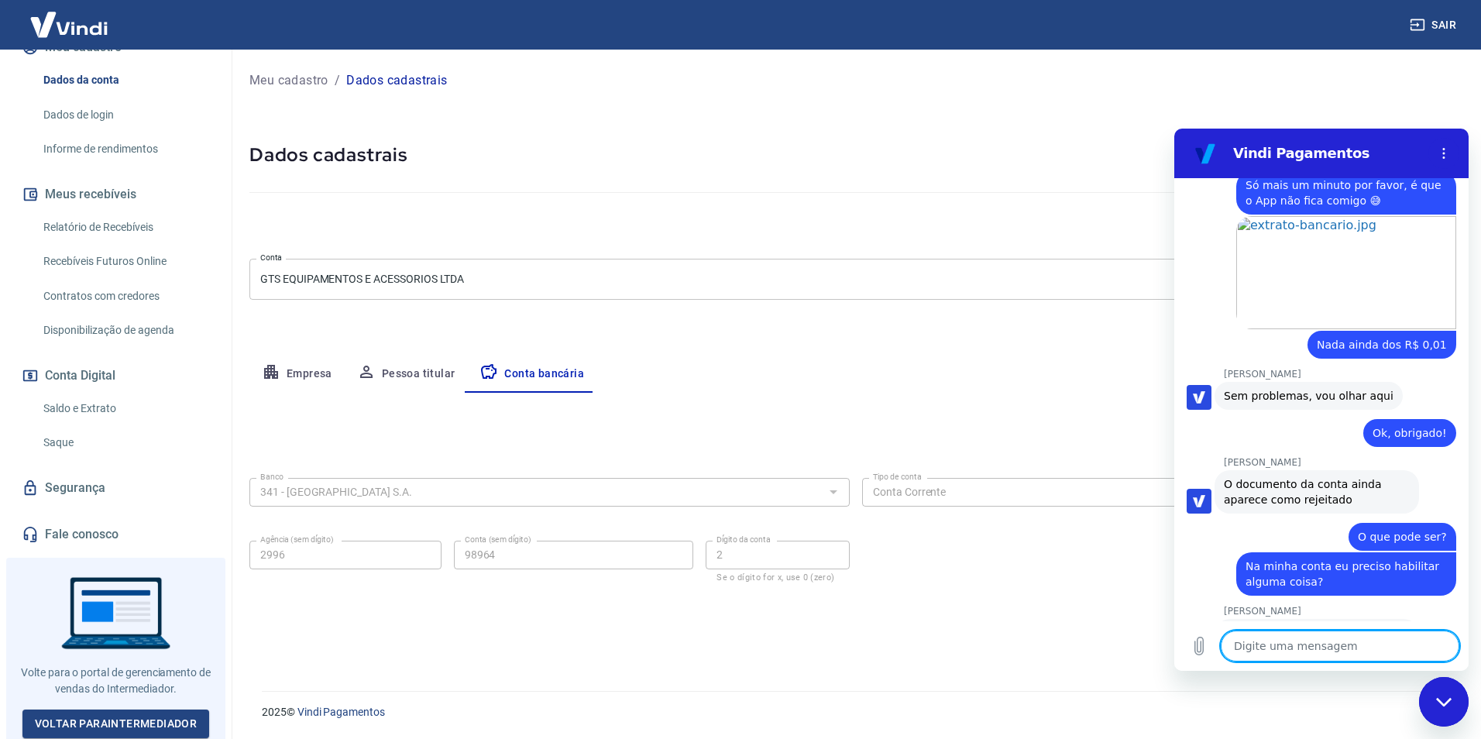
scroll to position [4446, 0]
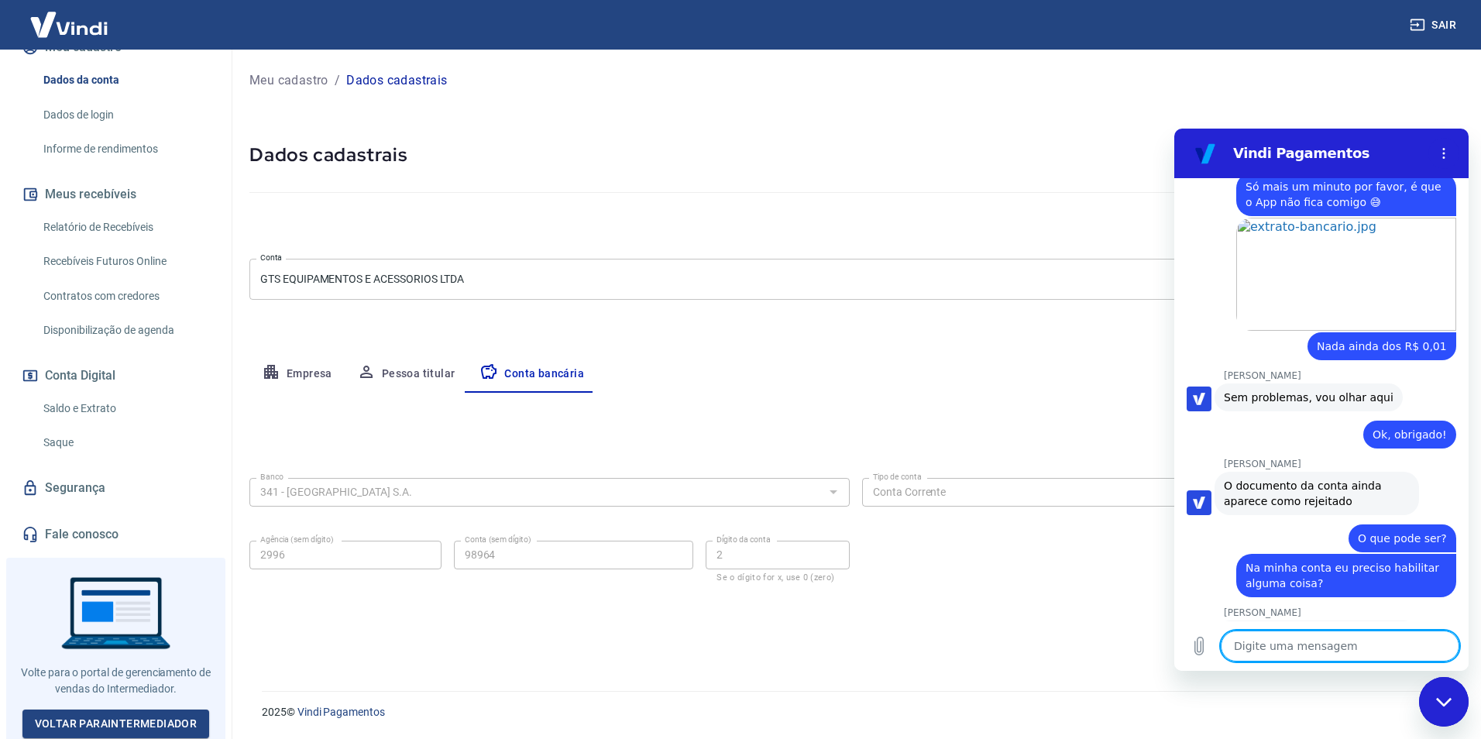
click at [1342, 643] on textarea at bounding box center [1340, 645] width 239 height 31
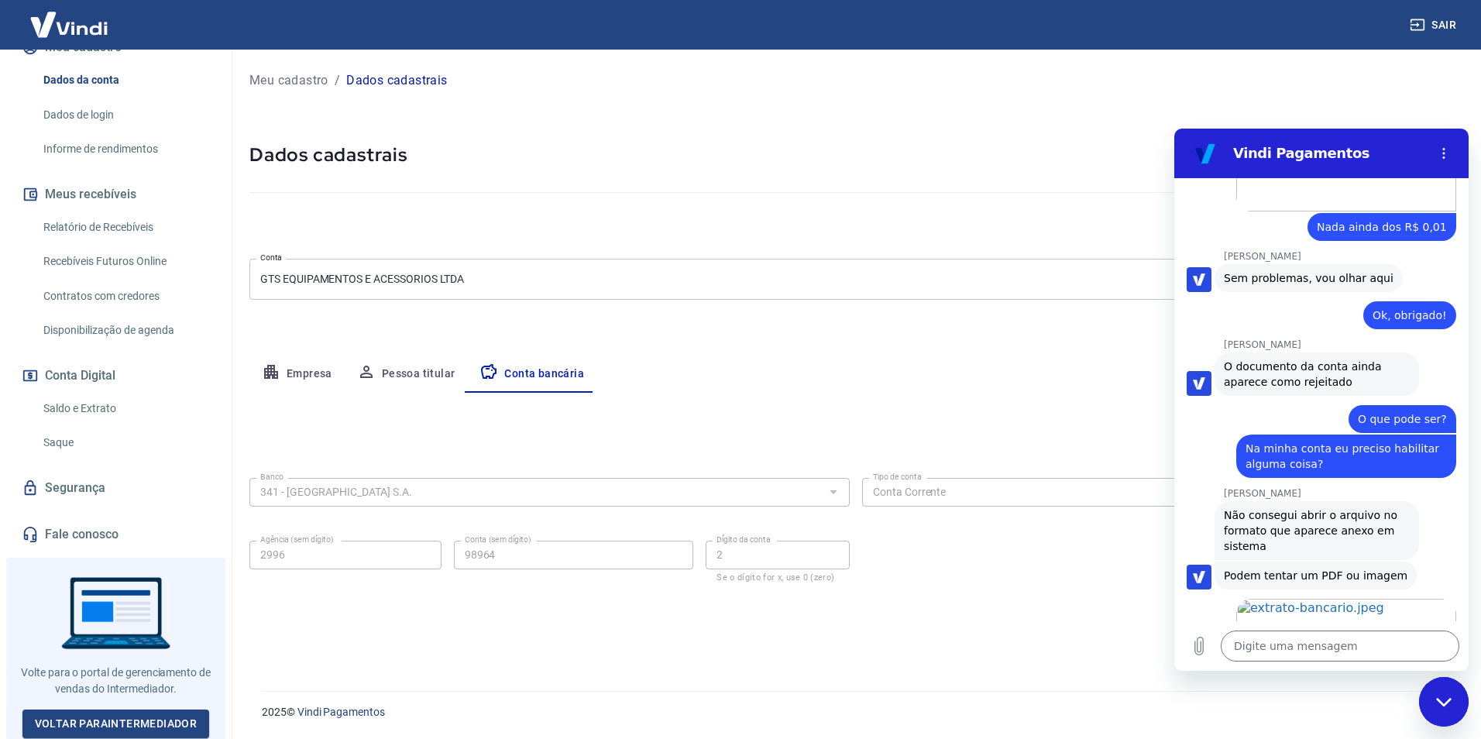
scroll to position [4569, 0]
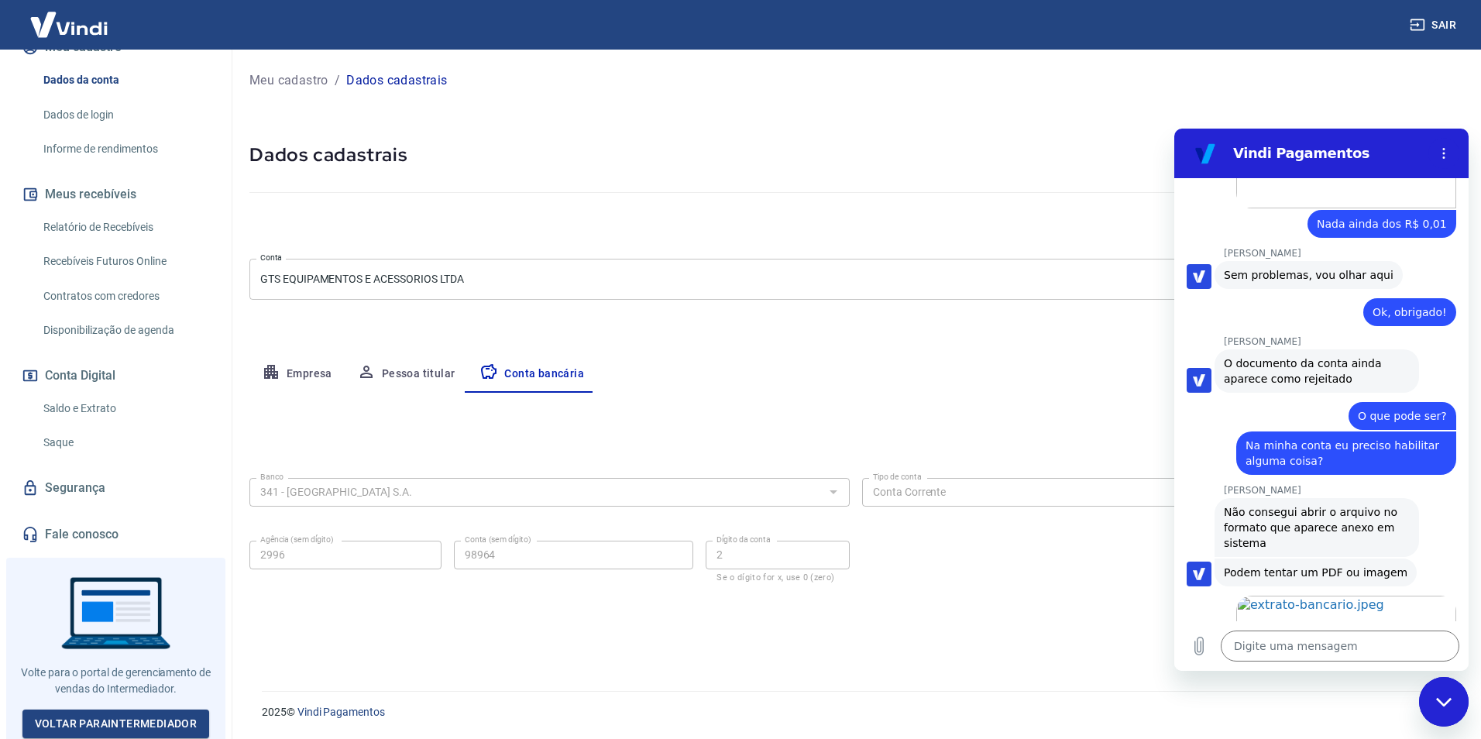
drag, startPoint x: 292, startPoint y: 561, endPoint x: 486, endPoint y: 562, distance: 193.6
click at [486, 572] on div "Conta (sem dígito) 98964 Conta (sem dígito)" at bounding box center [574, 562] width 240 height 42
click at [1332, 596] on link "Abrir em [GEOGRAPHIC_DATA]" at bounding box center [1346, 652] width 220 height 113
click at [1323, 638] on textarea at bounding box center [1340, 645] width 239 height 31
drag, startPoint x: 1379, startPoint y: 588, endPoint x: 1223, endPoint y: 568, distance: 156.9
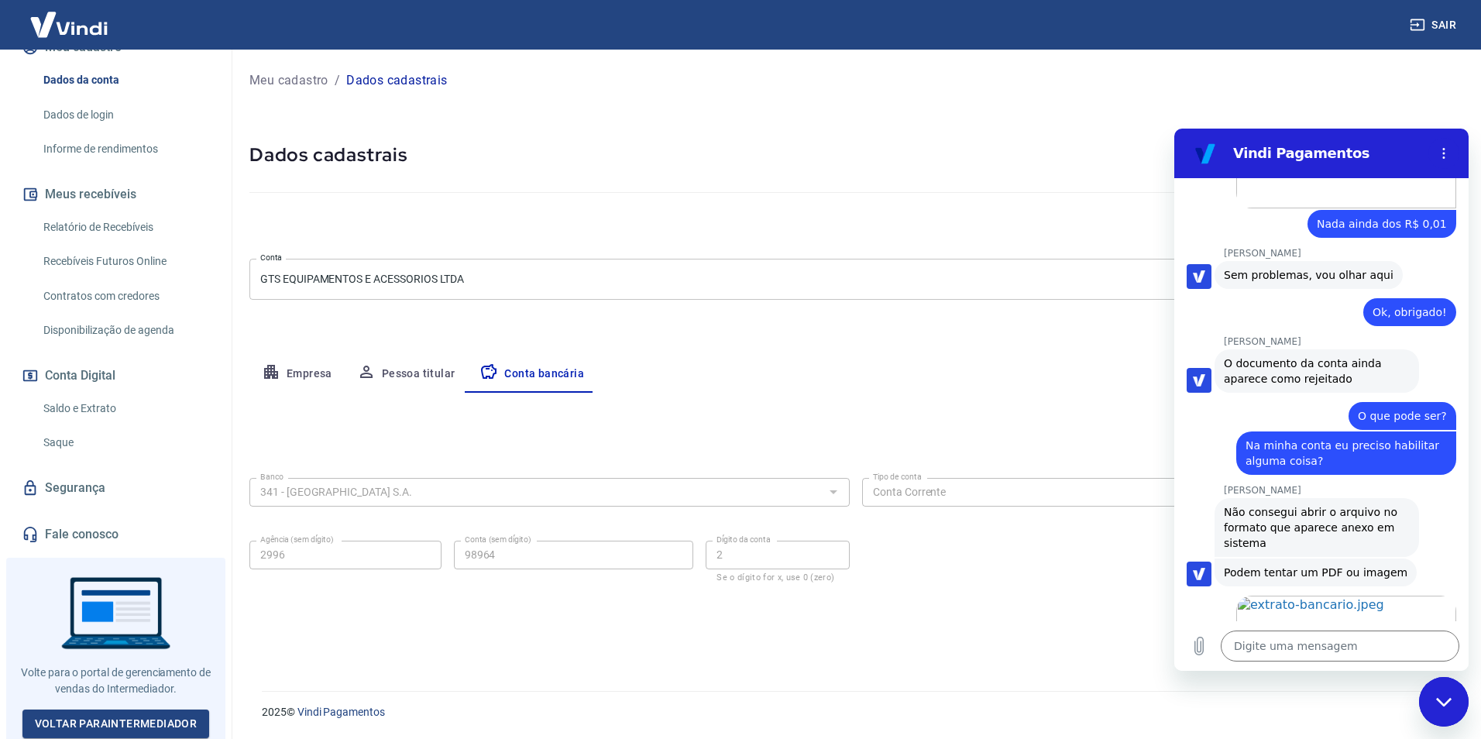
copy span "Precisa aparecer O CNPJ, banco, agência e conta no comprovante"
click at [1315, 654] on textarea at bounding box center [1340, 645] width 239 height 31
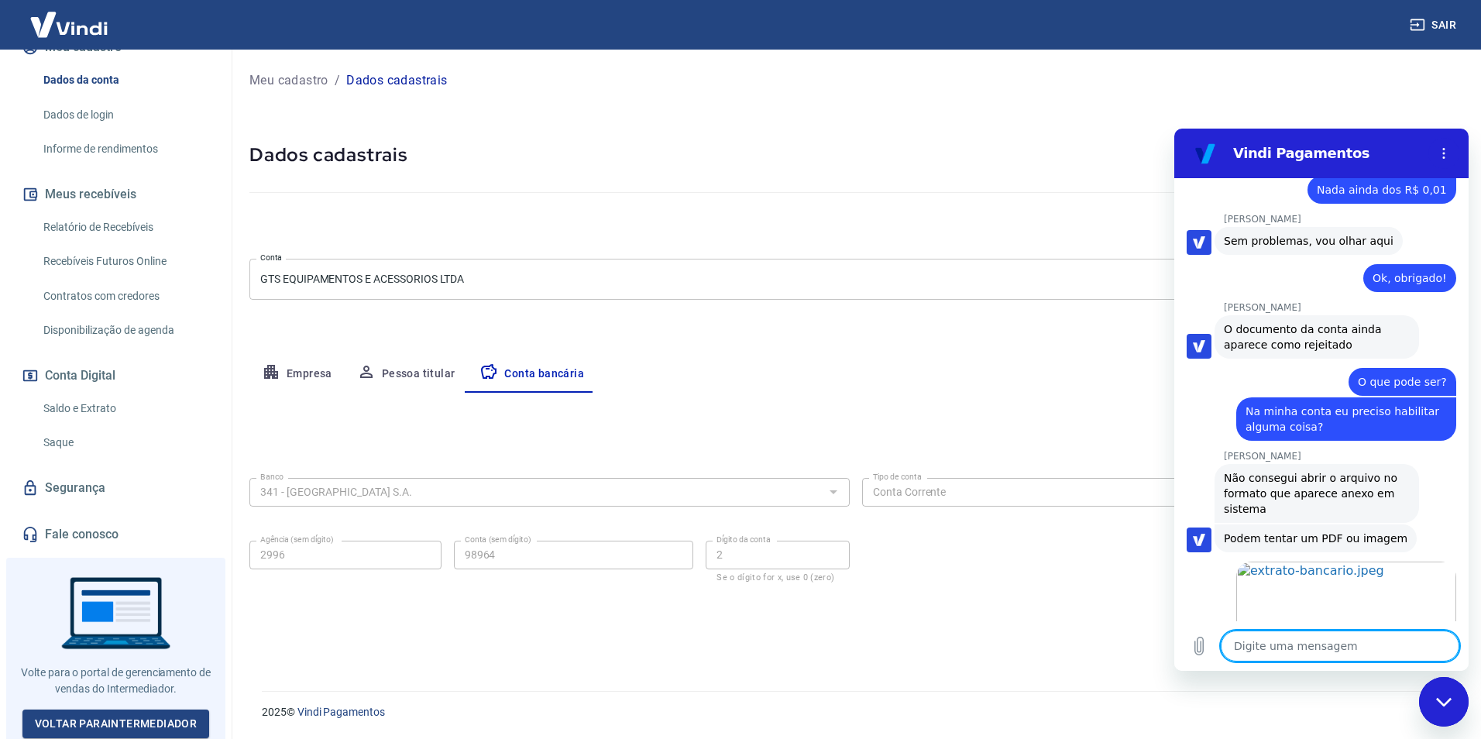
scroll to position [4606, 0]
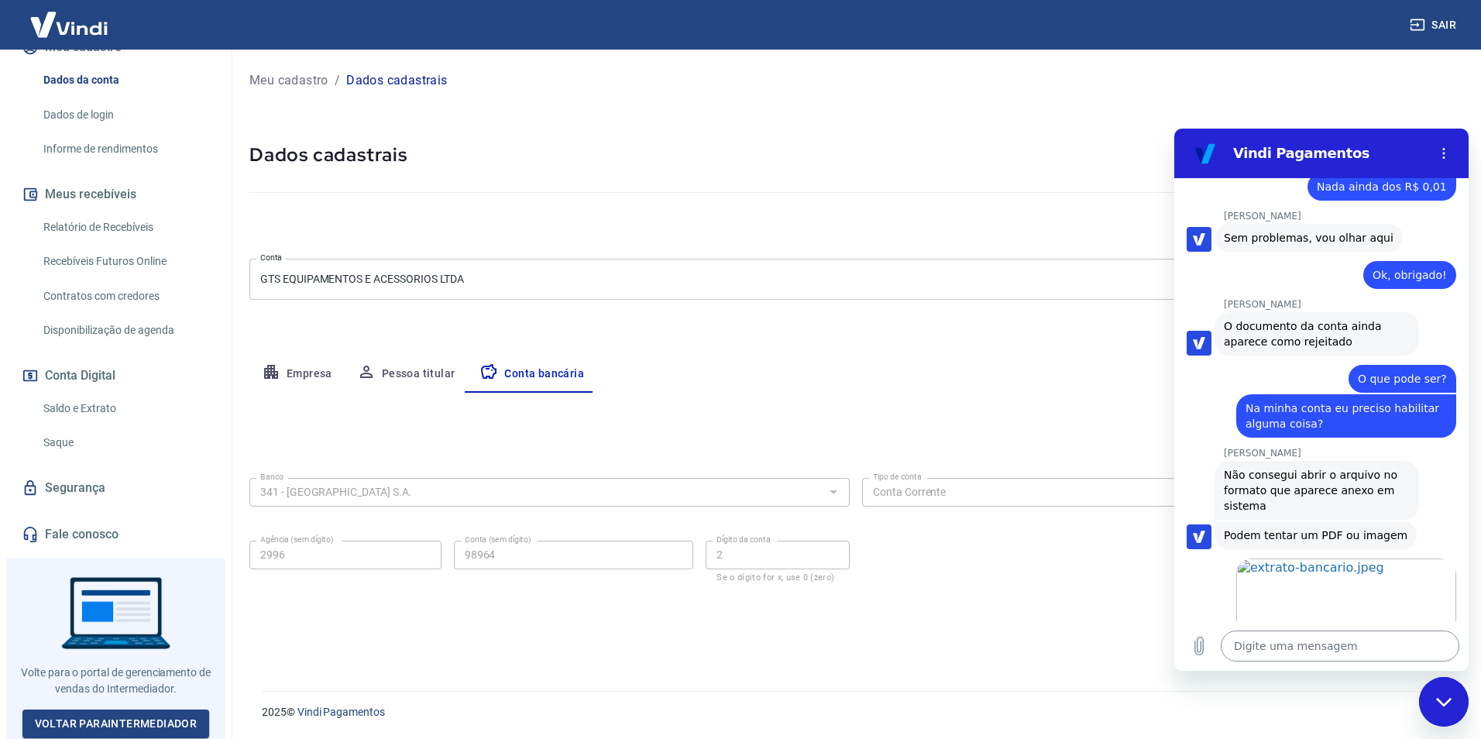
click at [1278, 658] on textarea at bounding box center [1340, 645] width 239 height 31
click at [1350, 647] on textarea at bounding box center [1340, 645] width 239 height 31
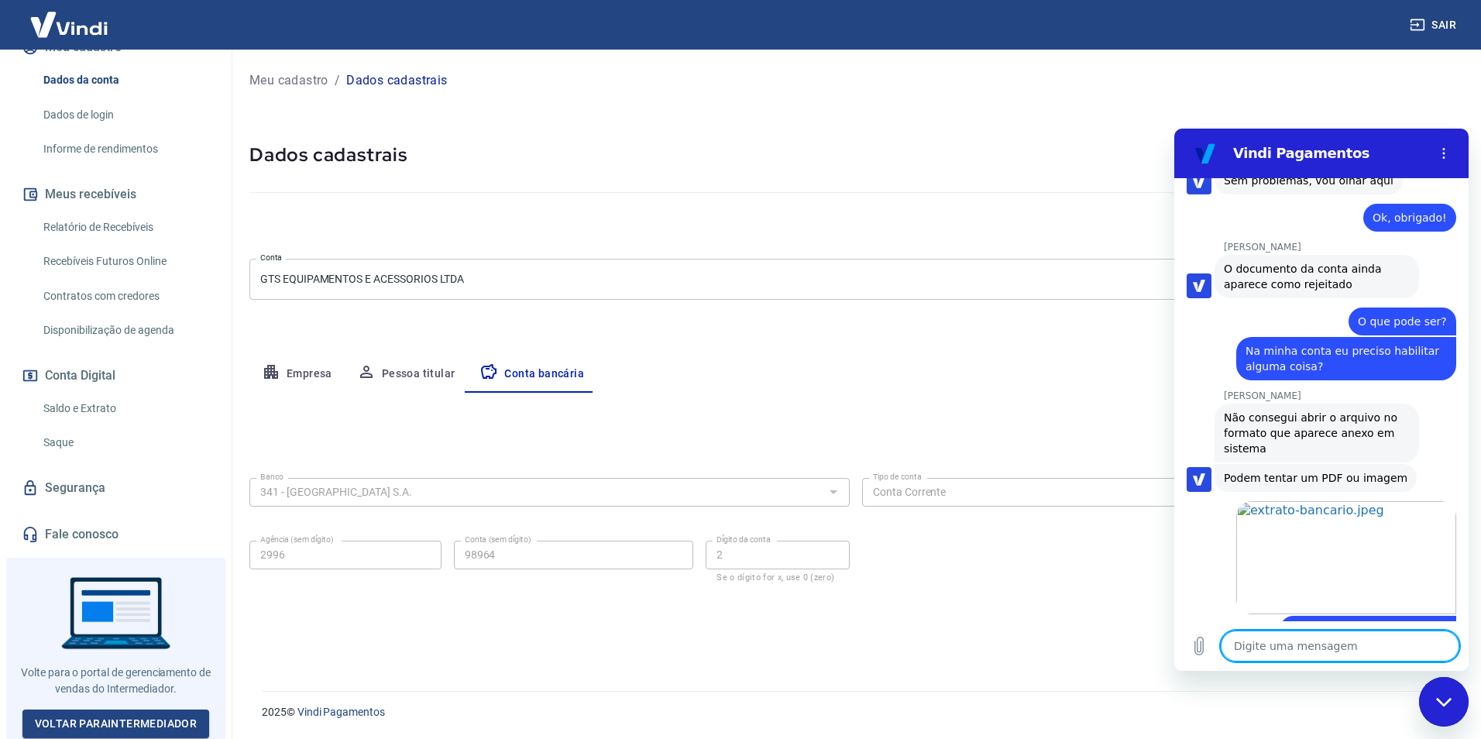
scroll to position [4666, 0]
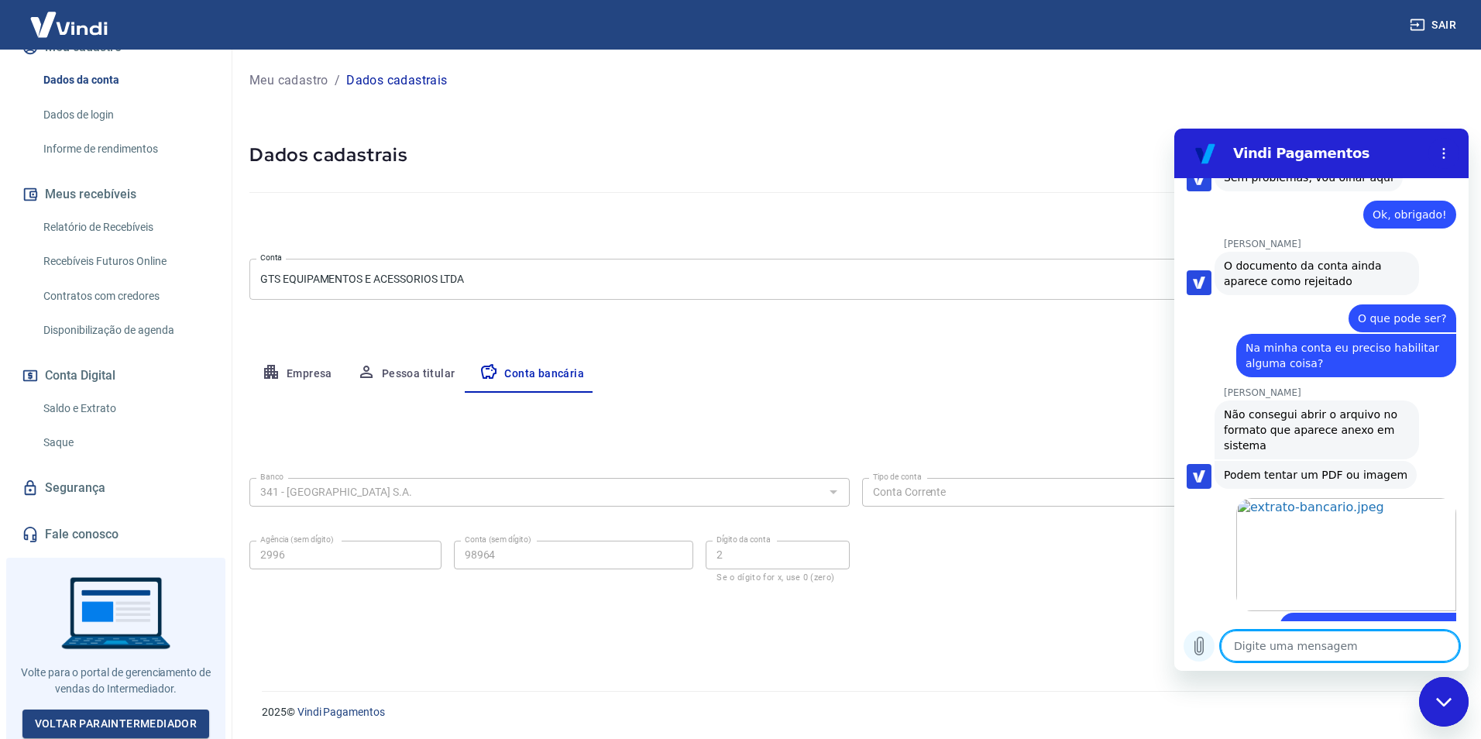
click at [1200, 639] on icon "Carregar arquivo" at bounding box center [1199, 646] width 19 height 19
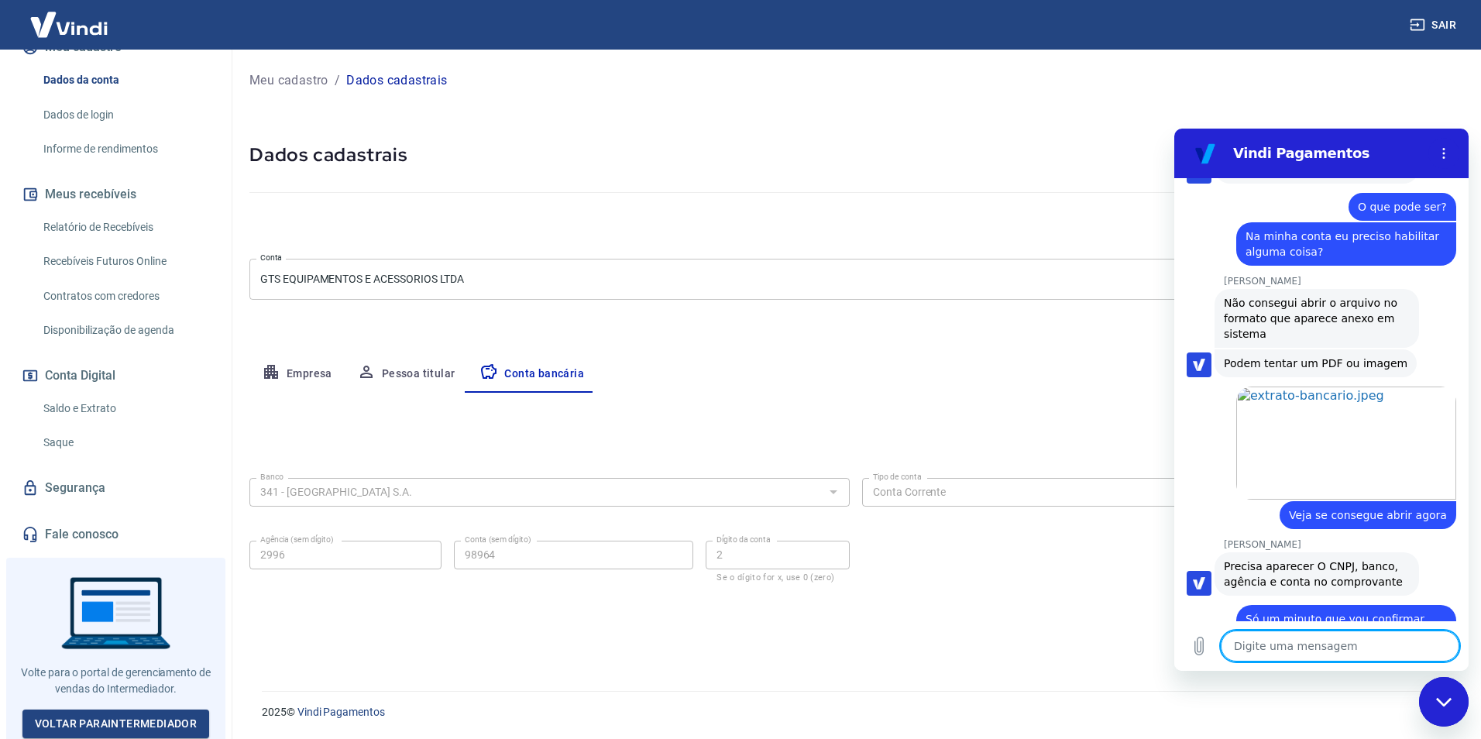
scroll to position [4781, 0]
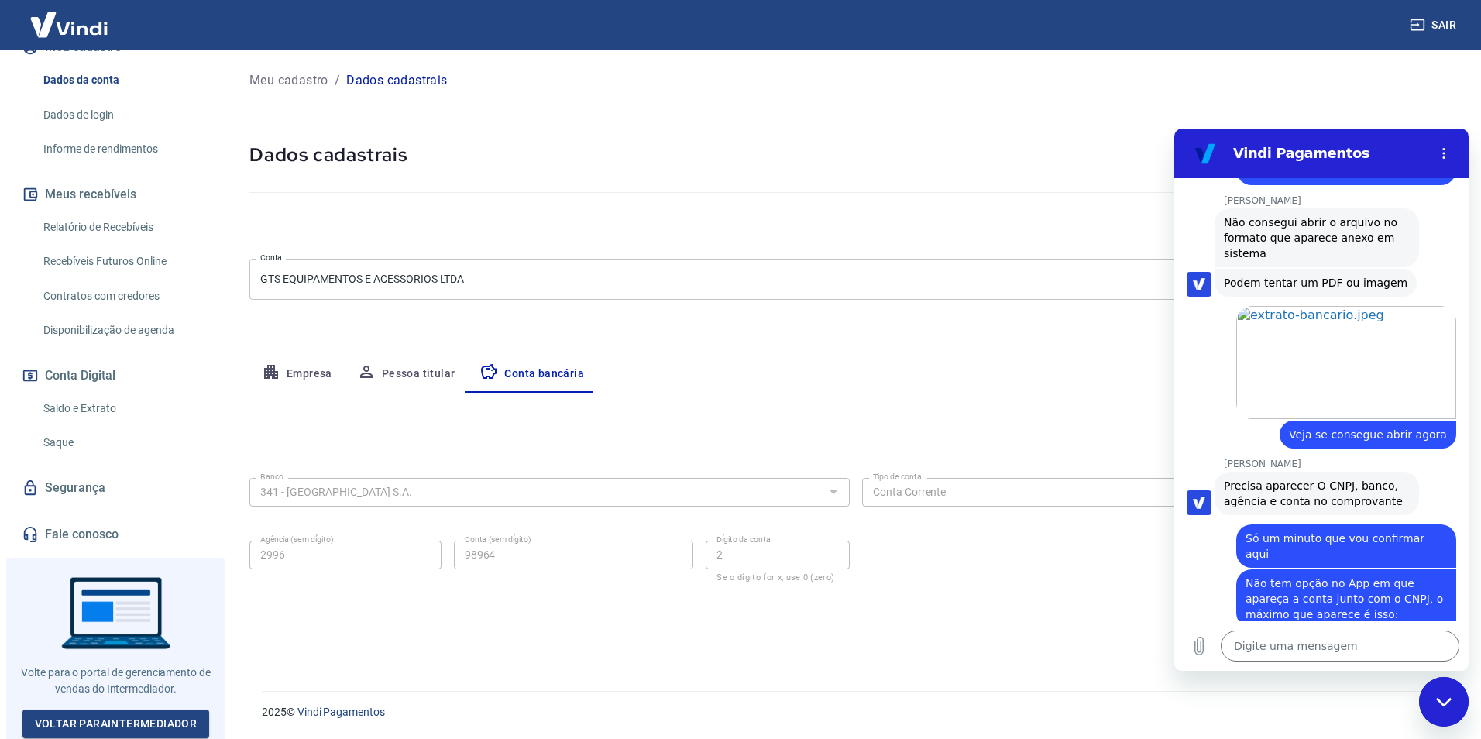
scroll to position [4862, 0]
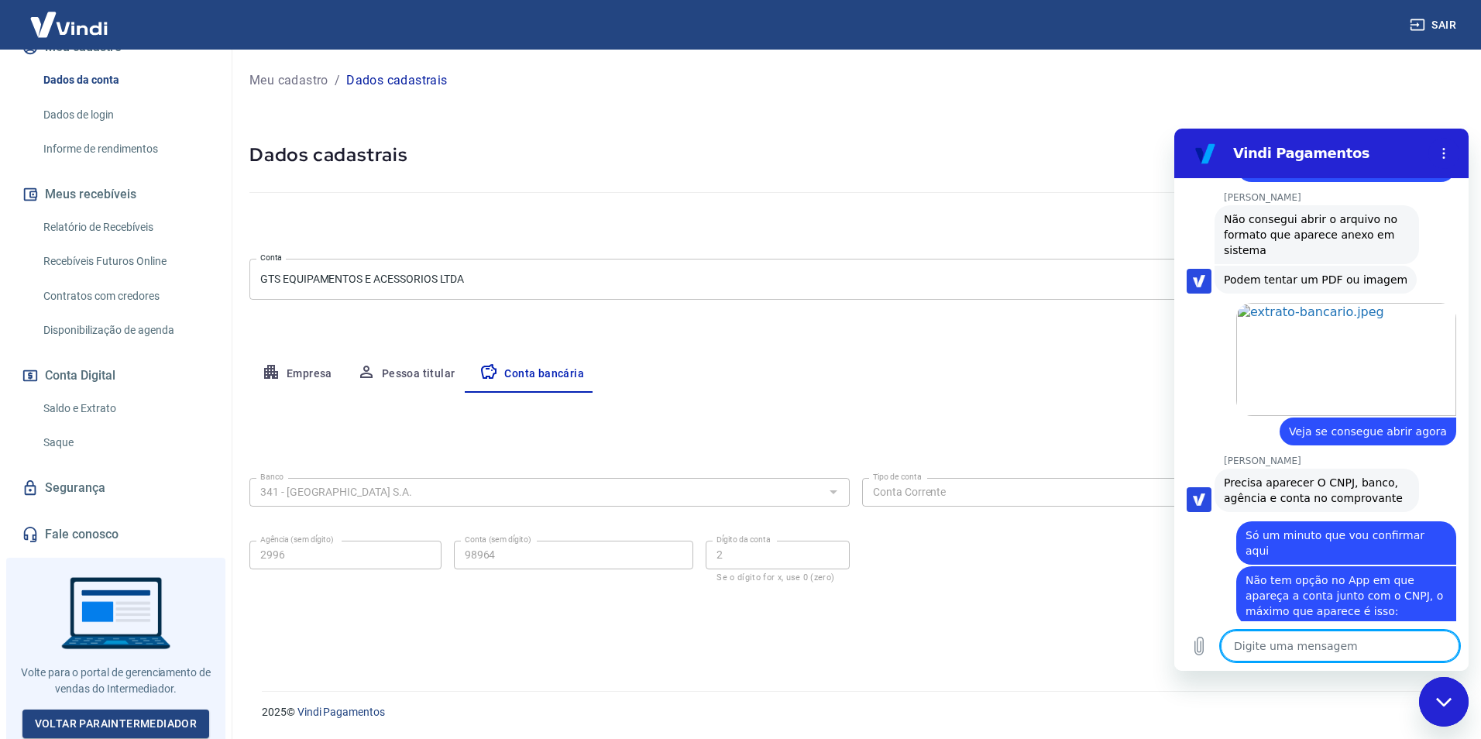
click at [1325, 644] on textarea at bounding box center [1340, 645] width 239 height 31
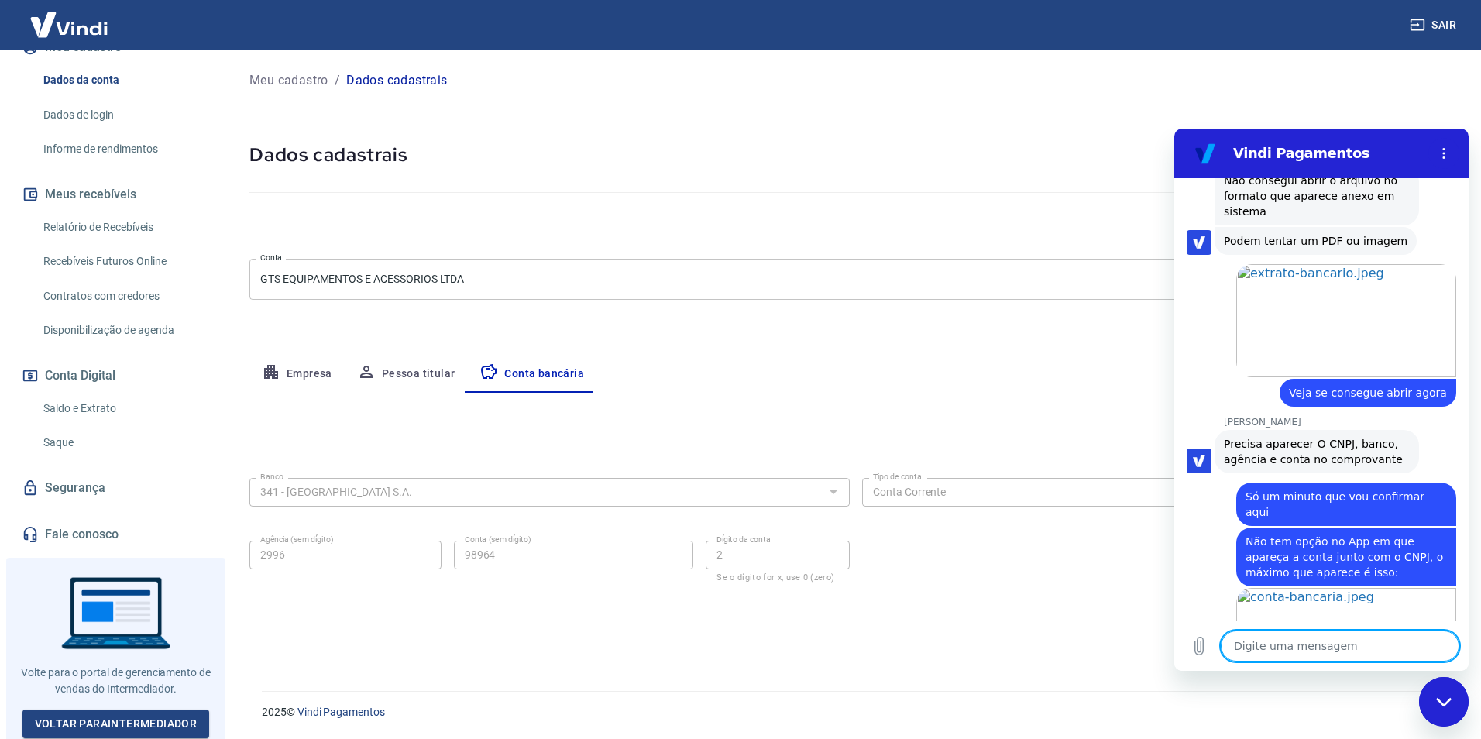
scroll to position [4914, 0]
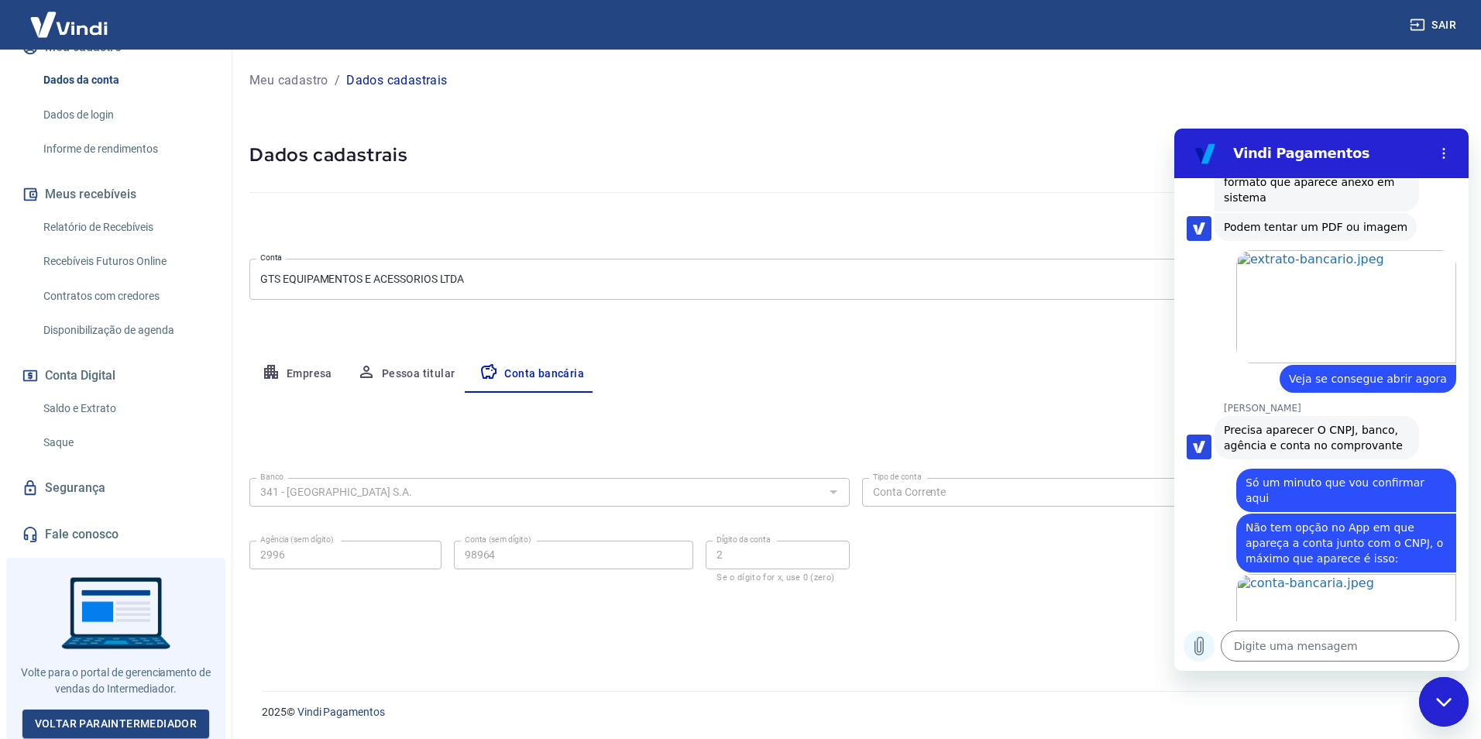
click at [1200, 647] on icon "Carregar arquivo" at bounding box center [1199, 646] width 9 height 18
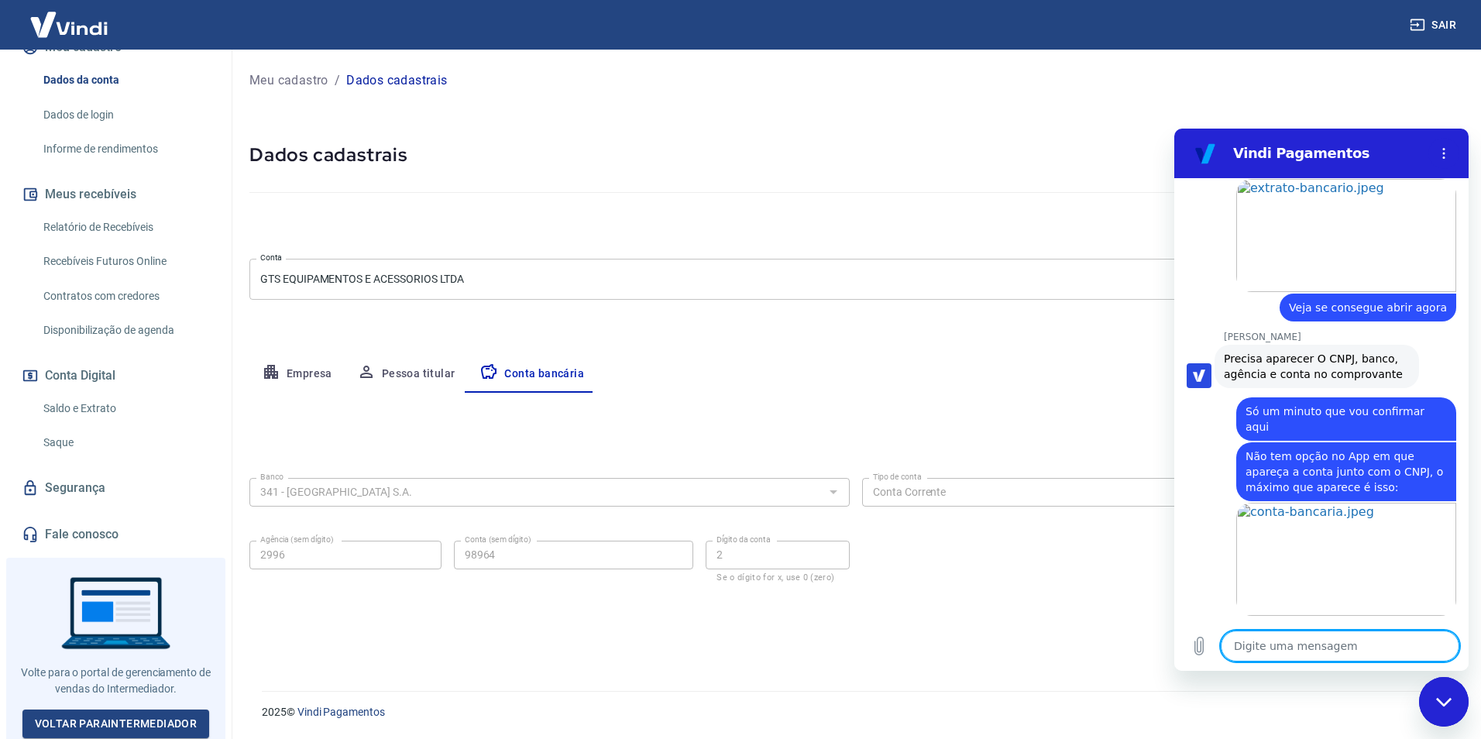
scroll to position [4982, 0]
click at [1347, 647] on textarea at bounding box center [1340, 645] width 239 height 31
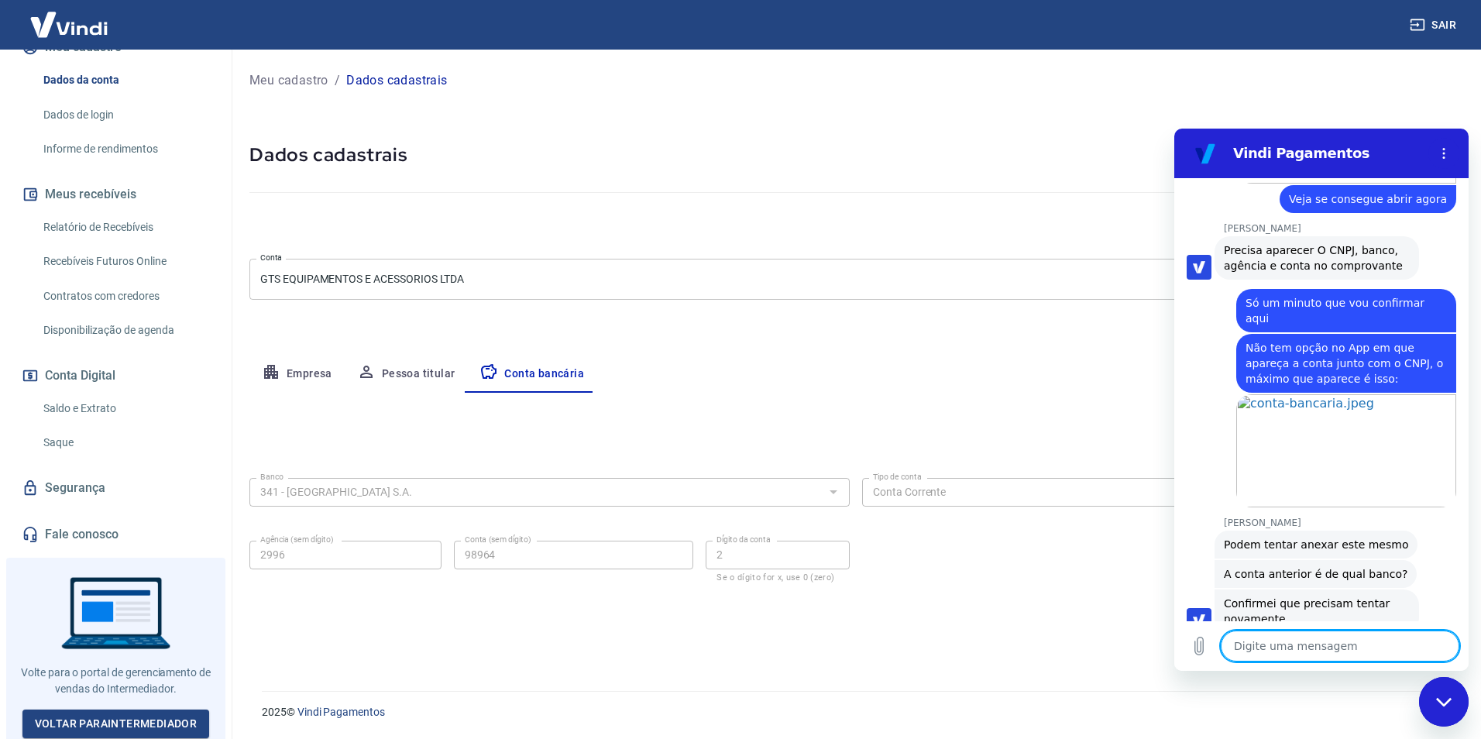
scroll to position [5097, 0]
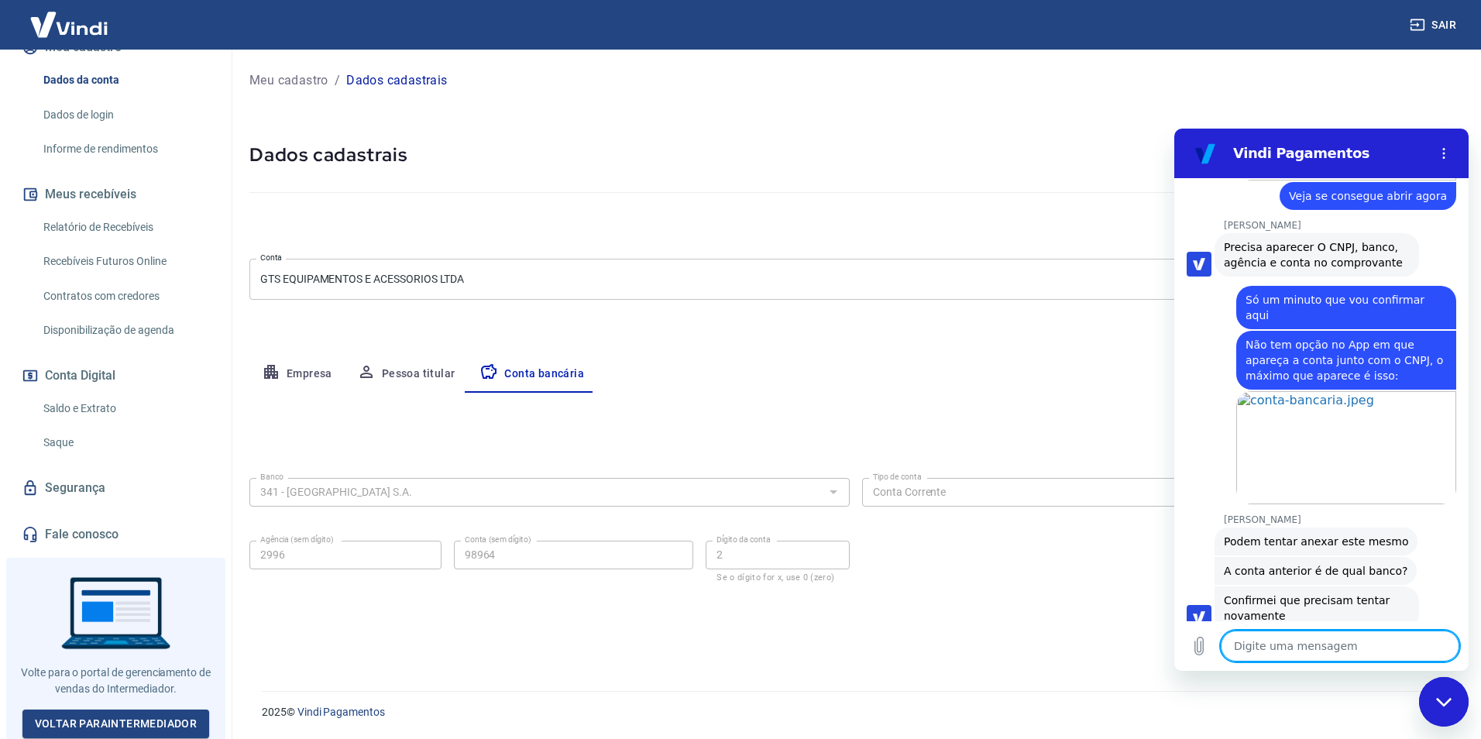
click at [1362, 634] on textarea at bounding box center [1340, 645] width 239 height 31
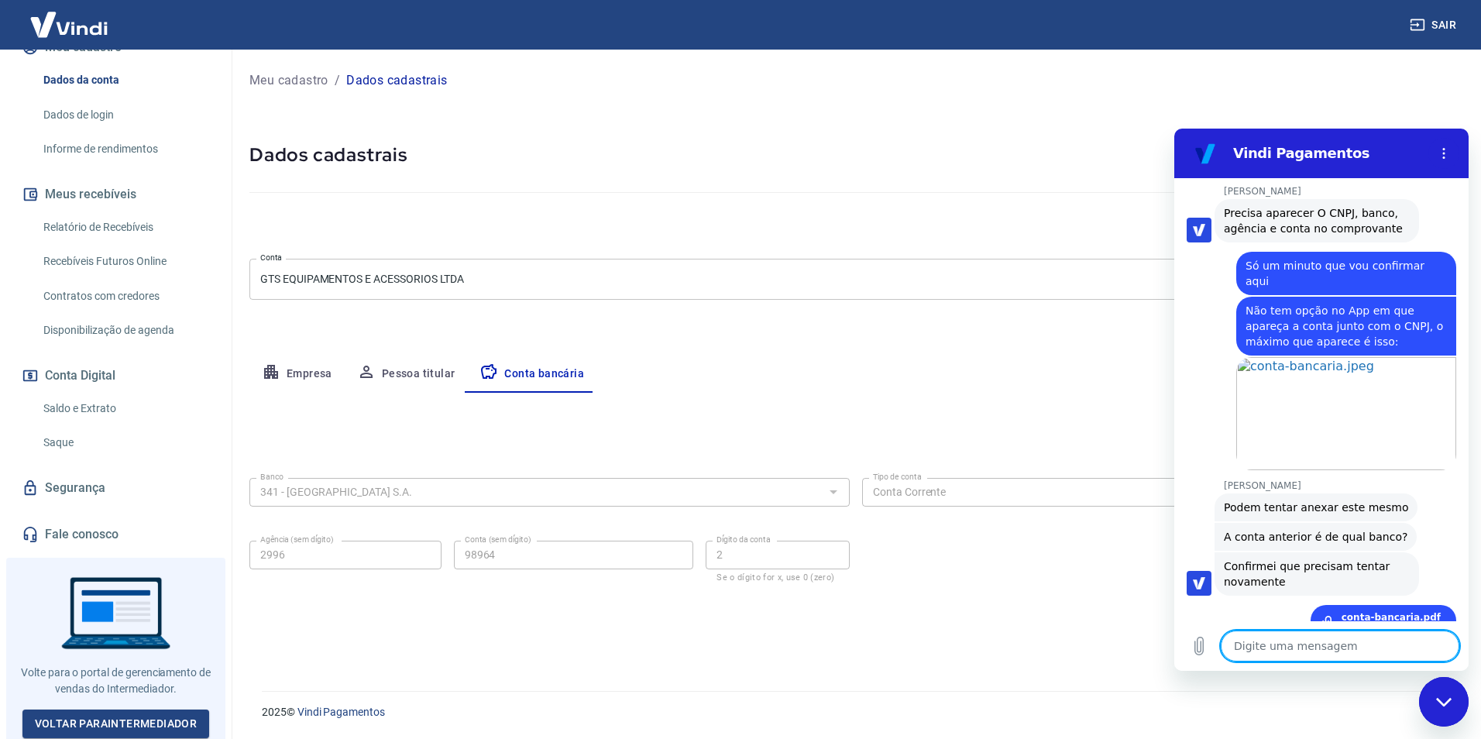
scroll to position [5134, 0]
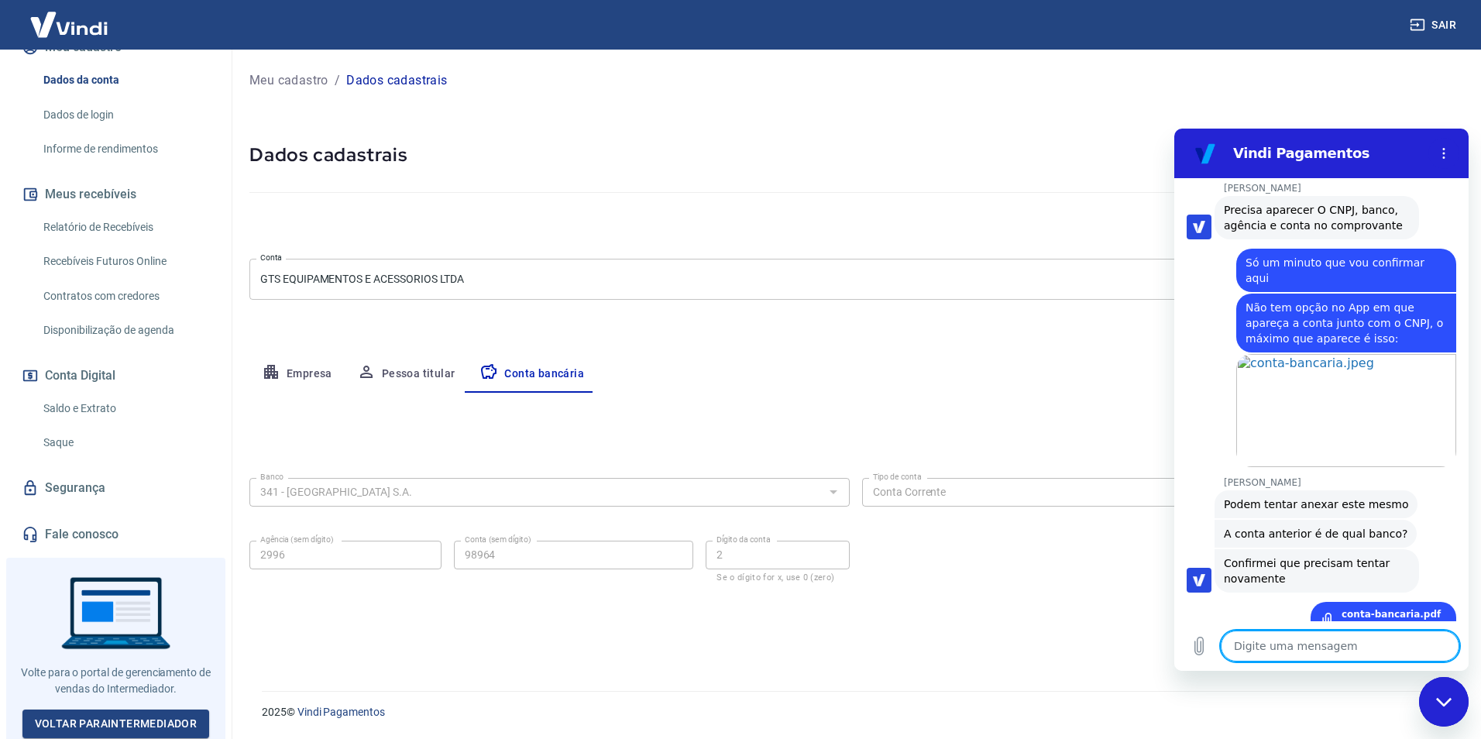
click at [1338, 647] on textarea at bounding box center [1340, 645] width 239 height 31
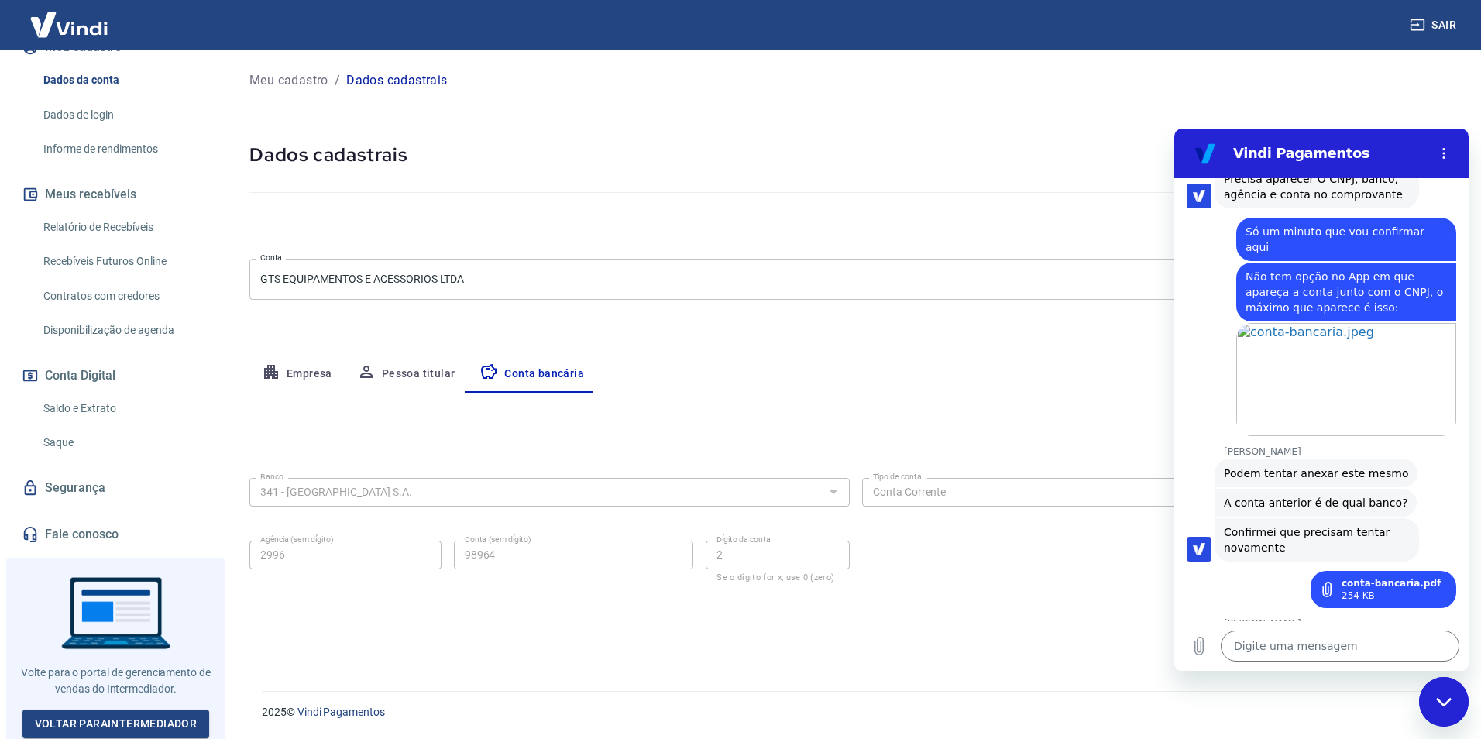
scroll to position [5164, 0]
click at [682, 350] on div "Meu cadastro / Dados cadastrais Dados cadastrais Cancelar conta Conta GTS EQUIP…" at bounding box center [856, 361] width 1250 height 623
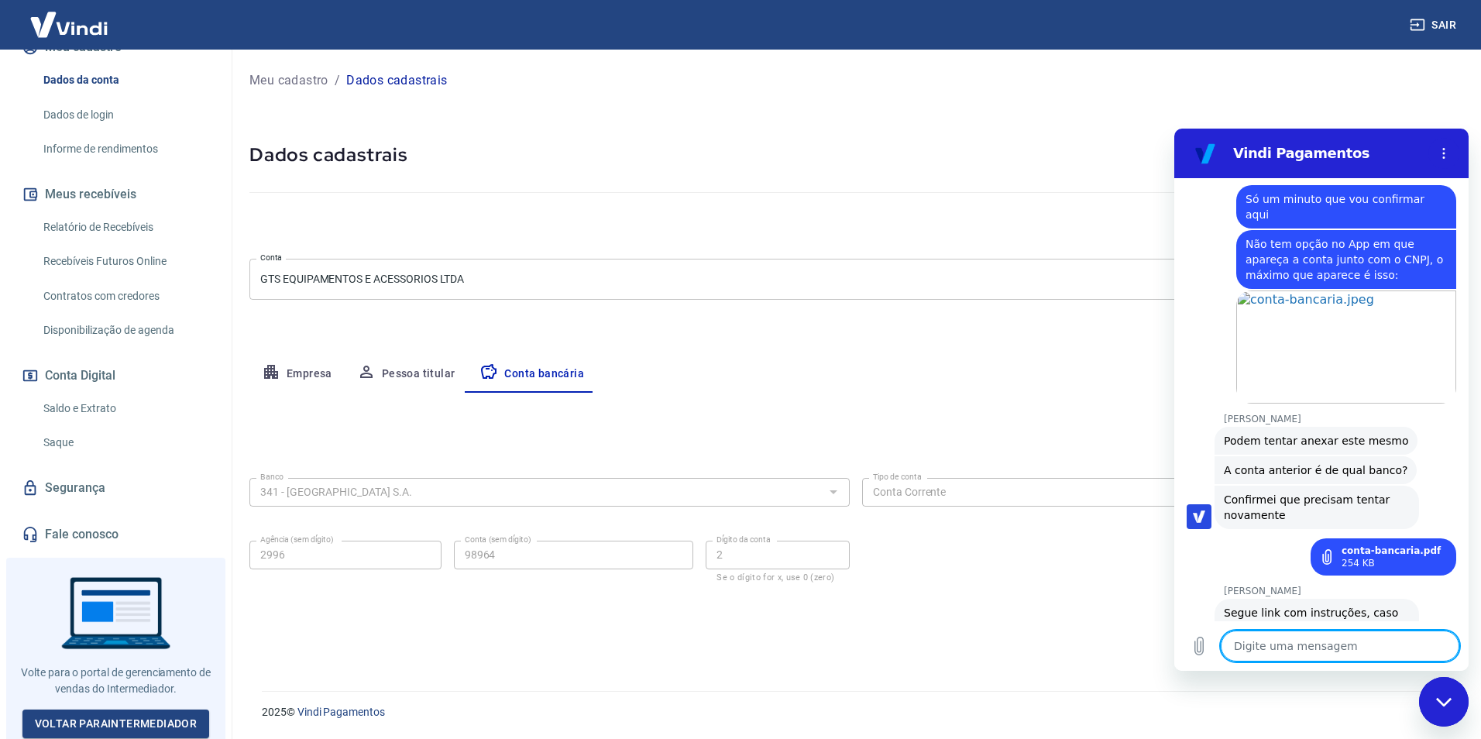
scroll to position [5201, 0]
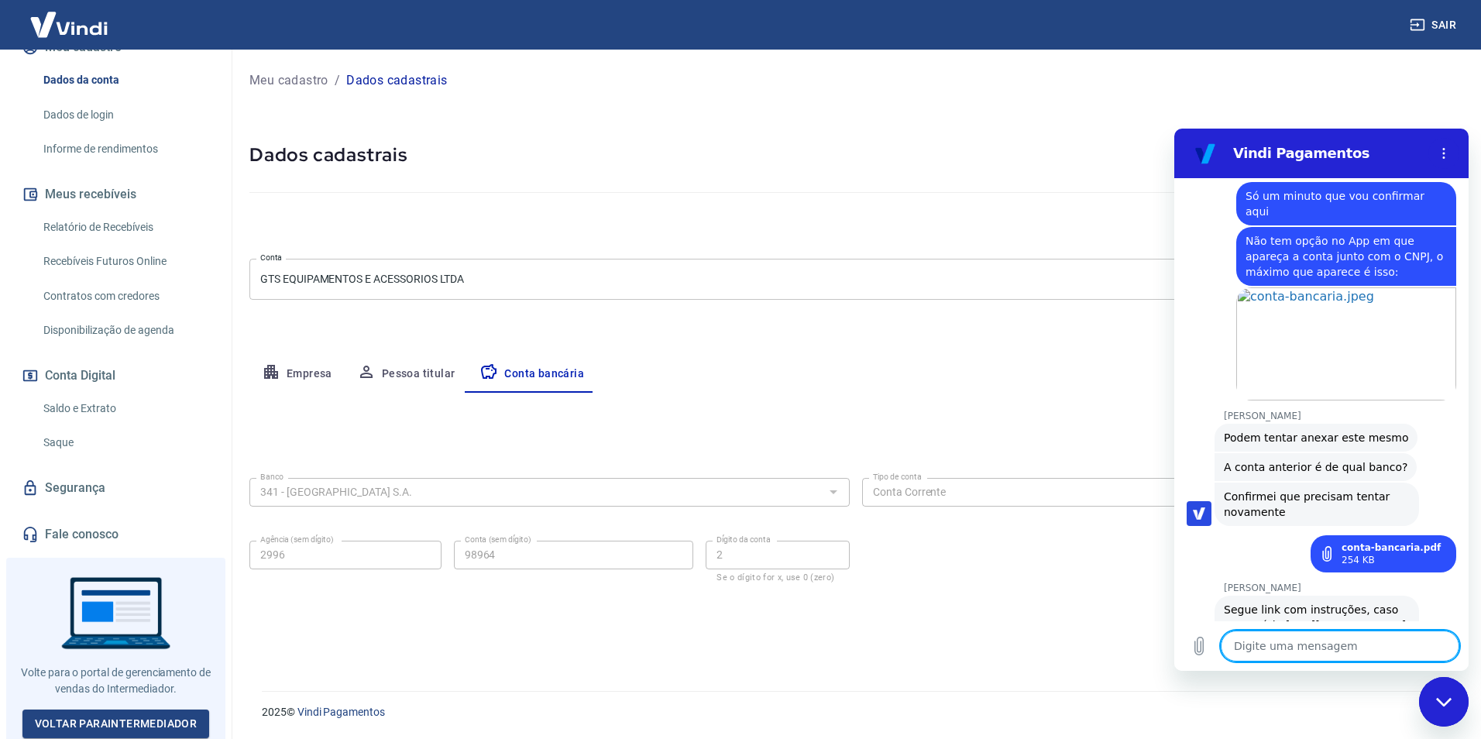
click at [1299, 647] on textarea at bounding box center [1340, 645] width 239 height 31
click at [1317, 640] on textarea at bounding box center [1340, 645] width 239 height 31
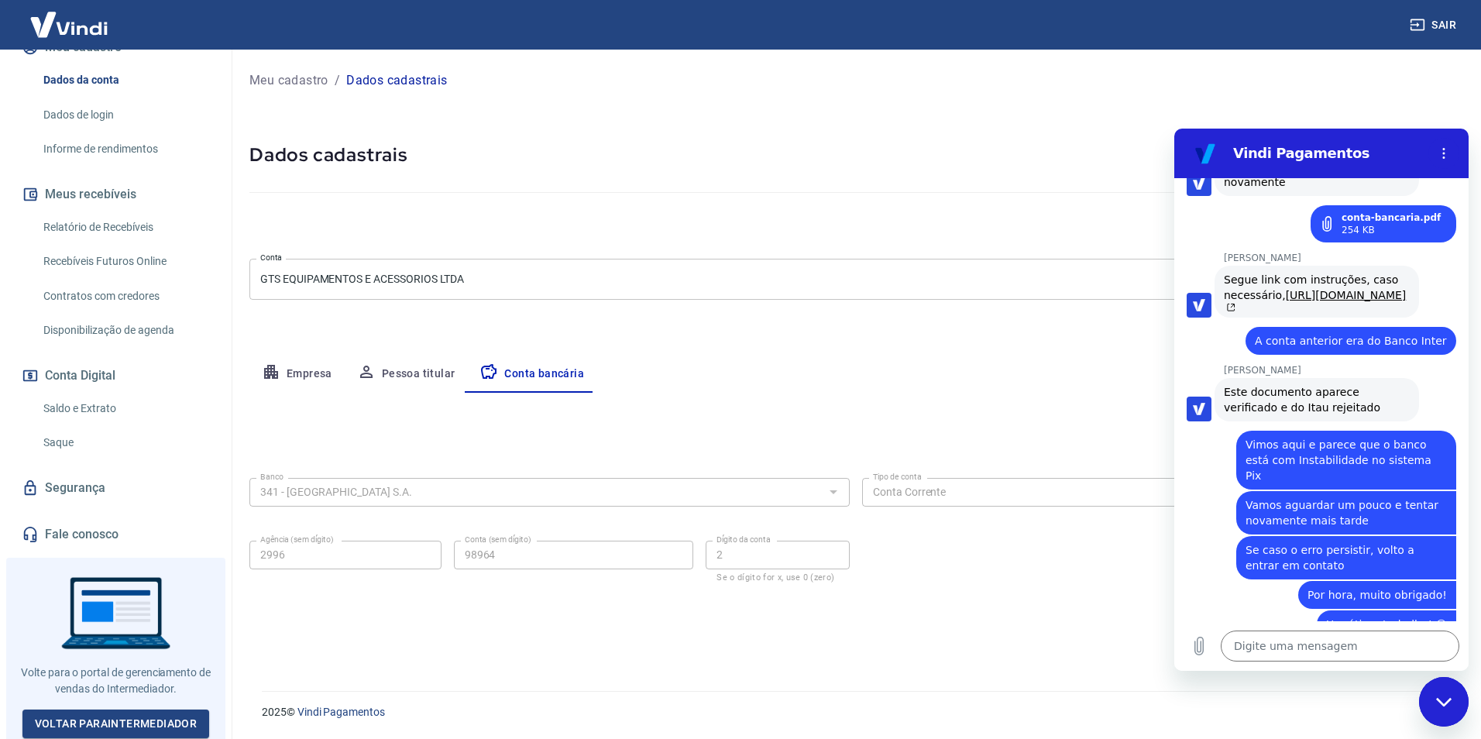
scroll to position [5570, 0]
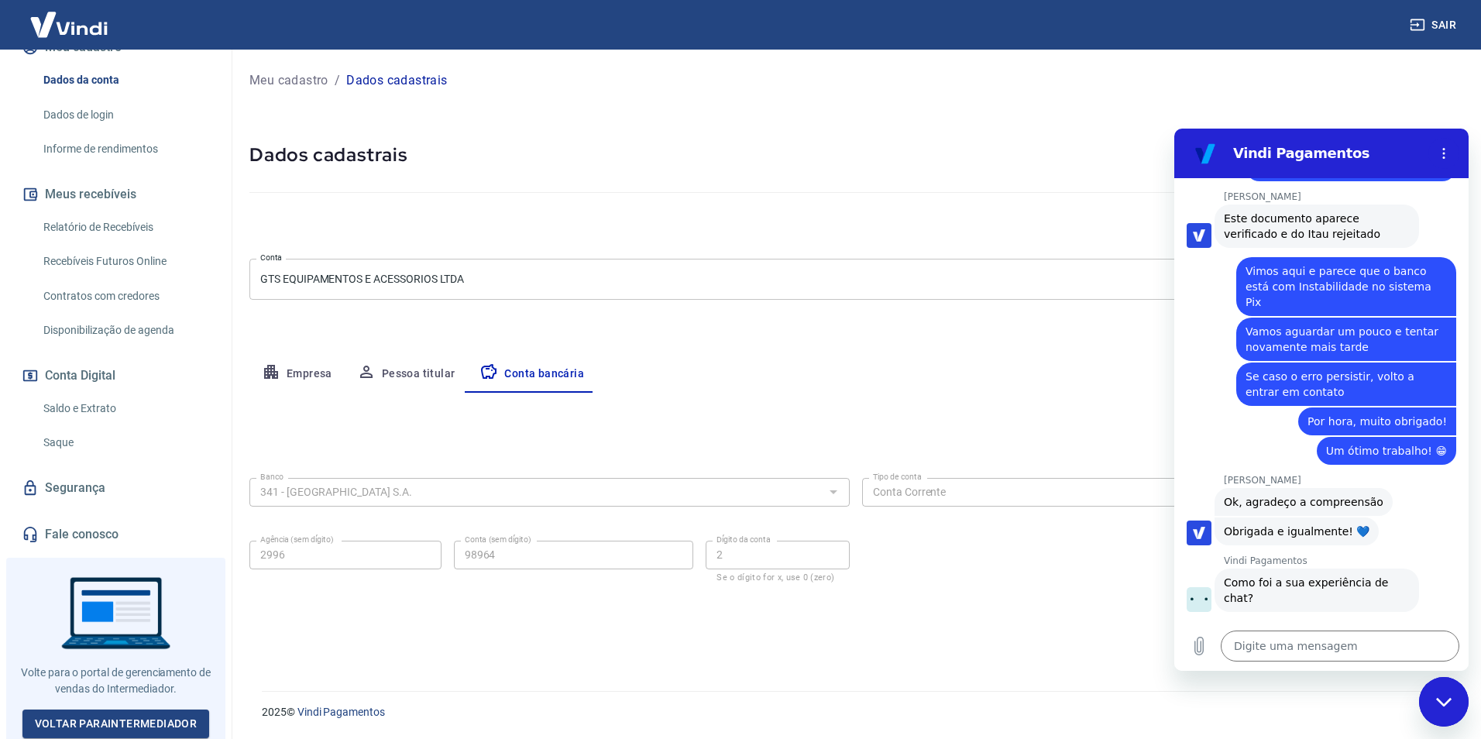
scroll to position [5703, 0]
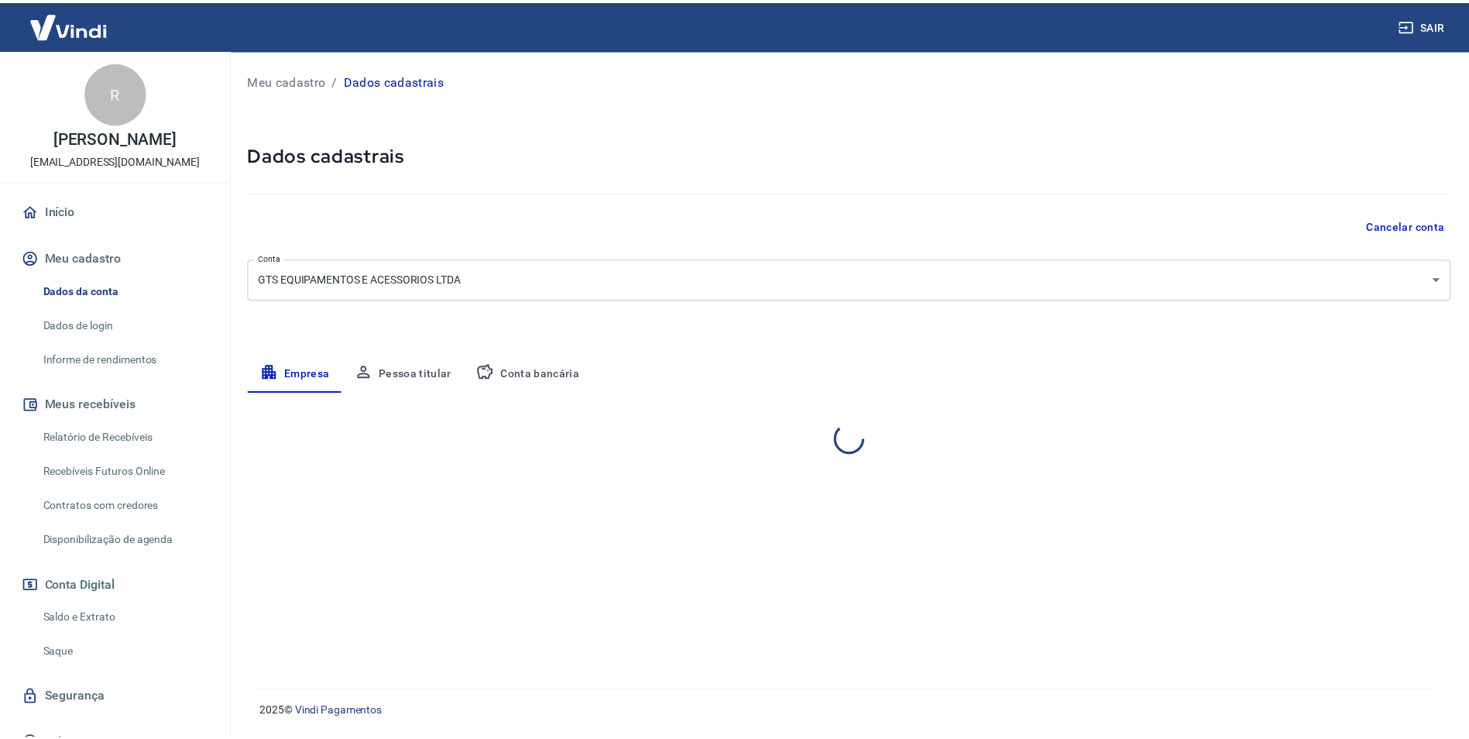
select select "SP"
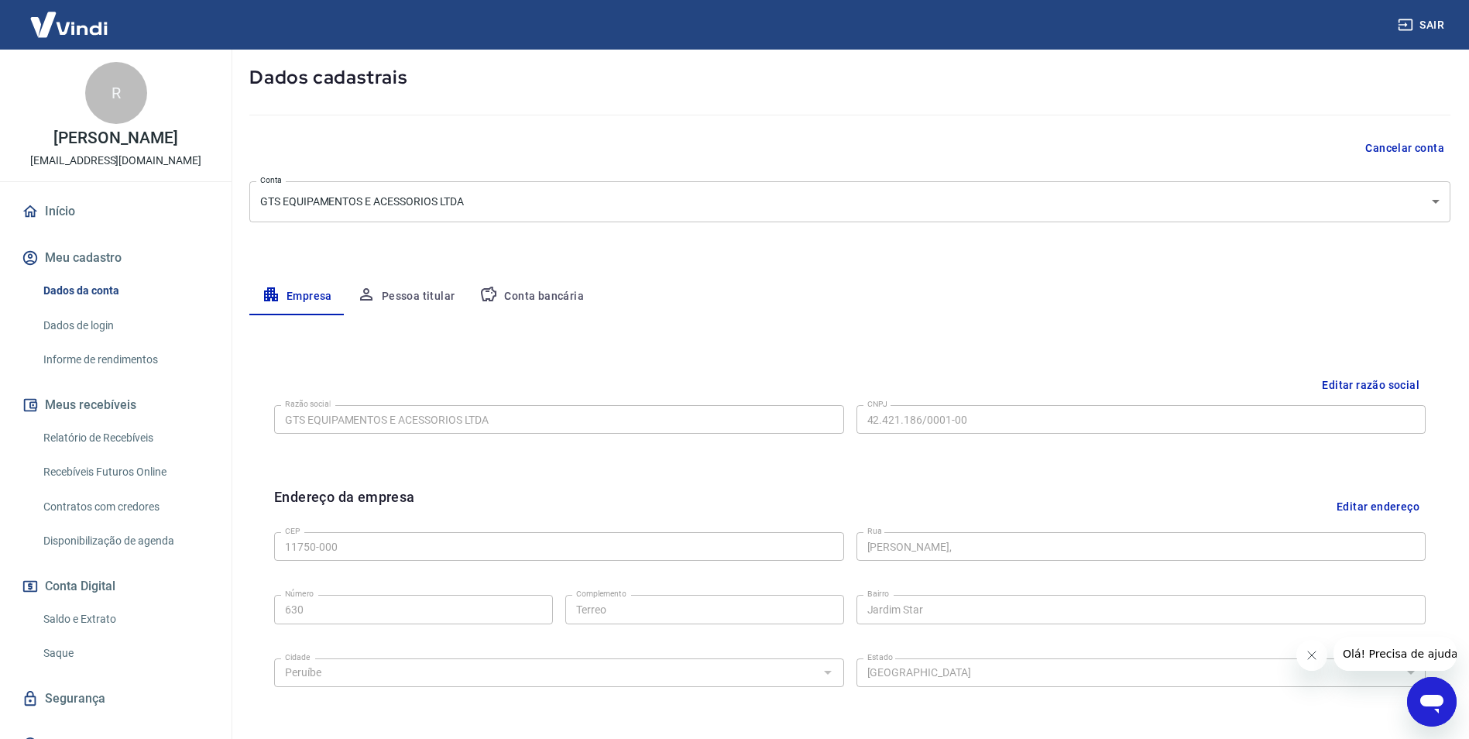
scroll to position [232, 0]
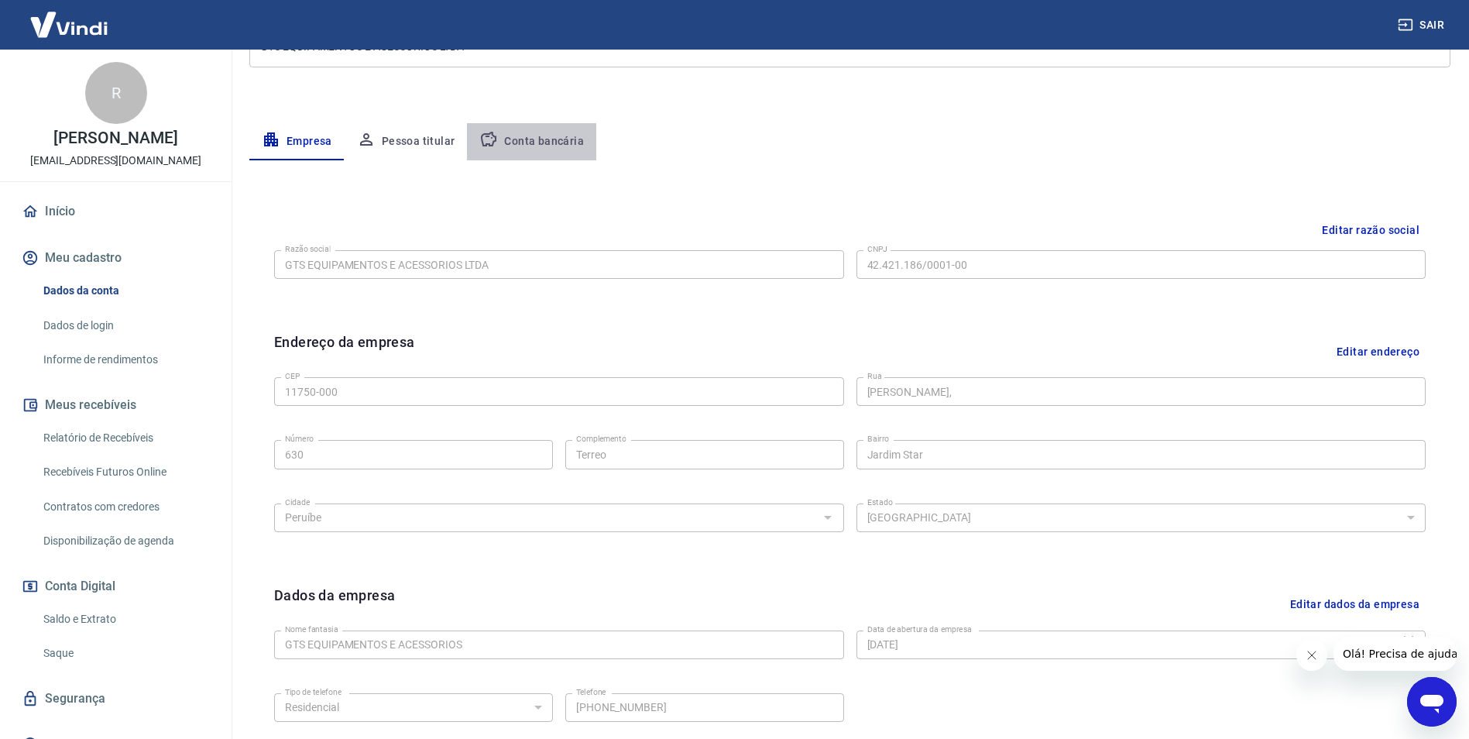
click at [555, 143] on button "Conta bancária" at bounding box center [531, 141] width 129 height 37
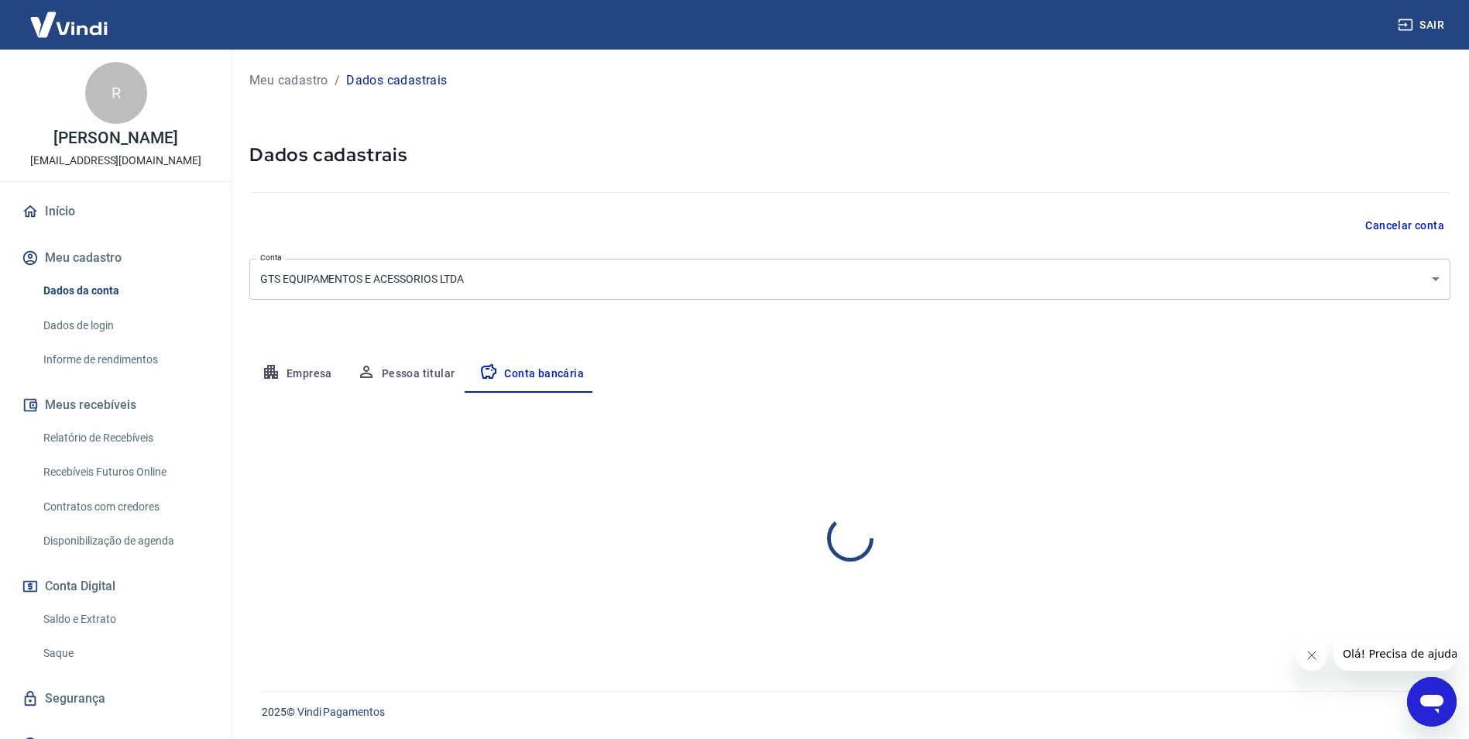
scroll to position [0, 0]
select select "1"
click at [1353, 438] on button "Editar conta bancária" at bounding box center [1397, 438] width 129 height 29
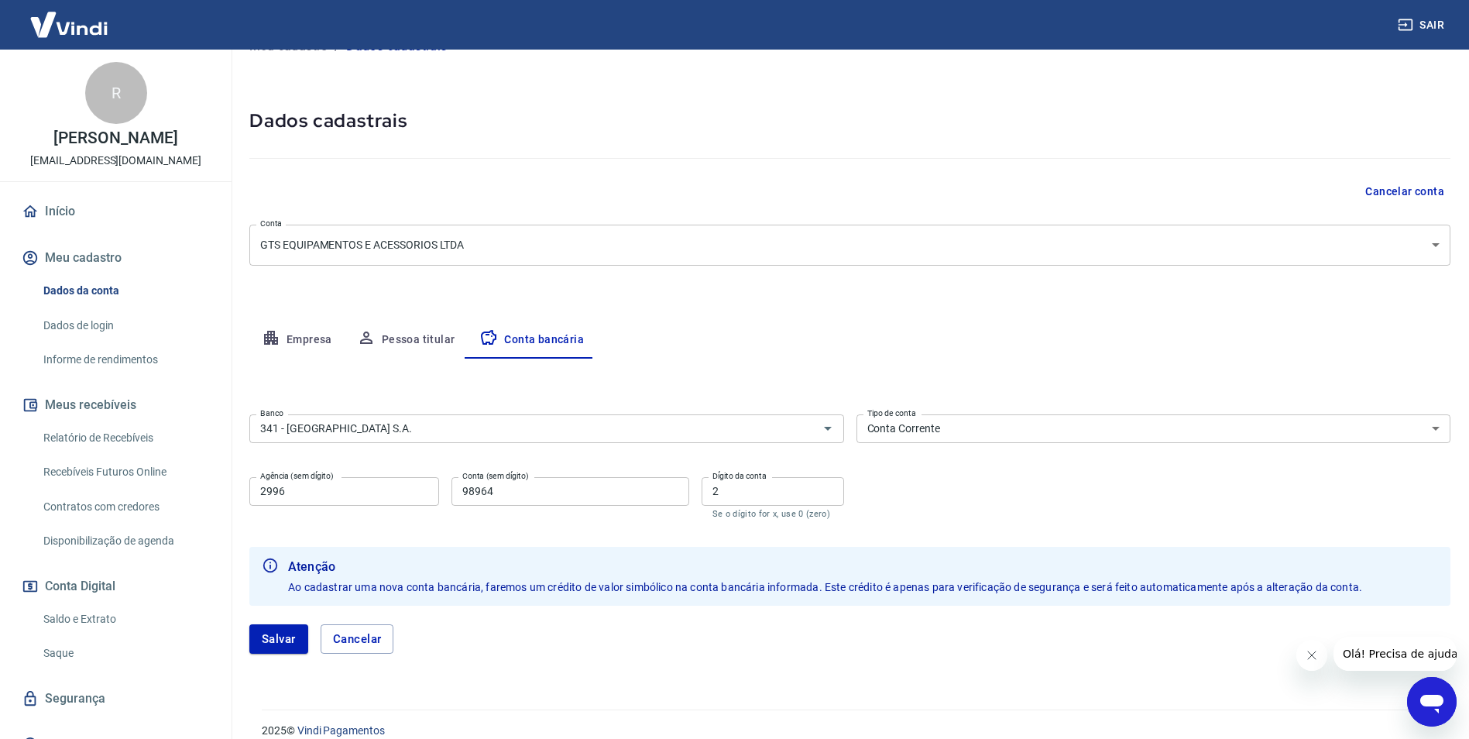
scroll to position [53, 0]
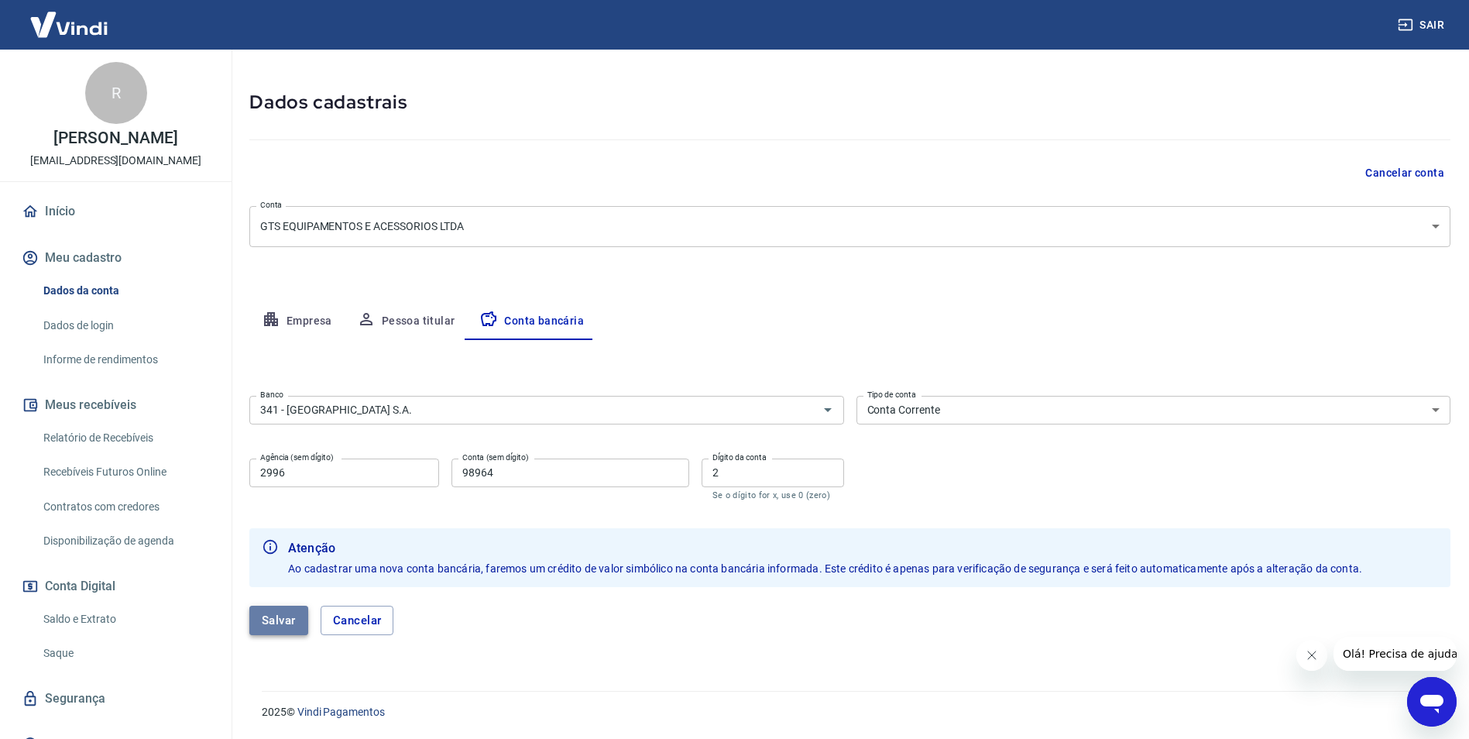
click at [262, 627] on button "Salvar" at bounding box center [278, 620] width 59 height 29
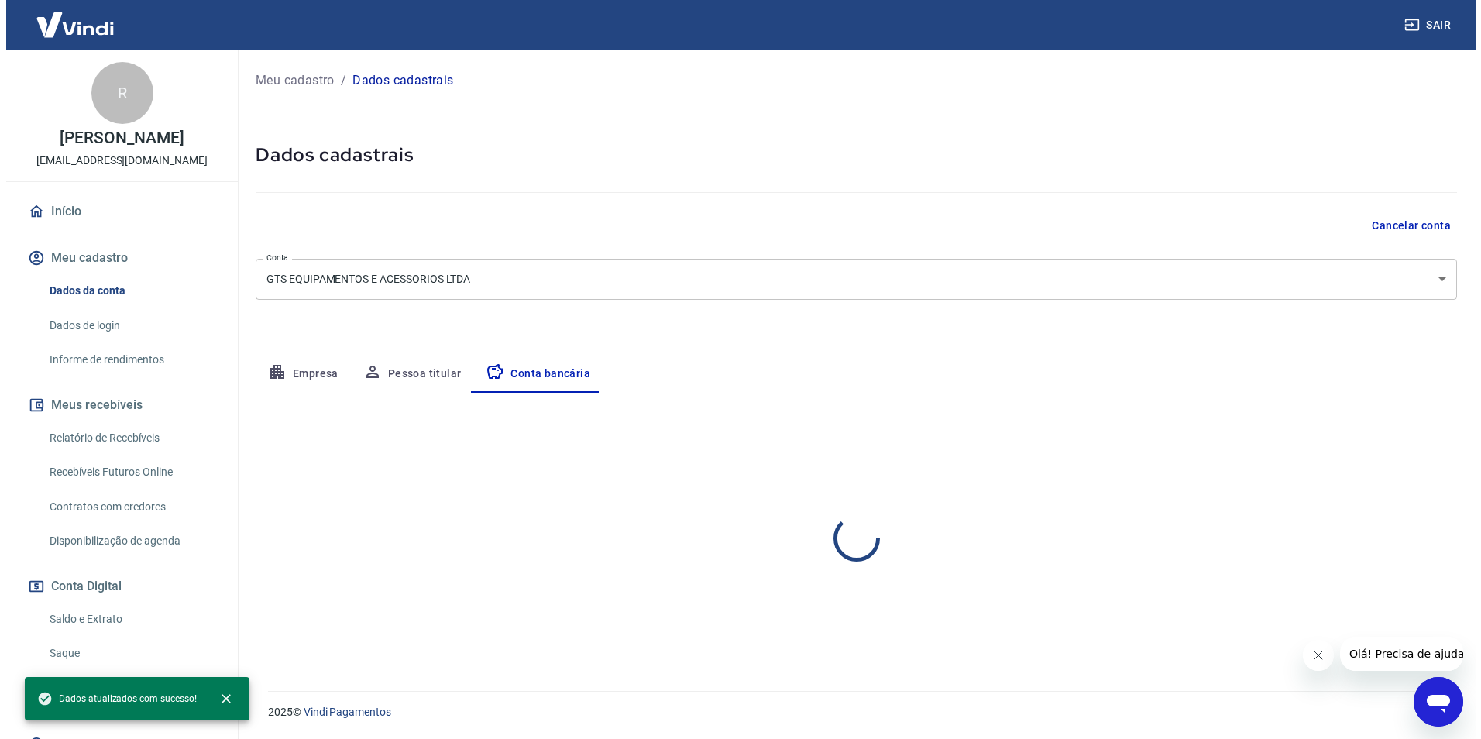
scroll to position [0, 0]
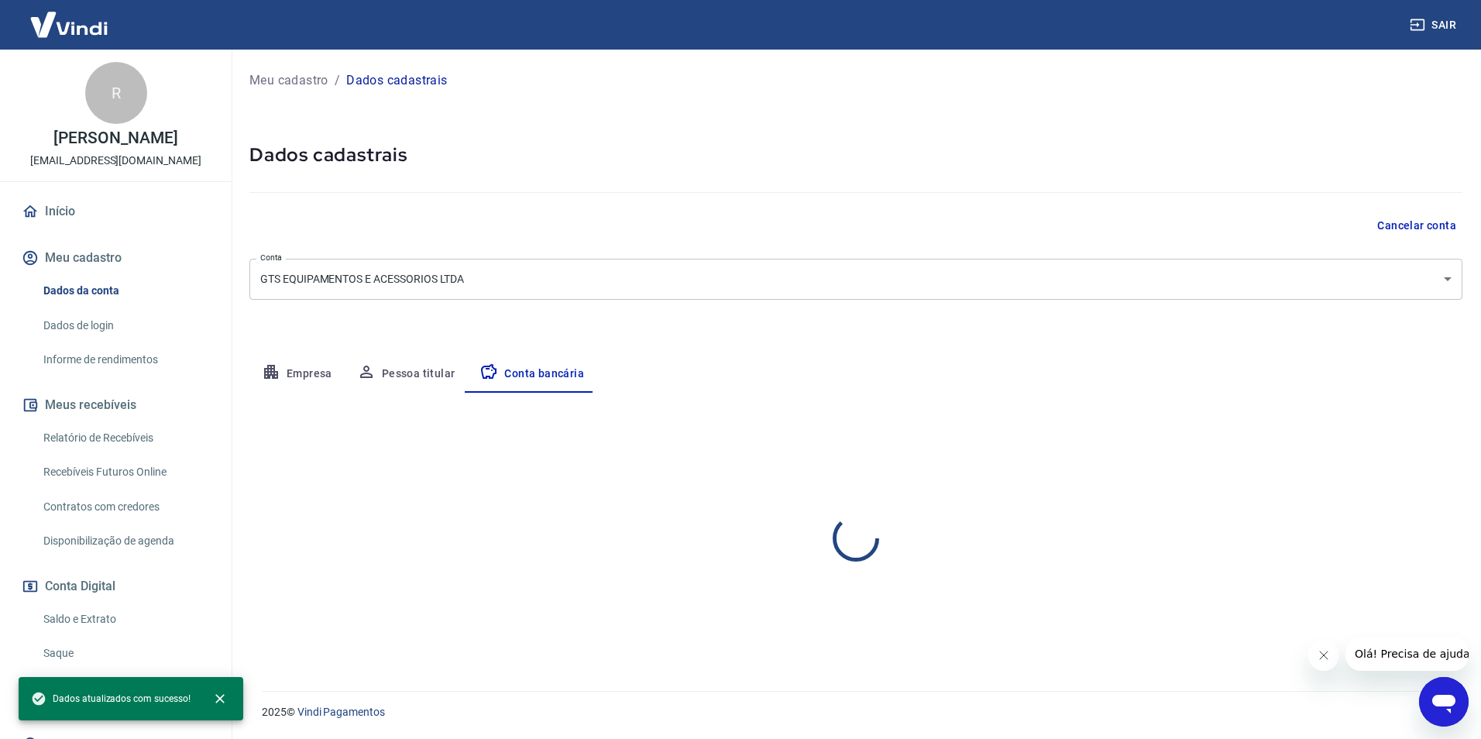
select select "1"
